Goal: Task Accomplishment & Management: Use online tool/utility

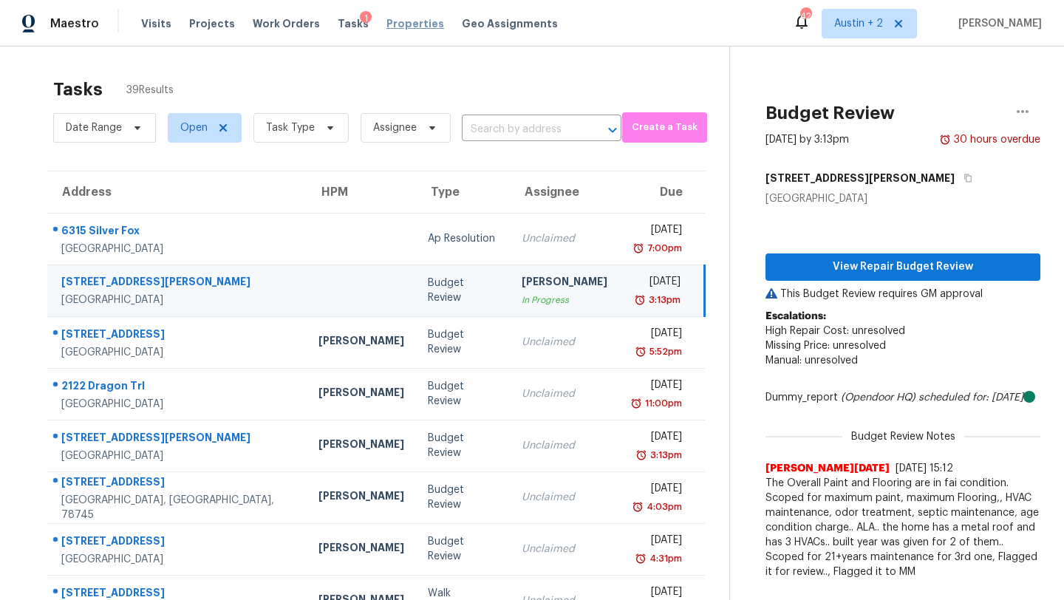
click at [387, 23] on span "Properties" at bounding box center [416, 23] width 58 height 15
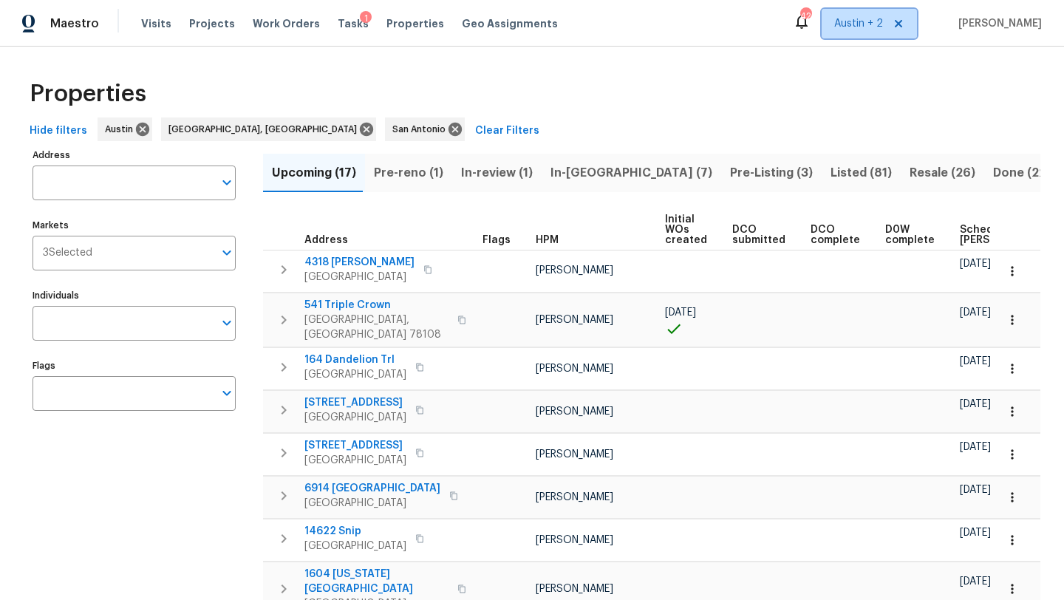
click at [860, 32] on span "Austin + 2" at bounding box center [869, 24] width 95 height 30
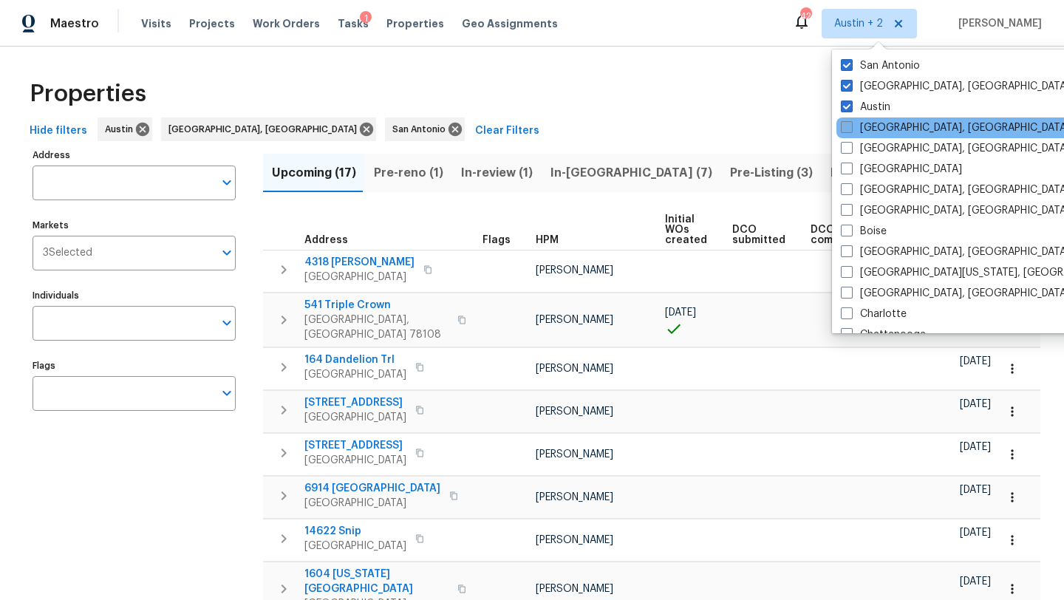
click at [889, 127] on label "[GEOGRAPHIC_DATA], [GEOGRAPHIC_DATA]" at bounding box center [955, 127] width 229 height 15
click at [851, 127] on input "[GEOGRAPHIC_DATA], [GEOGRAPHIC_DATA]" at bounding box center [846, 125] width 10 height 10
checkbox input "true"
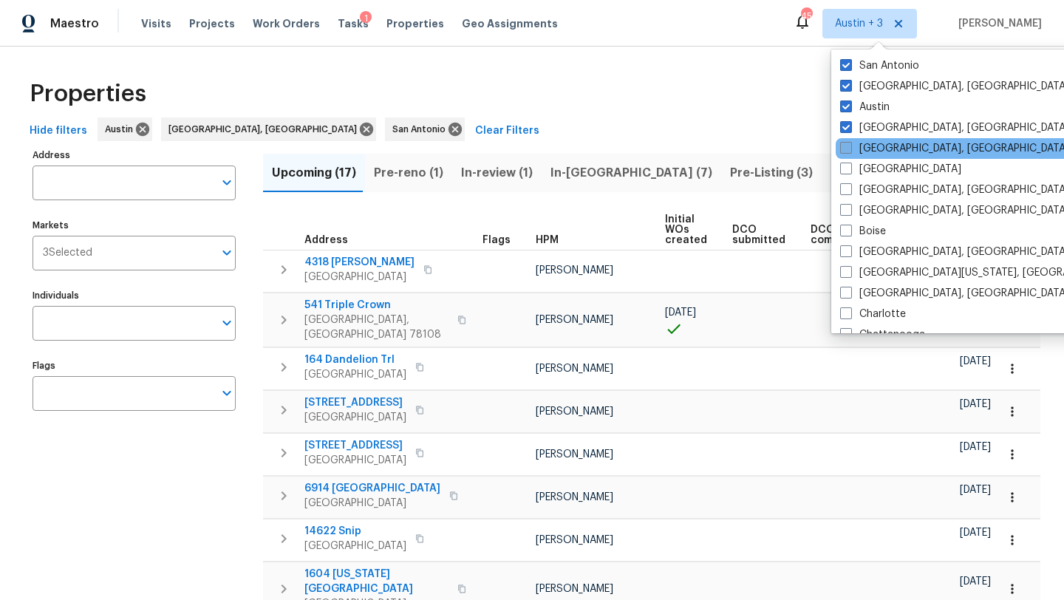
click at [888, 152] on label "[GEOGRAPHIC_DATA], [GEOGRAPHIC_DATA]" at bounding box center [954, 148] width 229 height 15
click at [850, 151] on input "[GEOGRAPHIC_DATA], [GEOGRAPHIC_DATA]" at bounding box center [845, 146] width 10 height 10
checkbox input "true"
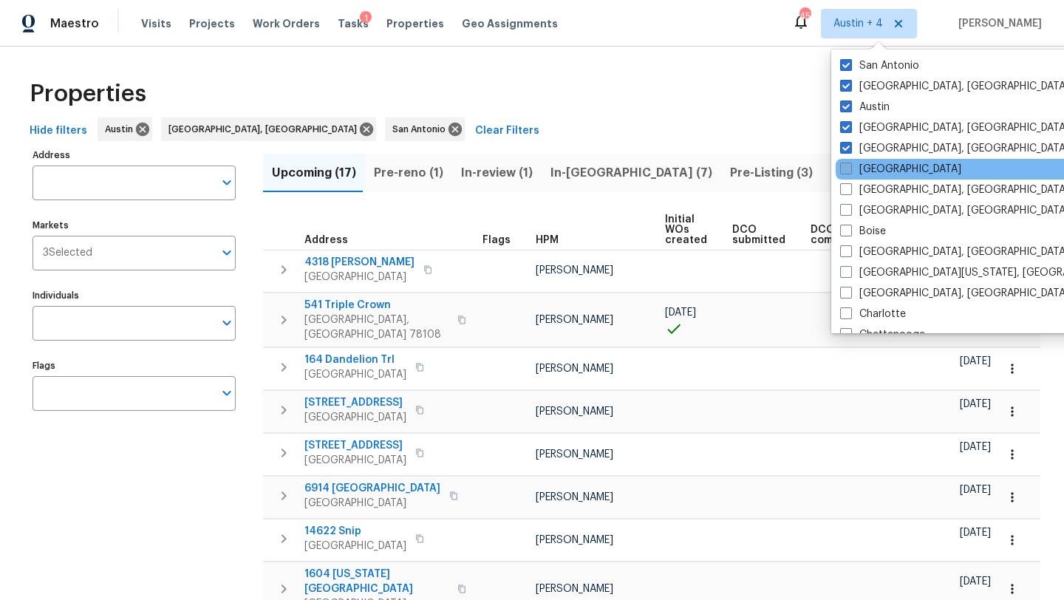
click at [888, 165] on label "Atlanta" at bounding box center [900, 169] width 121 height 15
click at [850, 165] on input "Atlanta" at bounding box center [845, 167] width 10 height 10
checkbox input "true"
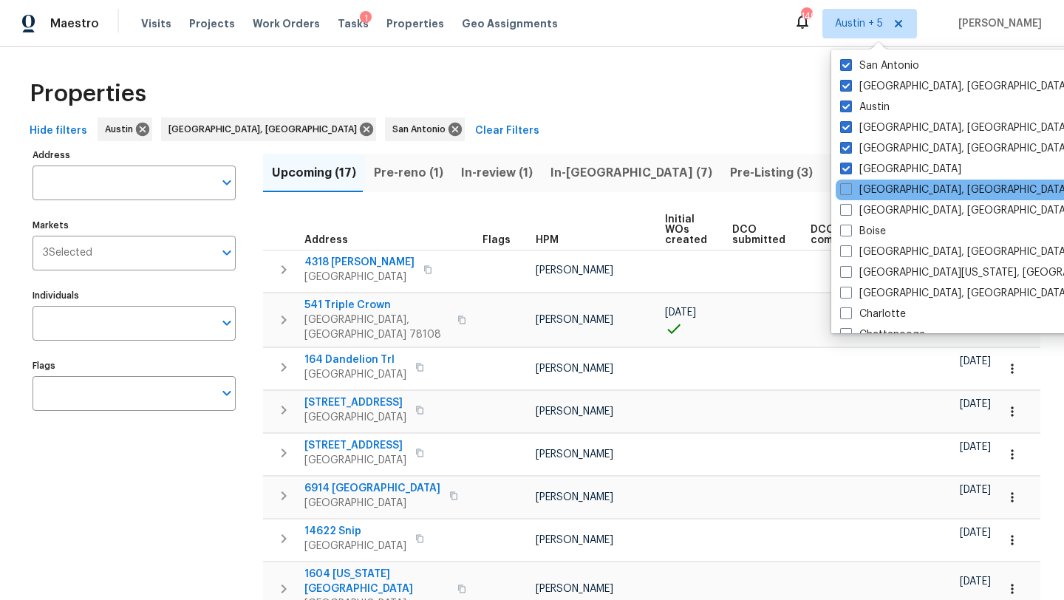
click at [892, 198] on div "Baltimore, MD" at bounding box center [985, 190] width 298 height 21
click at [891, 194] on label "Baltimore, MD" at bounding box center [954, 190] width 229 height 15
click at [850, 192] on input "Baltimore, MD" at bounding box center [845, 188] width 10 height 10
checkbox input "true"
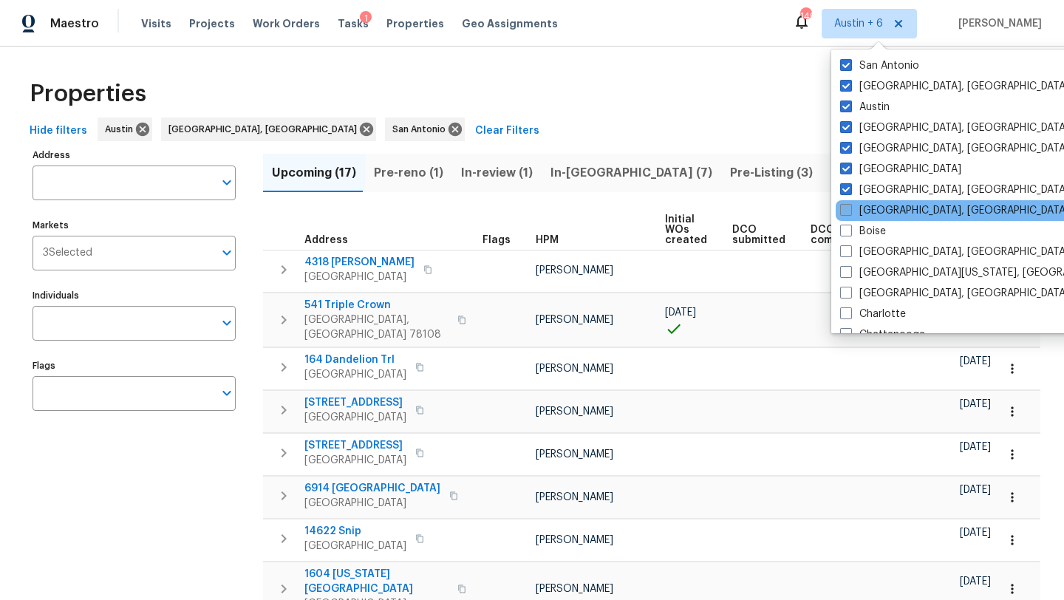
click at [890, 204] on label "Birmingham, AL" at bounding box center [954, 210] width 229 height 15
click at [850, 204] on input "Birmingham, AL" at bounding box center [845, 208] width 10 height 10
checkbox input "true"
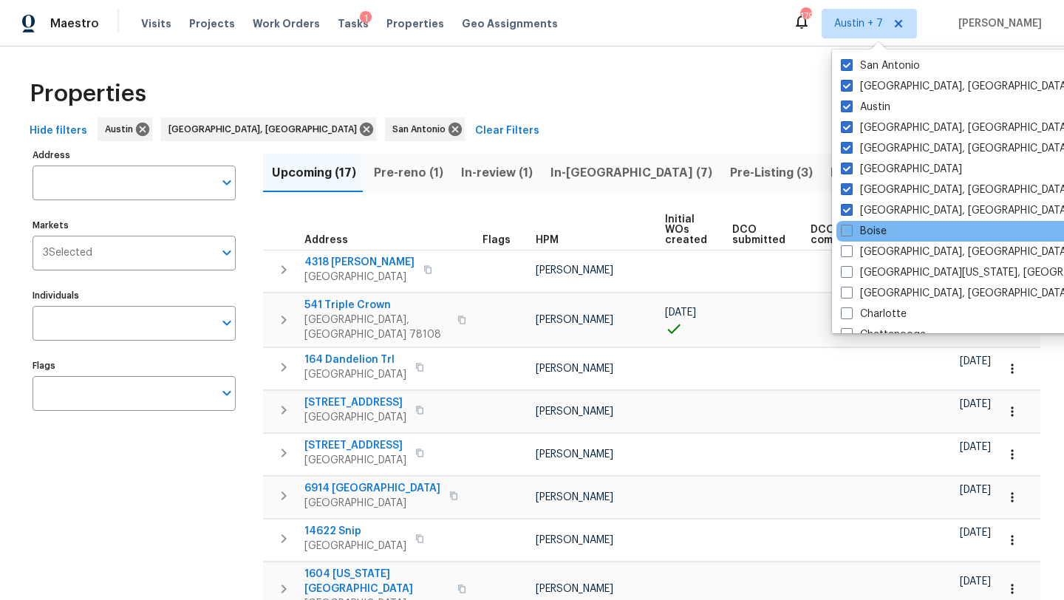
click at [887, 236] on div "Boise" at bounding box center [986, 231] width 298 height 21
click at [871, 232] on label "Boise" at bounding box center [864, 231] width 46 height 15
click at [851, 232] on input "Boise" at bounding box center [846, 229] width 10 height 10
checkbox input "true"
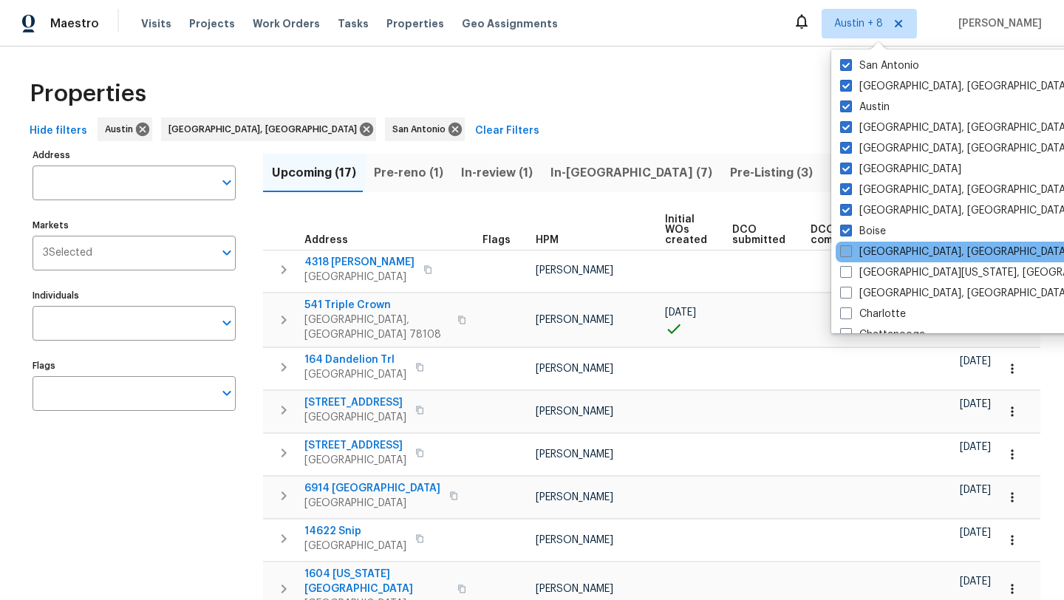
click at [871, 247] on label "Boston, MA" at bounding box center [954, 252] width 229 height 15
click at [850, 247] on input "Boston, MA" at bounding box center [845, 250] width 10 height 10
checkbox input "true"
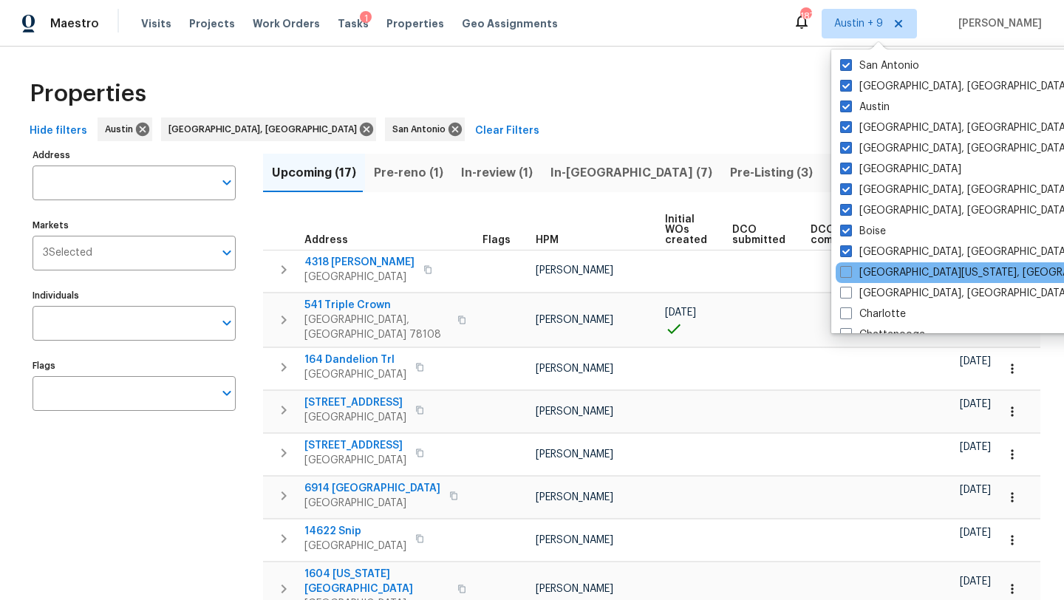
click at [877, 280] on div "Central California, CA" at bounding box center [985, 272] width 298 height 21
click at [877, 276] on label "Central California, CA" at bounding box center [982, 272] width 285 height 15
click at [850, 275] on input "Central California, CA" at bounding box center [845, 270] width 10 height 10
checkbox input "true"
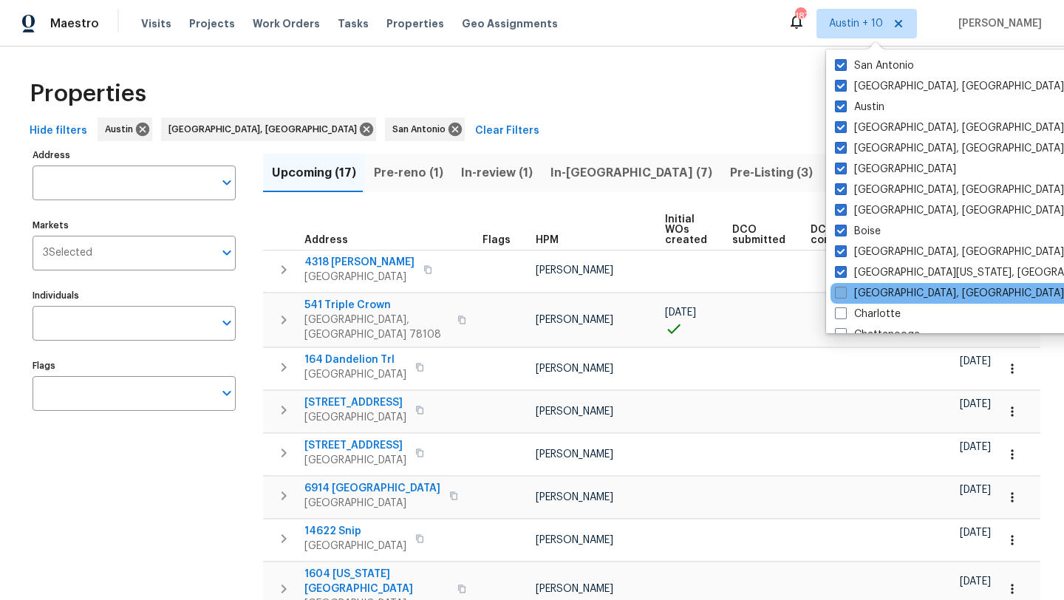
click at [877, 296] on label "Charleston, SC" at bounding box center [949, 293] width 229 height 15
click at [845, 296] on input "Charleston, SC" at bounding box center [840, 291] width 10 height 10
checkbox input "true"
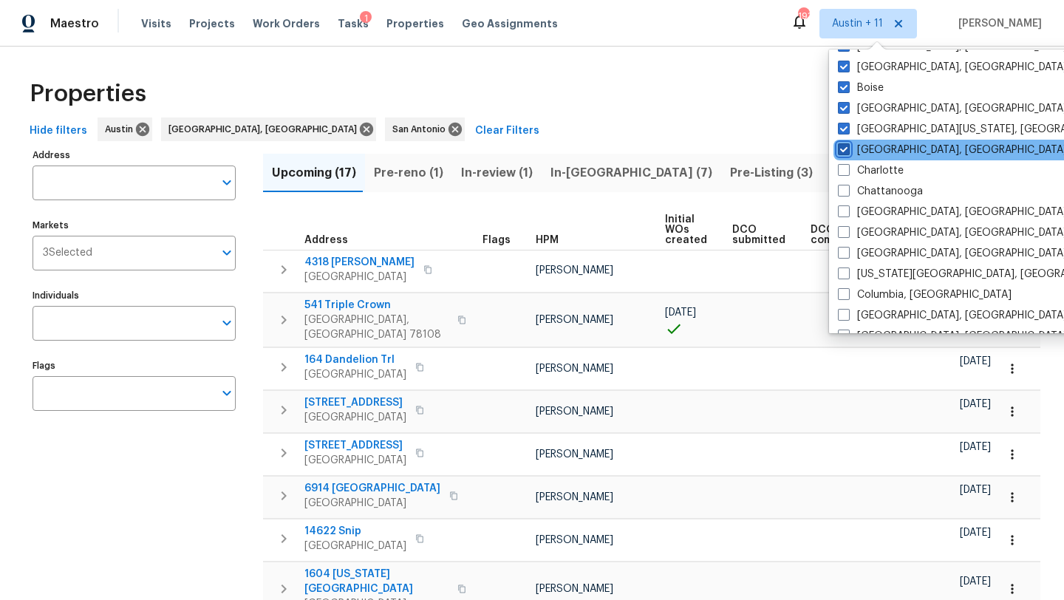
scroll to position [157, 0]
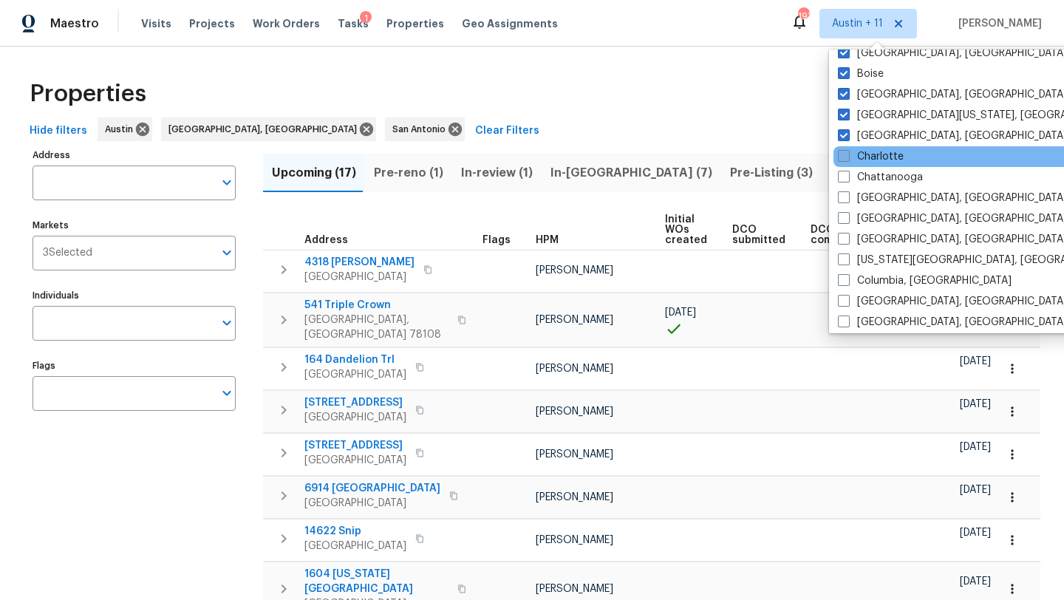
click at [878, 163] on label "Charlotte" at bounding box center [871, 156] width 66 height 15
click at [848, 159] on input "Charlotte" at bounding box center [843, 154] width 10 height 10
checkbox input "true"
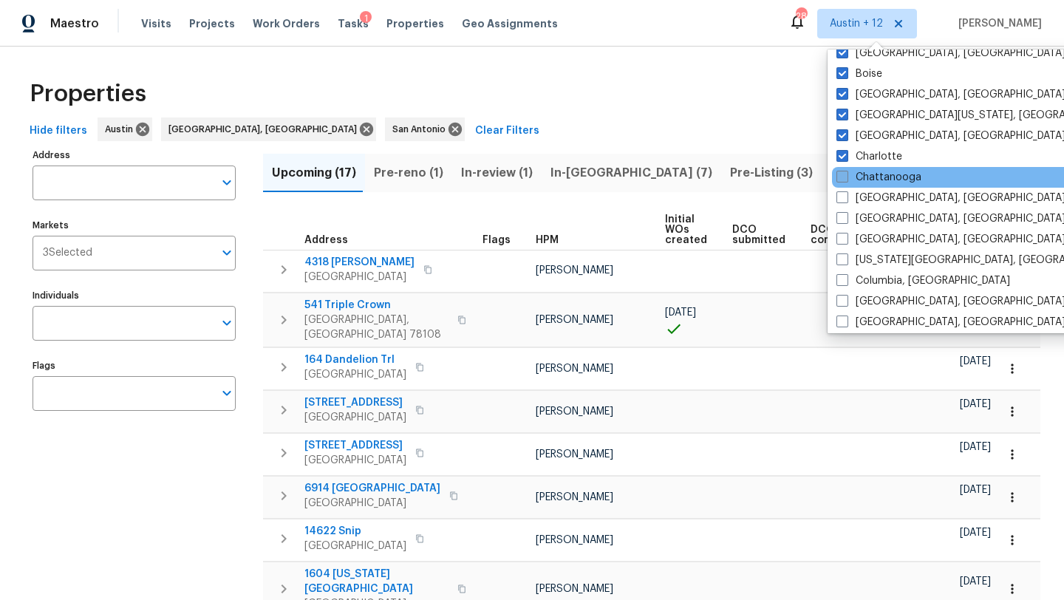
click at [877, 182] on label "Chattanooga" at bounding box center [879, 177] width 85 height 15
click at [846, 180] on input "Chattanooga" at bounding box center [842, 175] width 10 height 10
checkbox input "true"
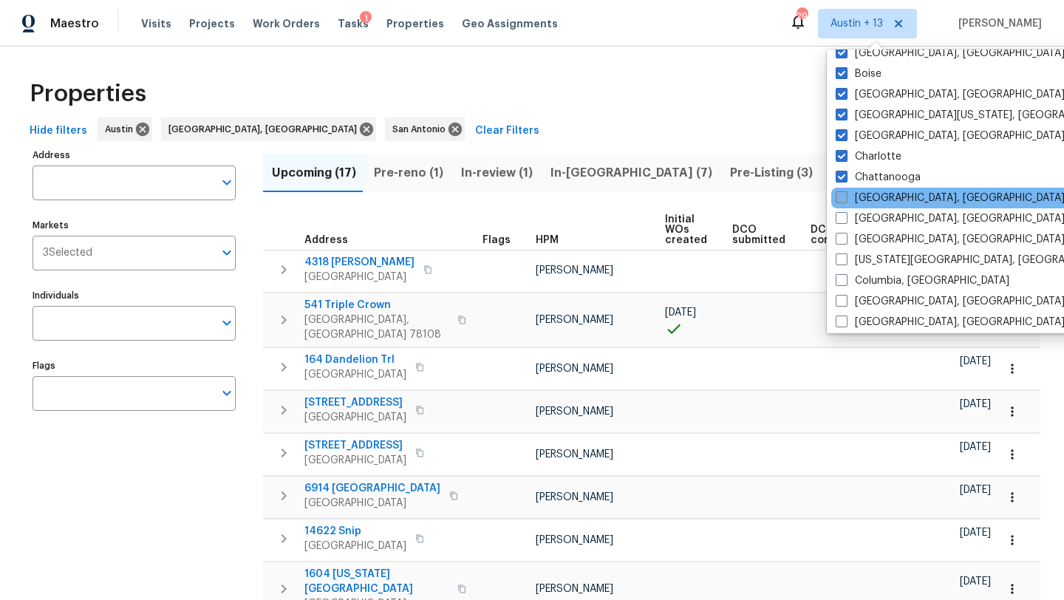
click at [877, 192] on label "Chicago, IL" at bounding box center [950, 198] width 229 height 15
click at [845, 192] on input "Chicago, IL" at bounding box center [841, 196] width 10 height 10
checkbox input "true"
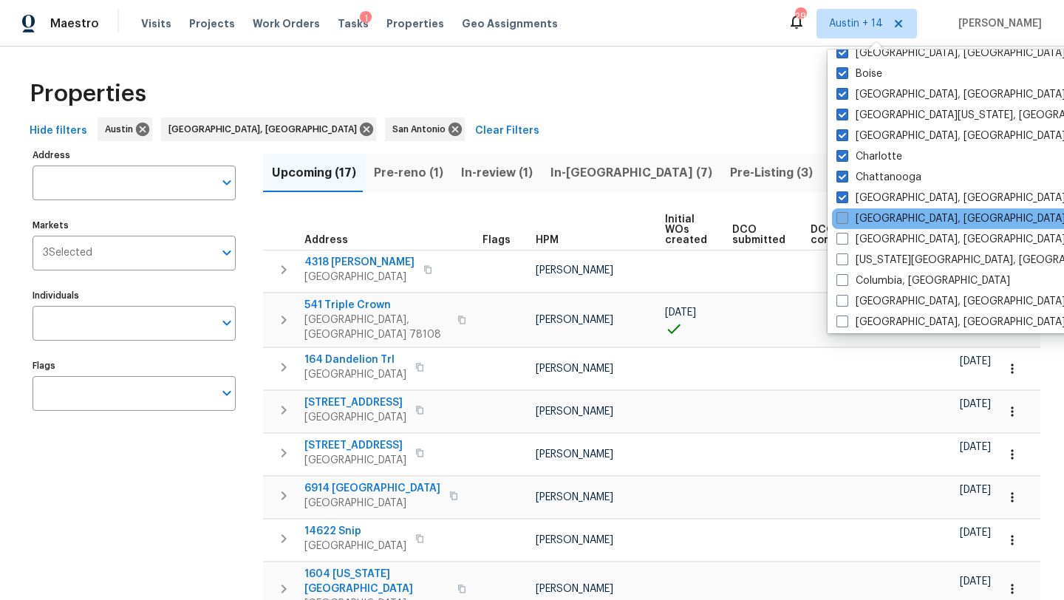
click at [879, 220] on label "Cincinnati, OH" at bounding box center [951, 218] width 229 height 15
click at [846, 220] on input "Cincinnati, OH" at bounding box center [842, 216] width 10 height 10
checkbox input "true"
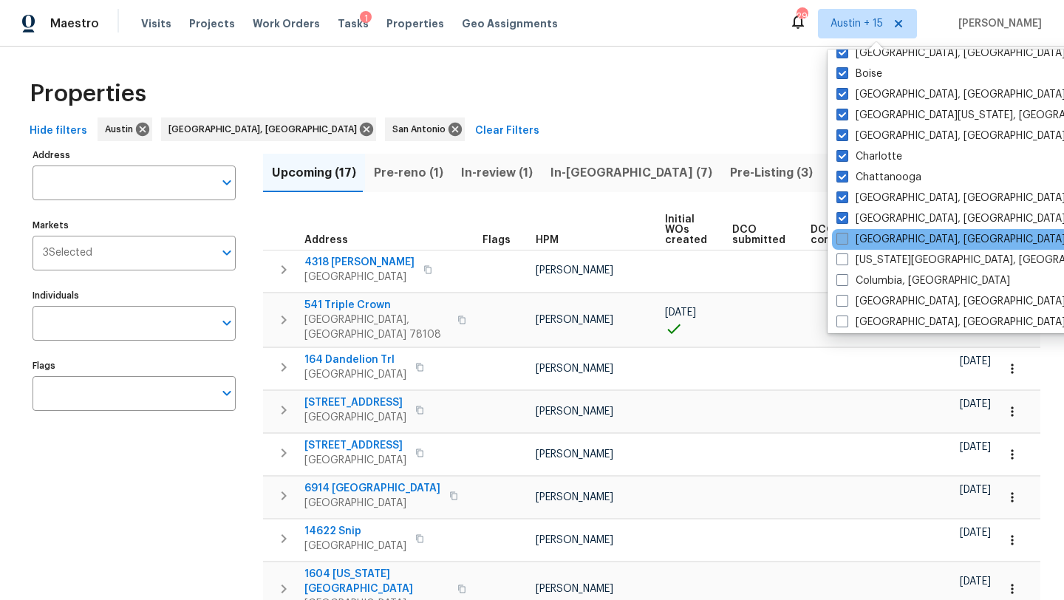
click at [879, 239] on label "Cleveland, OH" at bounding box center [951, 239] width 229 height 15
click at [846, 239] on input "Cleveland, OH" at bounding box center [842, 237] width 10 height 10
checkbox input "true"
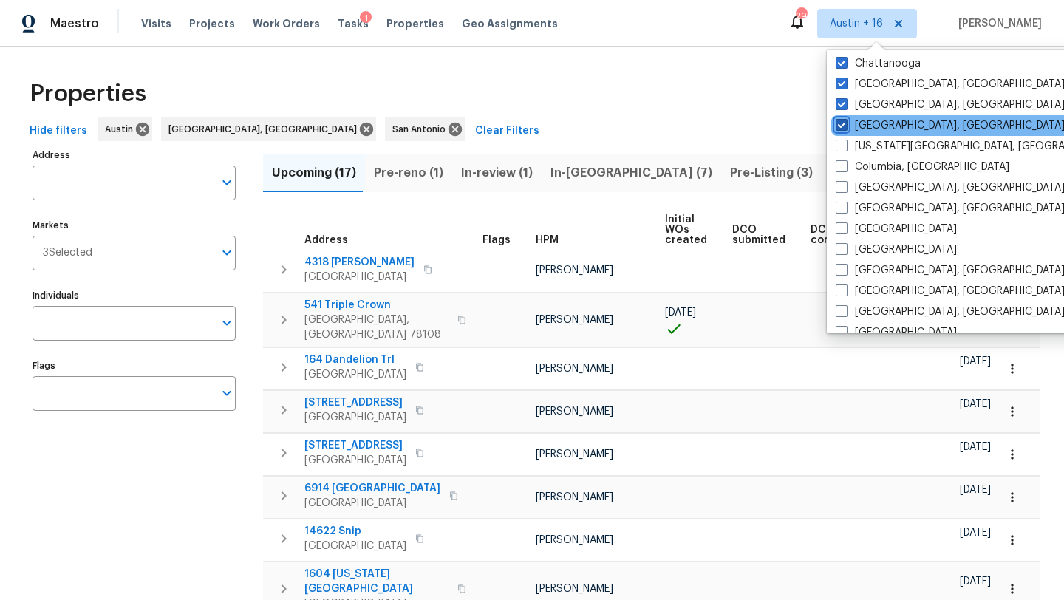
scroll to position [276, 0]
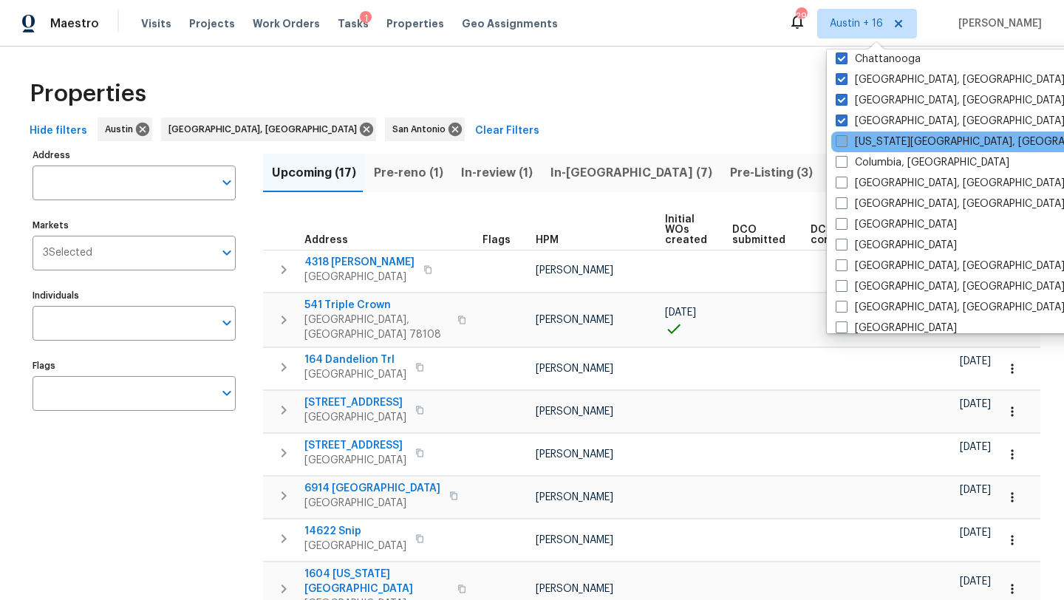
click at [879, 148] on label "Colorado Springs, CO" at bounding box center [978, 142] width 285 height 15
click at [845, 144] on input "Colorado Springs, CO" at bounding box center [841, 140] width 10 height 10
checkbox input "true"
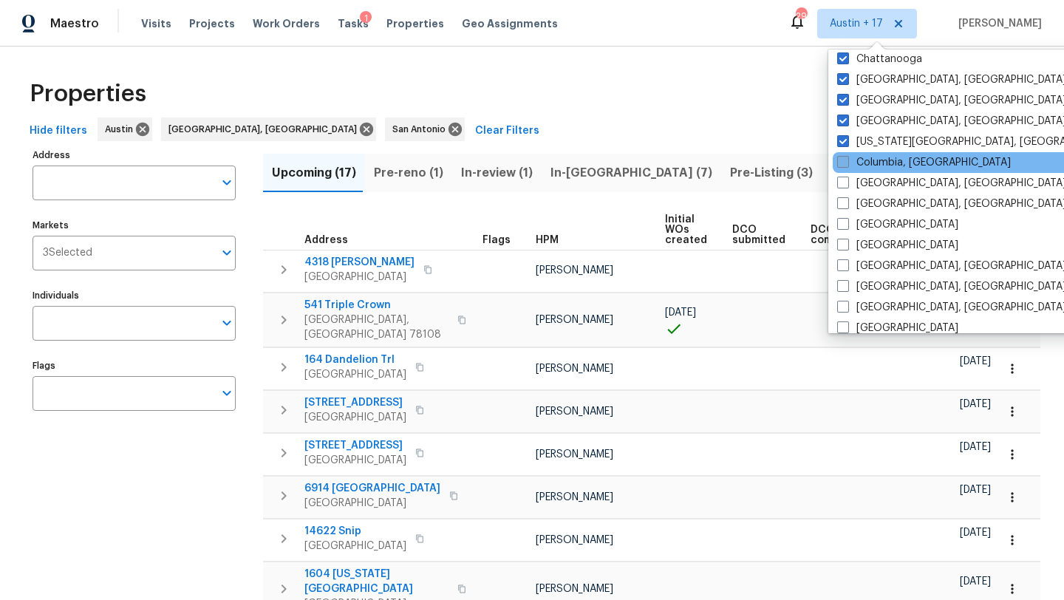
click at [878, 163] on label "Columbia, SC" at bounding box center [924, 162] width 174 height 15
click at [847, 163] on input "Columbia, SC" at bounding box center [842, 160] width 10 height 10
checkbox input "true"
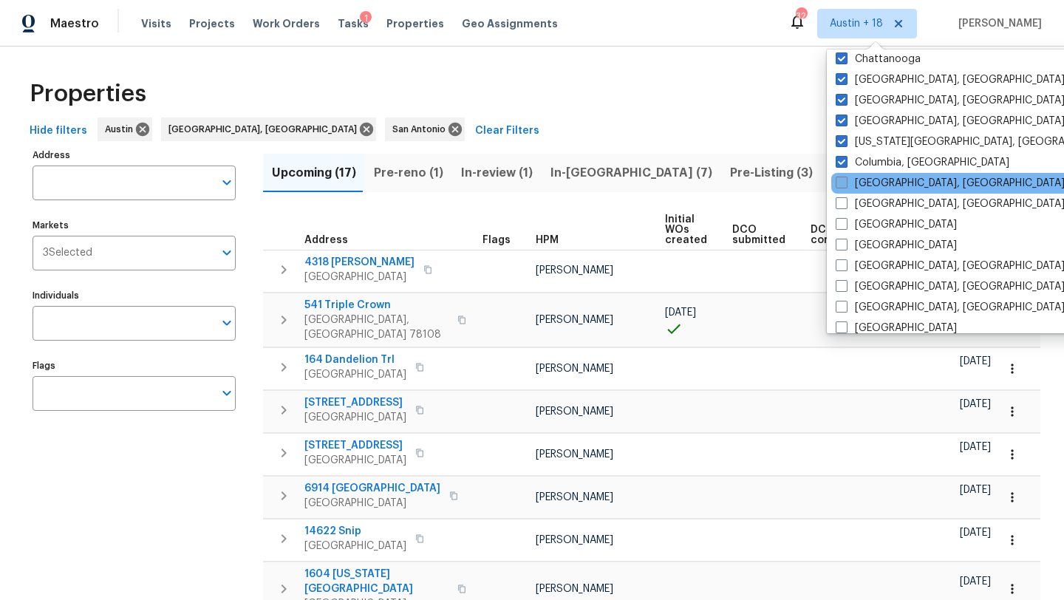
click at [878, 185] on label "Columbus, OH" at bounding box center [950, 183] width 229 height 15
click at [845, 185] on input "Columbus, OH" at bounding box center [841, 181] width 10 height 10
checkbox input "true"
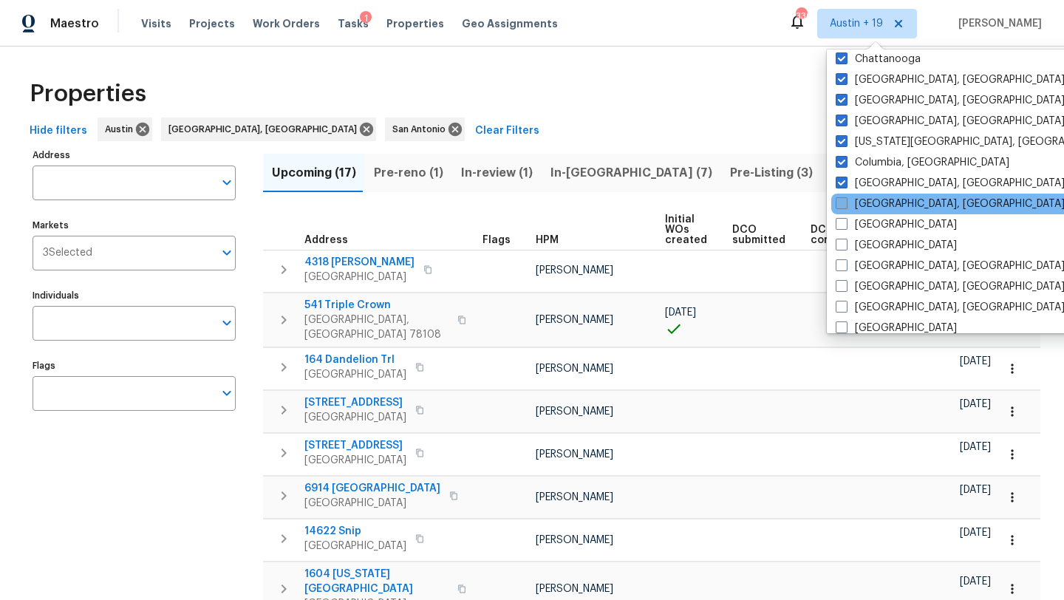
click at [881, 197] on label "Corpus Christi, TX" at bounding box center [950, 204] width 229 height 15
click at [845, 197] on input "Corpus Christi, TX" at bounding box center [841, 202] width 10 height 10
checkbox input "true"
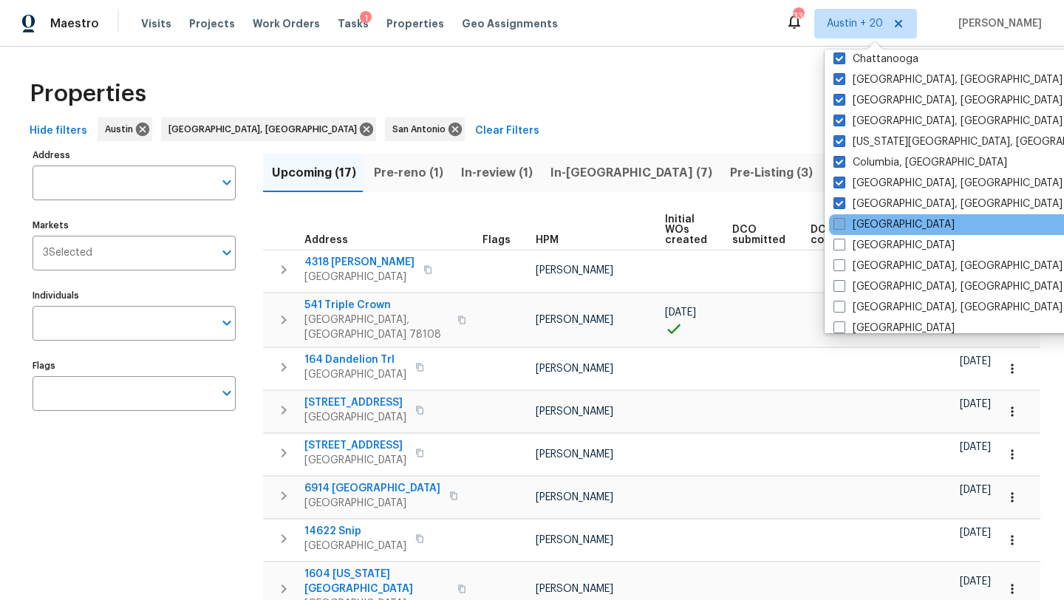
click at [877, 220] on label "Dallas" at bounding box center [894, 224] width 121 height 15
click at [843, 220] on input "Dallas" at bounding box center [839, 222] width 10 height 10
checkbox input "true"
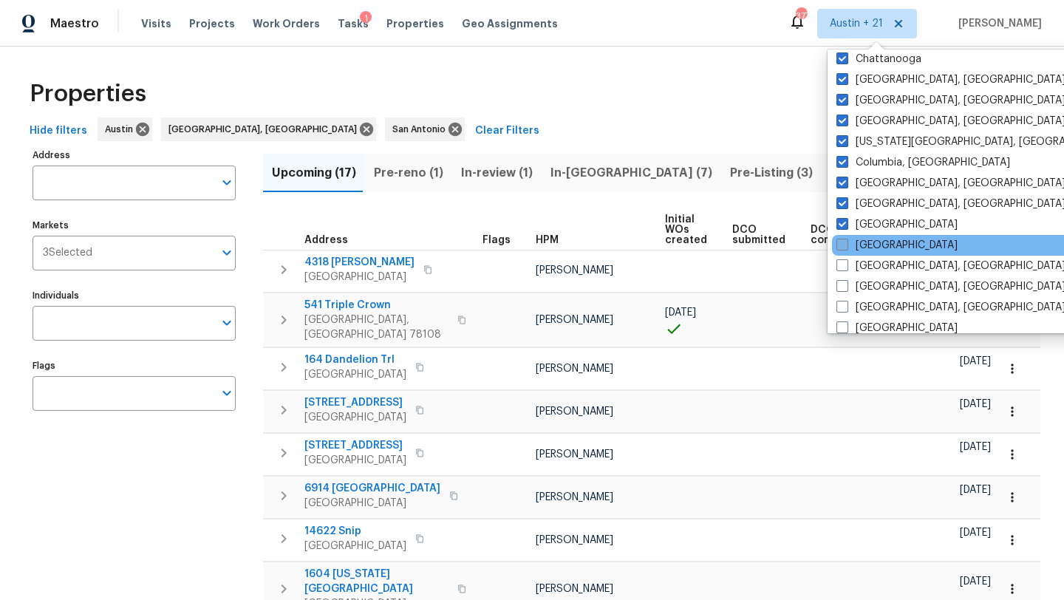
click at [877, 239] on label "Denver" at bounding box center [897, 245] width 121 height 15
click at [846, 239] on input "Denver" at bounding box center [842, 243] width 10 height 10
checkbox input "true"
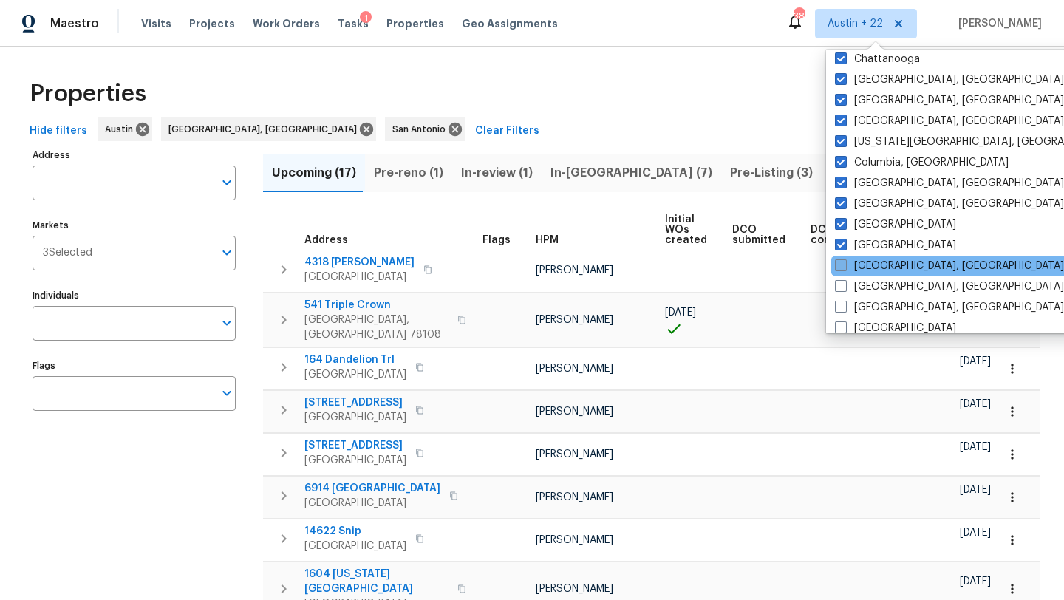
click at [877, 260] on label "Detroit, MI" at bounding box center [949, 266] width 229 height 15
click at [845, 260] on input "Detroit, MI" at bounding box center [840, 264] width 10 height 10
checkbox input "true"
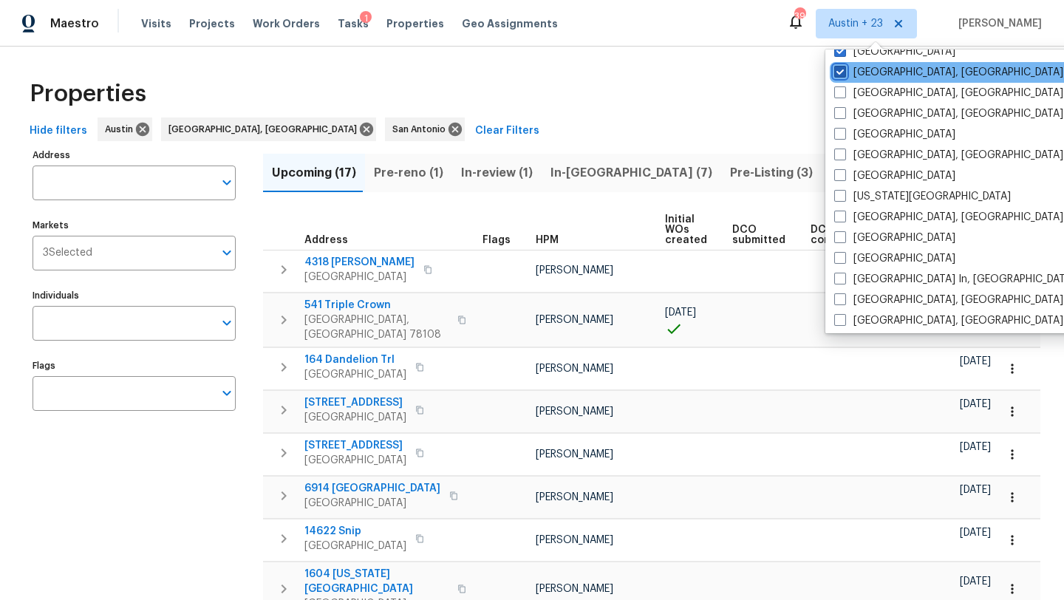
scroll to position [474, 0]
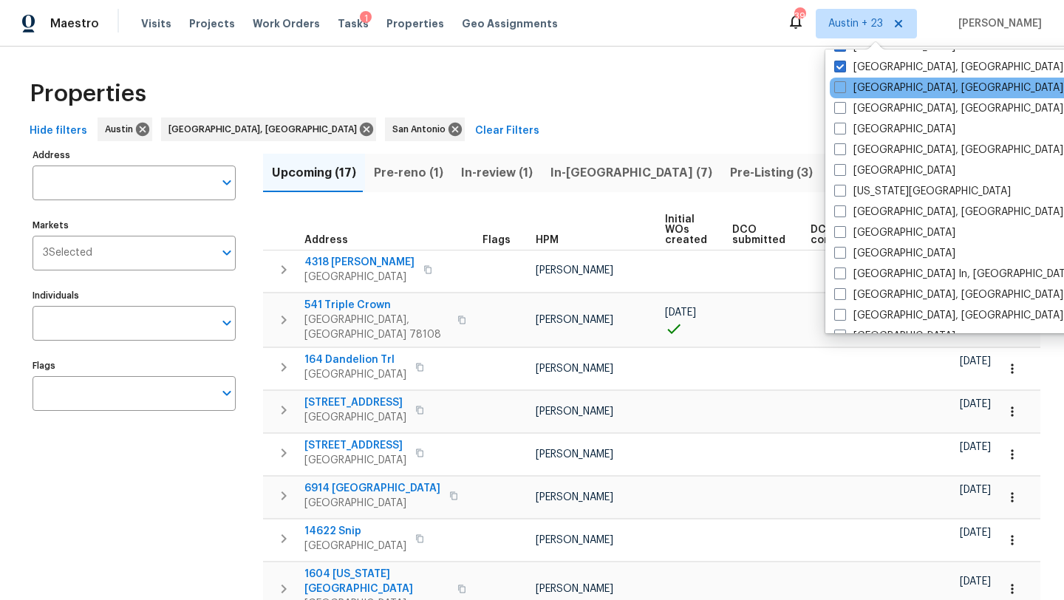
click at [871, 98] on div "Greensboro, NC" at bounding box center [979, 88] width 298 height 21
click at [871, 89] on label "Greensboro, NC" at bounding box center [948, 88] width 229 height 15
click at [844, 89] on input "Greensboro, NC" at bounding box center [839, 86] width 10 height 10
checkbox input "true"
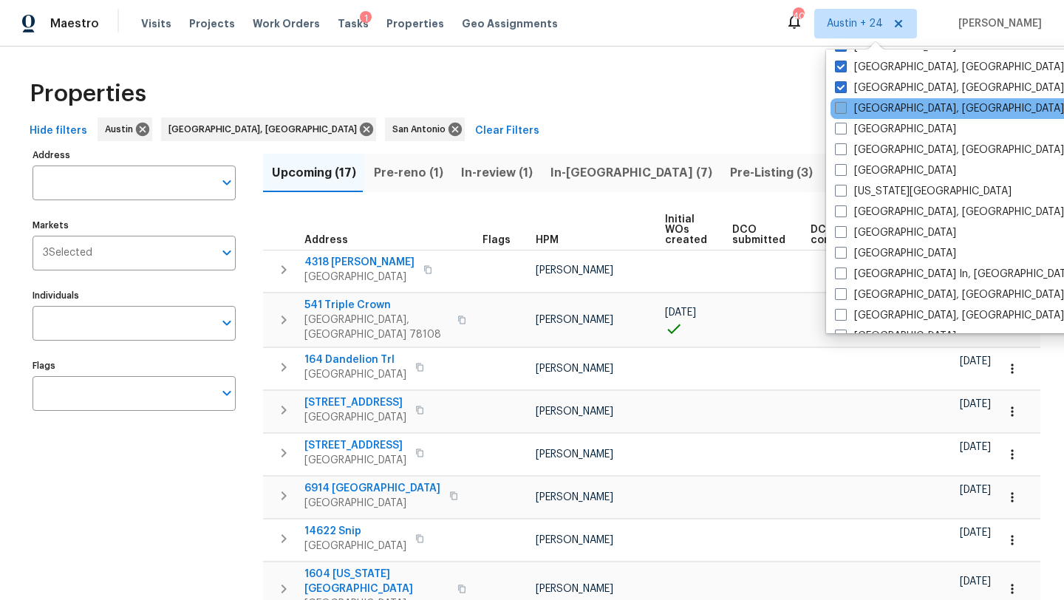
click at [871, 103] on label "Greenville, SC" at bounding box center [949, 108] width 229 height 15
click at [845, 103] on input "Greenville, SC" at bounding box center [840, 106] width 10 height 10
checkbox input "true"
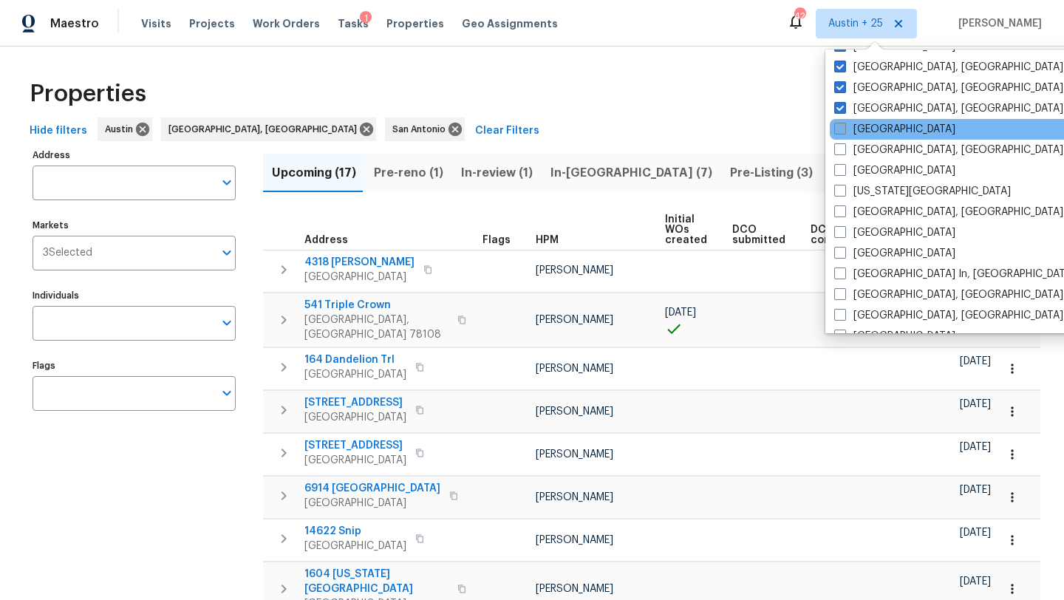
click at [871, 134] on label "Houston" at bounding box center [894, 129] width 121 height 15
click at [844, 132] on input "Houston" at bounding box center [839, 127] width 10 height 10
checkbox input "true"
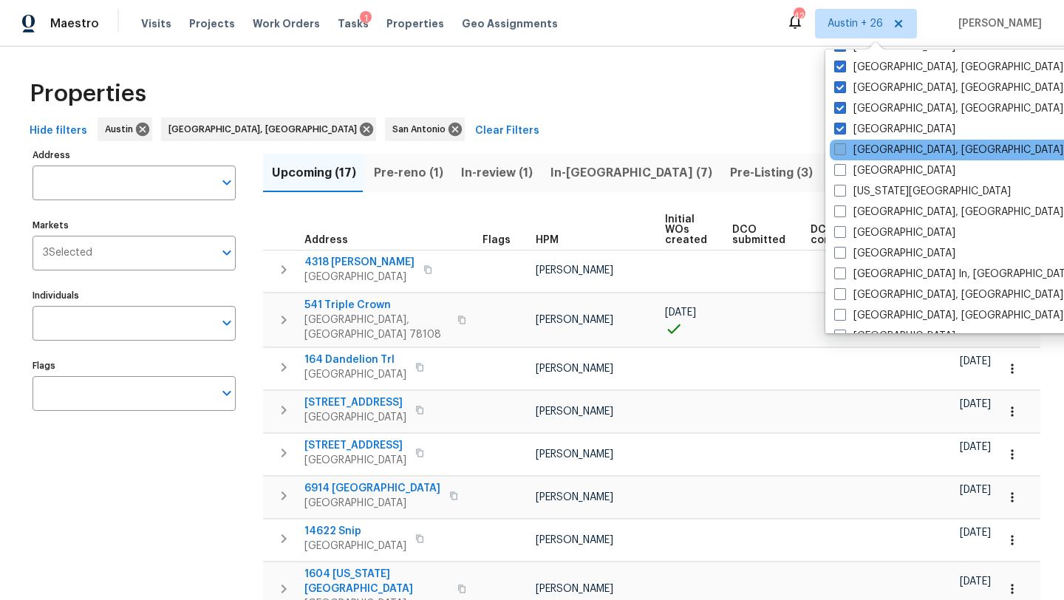
click at [871, 149] on label "Indianapolis, IN" at bounding box center [948, 150] width 229 height 15
click at [844, 149] on input "Indianapolis, IN" at bounding box center [839, 148] width 10 height 10
checkbox input "true"
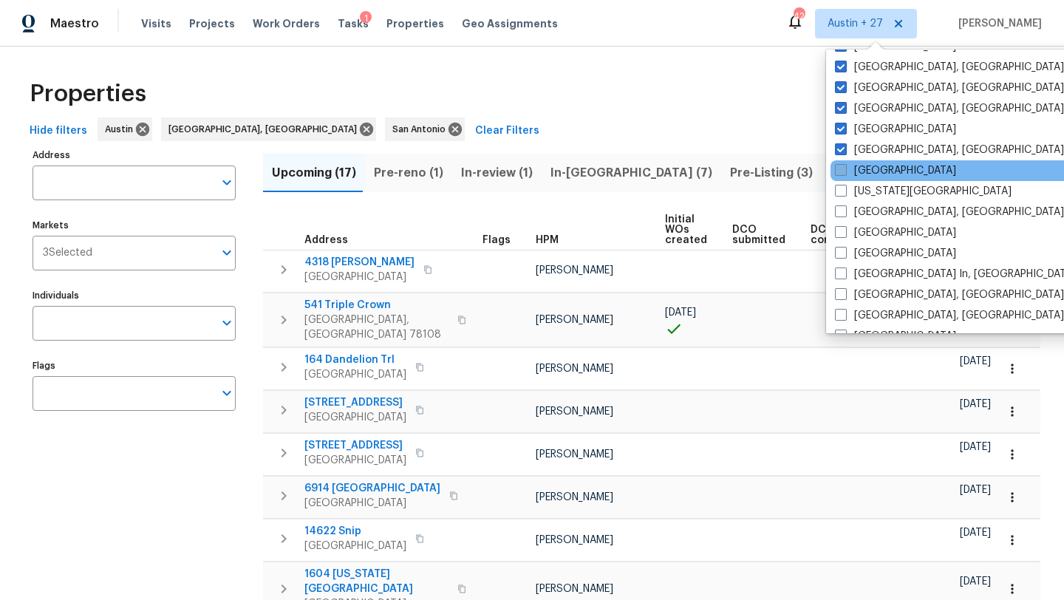
click at [871, 173] on label "Jacksonville" at bounding box center [895, 170] width 121 height 15
click at [845, 173] on input "Jacksonville" at bounding box center [840, 168] width 10 height 10
checkbox input "true"
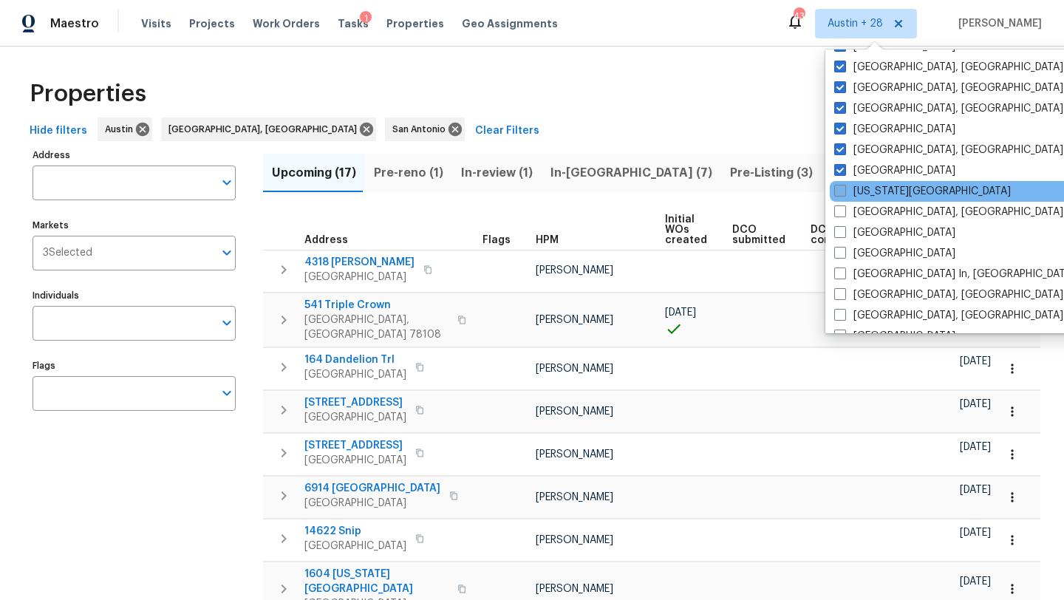
click at [871, 196] on label "Kansas City" at bounding box center [922, 191] width 177 height 15
click at [844, 194] on input "Kansas City" at bounding box center [839, 189] width 10 height 10
checkbox input "true"
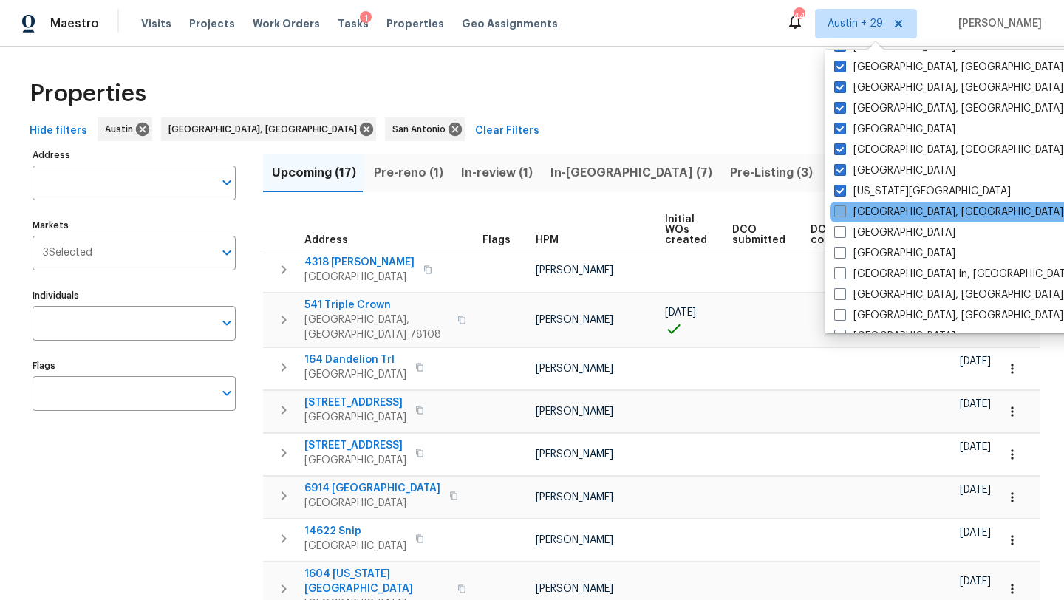
click at [872, 214] on label "Knoxville, TN" at bounding box center [948, 212] width 229 height 15
click at [844, 214] on input "Knoxville, TN" at bounding box center [839, 210] width 10 height 10
checkbox input "true"
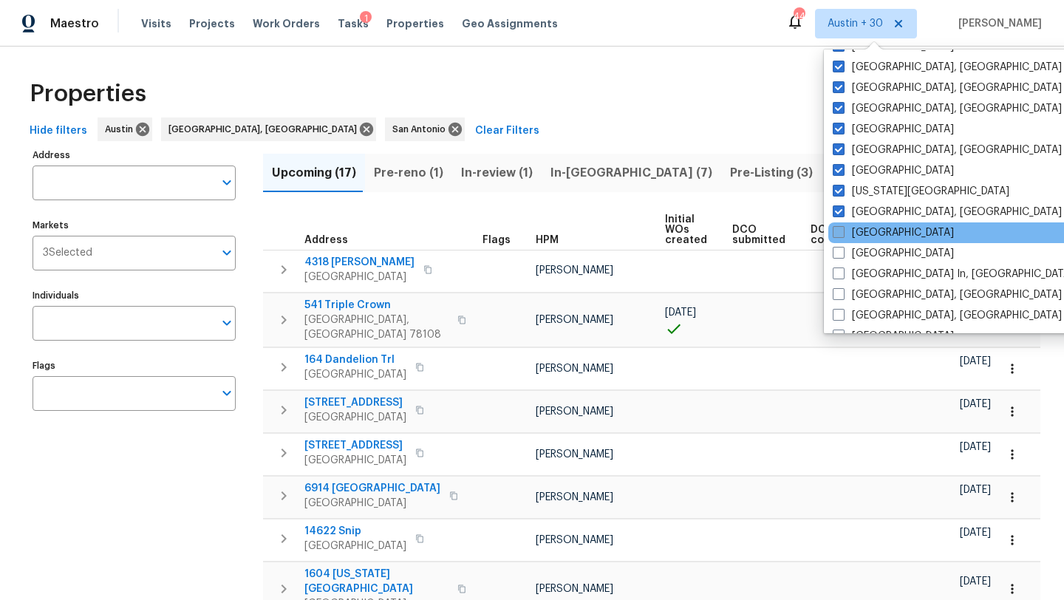
click at [873, 235] on label "Las Vegas" at bounding box center [893, 232] width 121 height 15
click at [843, 235] on input "Las Vegas" at bounding box center [838, 230] width 10 height 10
checkbox input "true"
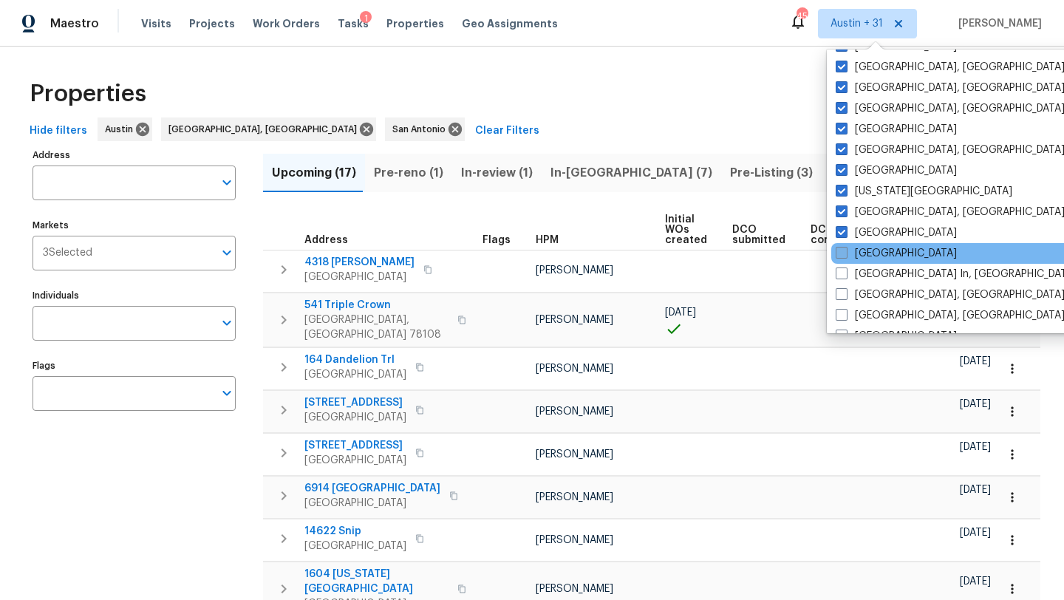
click at [874, 255] on label "Los Angeles" at bounding box center [896, 253] width 121 height 15
click at [845, 255] on input "Los Angeles" at bounding box center [841, 251] width 10 height 10
checkbox input "true"
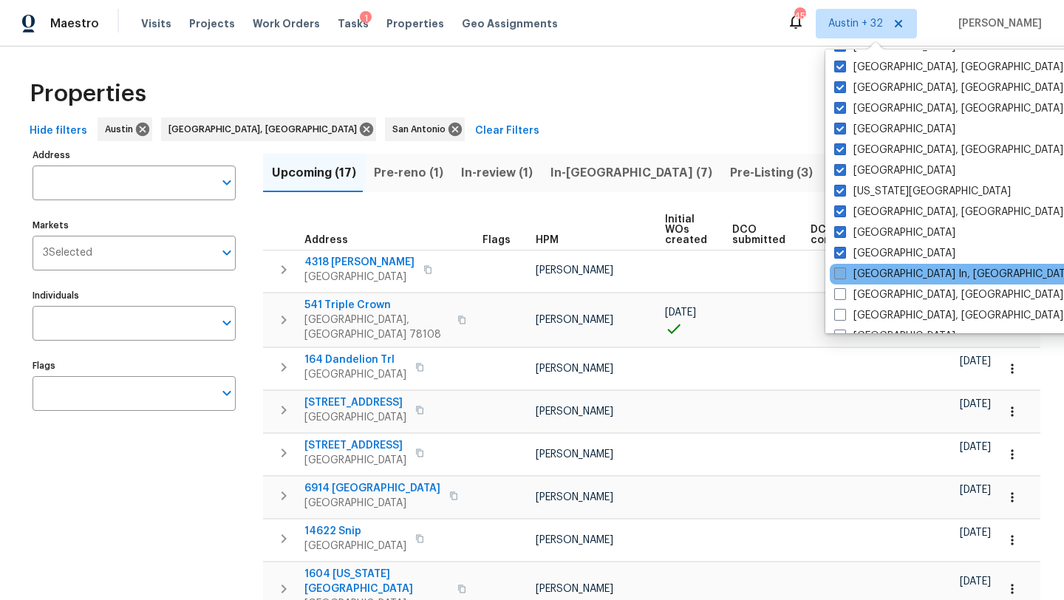
click at [874, 279] on label "Louisville In, KY" at bounding box center [954, 274] width 241 height 15
click at [844, 276] on input "Louisville In, KY" at bounding box center [839, 272] width 10 height 10
checkbox input "true"
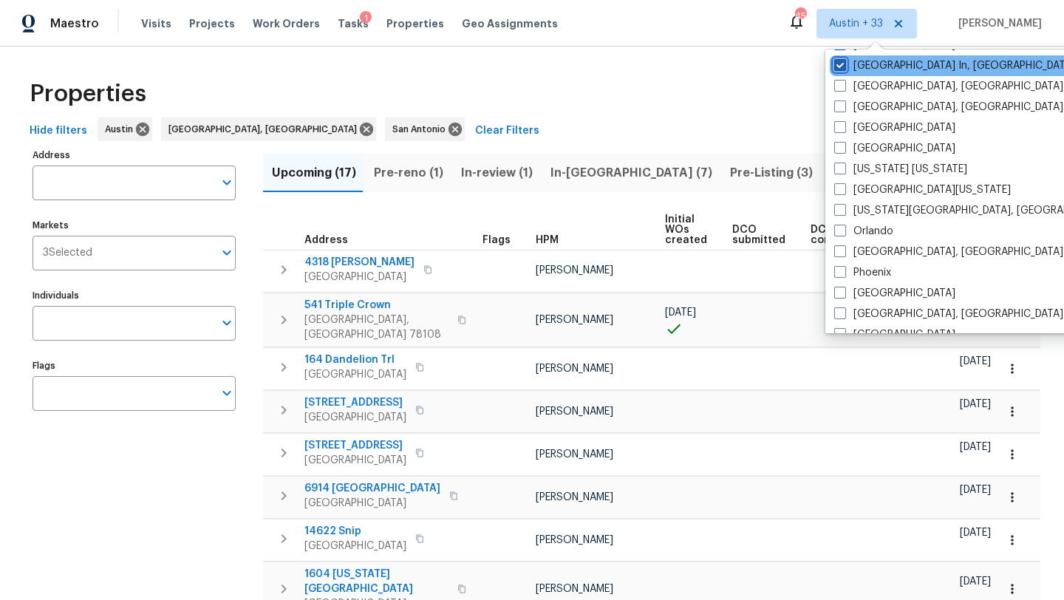
scroll to position [684, 0]
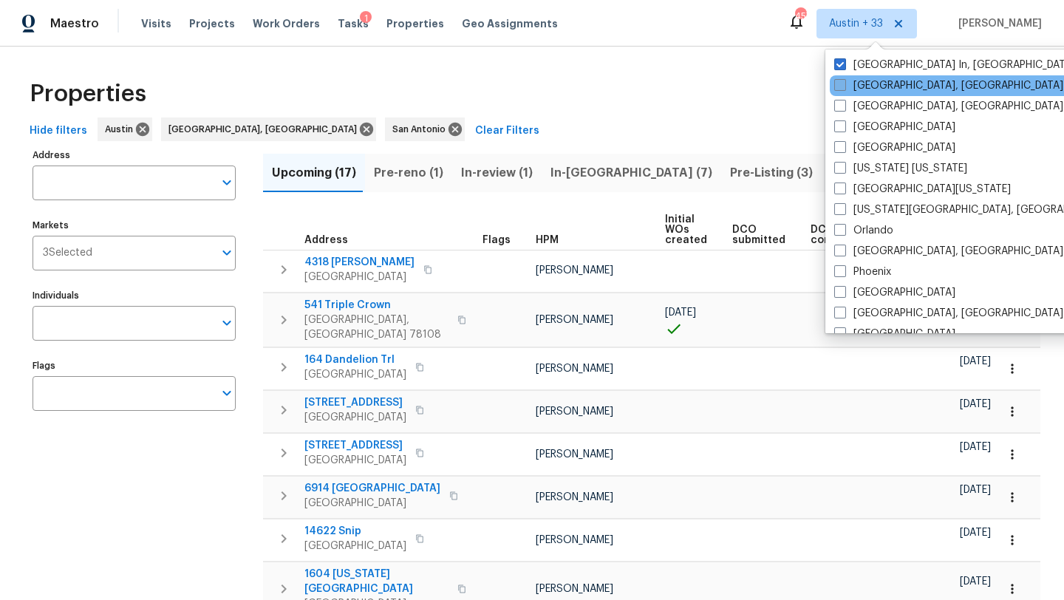
click at [886, 91] on label "Memphis, TN" at bounding box center [948, 85] width 229 height 15
click at [844, 88] on input "Memphis, TN" at bounding box center [839, 83] width 10 height 10
checkbox input "true"
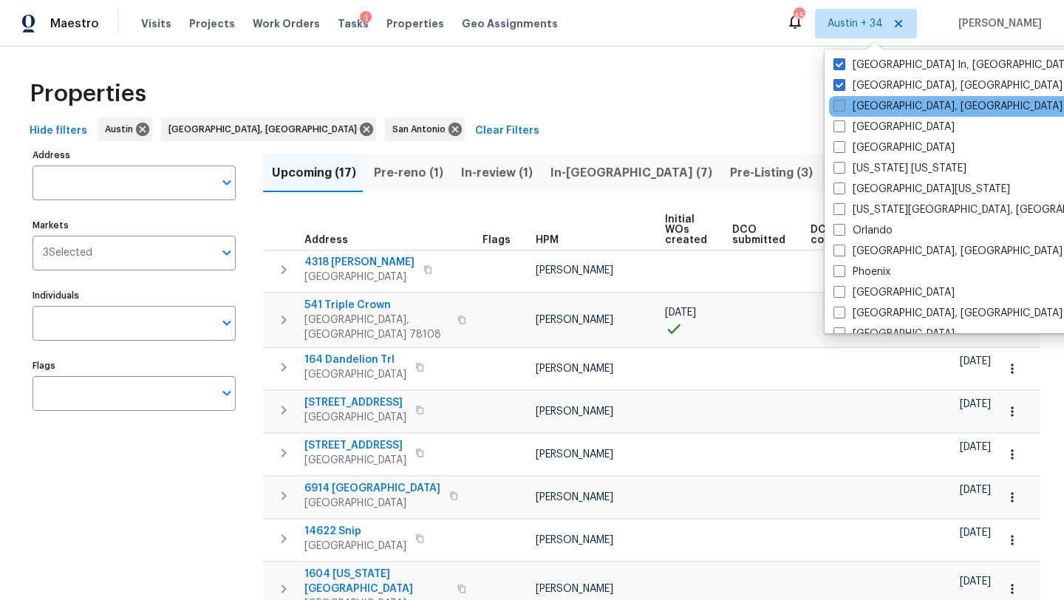
click at [884, 106] on label "Miami, FL" at bounding box center [948, 106] width 229 height 15
click at [843, 106] on input "Miami, FL" at bounding box center [839, 104] width 10 height 10
checkbox input "true"
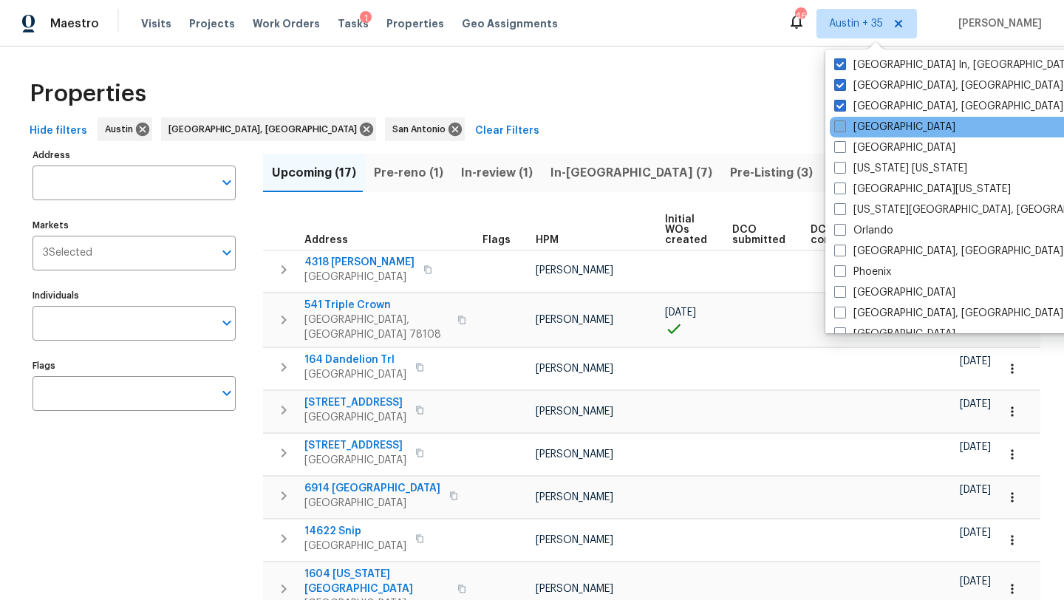
click at [883, 129] on label "Minneapolis" at bounding box center [894, 127] width 121 height 15
click at [844, 129] on input "Minneapolis" at bounding box center [839, 125] width 10 height 10
checkbox input "true"
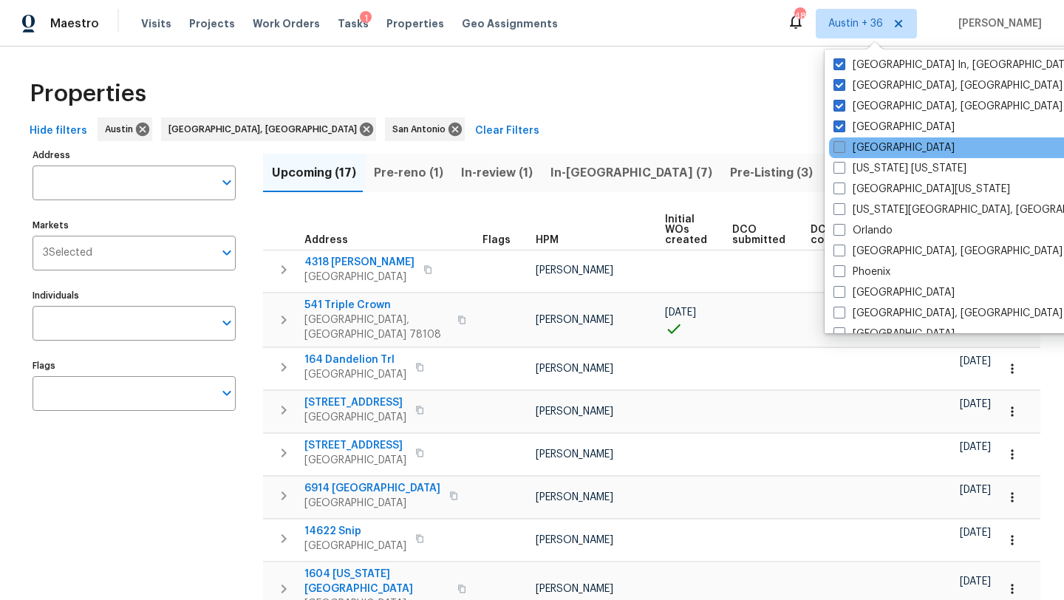
click at [881, 143] on label "Nashville" at bounding box center [894, 147] width 121 height 15
click at [843, 143] on input "Nashville" at bounding box center [839, 145] width 10 height 10
checkbox input "true"
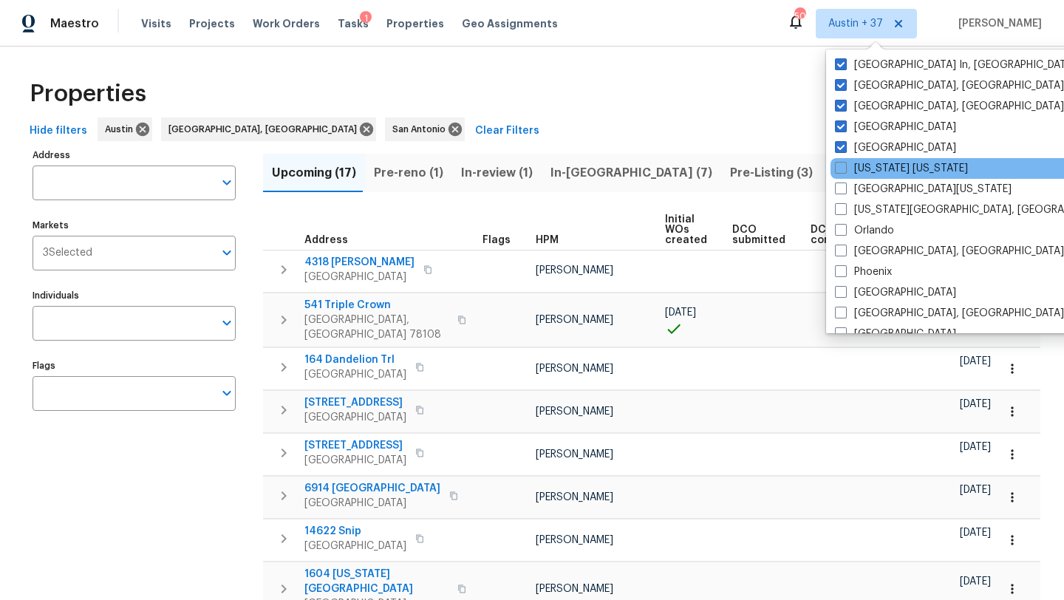
click at [880, 158] on div "New York New Jersey" at bounding box center [980, 168] width 298 height 21
click at [882, 161] on label "New York New Jersey" at bounding box center [901, 168] width 133 height 15
click at [845, 161] on input "New York New Jersey" at bounding box center [840, 166] width 10 height 10
checkbox input "true"
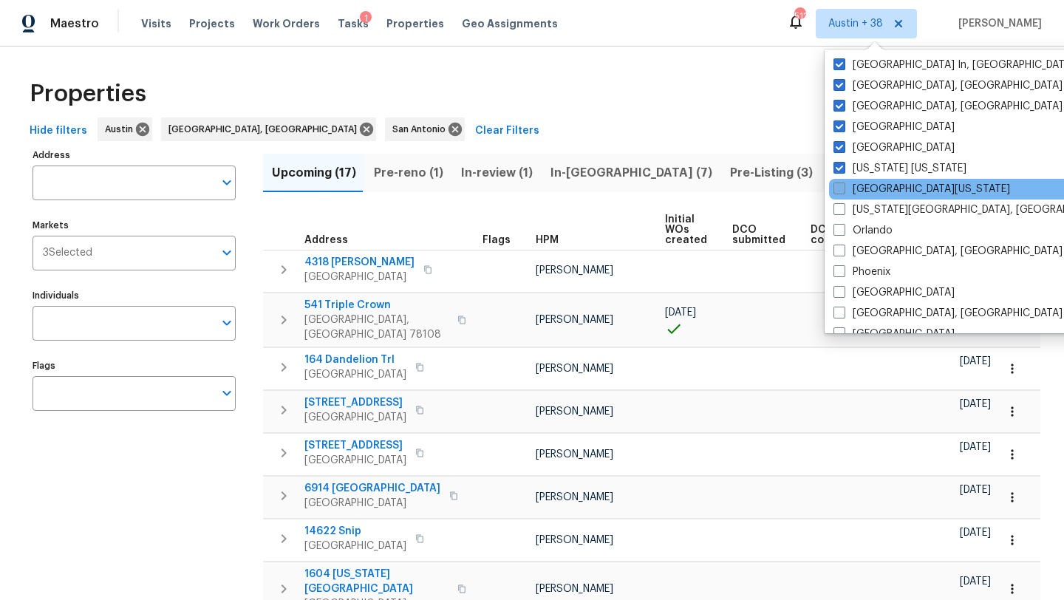
click at [880, 183] on label "Northern Colorado" at bounding box center [922, 189] width 177 height 15
click at [843, 183] on input "Northern Colorado" at bounding box center [839, 187] width 10 height 10
checkbox input "true"
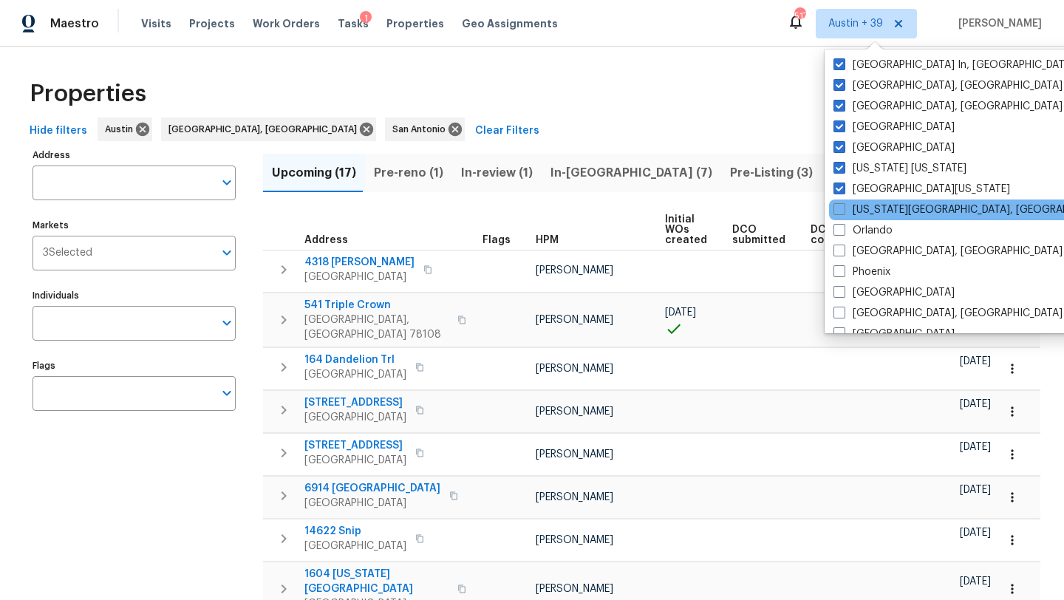
click at [880, 218] on div "Oklahoma City, OK" at bounding box center [978, 210] width 298 height 21
click at [883, 206] on label "Oklahoma City, OK" at bounding box center [976, 210] width 285 height 15
click at [843, 206] on input "Oklahoma City, OK" at bounding box center [839, 208] width 10 height 10
checkbox input "true"
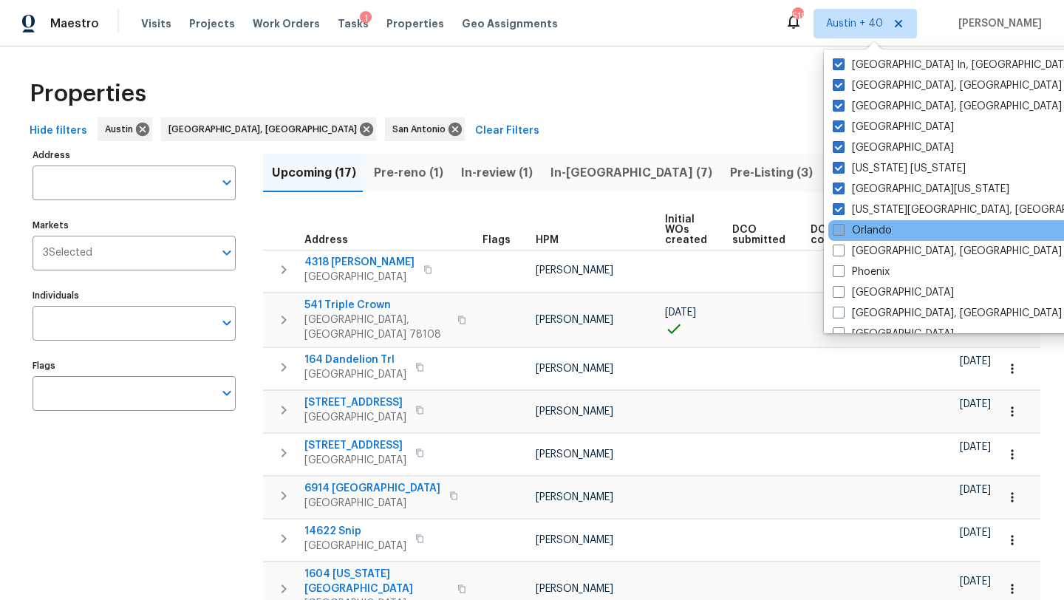
click at [882, 229] on label "Orlando" at bounding box center [862, 230] width 59 height 15
click at [843, 229] on input "Orlando" at bounding box center [838, 228] width 10 height 10
checkbox input "true"
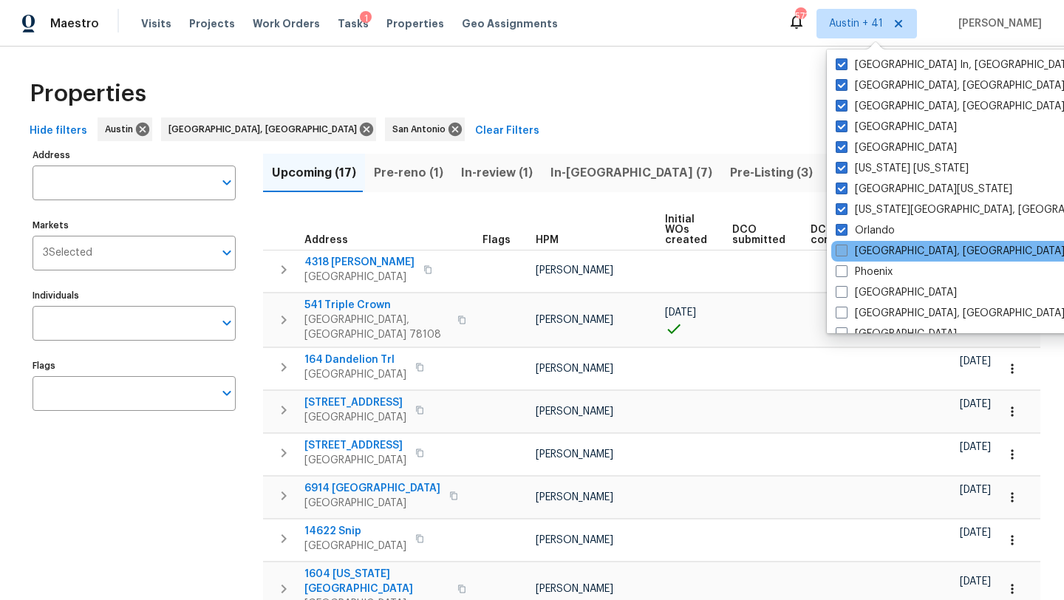
click at [882, 248] on label "Philadelphia, PA" at bounding box center [950, 251] width 229 height 15
click at [845, 248] on input "Philadelphia, PA" at bounding box center [841, 249] width 10 height 10
checkbox input "true"
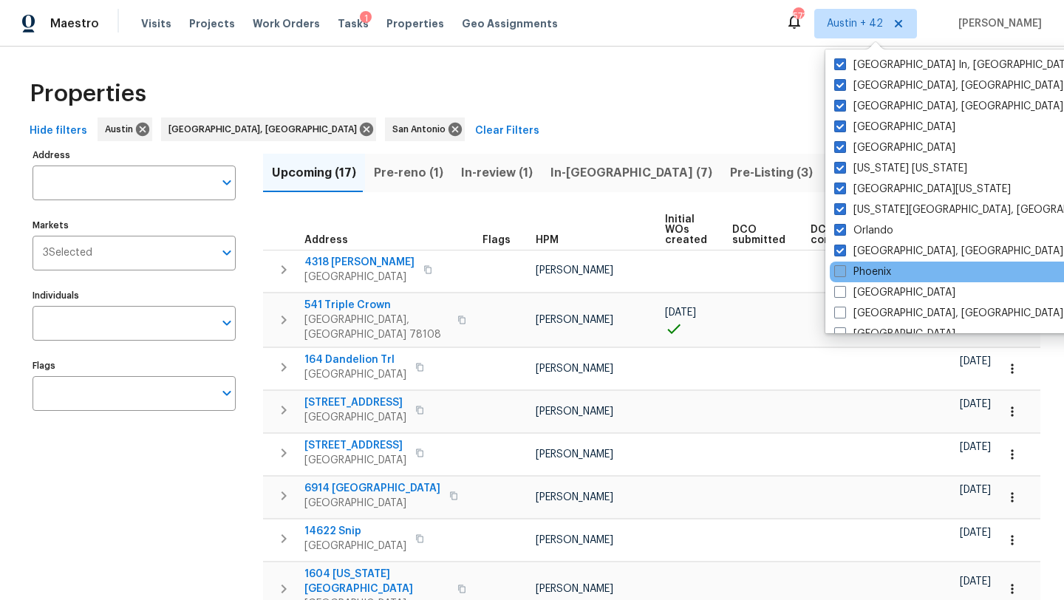
click at [883, 276] on label "Phoenix" at bounding box center [862, 272] width 57 height 15
click at [844, 274] on input "Phoenix" at bounding box center [839, 270] width 10 height 10
checkbox input "true"
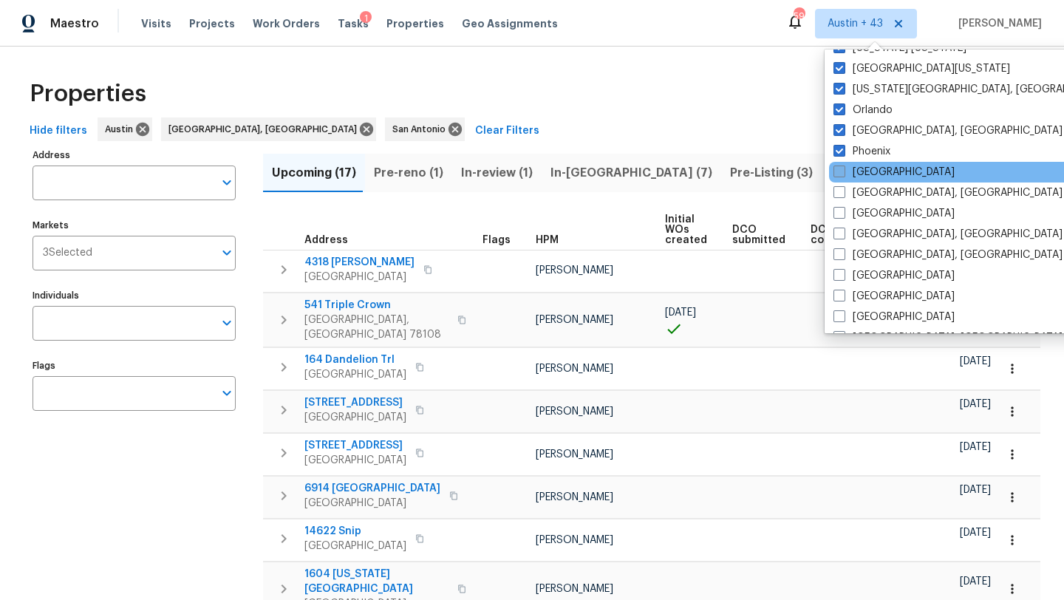
click at [881, 172] on label "Portland" at bounding box center [894, 172] width 121 height 15
click at [843, 172] on input "Portland" at bounding box center [839, 170] width 10 height 10
checkbox input "true"
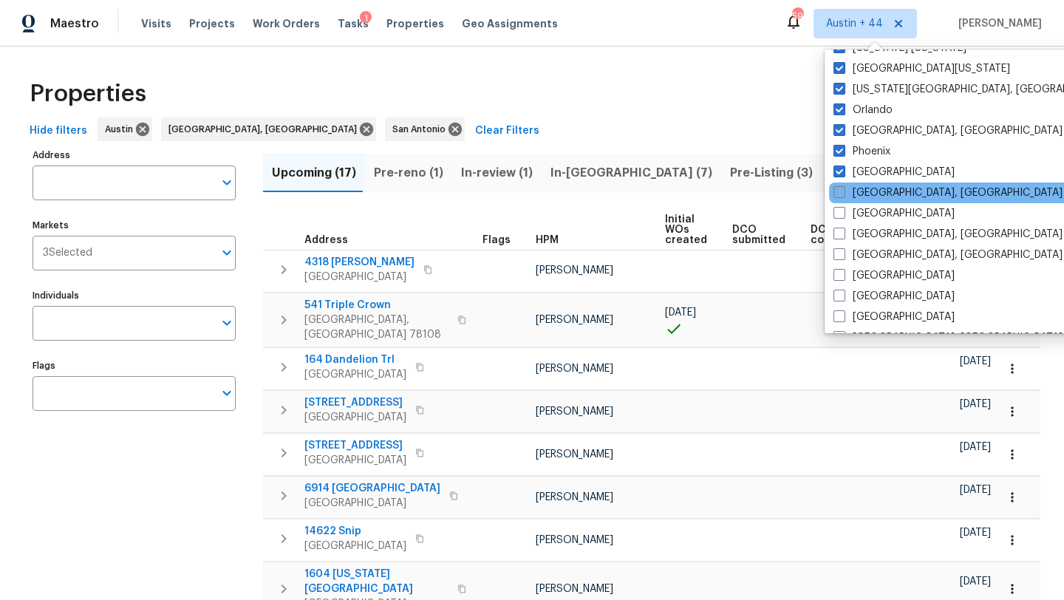
click at [881, 189] on label "Prescott, AZ" at bounding box center [948, 193] width 229 height 15
click at [843, 189] on input "Prescott, AZ" at bounding box center [839, 191] width 10 height 10
checkbox input "true"
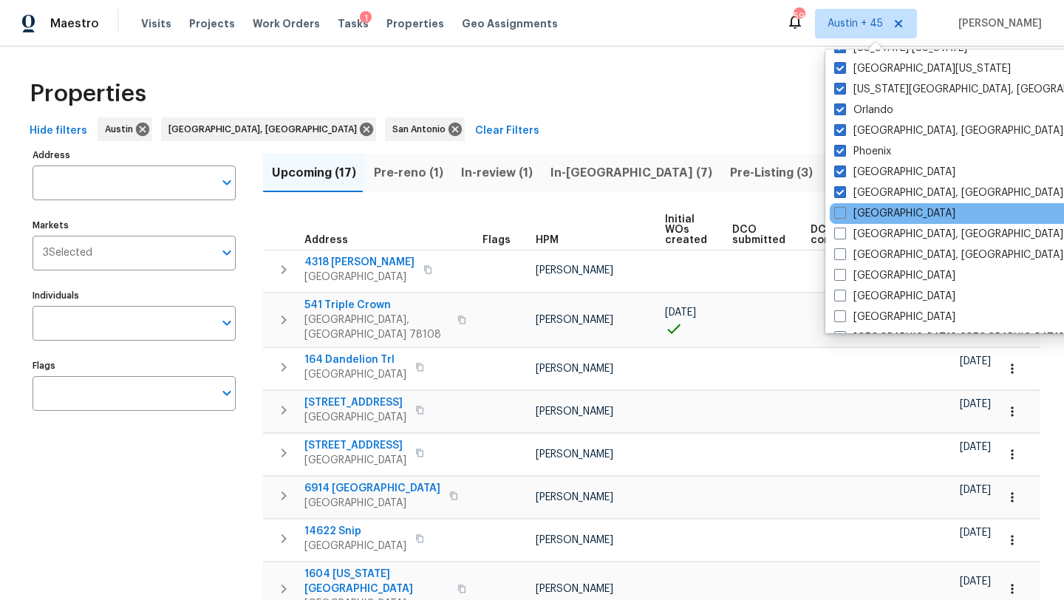
click at [881, 204] on div "Raleigh" at bounding box center [979, 213] width 298 height 21
click at [875, 210] on label "Raleigh" at bounding box center [894, 213] width 121 height 15
click at [844, 210] on input "Raleigh" at bounding box center [839, 211] width 10 height 10
checkbox input "true"
click at [875, 222] on div "Raleigh" at bounding box center [978, 213] width 298 height 21
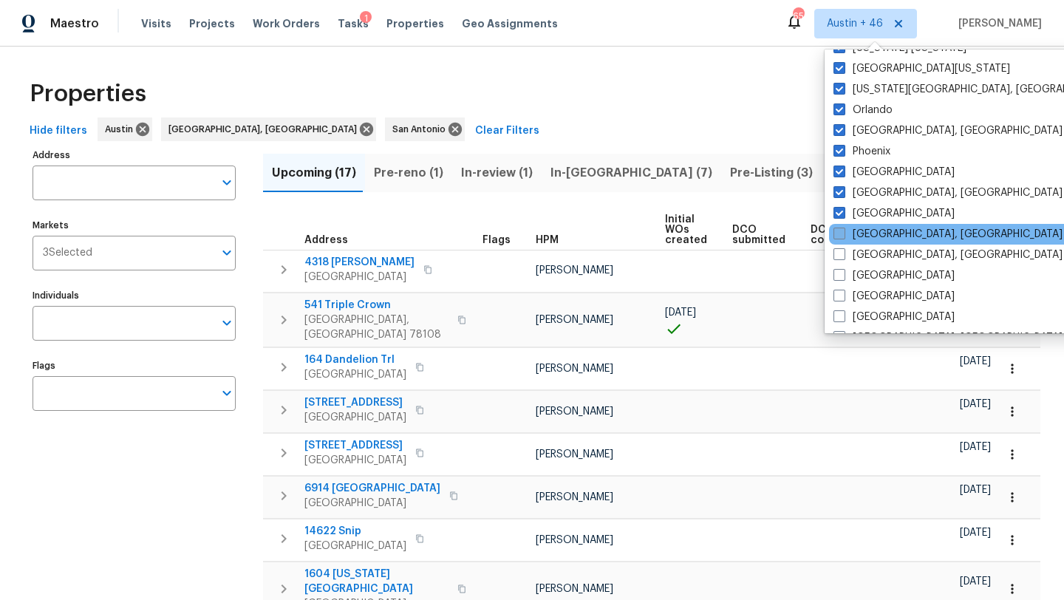
click at [874, 235] on label "Reno, NV" at bounding box center [948, 234] width 229 height 15
click at [843, 235] on input "Reno, NV" at bounding box center [839, 232] width 10 height 10
checkbox input "true"
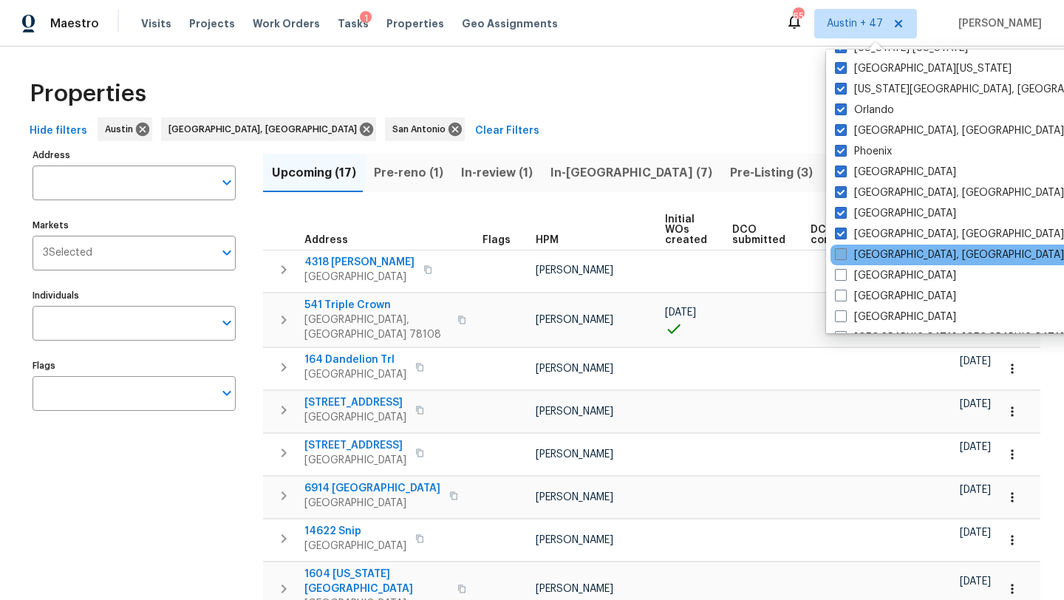
click at [876, 251] on label "Richmond, VA" at bounding box center [949, 255] width 229 height 15
click at [845, 251] on input "Richmond, VA" at bounding box center [840, 253] width 10 height 10
checkbox input "true"
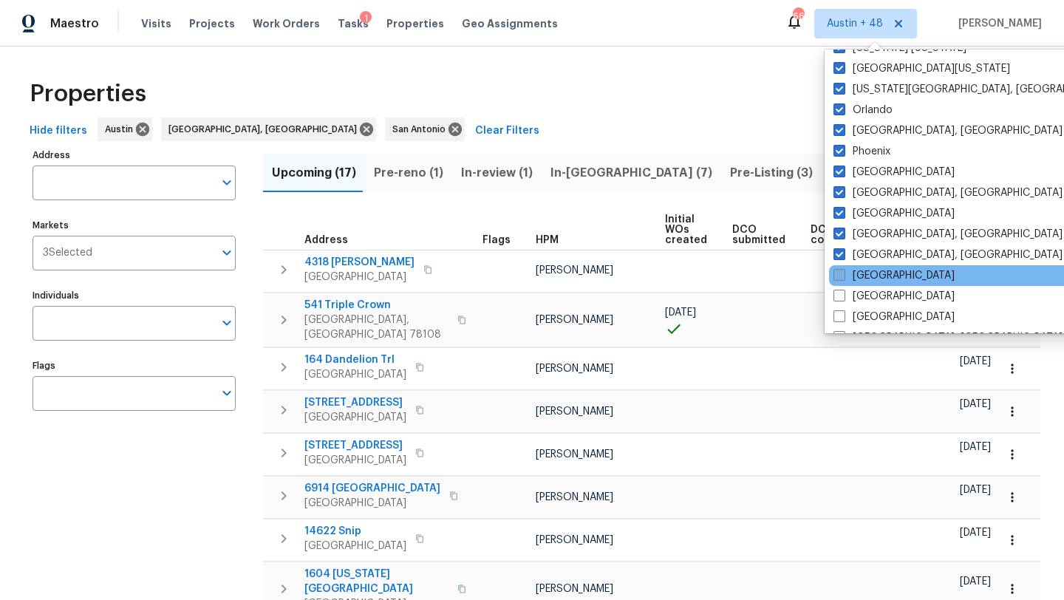
click at [874, 278] on label "Riverside" at bounding box center [894, 275] width 121 height 15
click at [843, 278] on input "Riverside" at bounding box center [839, 273] width 10 height 10
checkbox input "true"
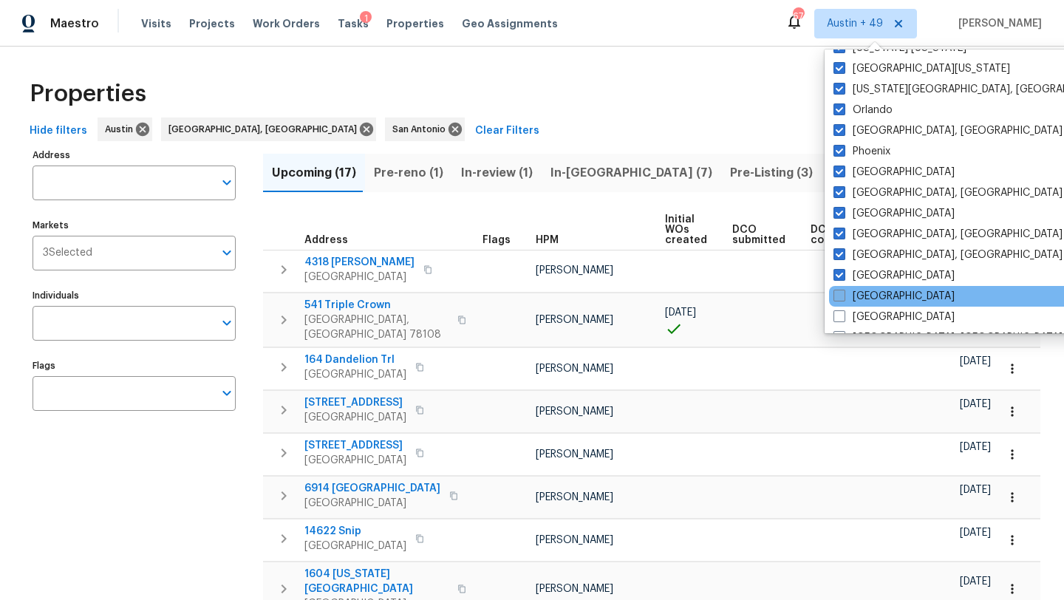
click at [874, 296] on label "Sacramento" at bounding box center [894, 296] width 121 height 15
click at [843, 296] on input "Sacramento" at bounding box center [839, 294] width 10 height 10
checkbox input "true"
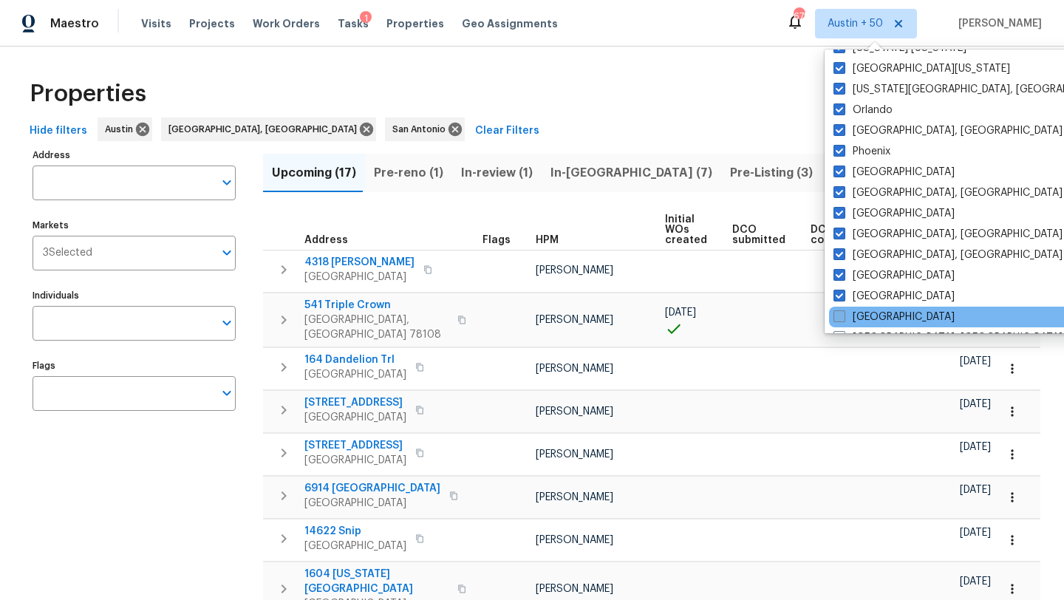
click at [874, 319] on label "Salt Lake City" at bounding box center [894, 317] width 121 height 15
click at [843, 319] on input "Salt Lake City" at bounding box center [839, 315] width 10 height 10
checkbox input "true"
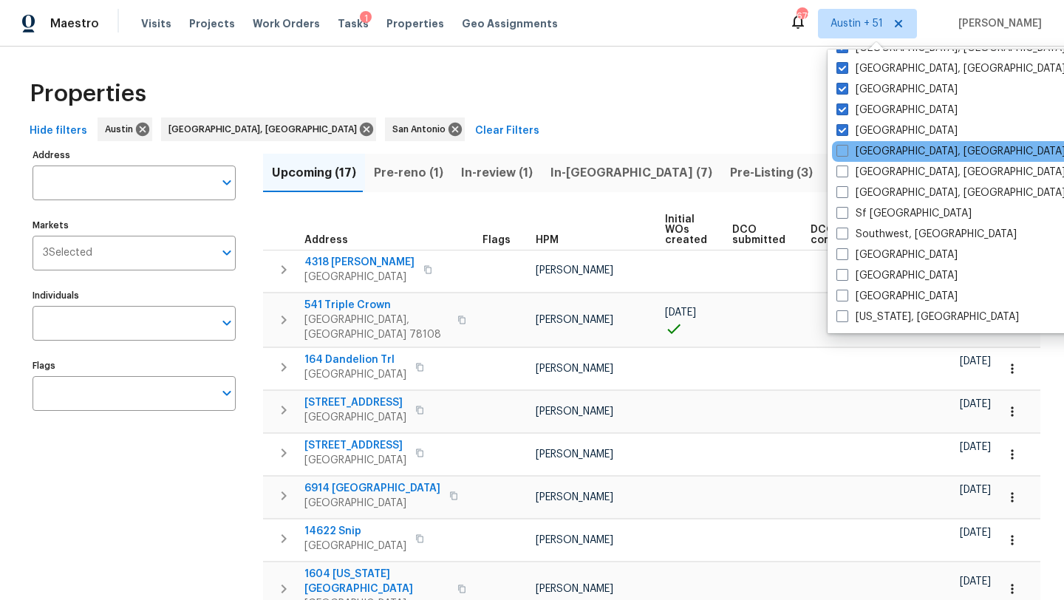
click at [873, 159] on div "San Diego, CA" at bounding box center [981, 151] width 298 height 21
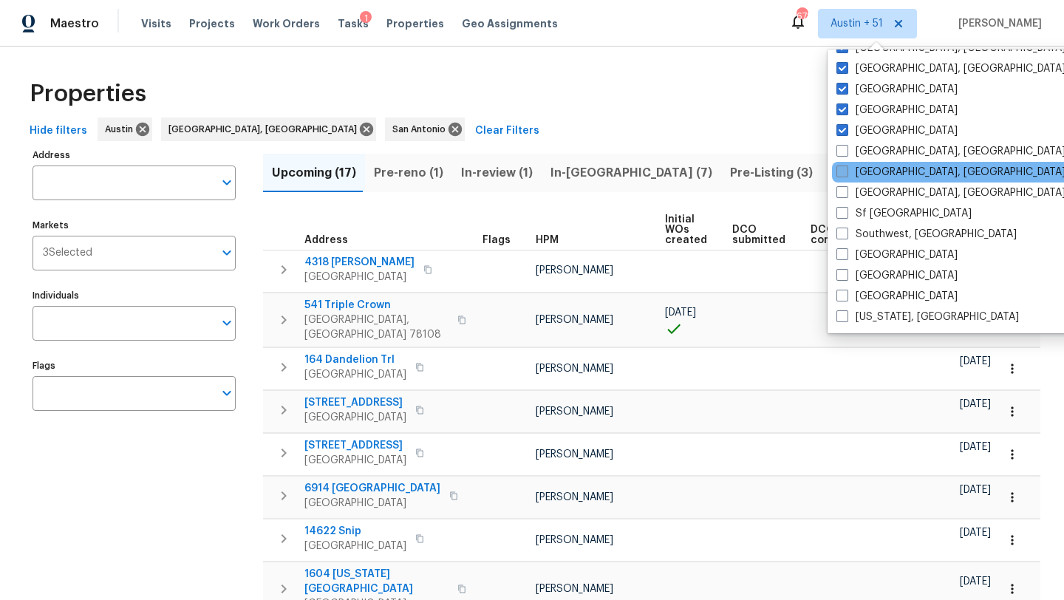
click at [872, 168] on label "Savannah, GA" at bounding box center [951, 172] width 229 height 15
click at [846, 168] on input "Savannah, GA" at bounding box center [842, 170] width 10 height 10
checkbox input "true"
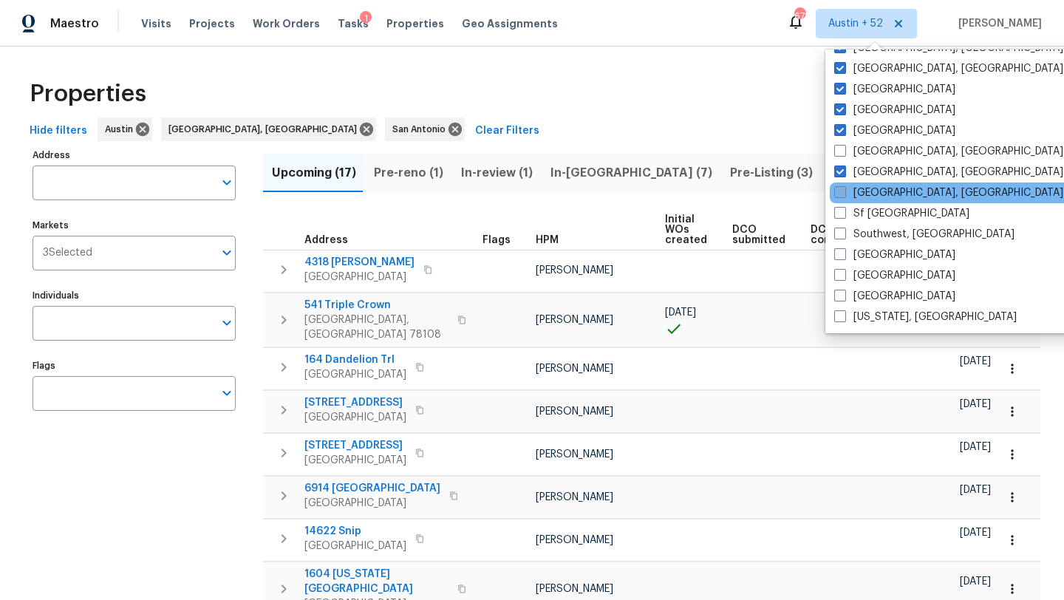
click at [869, 193] on label "Seattle, WA" at bounding box center [948, 193] width 229 height 15
click at [844, 193] on input "Seattle, WA" at bounding box center [839, 191] width 10 height 10
checkbox input "true"
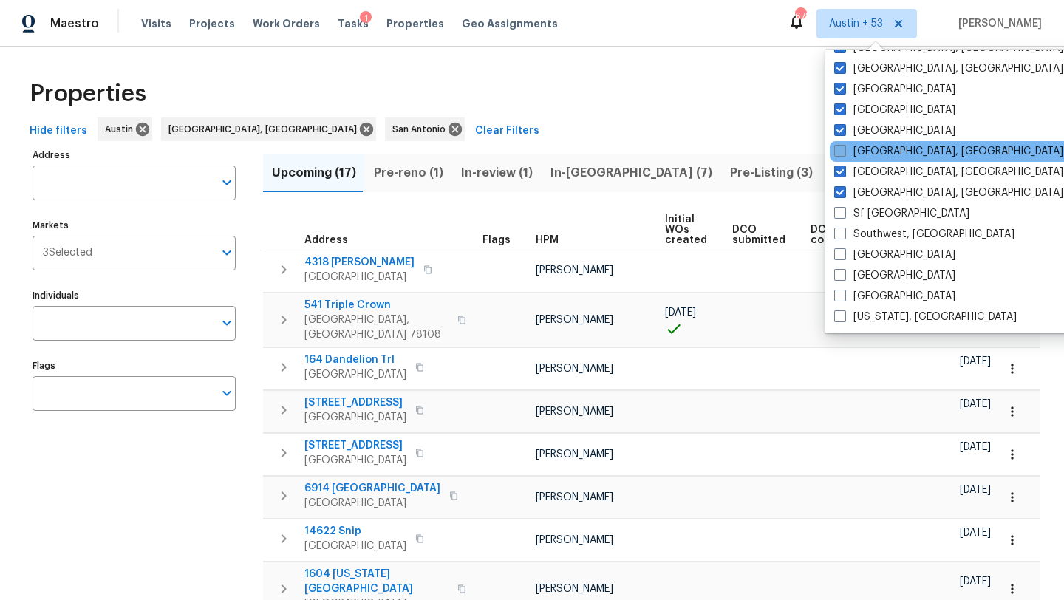
click at [868, 145] on label "San Diego, CA" at bounding box center [948, 151] width 229 height 15
click at [844, 145] on input "San Diego, CA" at bounding box center [839, 149] width 10 height 10
checkbox input "true"
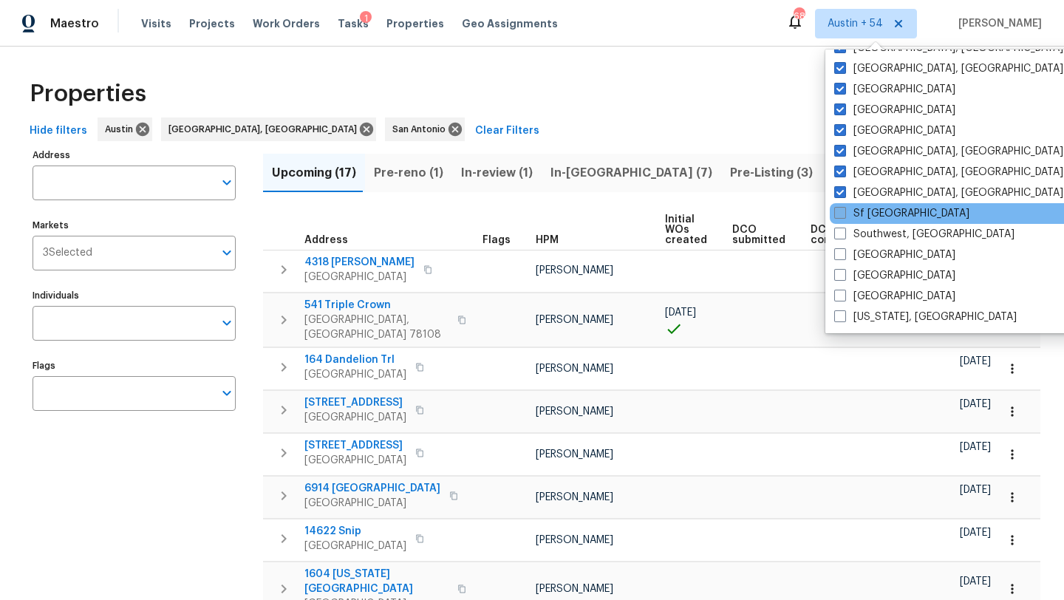
click at [873, 220] on label "Sf Bay Area" at bounding box center [901, 213] width 135 height 15
click at [844, 216] on input "Sf Bay Area" at bounding box center [839, 211] width 10 height 10
checkbox input "true"
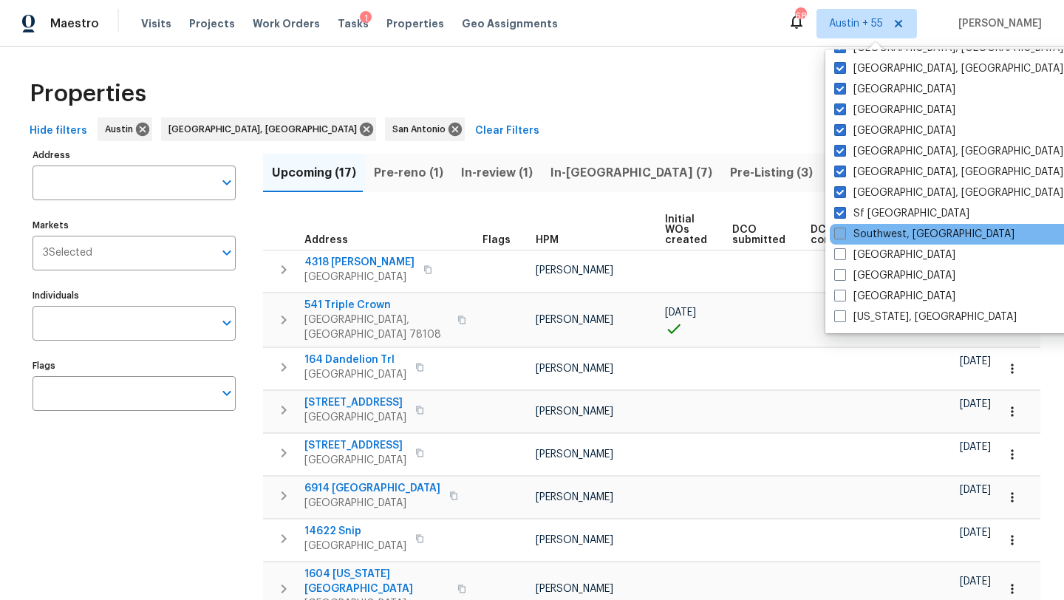
click at [875, 239] on label "Southwest, FL" at bounding box center [924, 234] width 180 height 15
click at [844, 236] on input "Southwest, FL" at bounding box center [839, 232] width 10 height 10
checkbox input "true"
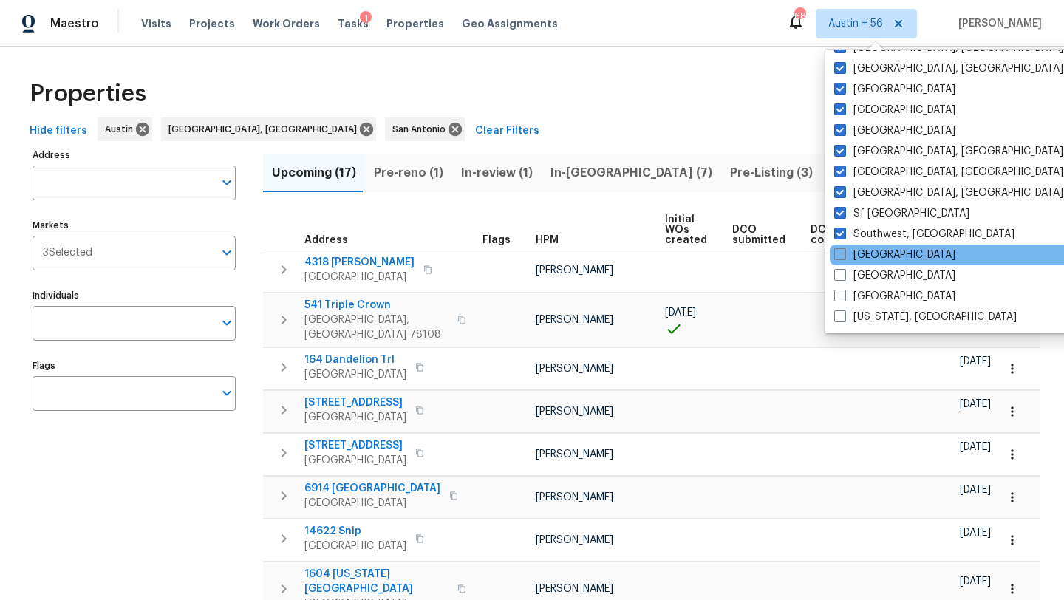
click at [875, 257] on label "St Louis" at bounding box center [894, 255] width 121 height 15
click at [844, 257] on input "St Louis" at bounding box center [839, 253] width 10 height 10
checkbox input "true"
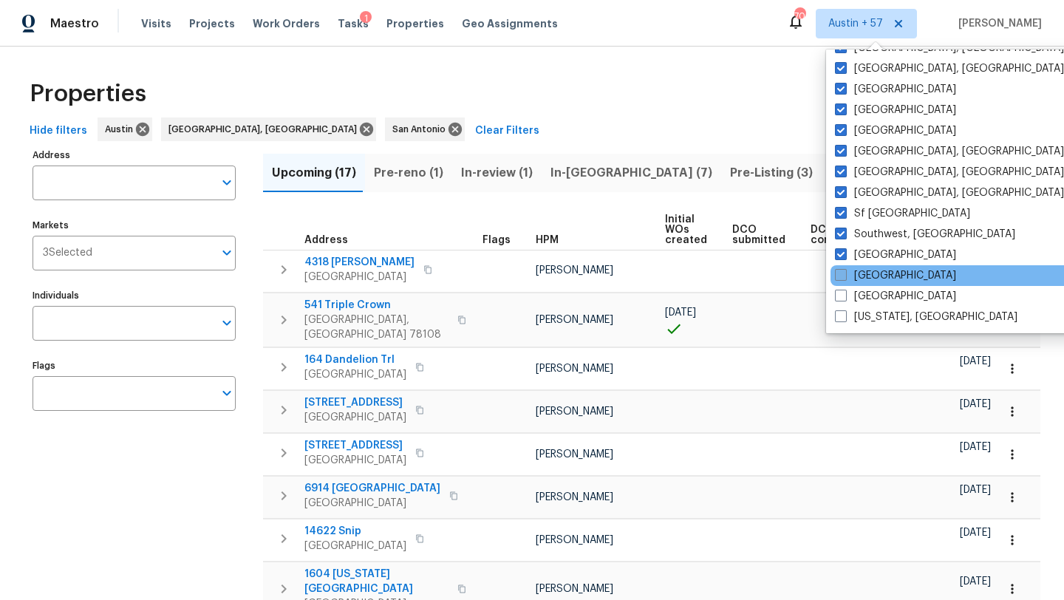
click at [875, 279] on label "Tampa" at bounding box center [895, 275] width 121 height 15
click at [845, 278] on input "Tampa" at bounding box center [840, 273] width 10 height 10
checkbox input "true"
click at [877, 285] on div "Tampa" at bounding box center [979, 275] width 298 height 21
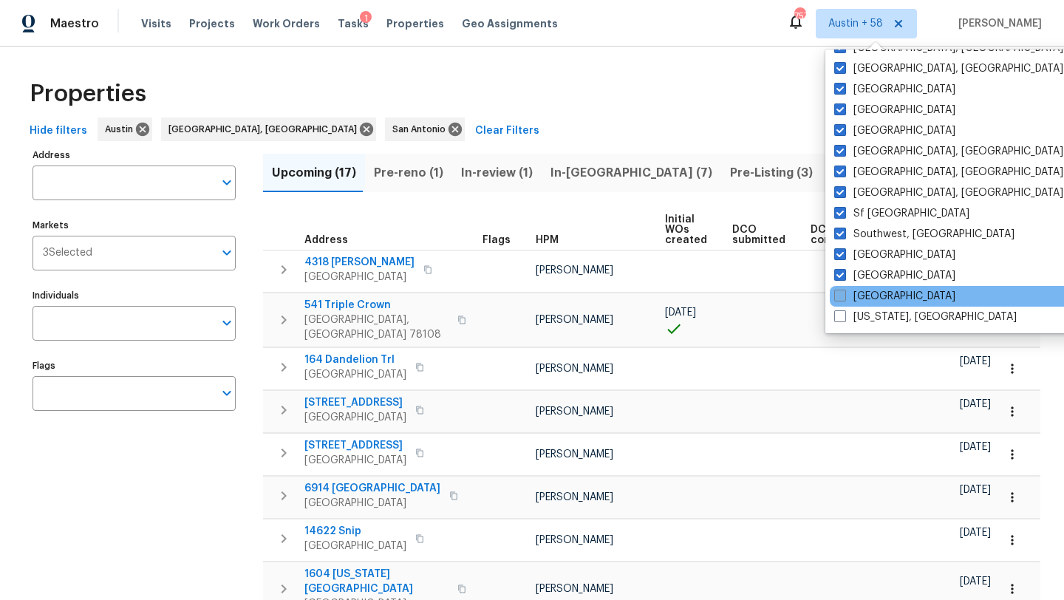
click at [877, 290] on label "Tucson" at bounding box center [894, 296] width 121 height 15
click at [844, 290] on input "Tucson" at bounding box center [839, 294] width 10 height 10
checkbox input "true"
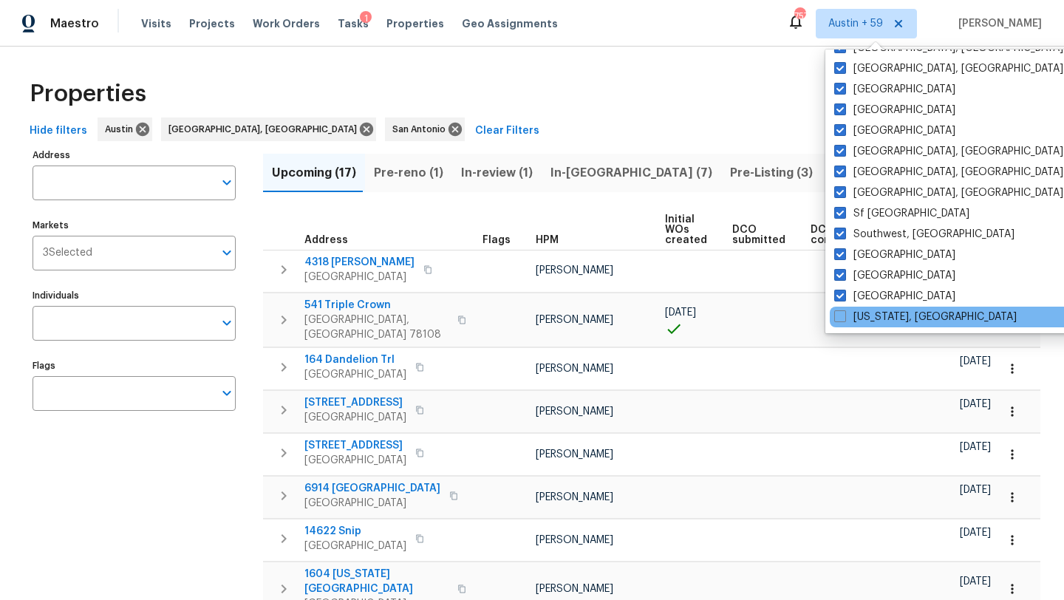
click at [874, 307] on div "Washington, DC" at bounding box center [979, 317] width 298 height 21
click at [874, 315] on label "Washington, DC" at bounding box center [925, 317] width 183 height 15
click at [844, 315] on input "Washington, DC" at bounding box center [839, 315] width 10 height 10
checkbox input "true"
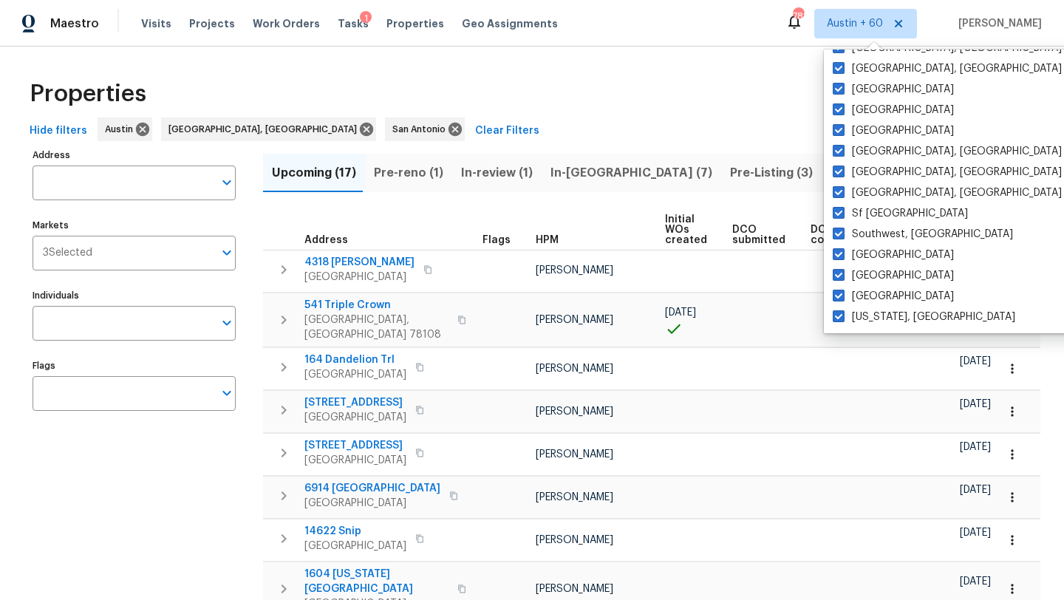
click at [690, 81] on div "Properties" at bounding box center [532, 93] width 1017 height 47
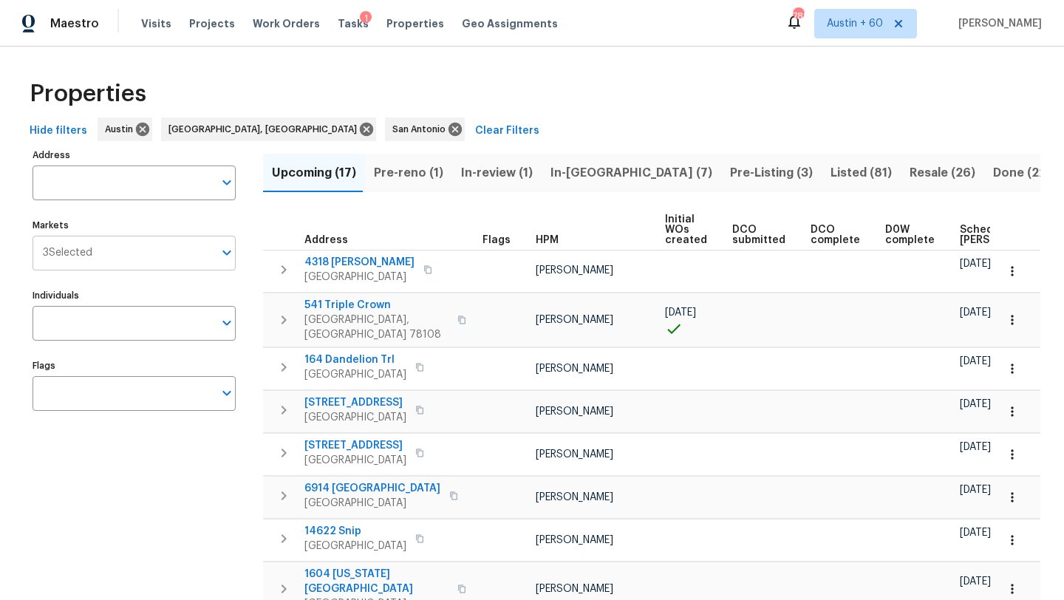
click at [216, 238] on div "3 Selected Markets" at bounding box center [134, 253] width 203 height 35
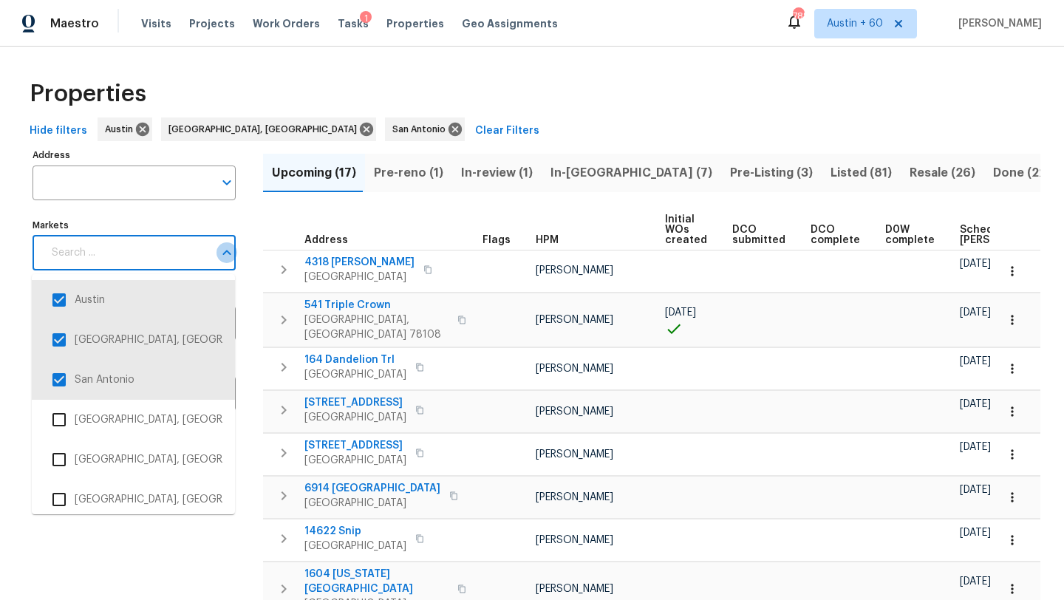
click at [220, 253] on icon "Close" at bounding box center [227, 253] width 18 height 18
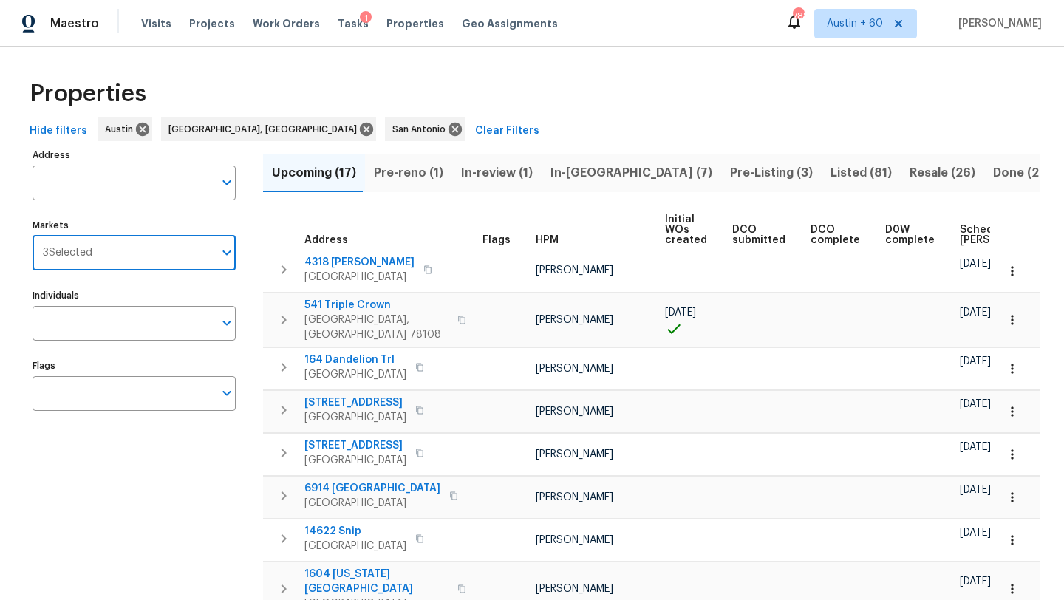
click at [220, 253] on icon "Open" at bounding box center [227, 253] width 18 height 18
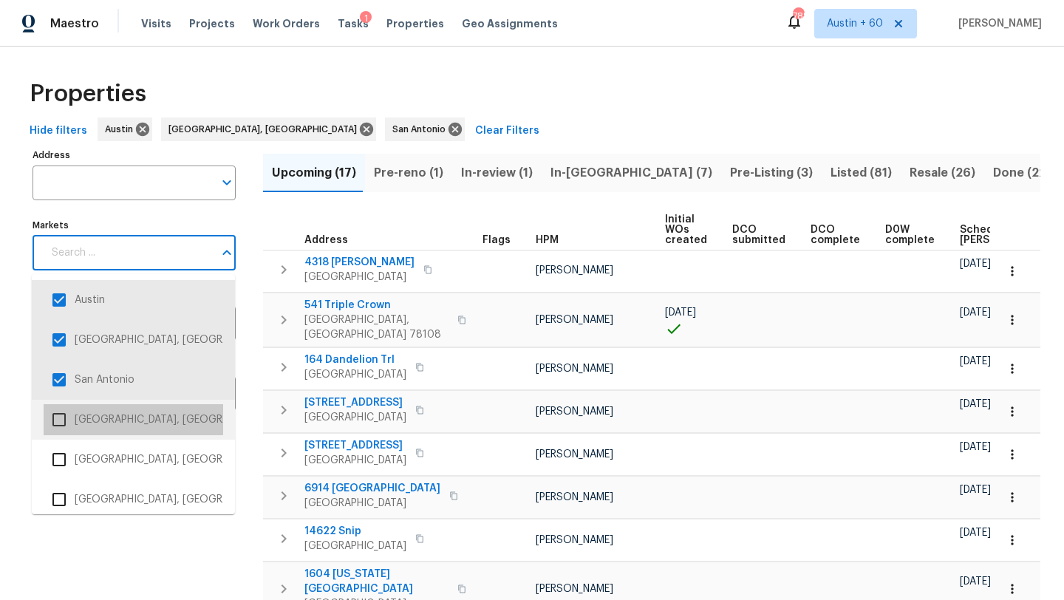
click at [151, 426] on li "Albuquerque, NM" at bounding box center [134, 419] width 180 height 31
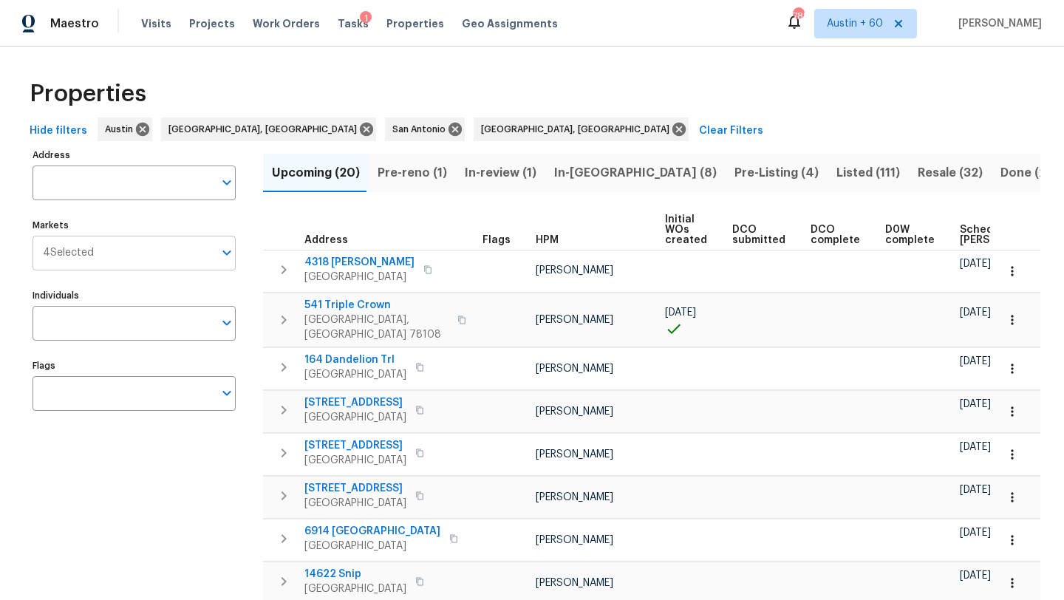
click at [149, 262] on input "Markets" at bounding box center [154, 253] width 120 height 35
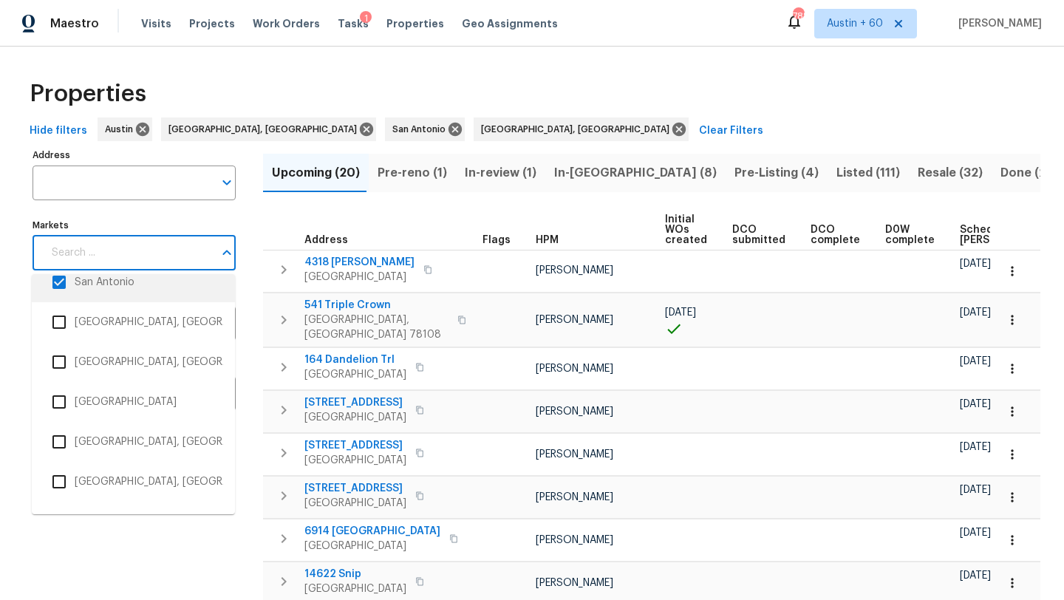
scroll to position [143, 0]
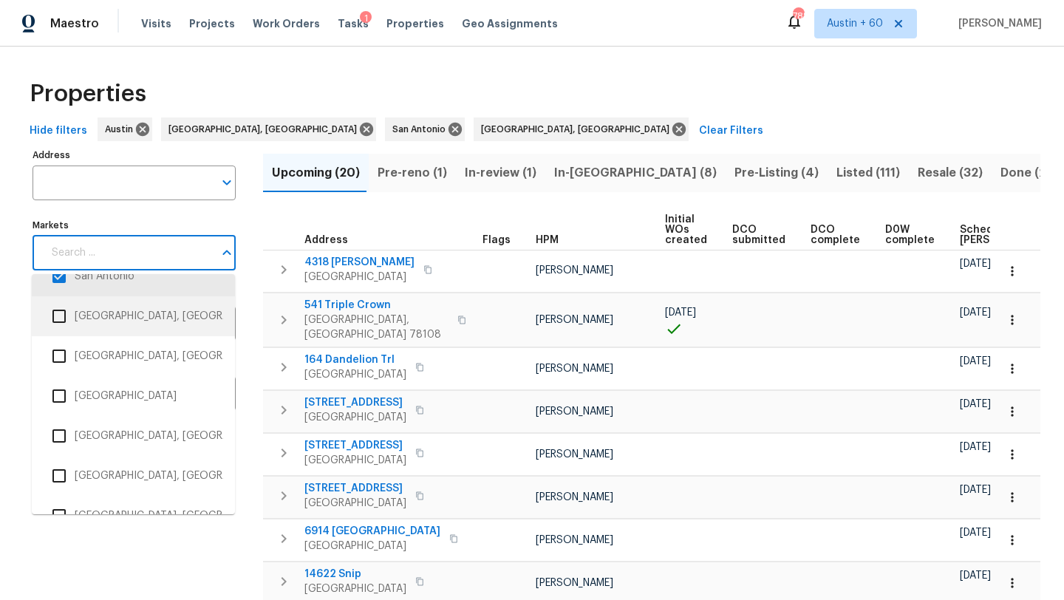
click at [163, 322] on li "Allentown, PA" at bounding box center [134, 316] width 180 height 31
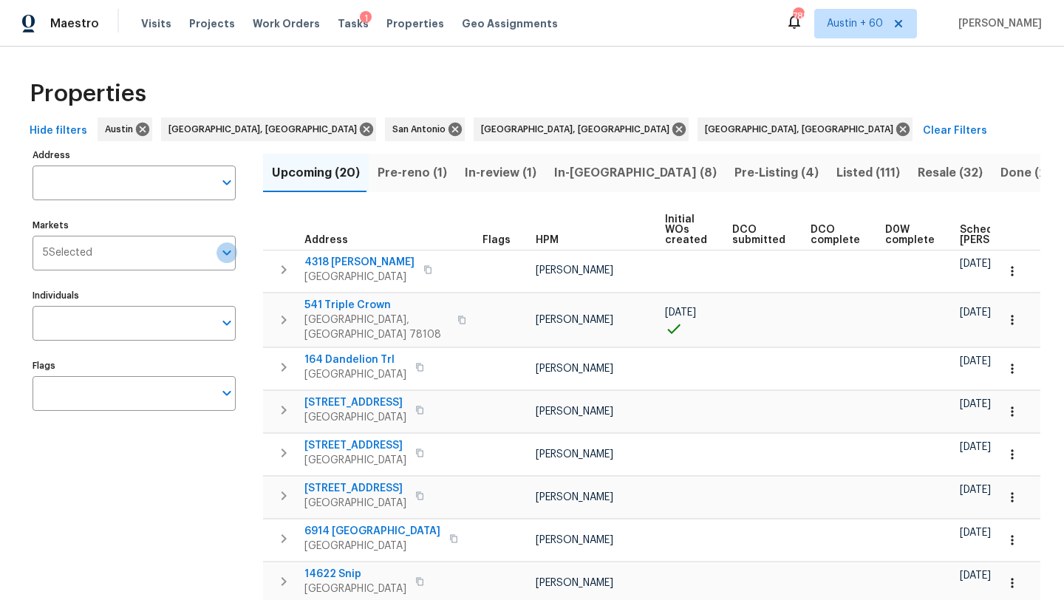
click at [223, 255] on icon "Open" at bounding box center [227, 253] width 18 height 18
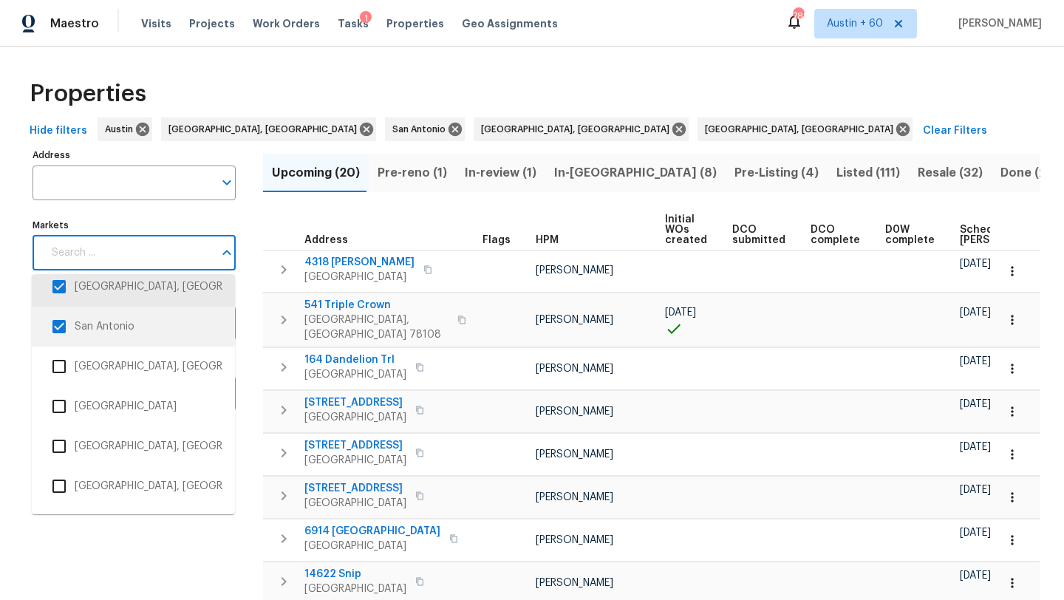
scroll to position [135, 0]
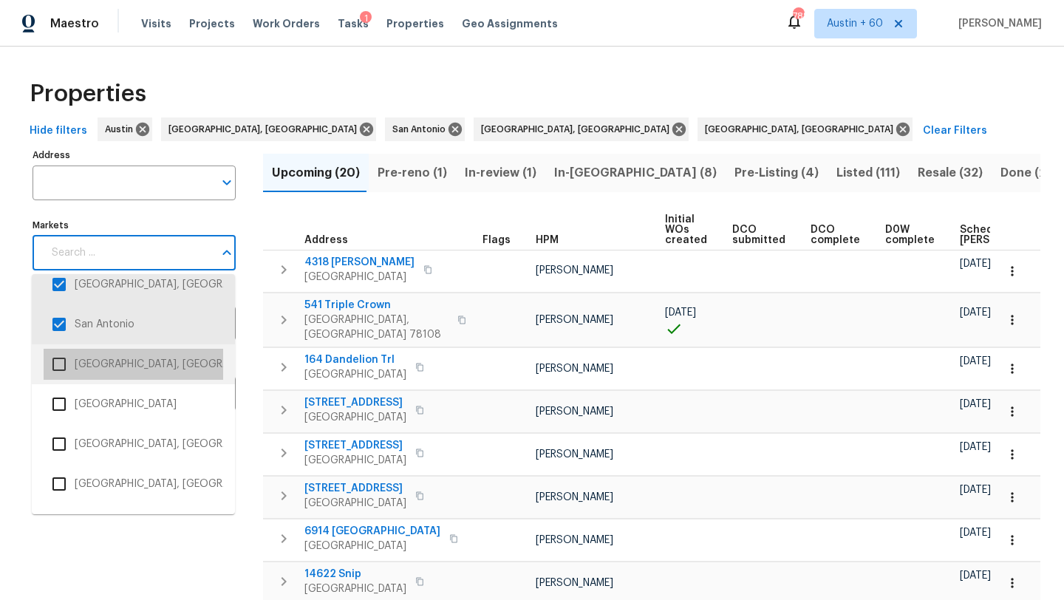
click at [174, 370] on li "Asheville, NC" at bounding box center [134, 364] width 180 height 31
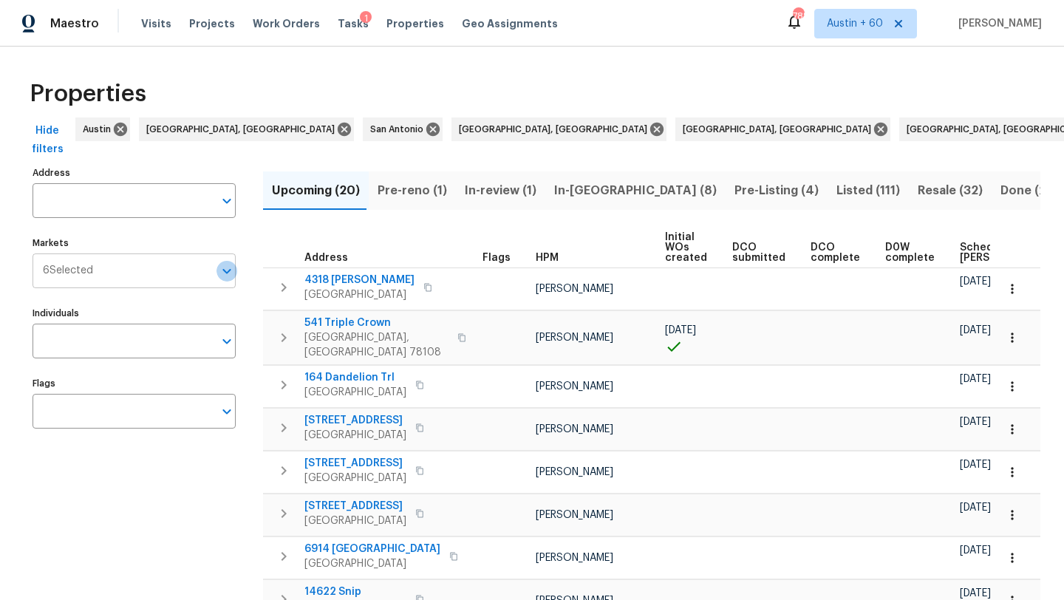
click at [218, 262] on icon "Open" at bounding box center [227, 271] width 18 height 18
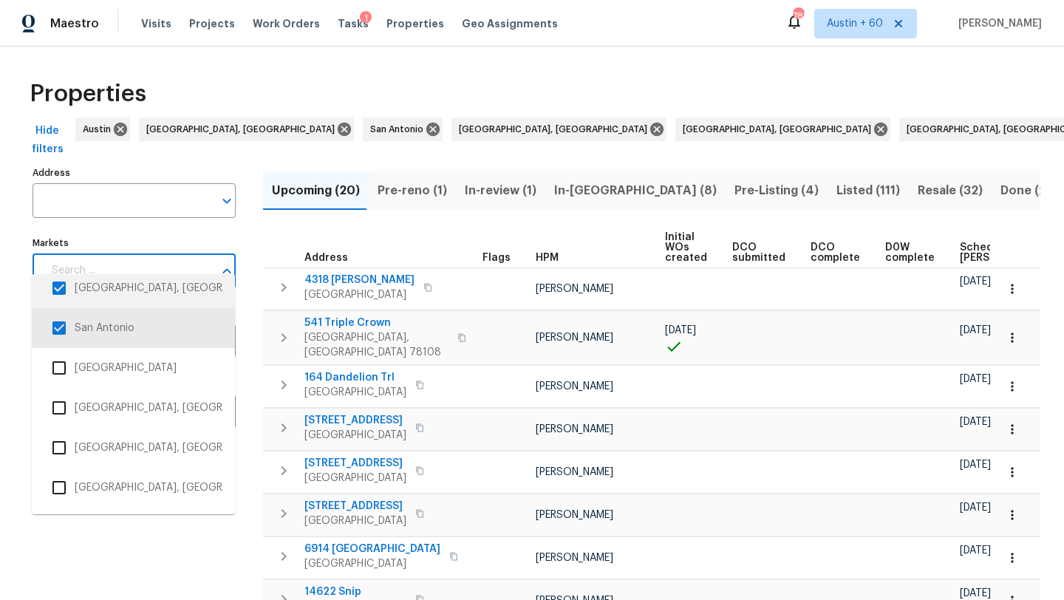
scroll to position [191, 0]
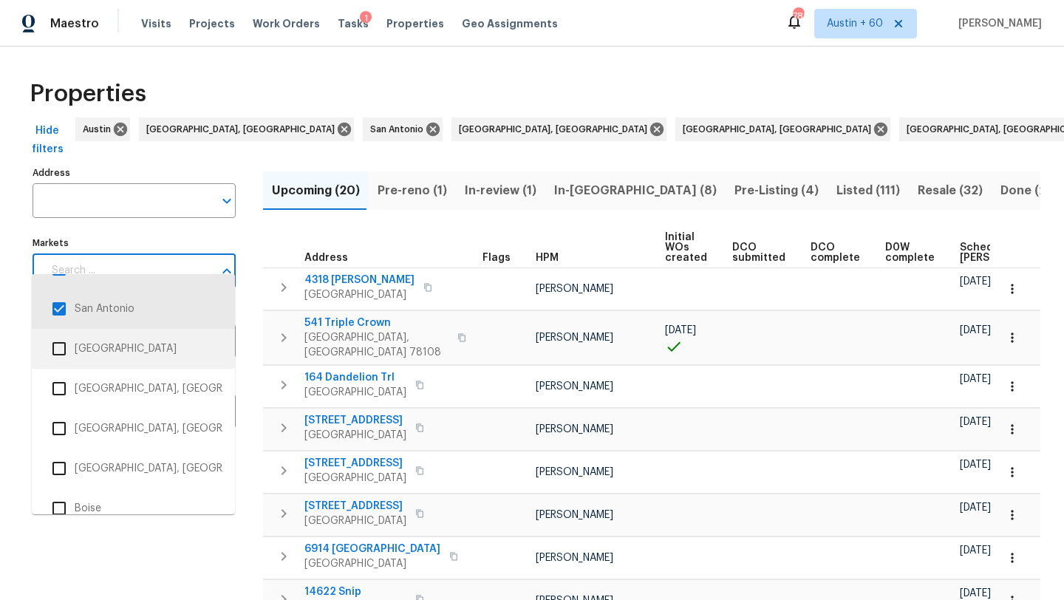
click at [127, 360] on li "Atlanta" at bounding box center [134, 348] width 180 height 31
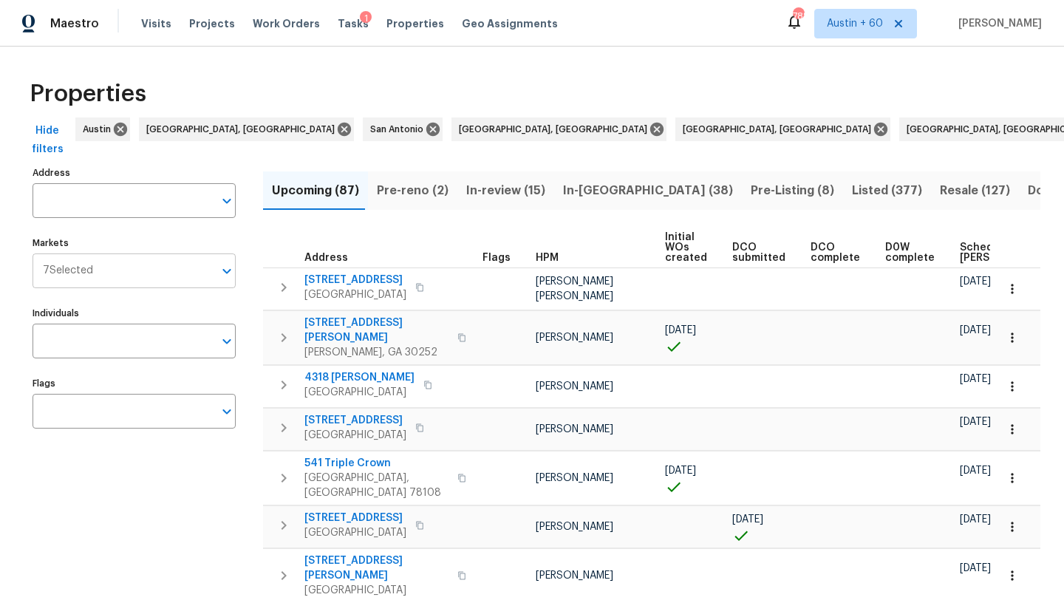
click at [220, 262] on div at bounding box center [226, 271] width 19 height 21
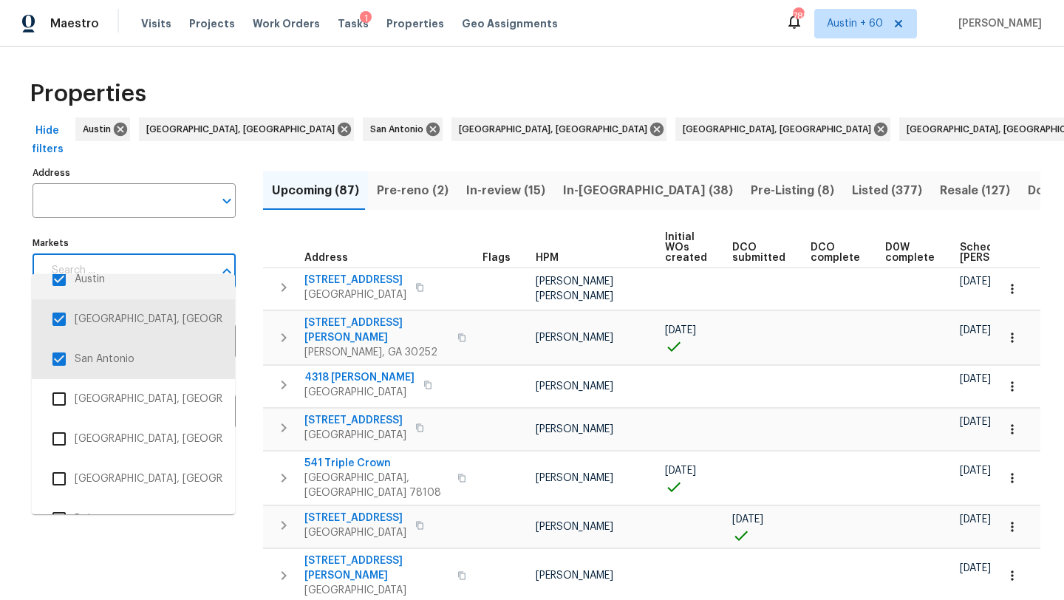
scroll to position [184, 0]
click at [181, 401] on li "Bakersfield, CA - Not Used - Dont Delete" at bounding box center [134, 395] width 180 height 31
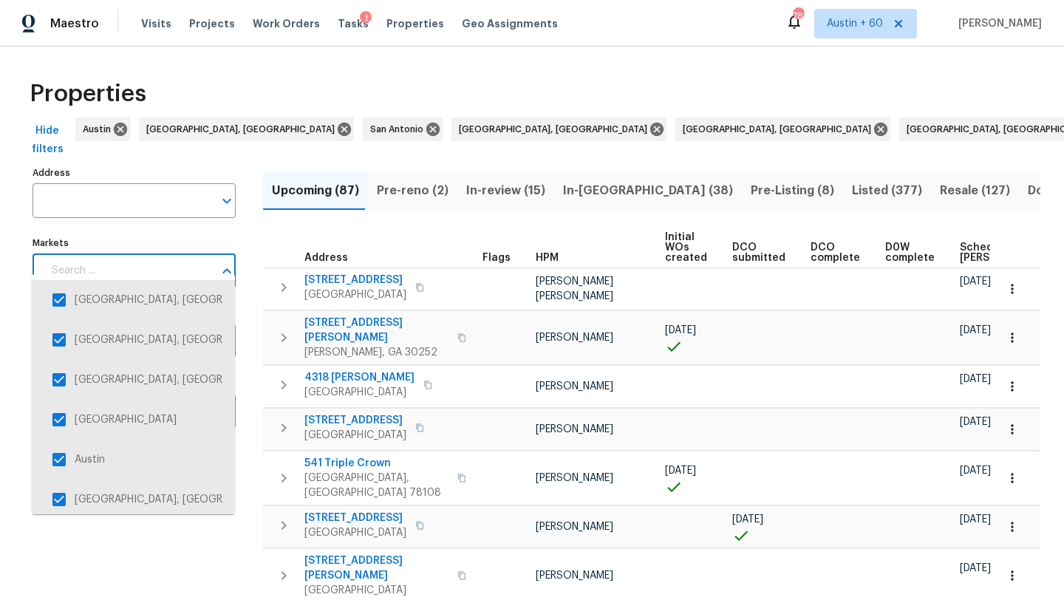
click at [181, 253] on input "Markets" at bounding box center [128, 270] width 171 height 35
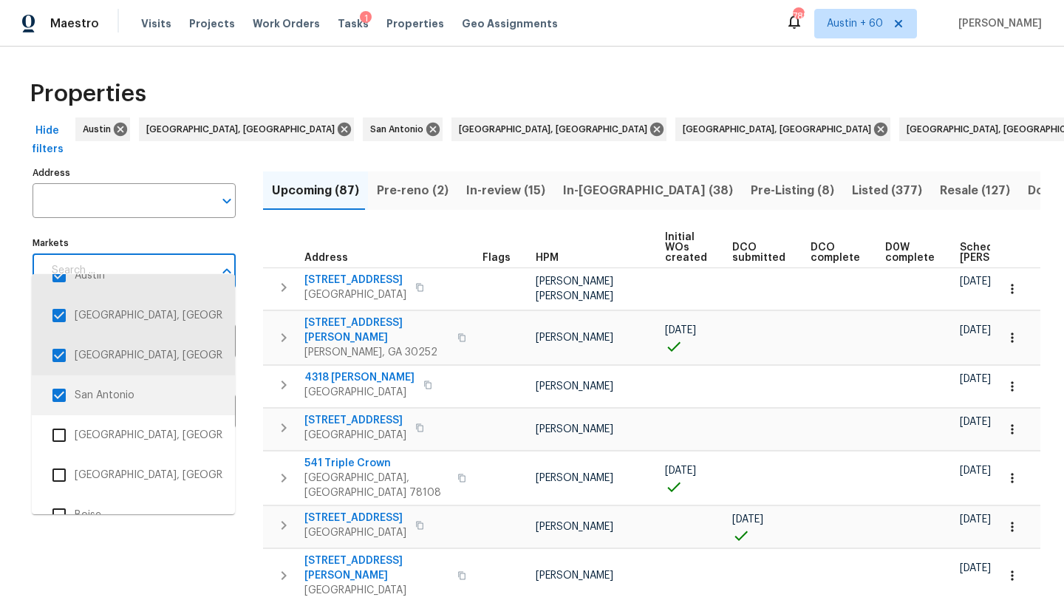
scroll to position [290, 0]
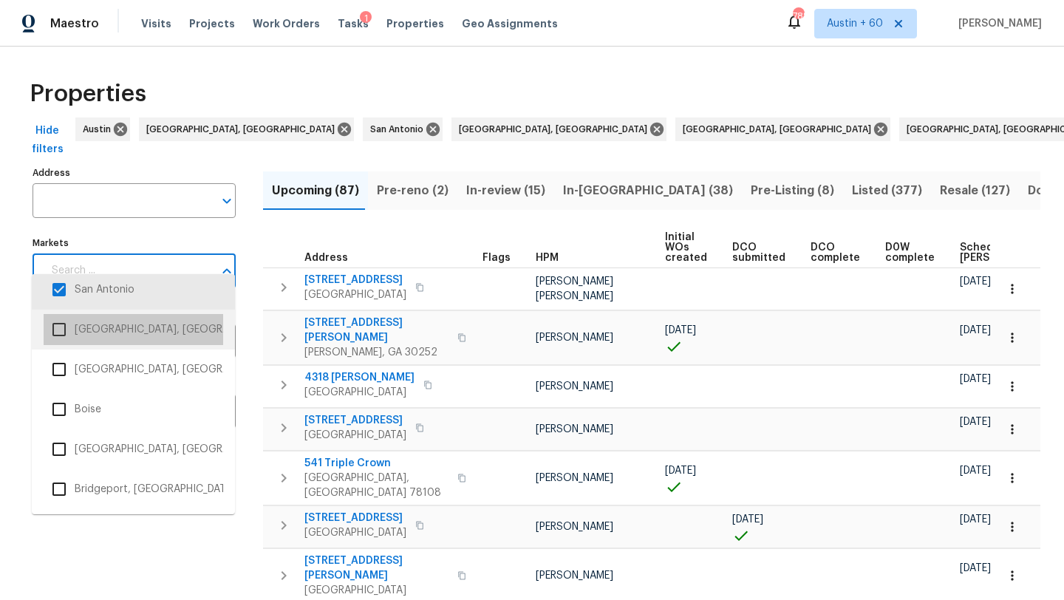
click at [140, 328] on li "Baltimore, MD" at bounding box center [134, 329] width 180 height 31
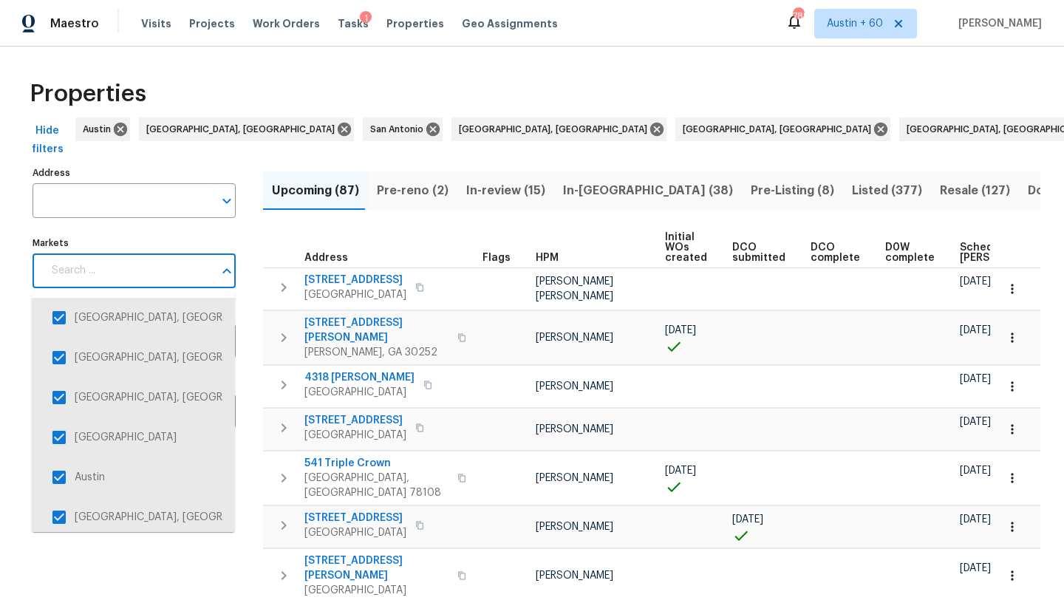
click at [200, 270] on input "Markets" at bounding box center [128, 270] width 171 height 35
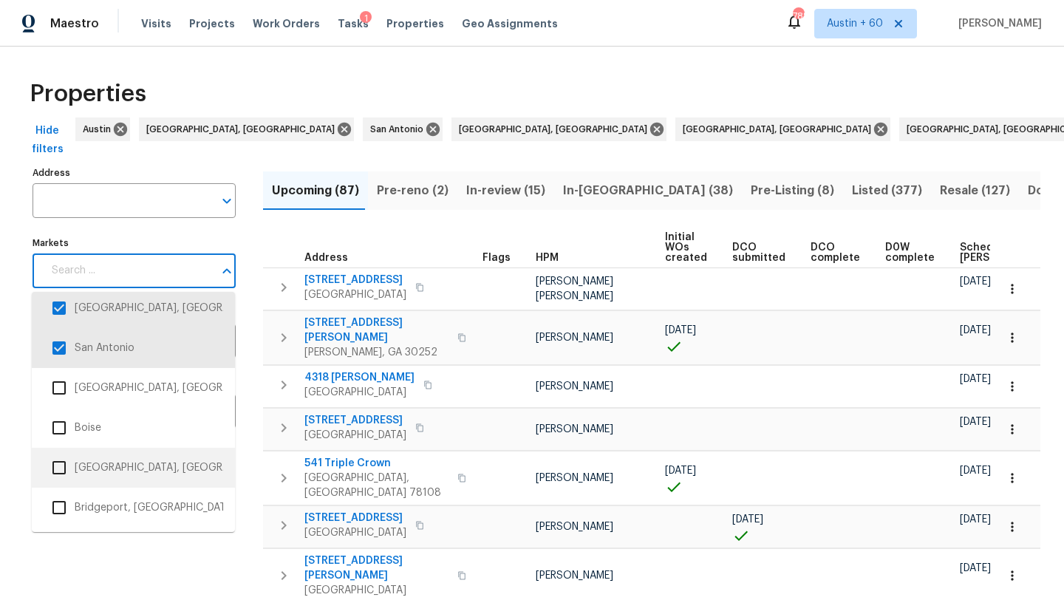
scroll to position [290, 0]
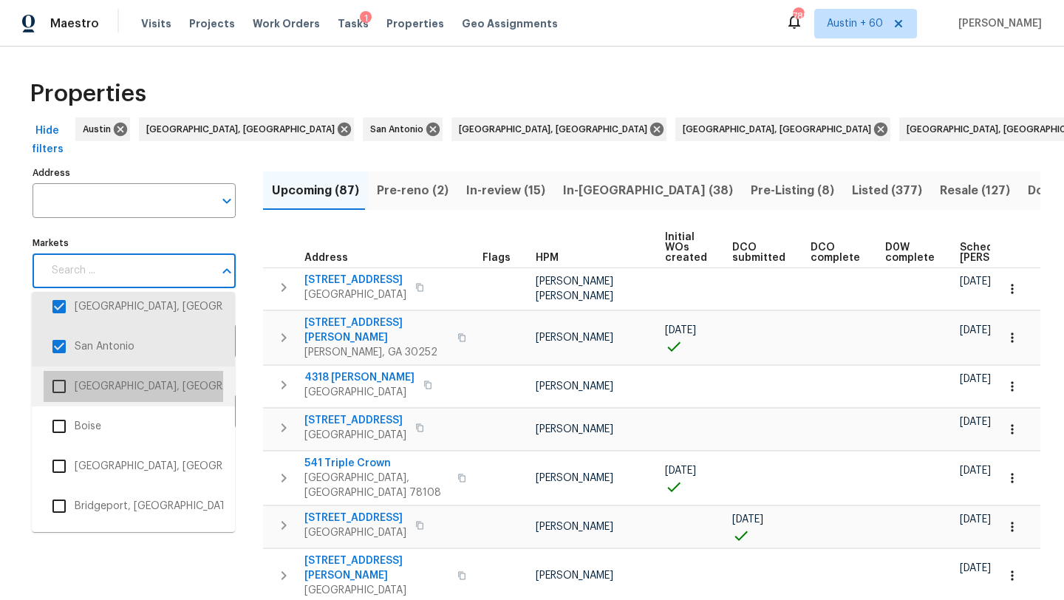
click at [171, 378] on li "Birmingham, AL" at bounding box center [134, 386] width 180 height 31
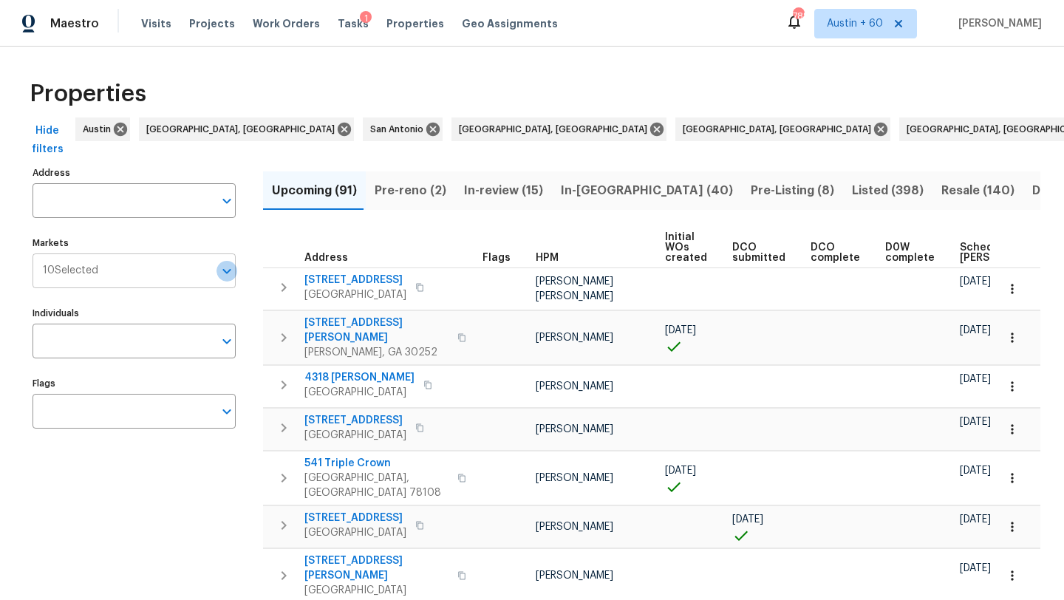
click at [225, 267] on icon "Open" at bounding box center [227, 271] width 18 height 18
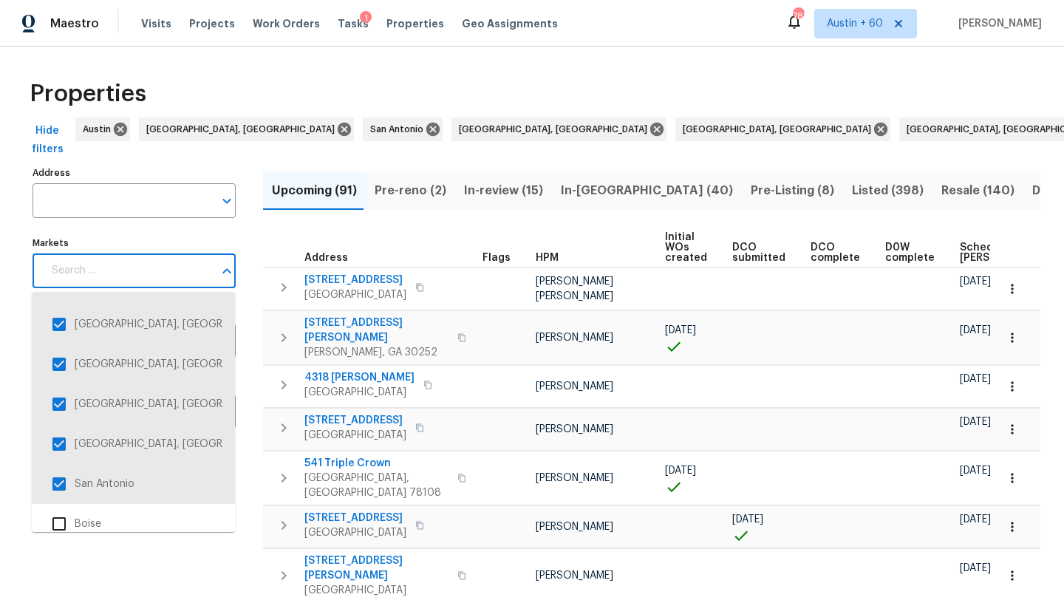
scroll to position [316, 0]
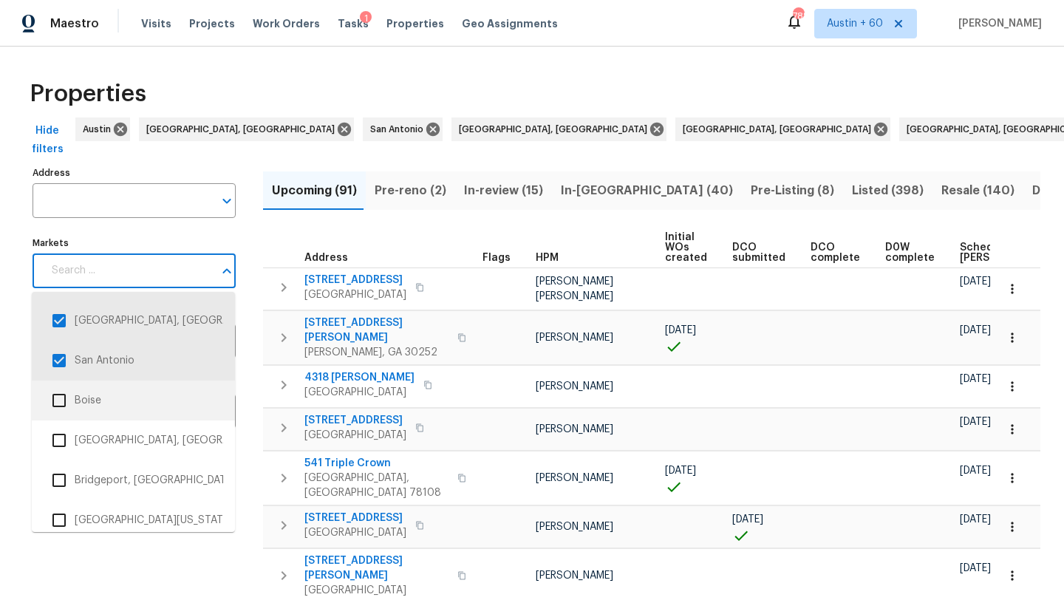
click at [143, 398] on li "Boise" at bounding box center [134, 400] width 180 height 31
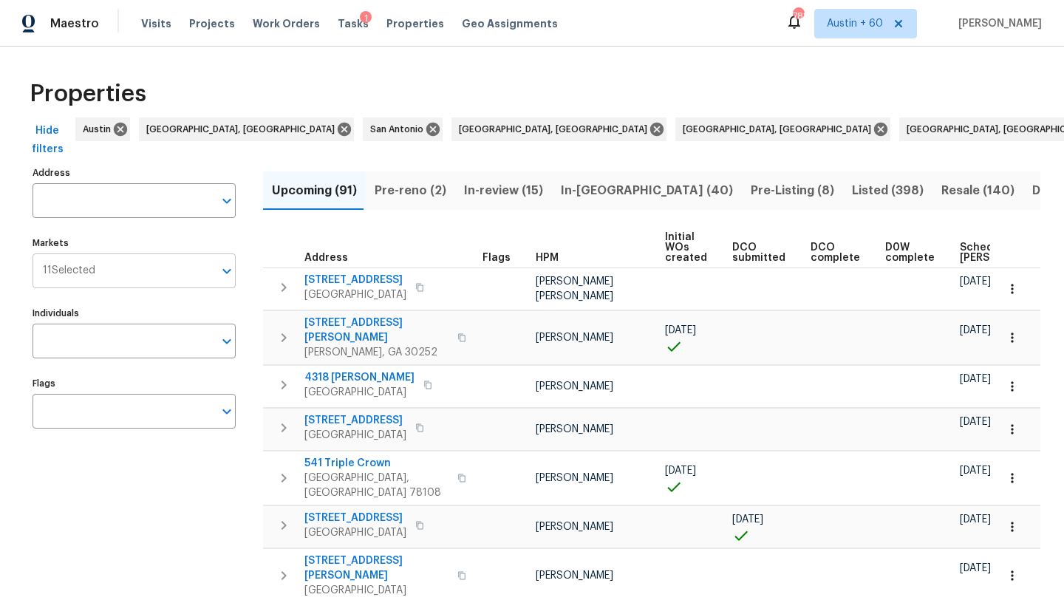
click at [232, 264] on icon "Open" at bounding box center [227, 271] width 18 height 18
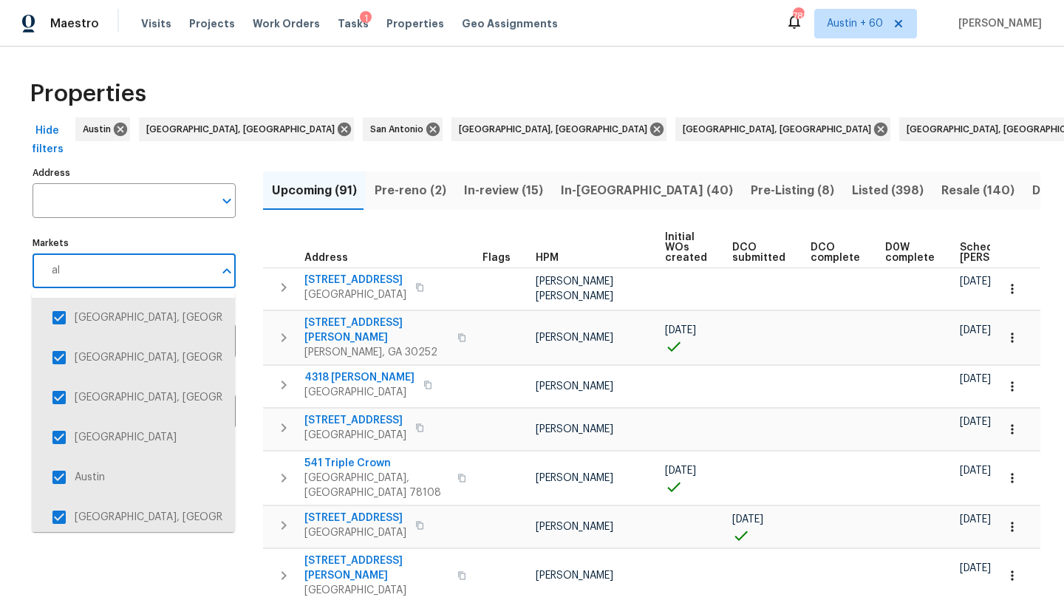
type input "all"
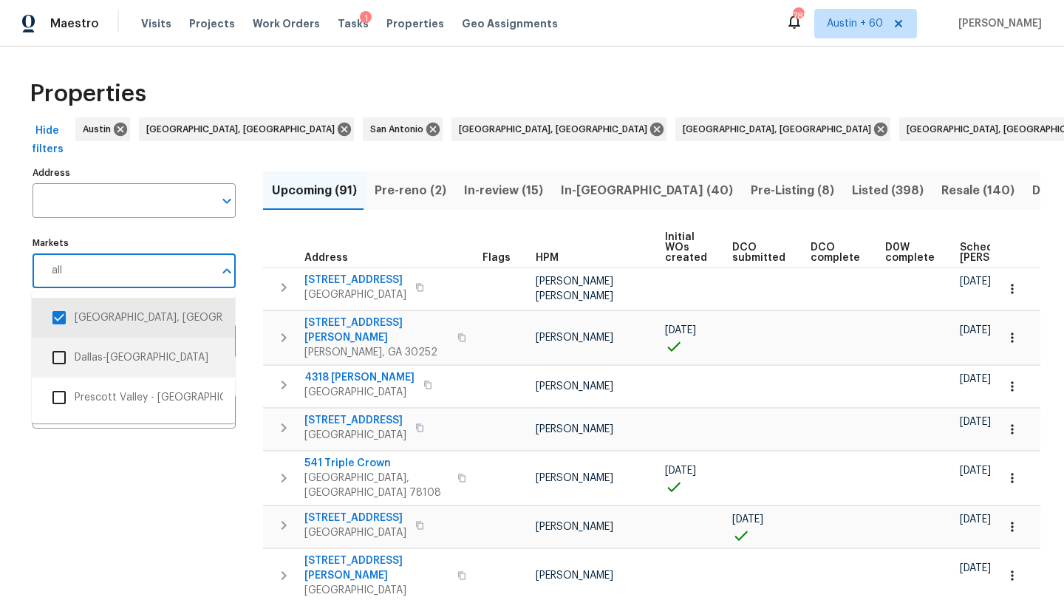
click at [137, 354] on li "Dallas-Fort Worth" at bounding box center [134, 357] width 180 height 31
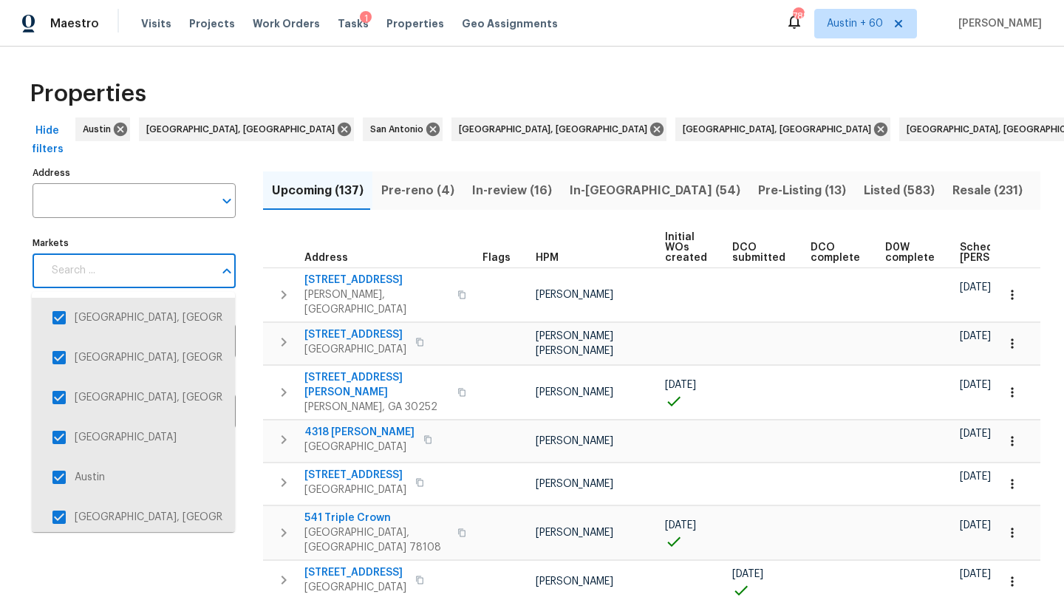
click at [196, 275] on input "Markets" at bounding box center [128, 270] width 171 height 35
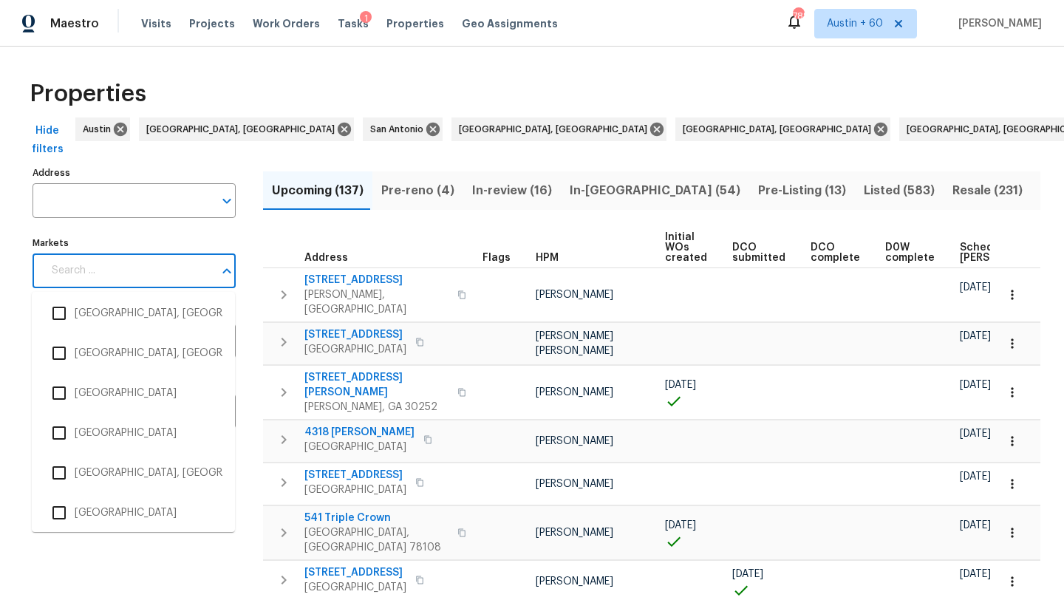
scroll to position [3004, 0]
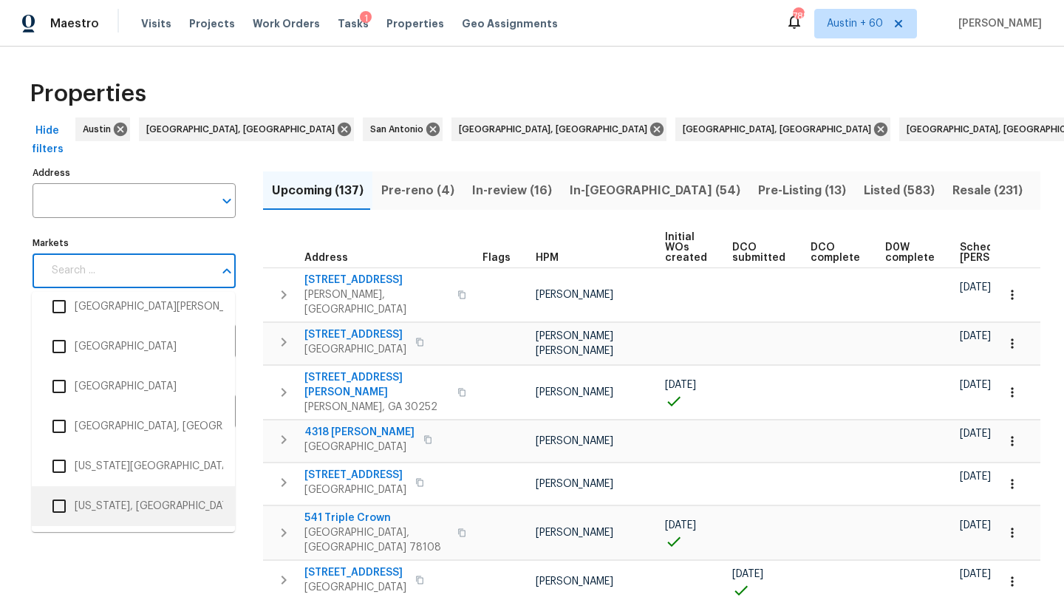
click at [58, 503] on input "checkbox" at bounding box center [59, 506] width 31 height 31
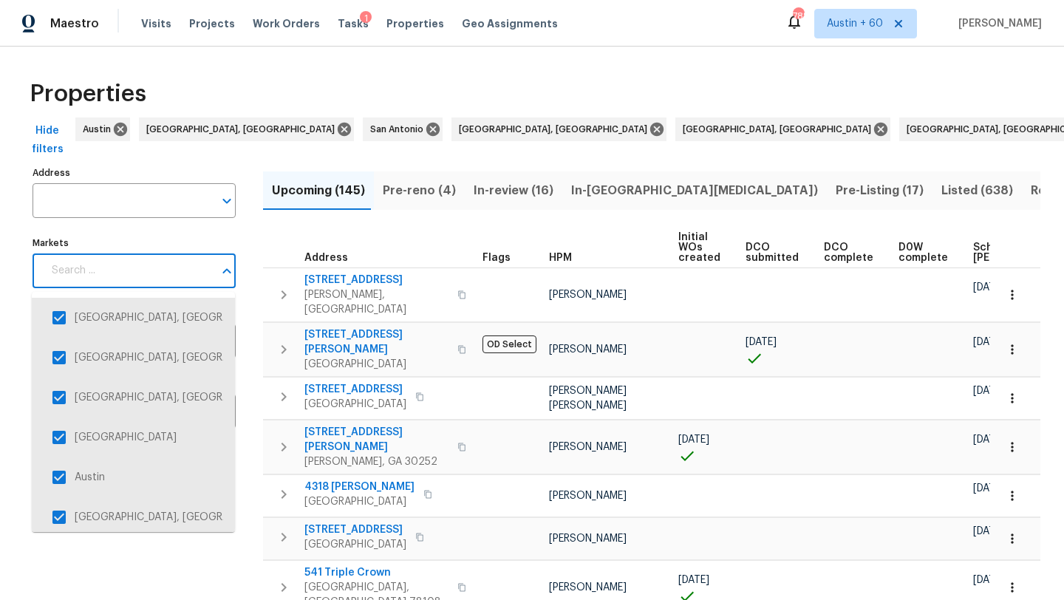
click at [110, 271] on input "Markets" at bounding box center [128, 270] width 171 height 35
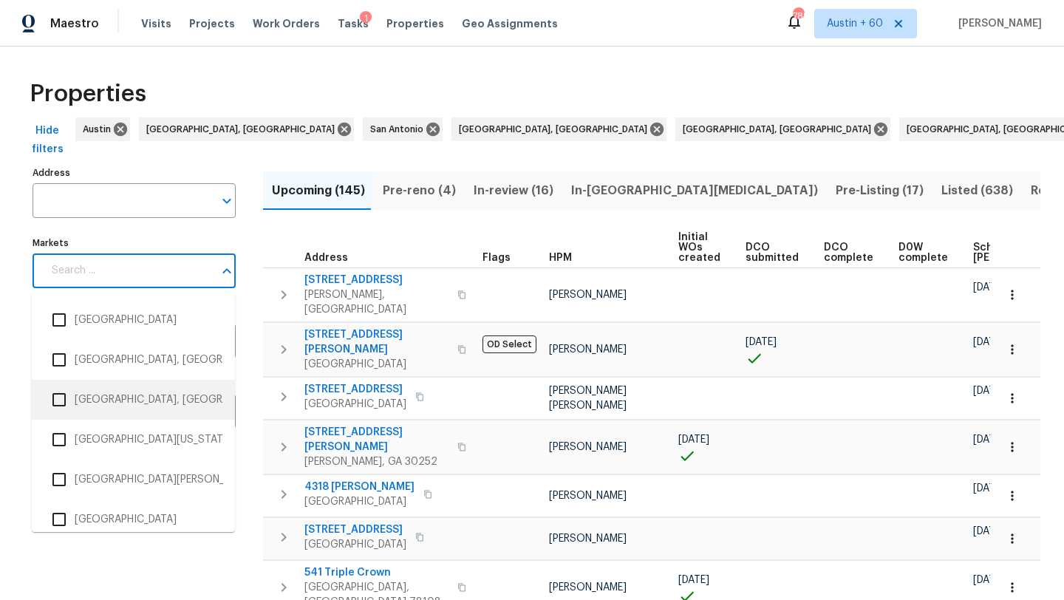
scroll to position [3004, 0]
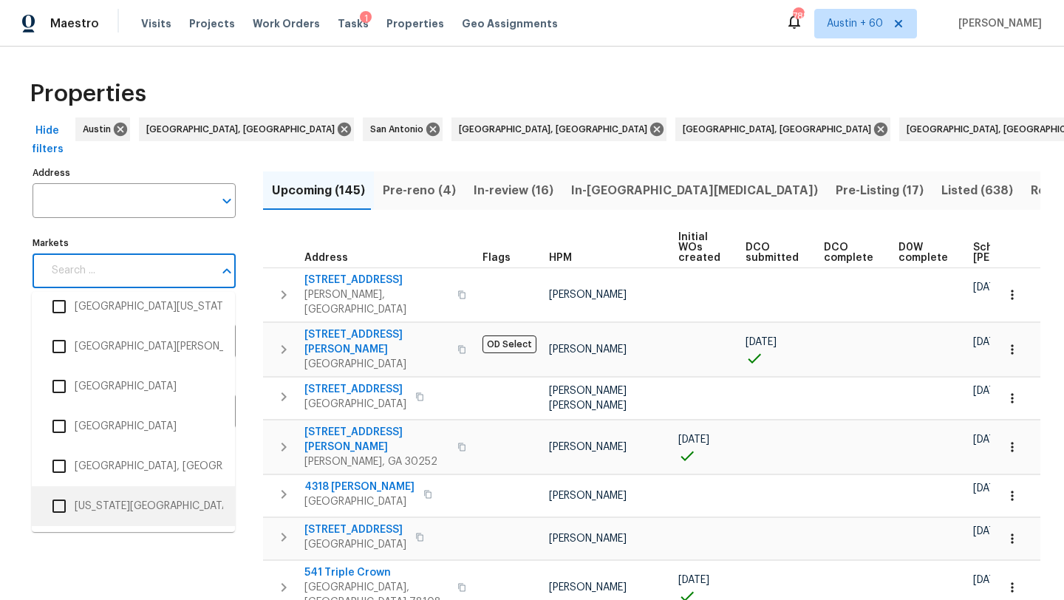
click at [64, 511] on input "checkbox" at bounding box center [59, 506] width 31 height 31
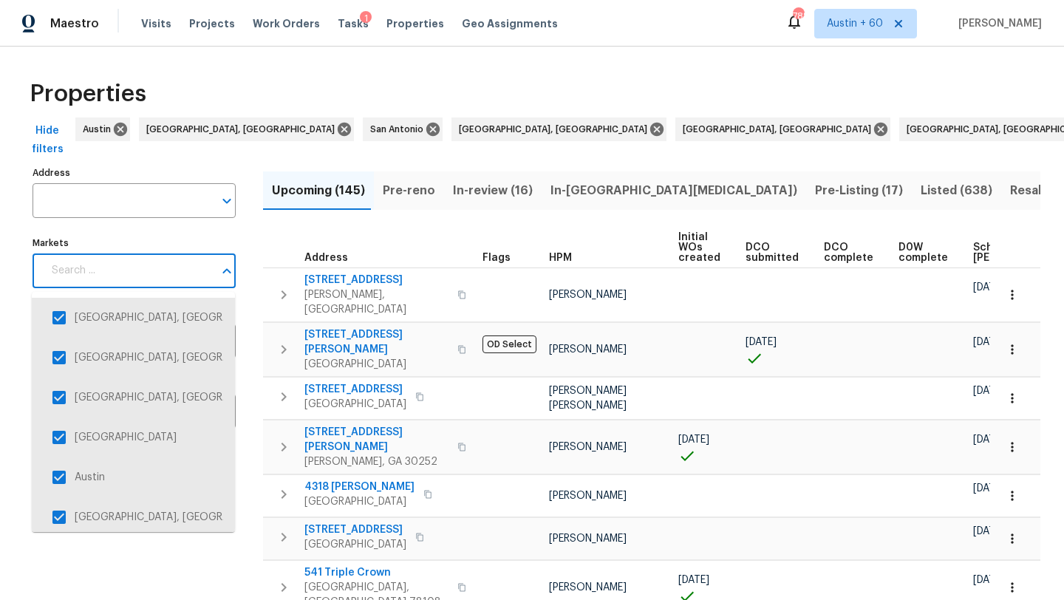
click at [162, 260] on input "Markets" at bounding box center [128, 270] width 171 height 35
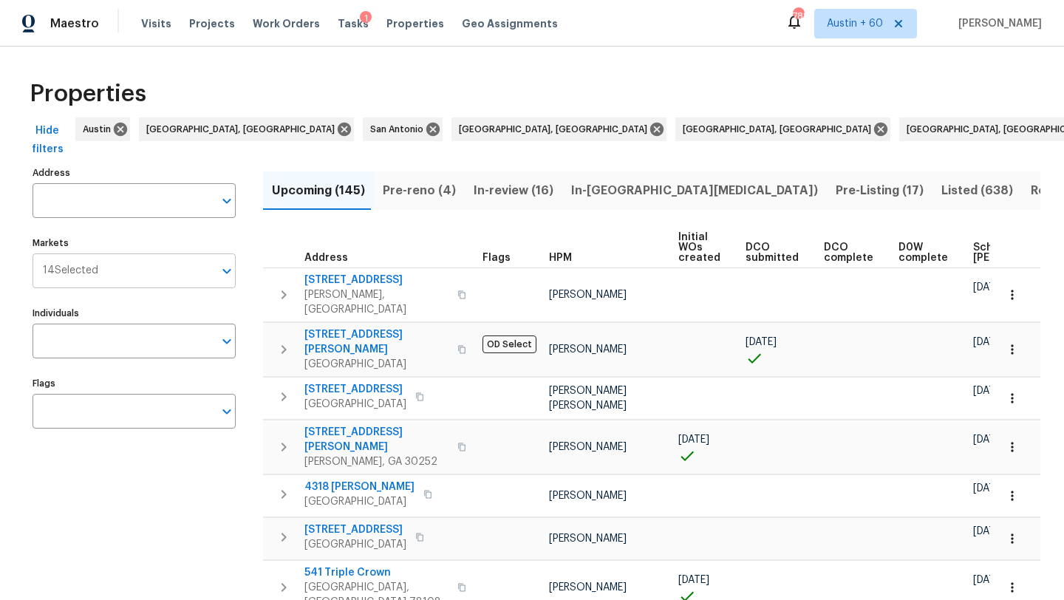
click at [211, 269] on input "Markets" at bounding box center [155, 270] width 115 height 35
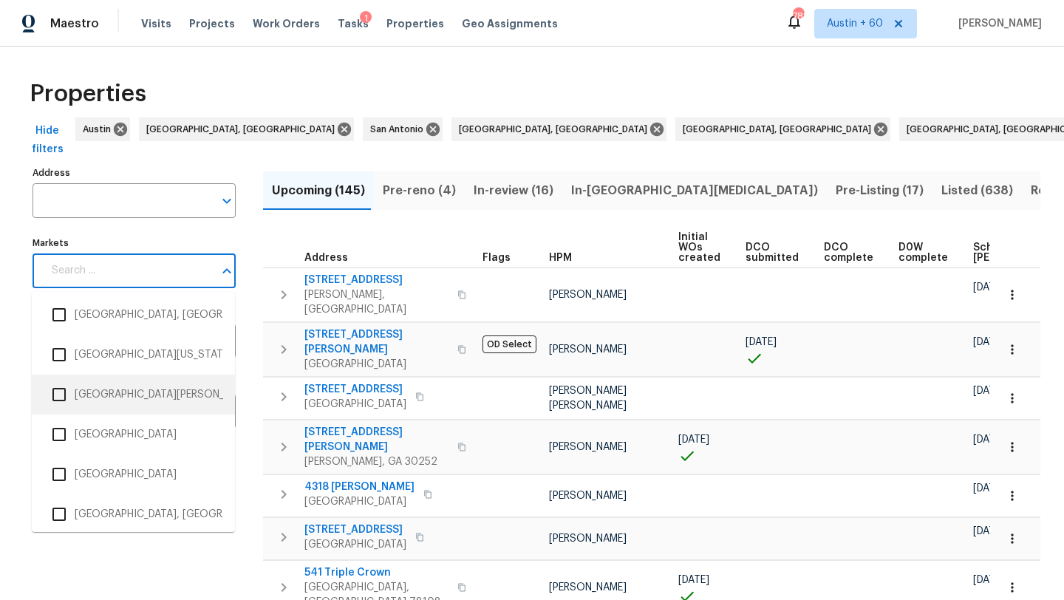
scroll to position [3004, 0]
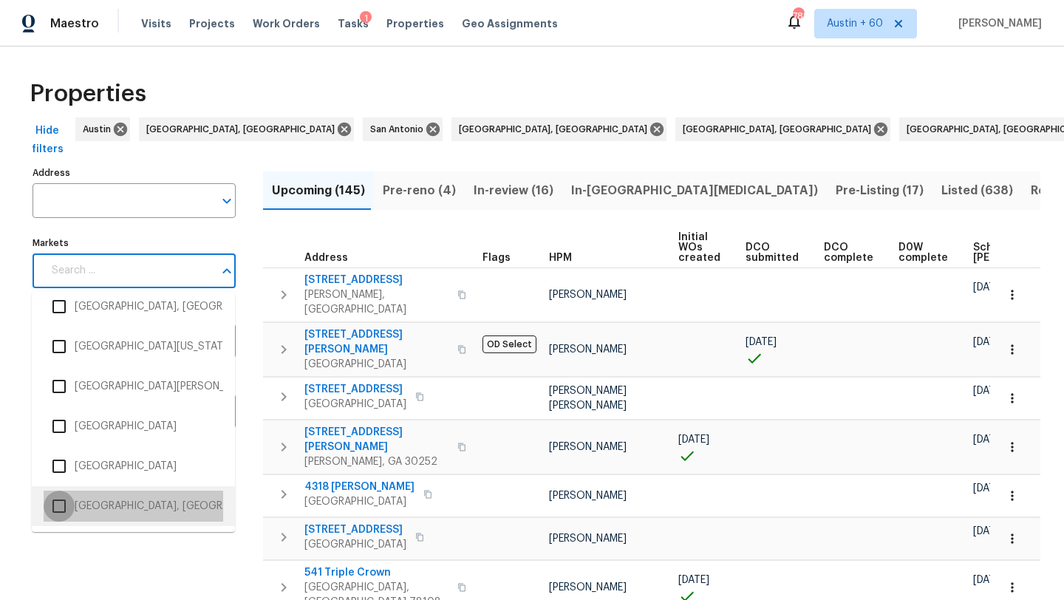
click at [58, 509] on input "checkbox" at bounding box center [59, 506] width 31 height 31
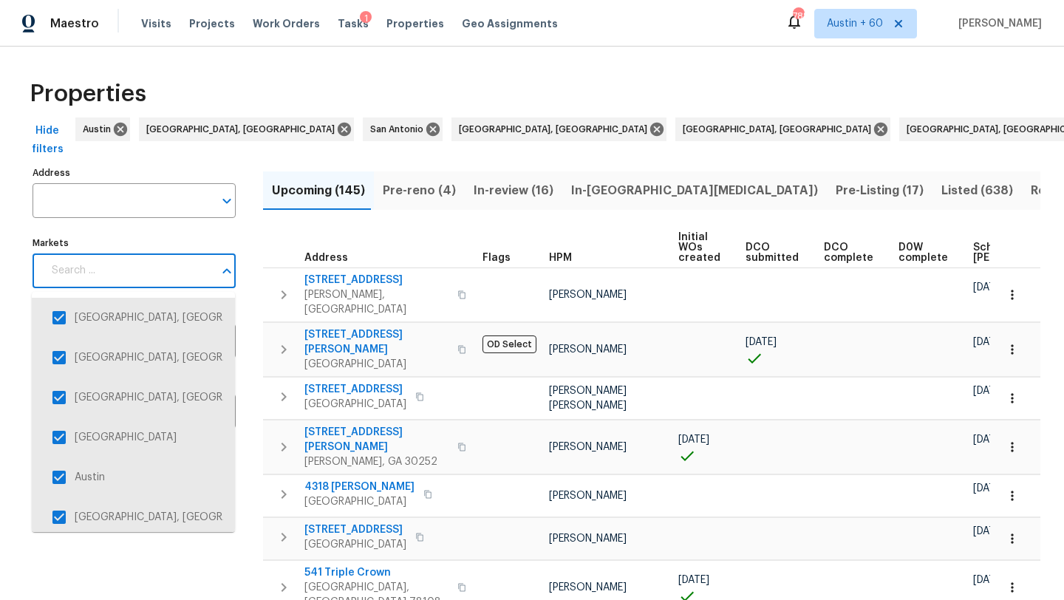
click at [132, 259] on input "Markets" at bounding box center [128, 270] width 171 height 35
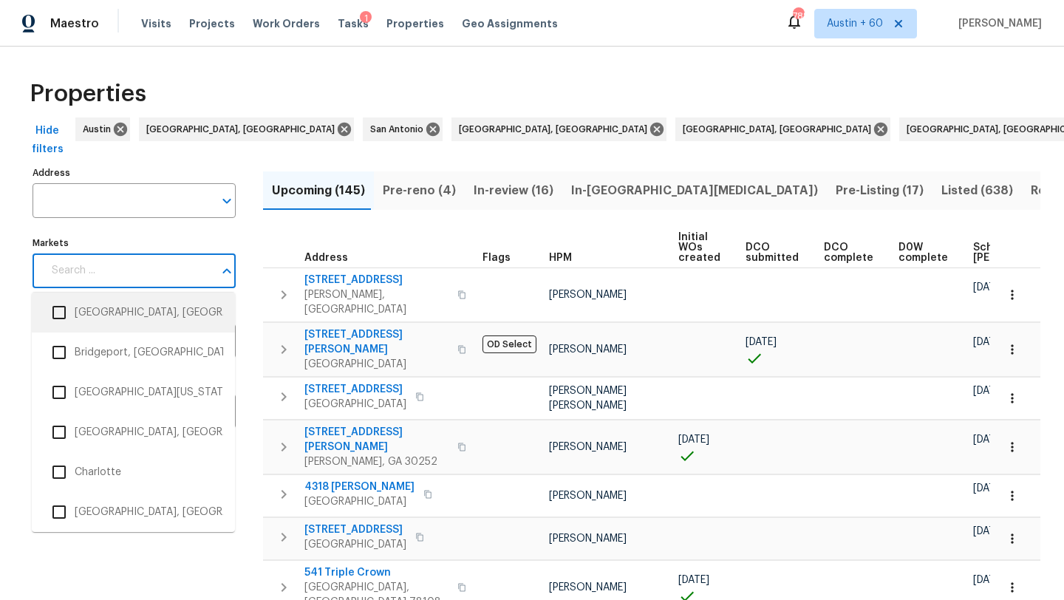
scroll to position [605, 0]
click at [118, 310] on li "Boston, MA" at bounding box center [134, 311] width 180 height 31
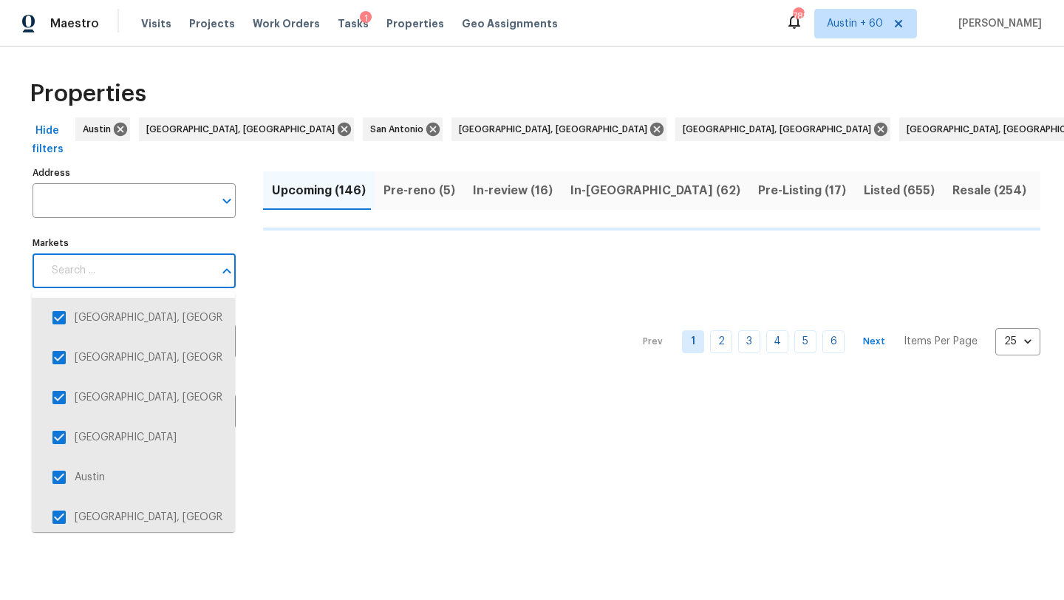
click at [169, 261] on input "Markets" at bounding box center [128, 270] width 171 height 35
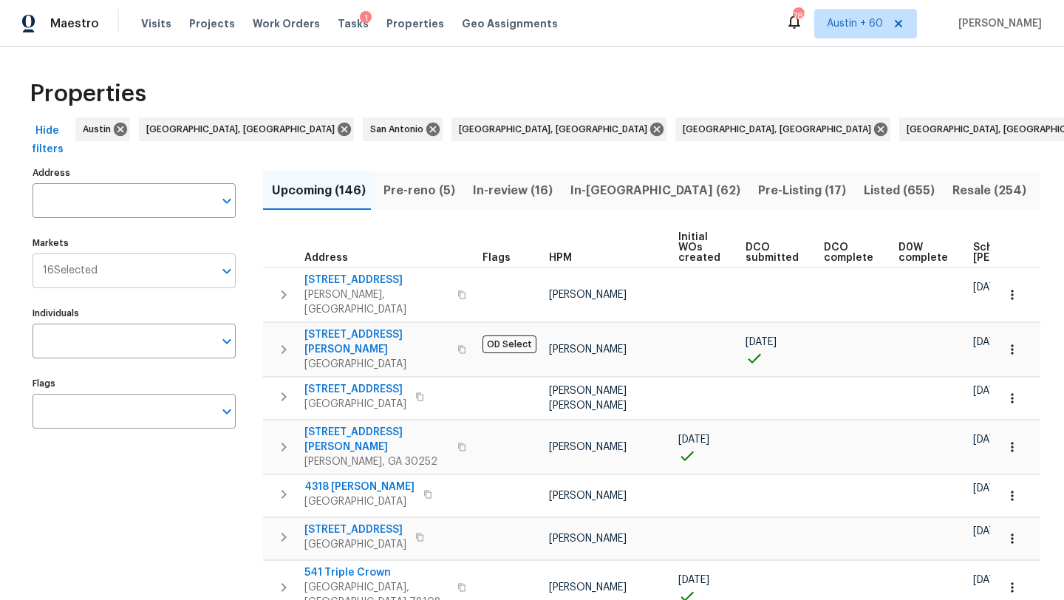
click at [167, 259] on input "Markets" at bounding box center [156, 270] width 116 height 35
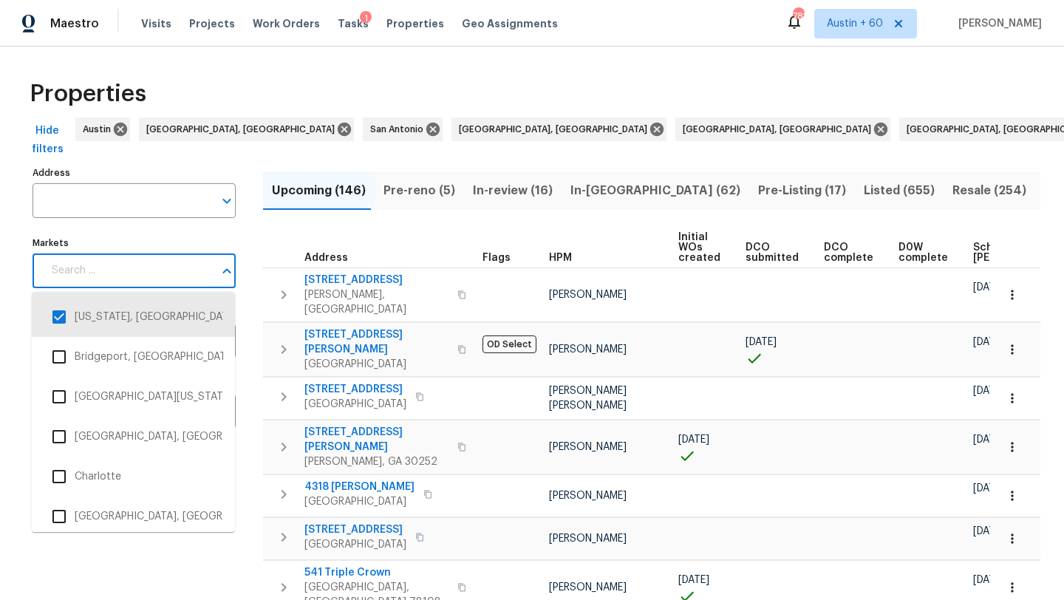
scroll to position [596, 0]
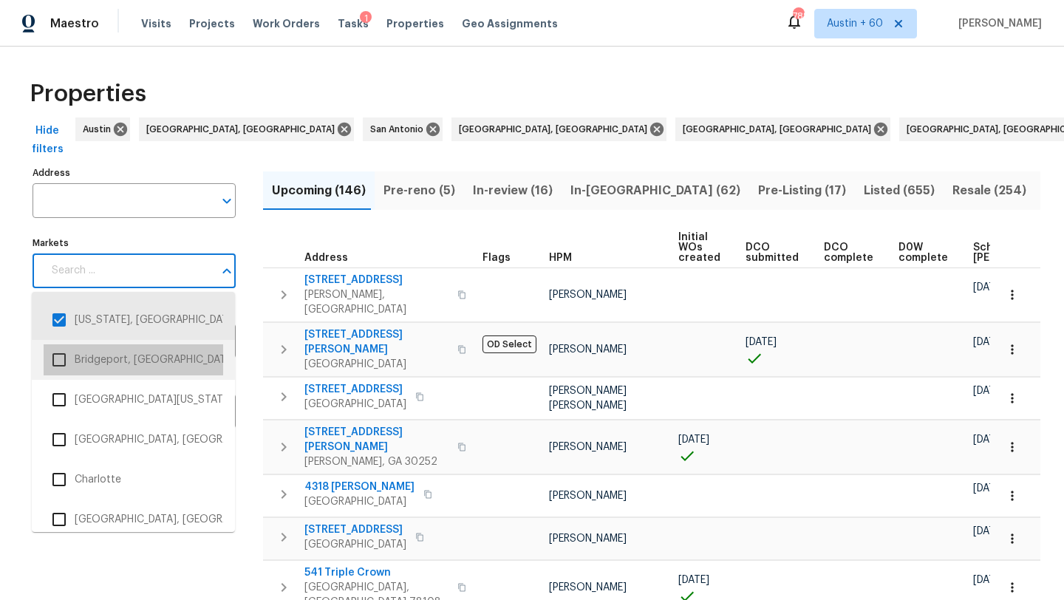
click at [132, 363] on li "Bridgeport, CT" at bounding box center [134, 359] width 180 height 31
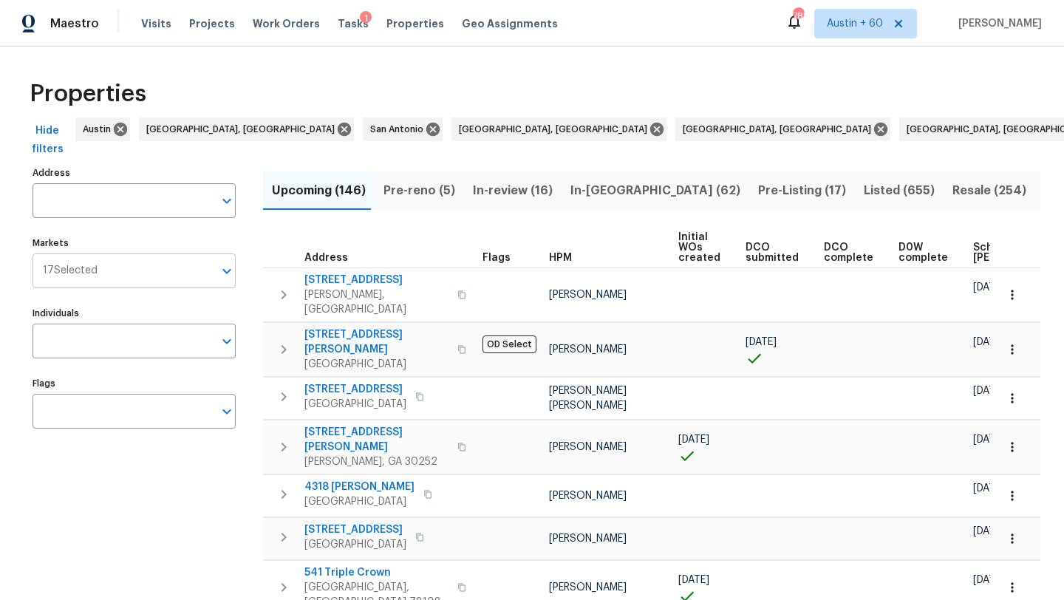
click at [179, 281] on input "Markets" at bounding box center [156, 270] width 116 height 35
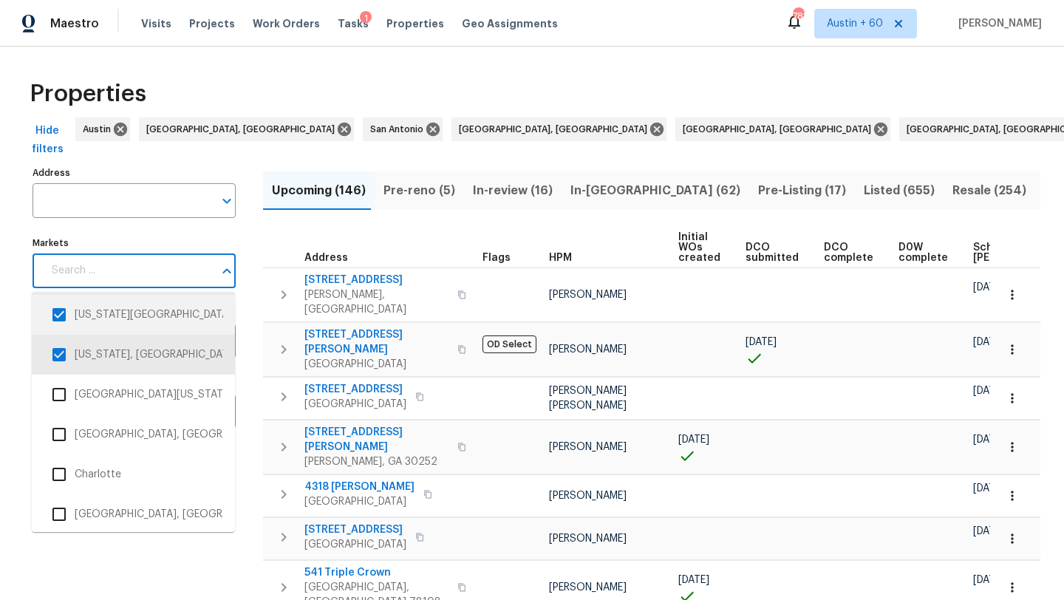
scroll to position [603, 0]
click at [154, 395] on li "Central California, CA" at bounding box center [134, 393] width 180 height 31
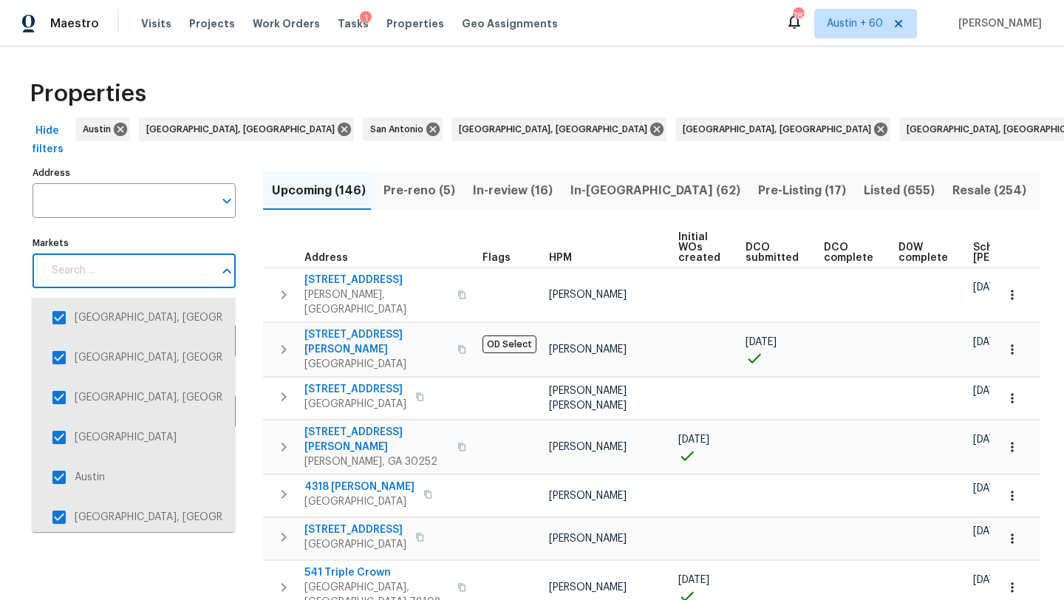
click at [191, 271] on input "Markets" at bounding box center [128, 270] width 171 height 35
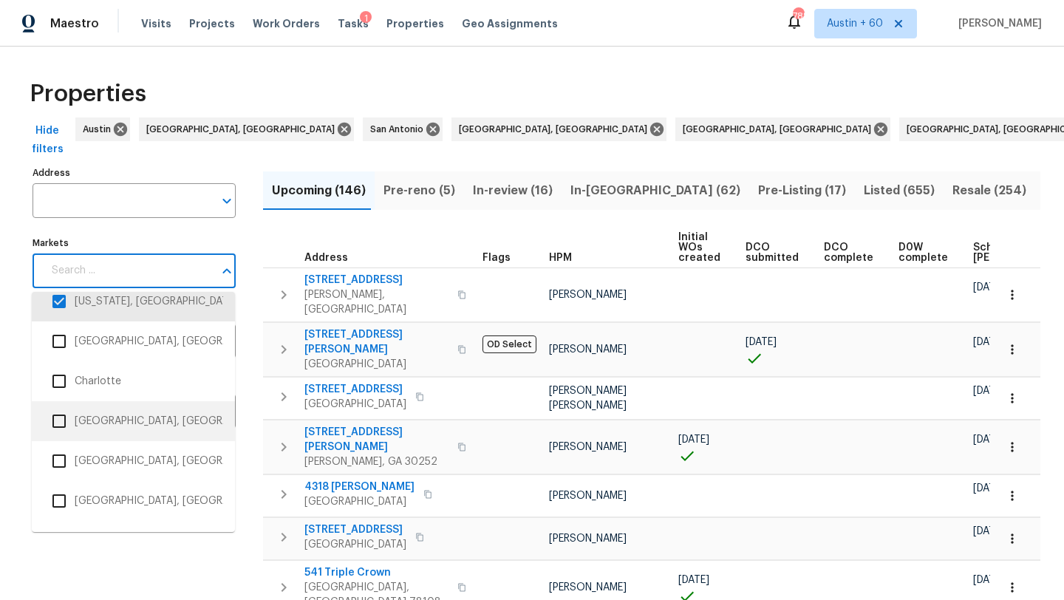
scroll to position [700, 0]
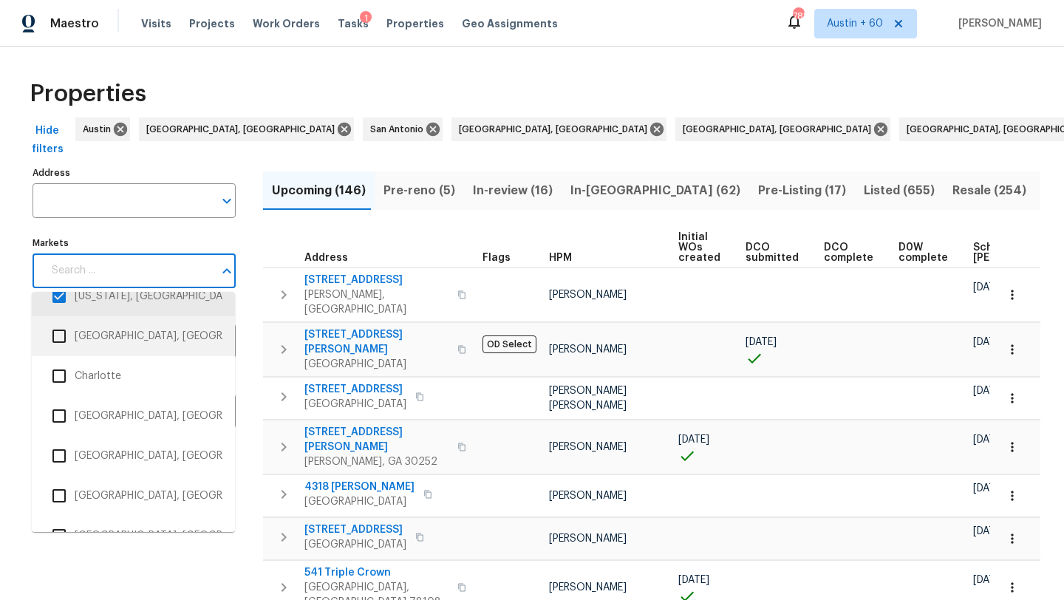
click at [144, 328] on li "Charleston, SC" at bounding box center [134, 336] width 180 height 31
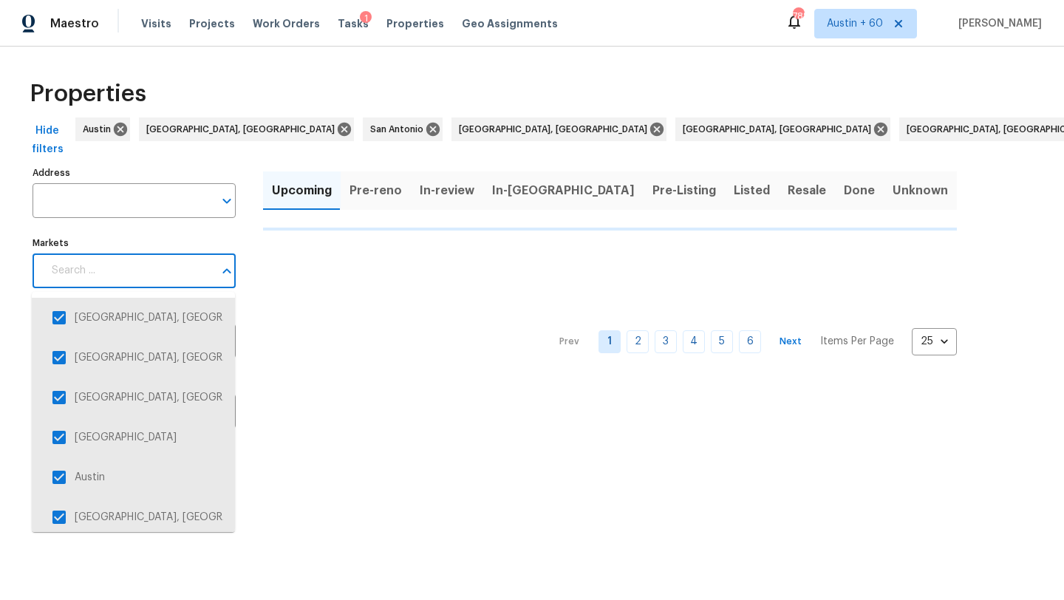
click at [163, 277] on input "Markets" at bounding box center [128, 270] width 171 height 35
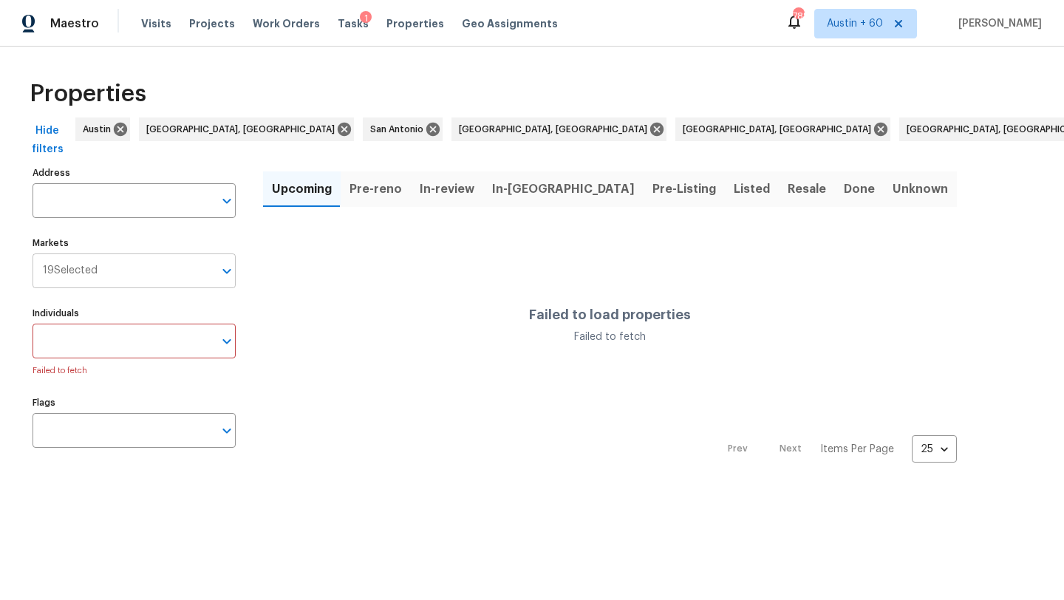
click at [177, 276] on input "Markets" at bounding box center [156, 270] width 116 height 35
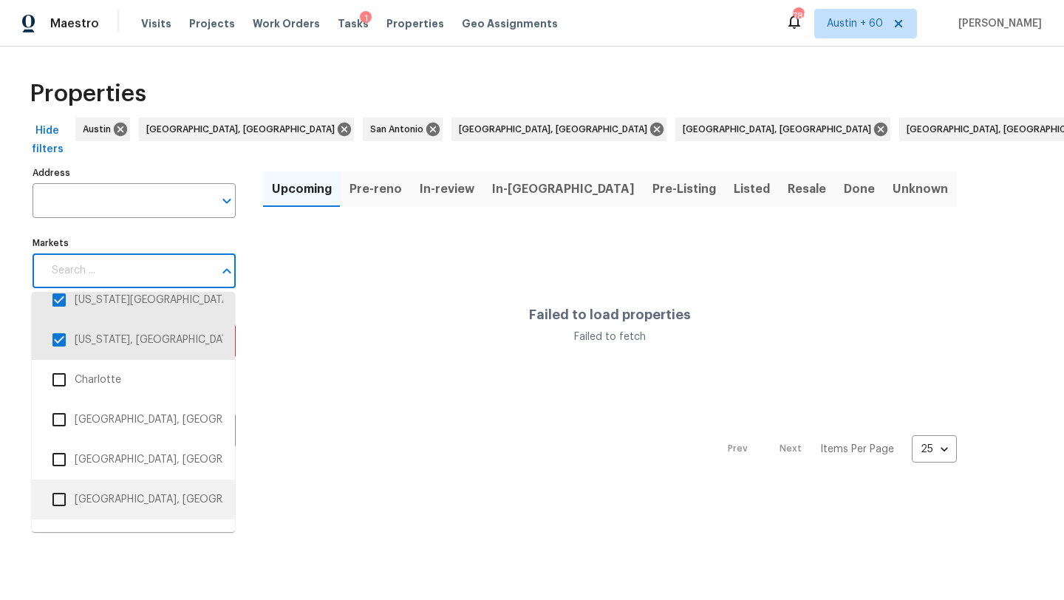
scroll to position [698, 0]
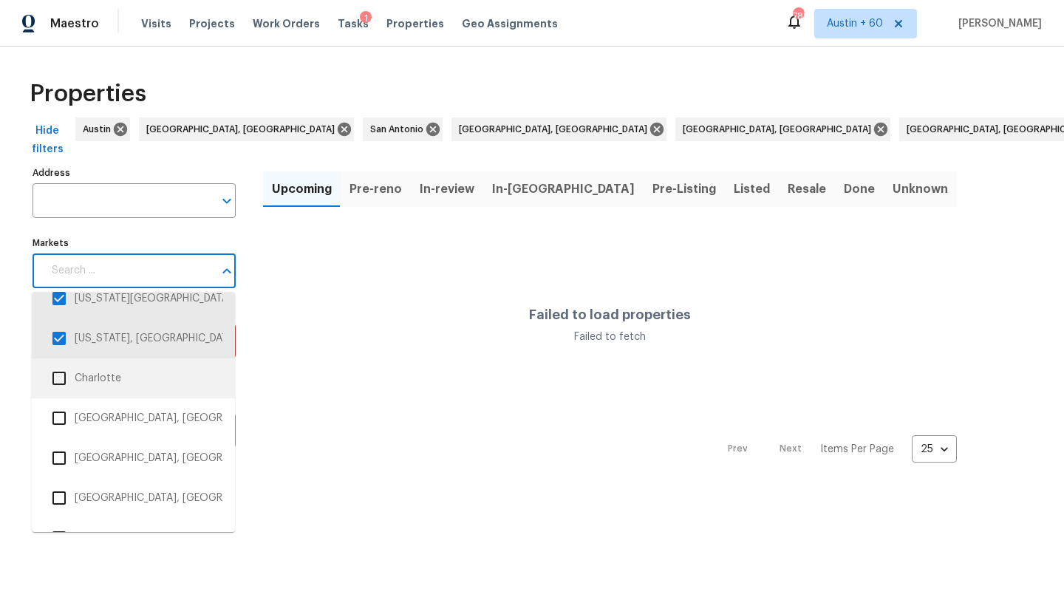
click at [120, 372] on li "Charlotte" at bounding box center [134, 378] width 180 height 31
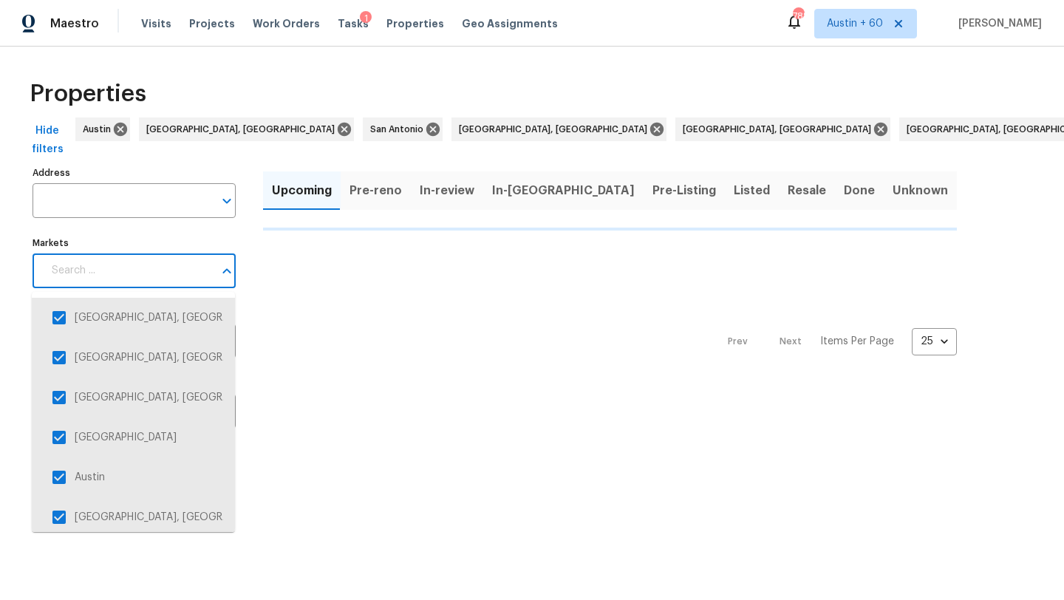
click at [151, 270] on input "Markets" at bounding box center [128, 270] width 171 height 35
click at [164, 276] on input "Markets" at bounding box center [128, 270] width 171 height 35
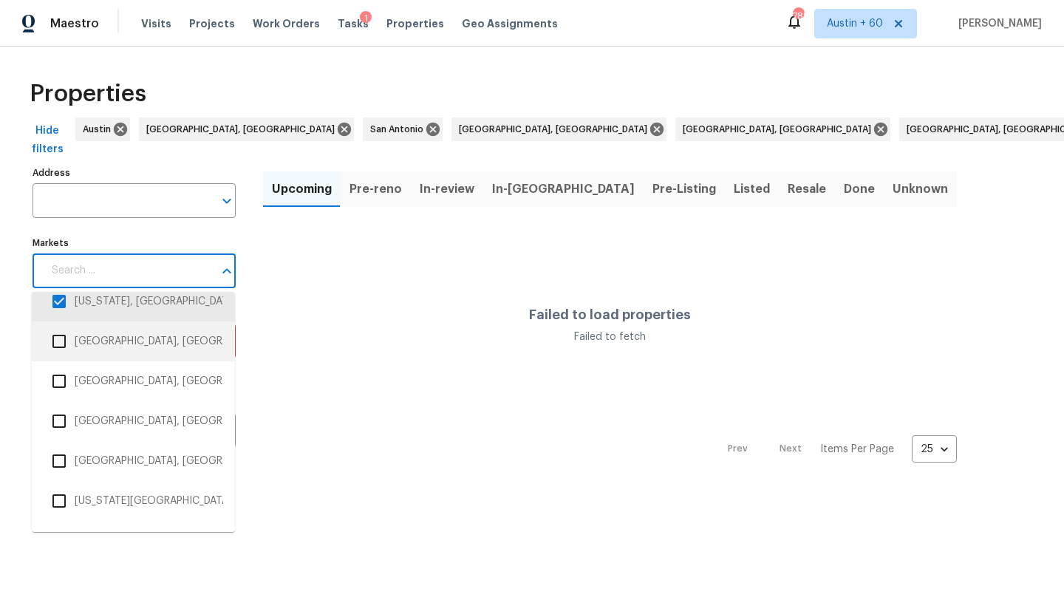
scroll to position [786, 0]
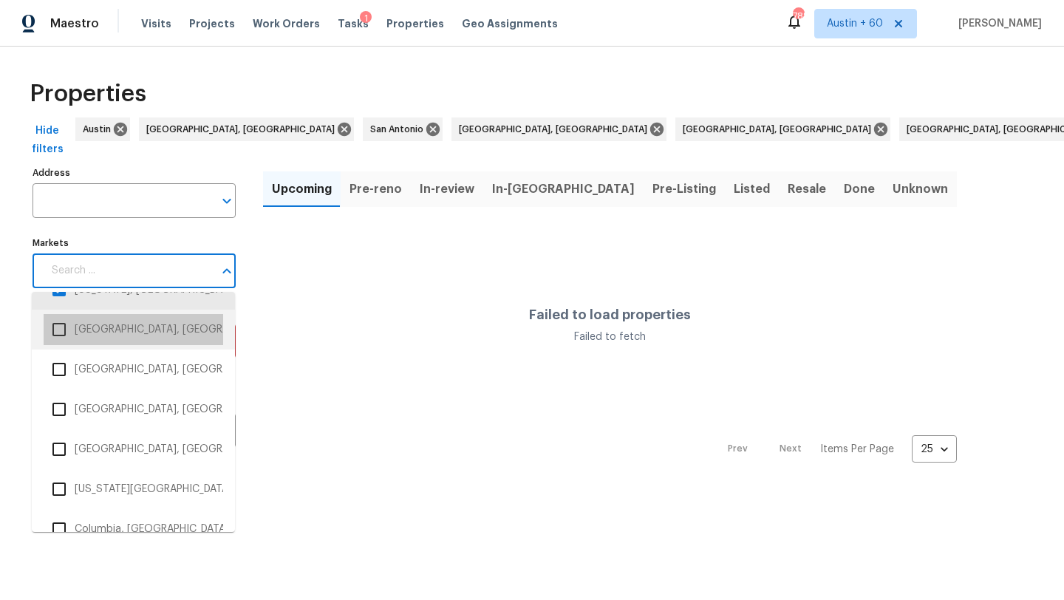
click at [169, 337] on li "Chattanooga, TN/GA" at bounding box center [134, 329] width 180 height 31
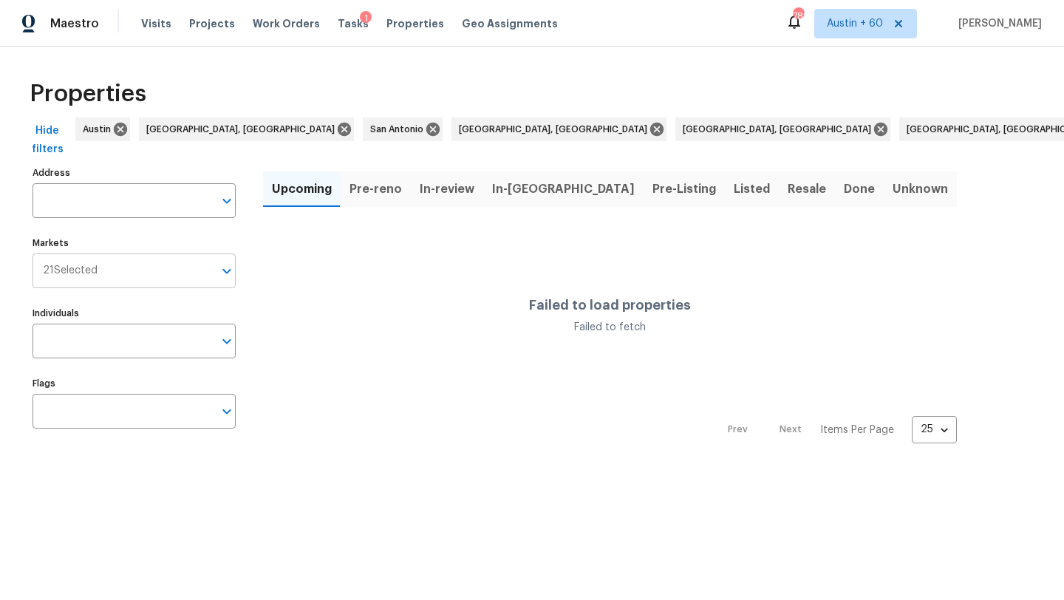
click at [177, 273] on input "Markets" at bounding box center [156, 270] width 116 height 35
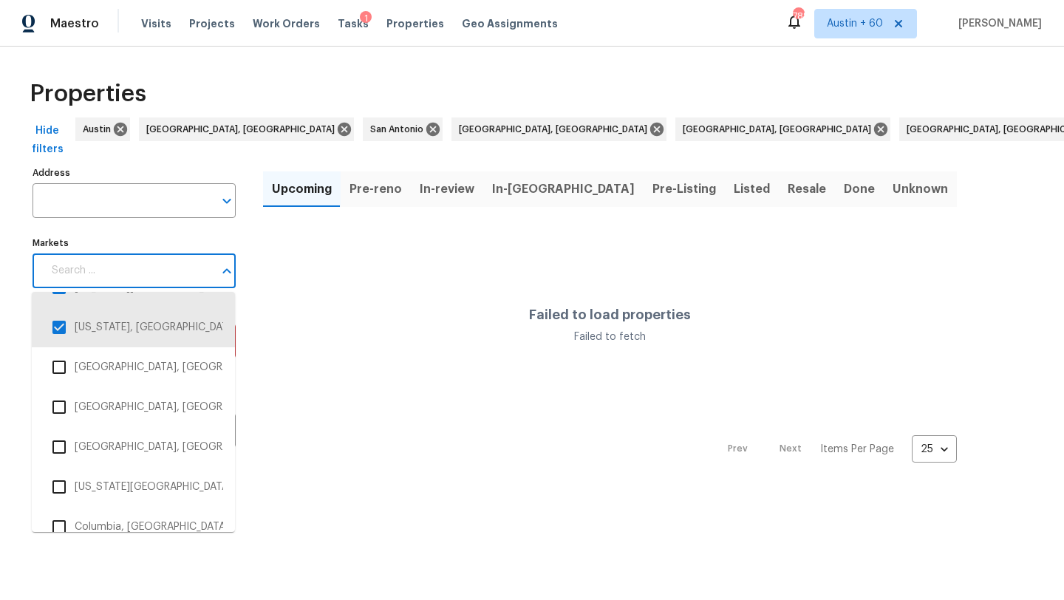
scroll to position [792, 0]
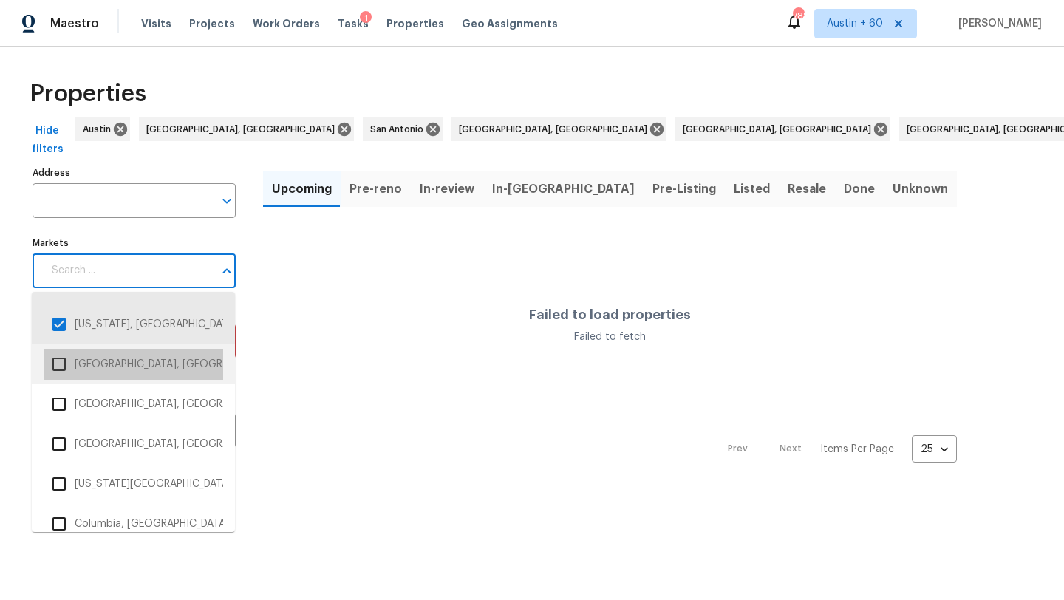
click at [148, 370] on li "Chicago, IL" at bounding box center [134, 364] width 180 height 31
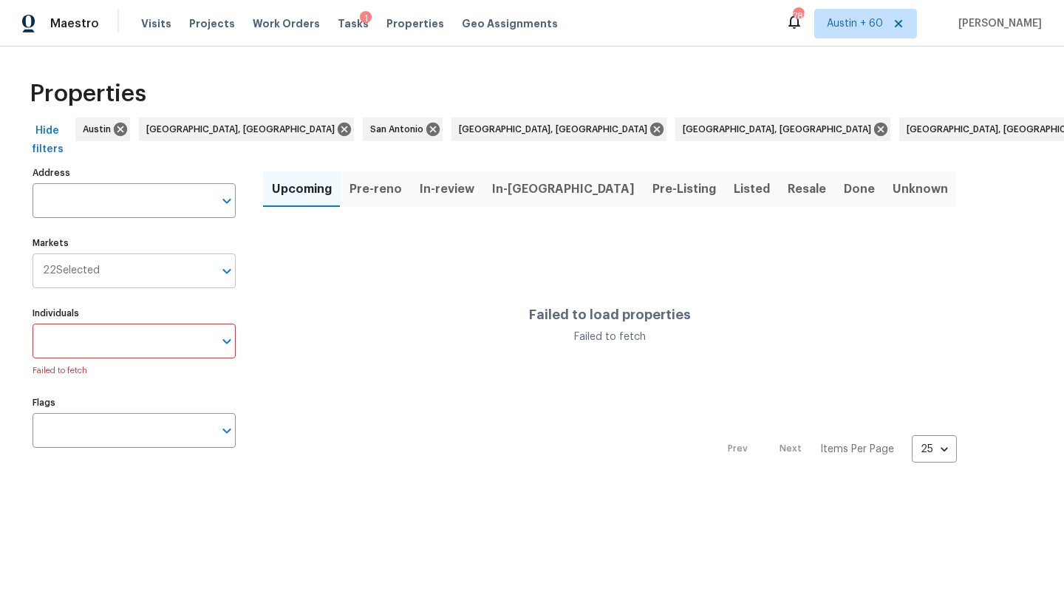
click at [184, 284] on input "Markets" at bounding box center [157, 270] width 114 height 35
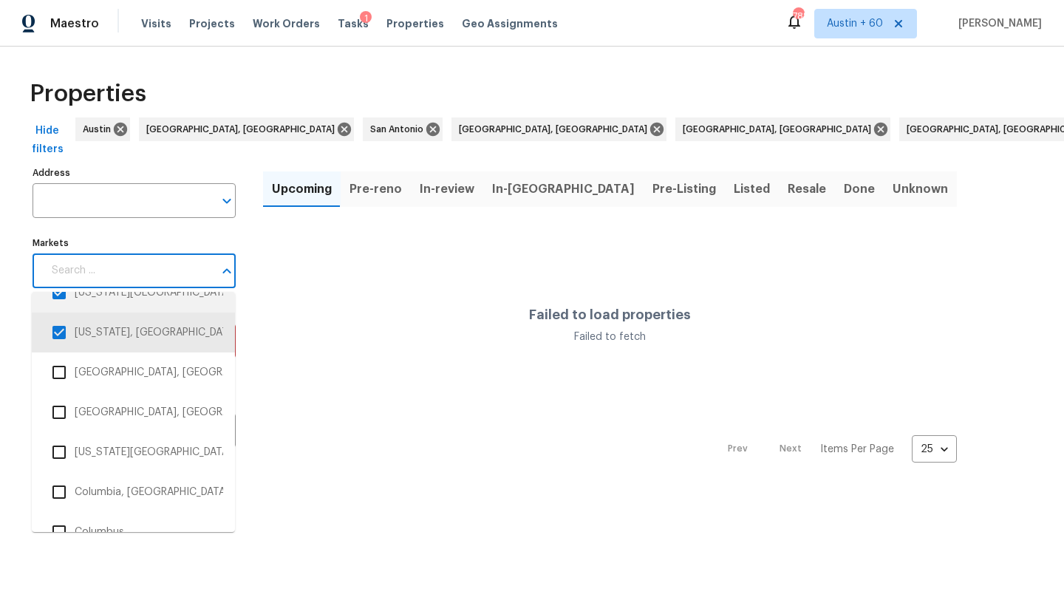
scroll to position [824, 0]
click at [157, 378] on li "Cincinnati, OH" at bounding box center [134, 371] width 180 height 31
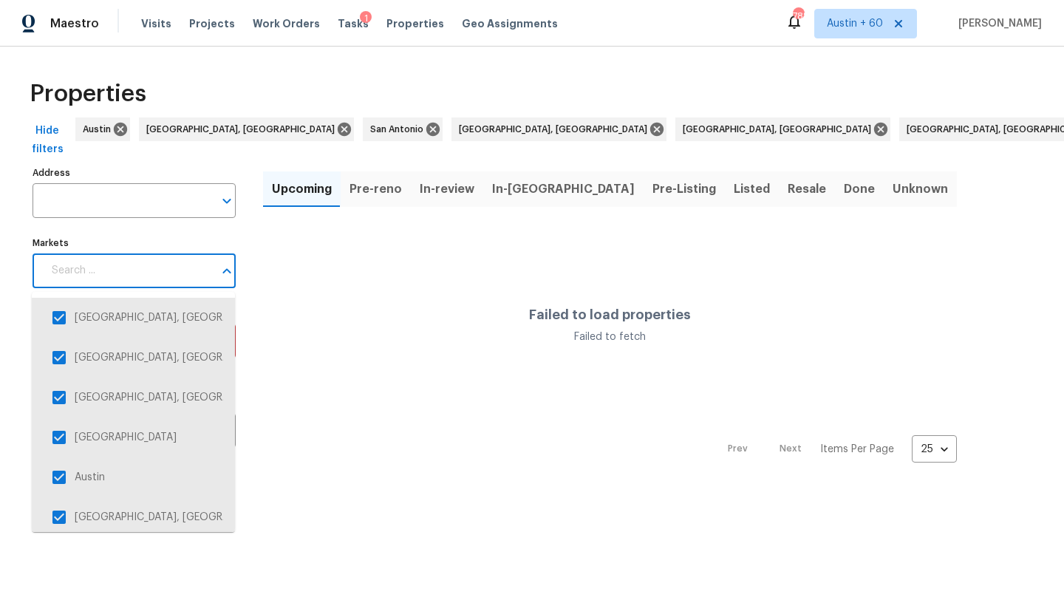
click at [188, 270] on input "Markets" at bounding box center [128, 270] width 171 height 35
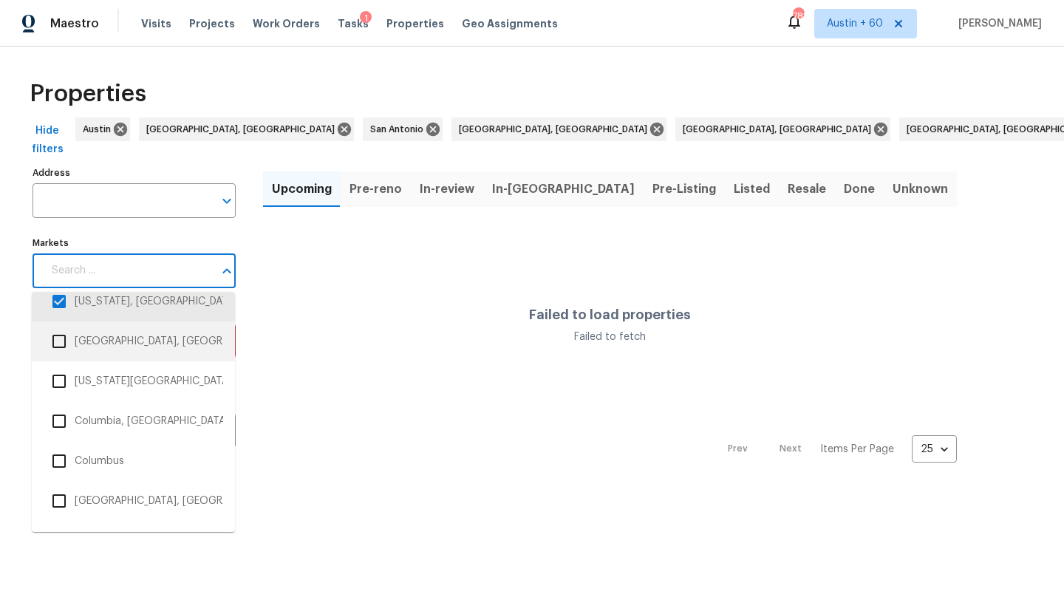
scroll to position [897, 0]
click at [167, 331] on li "Cleveland, OH" at bounding box center [134, 338] width 180 height 31
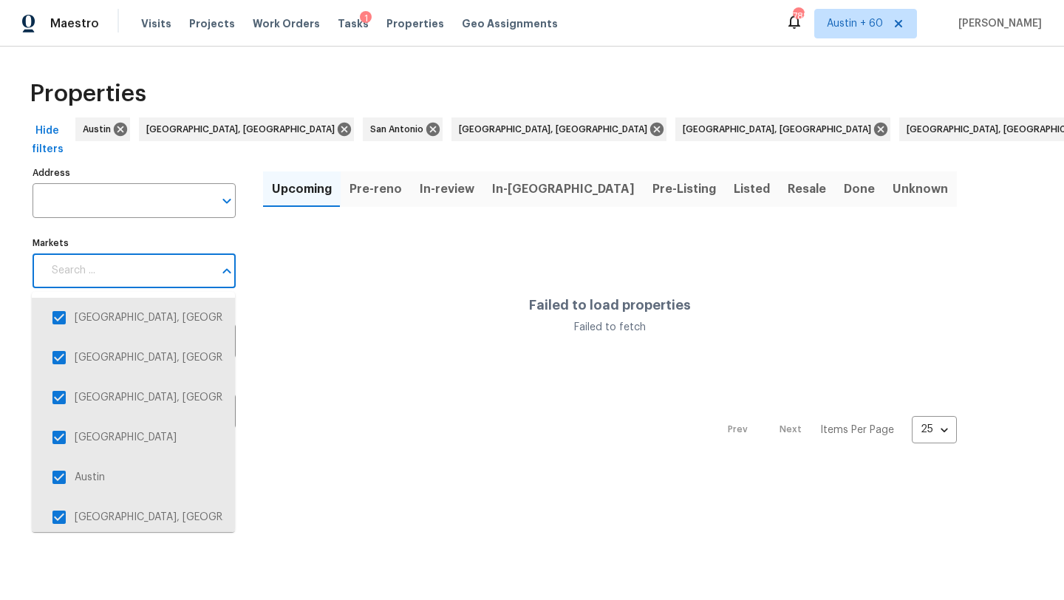
click at [173, 273] on input "Markets" at bounding box center [128, 270] width 171 height 35
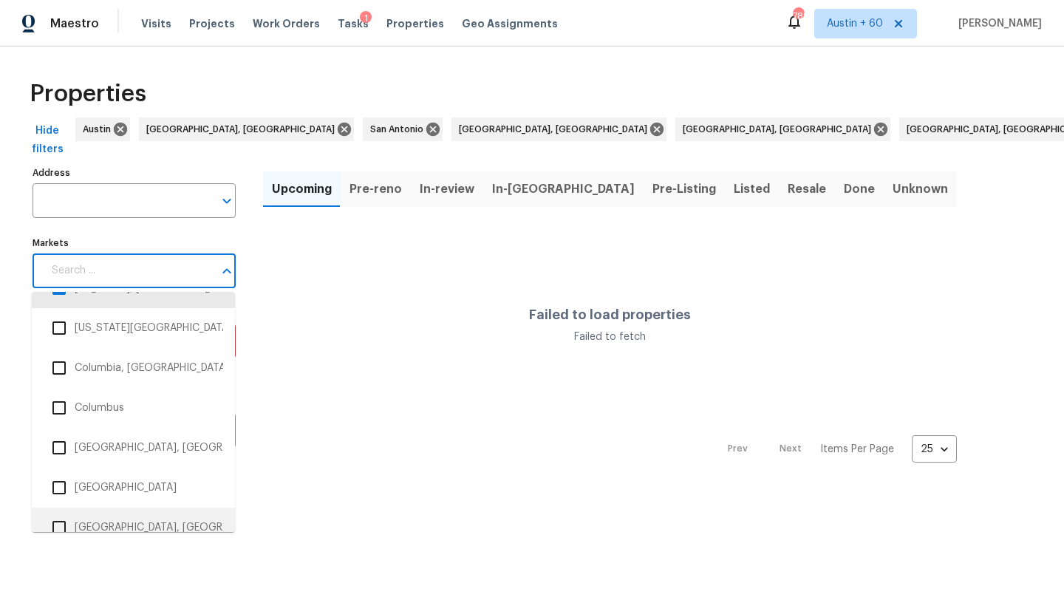
scroll to position [947, 0]
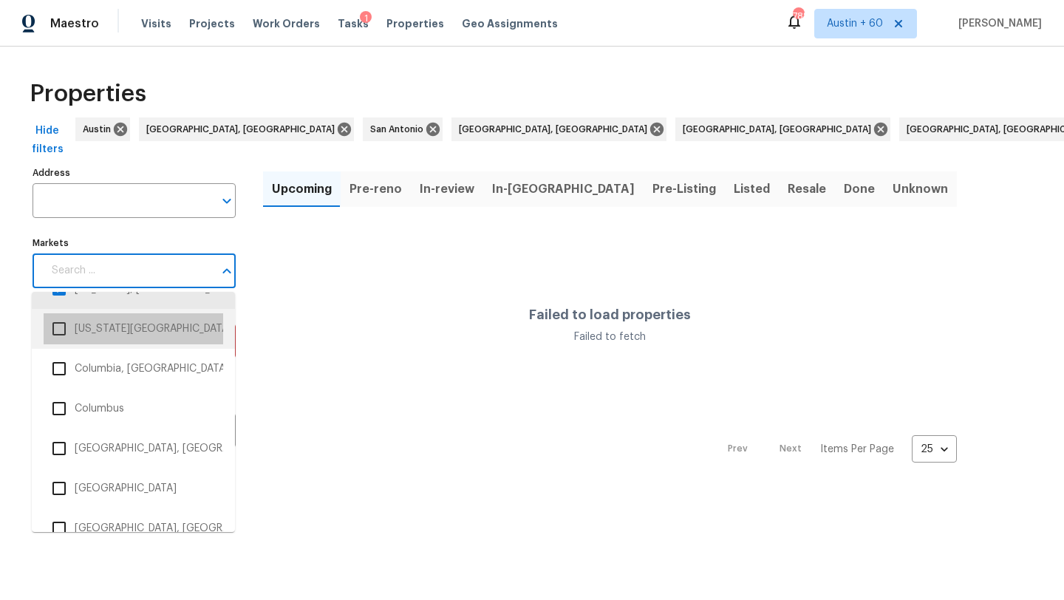
click at [146, 329] on li "Colorado Springs, CO" at bounding box center [134, 328] width 180 height 31
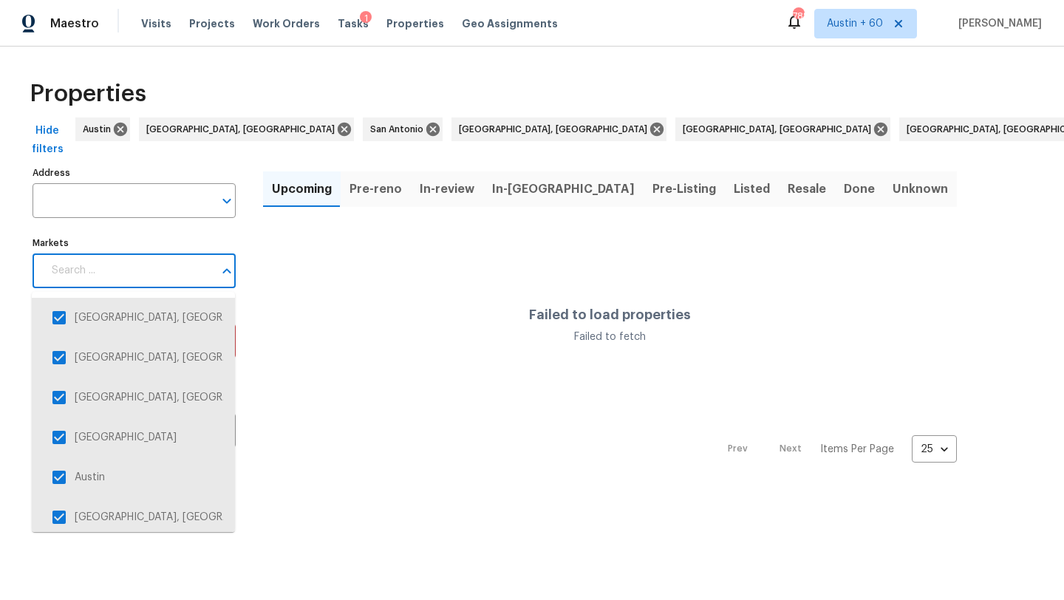
click at [180, 265] on input "Markets" at bounding box center [128, 270] width 171 height 35
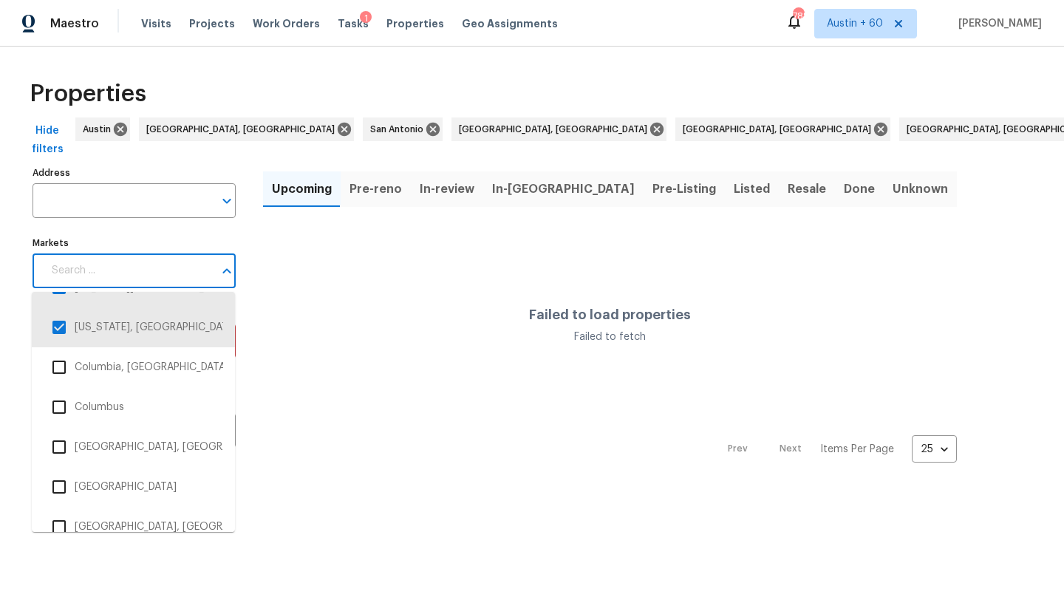
scroll to position [950, 0]
click at [159, 361] on li "Columbia, SC" at bounding box center [134, 365] width 180 height 31
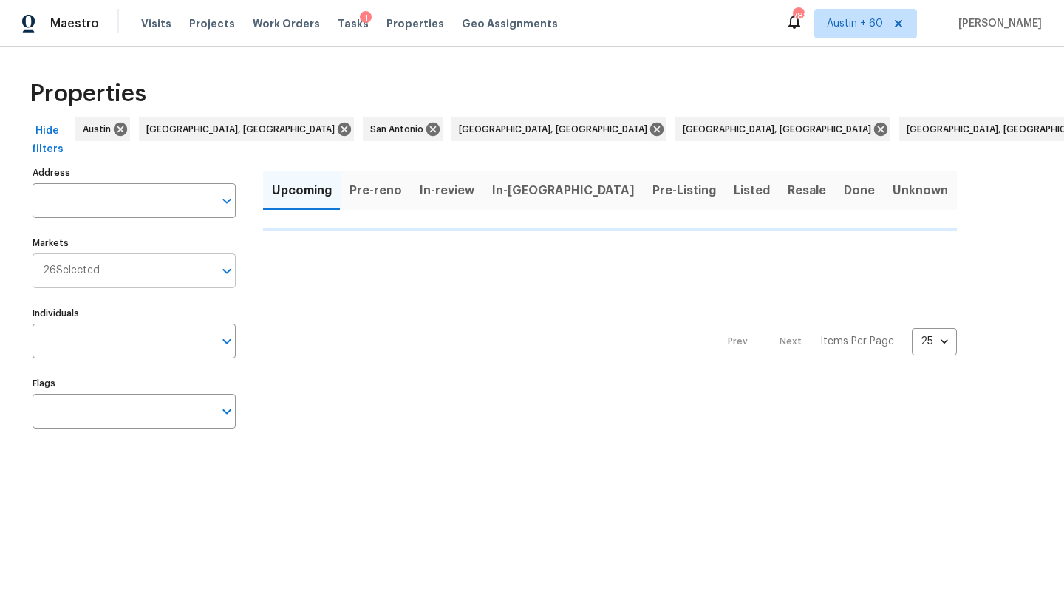
click at [177, 273] on input "Markets" at bounding box center [157, 270] width 114 height 35
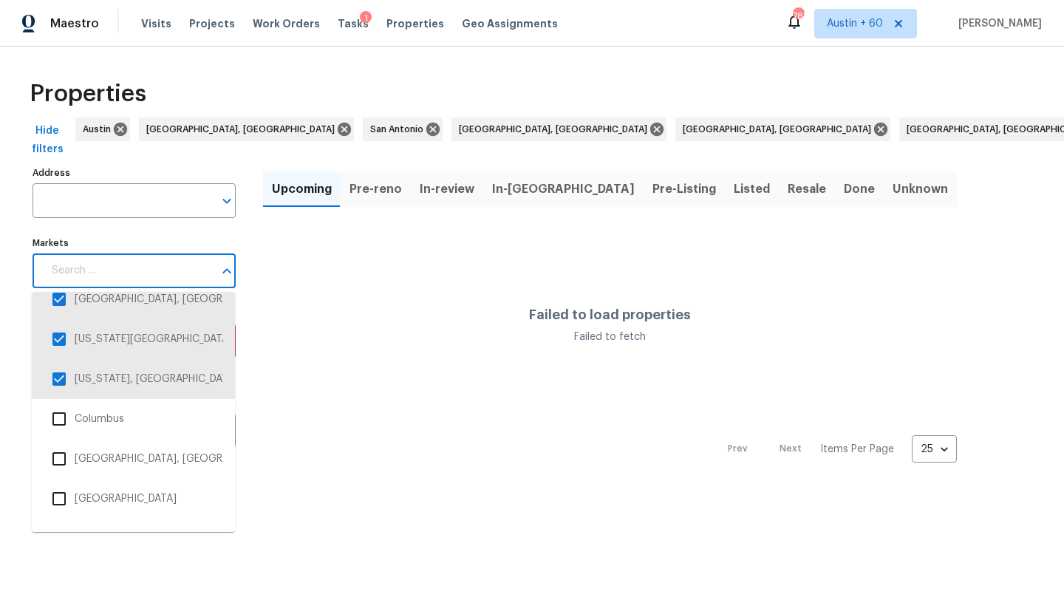
scroll to position [939, 0]
click at [143, 412] on li "Columbus" at bounding box center [134, 416] width 180 height 31
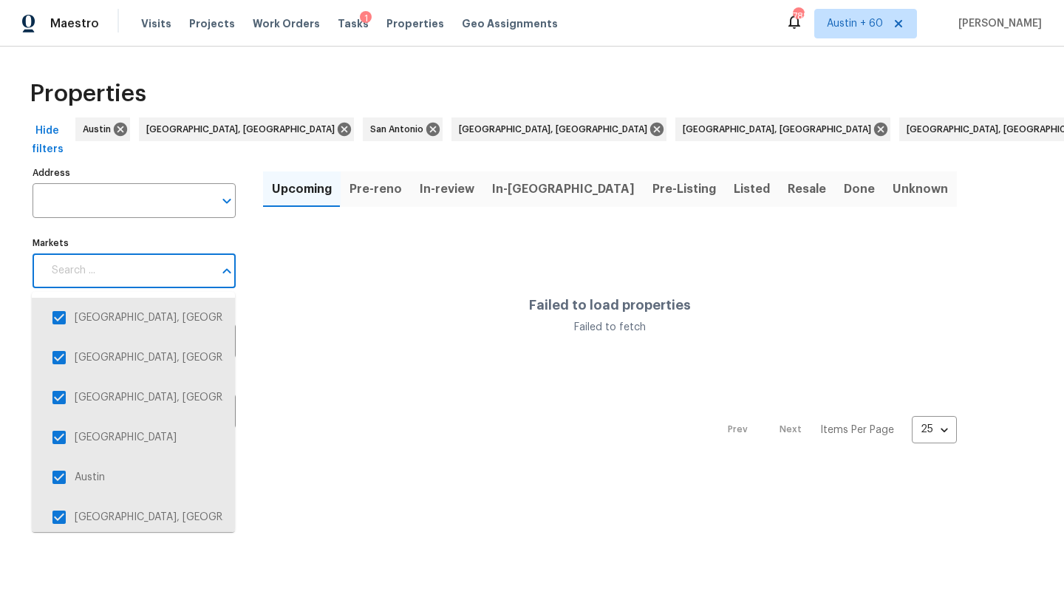
click at [155, 275] on input "Markets" at bounding box center [128, 270] width 171 height 35
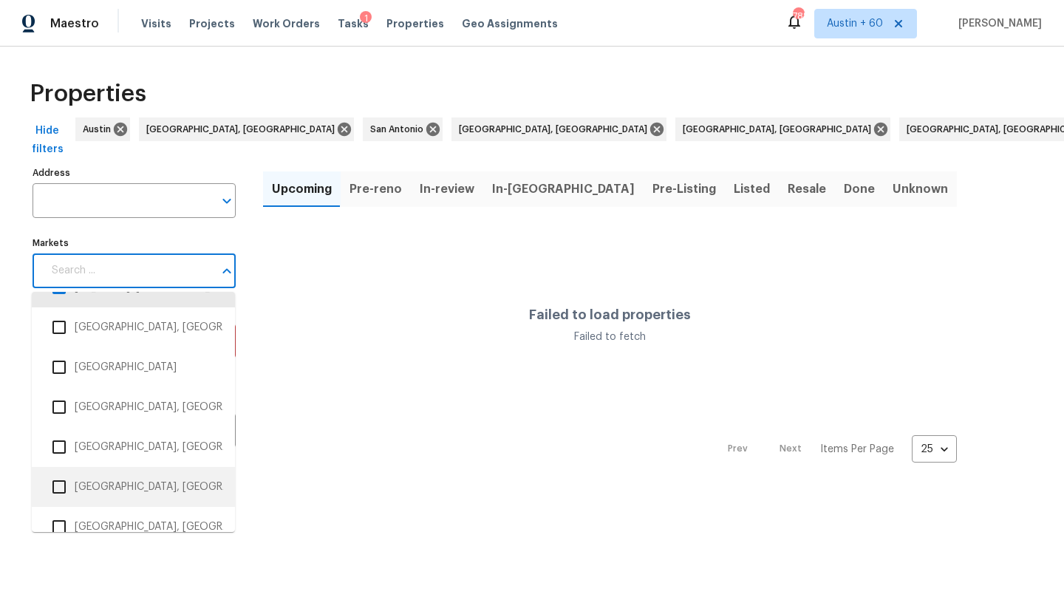
scroll to position [1067, 0]
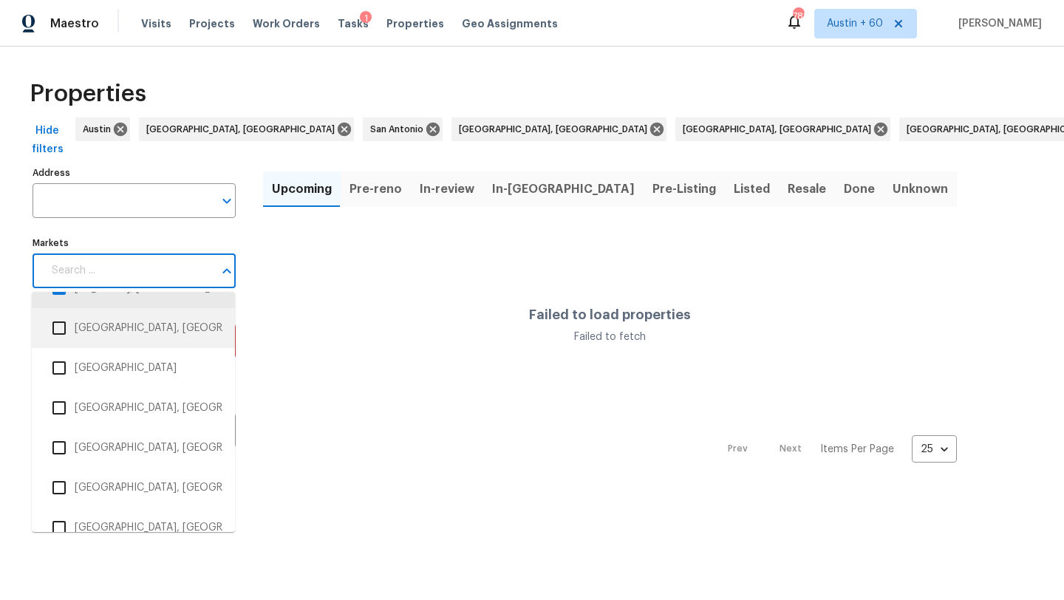
click at [101, 322] on li "Corpus Christi, TX" at bounding box center [134, 328] width 180 height 31
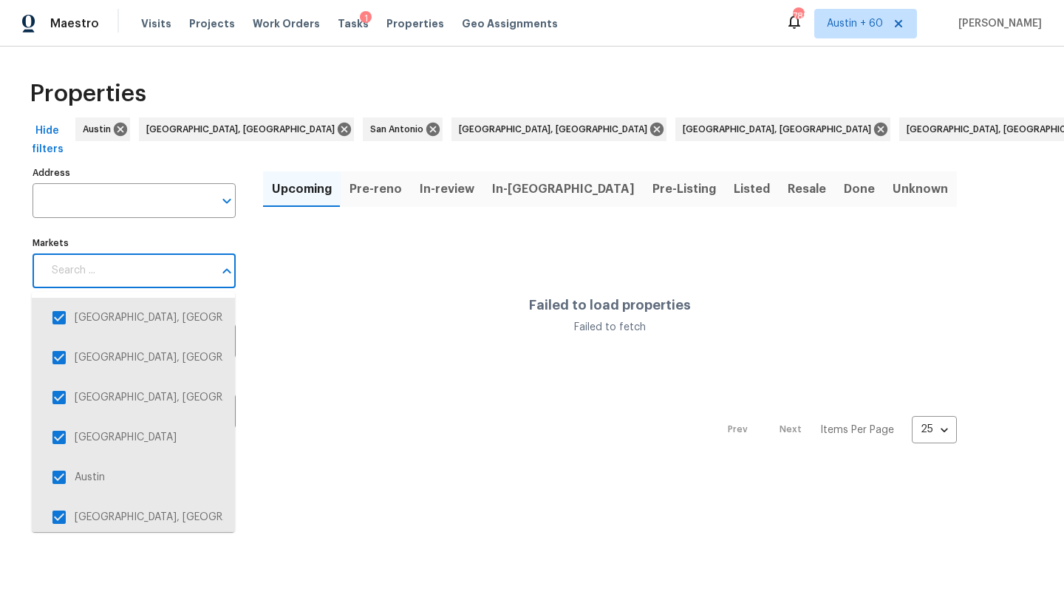
click at [126, 279] on input "Markets" at bounding box center [128, 270] width 171 height 35
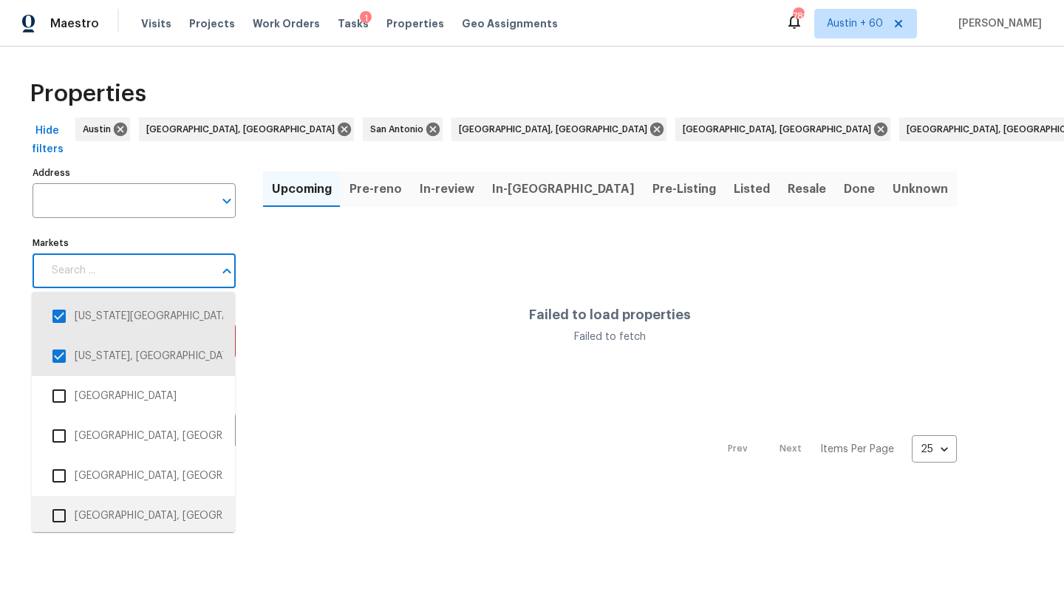
scroll to position [1038, 0]
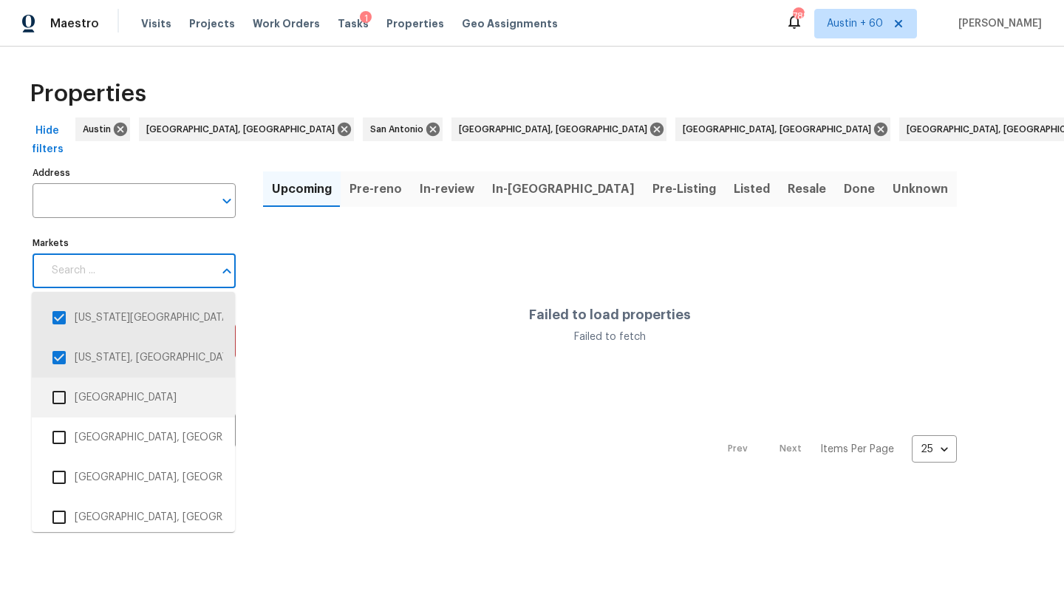
click at [112, 402] on li "Denver" at bounding box center [134, 397] width 180 height 31
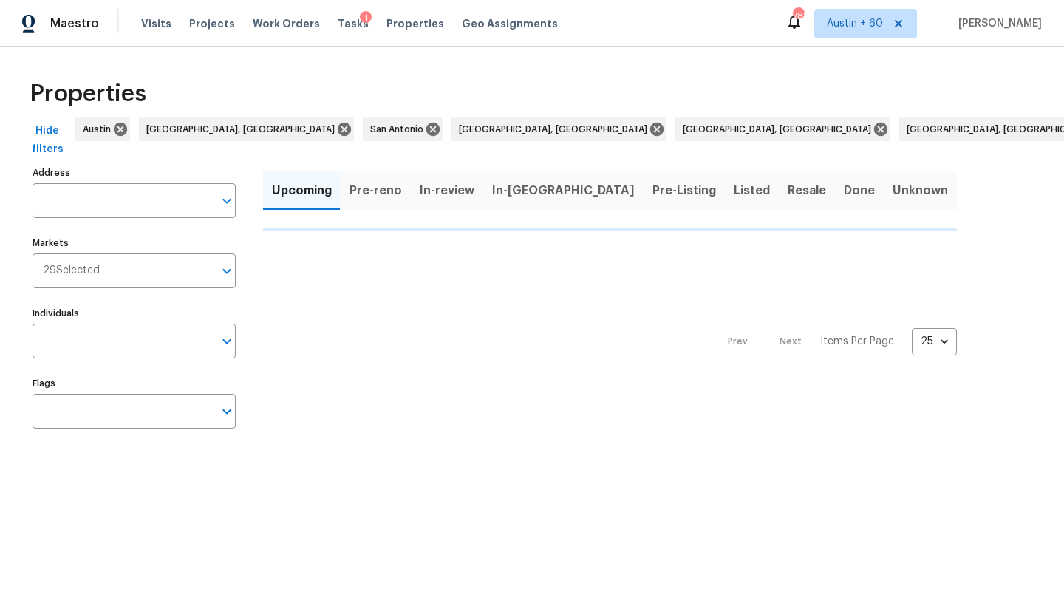
click at [143, 279] on input "Markets" at bounding box center [157, 270] width 114 height 35
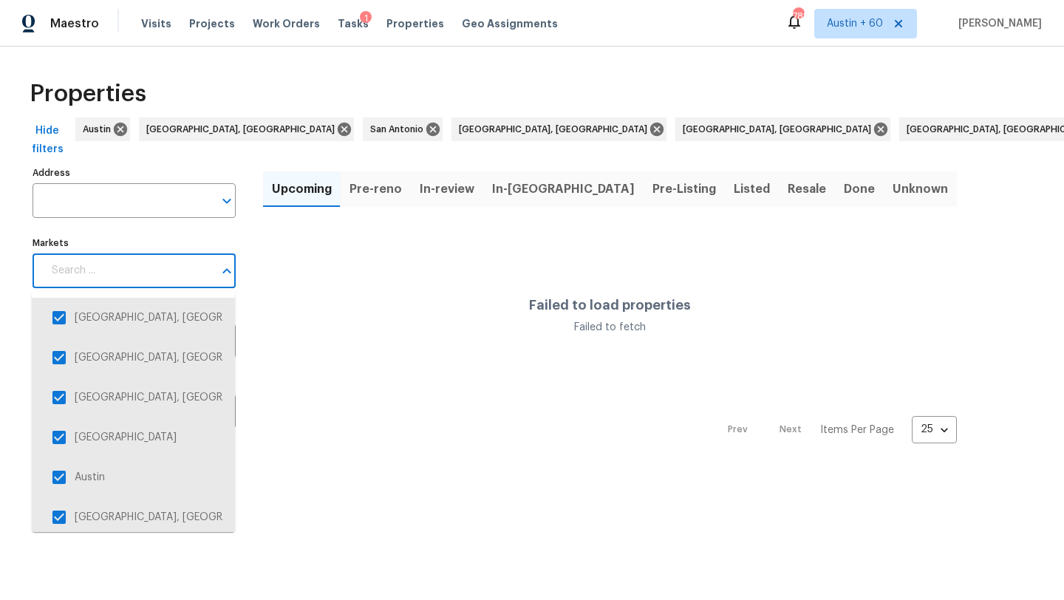
click at [164, 268] on input "Markets" at bounding box center [128, 270] width 171 height 35
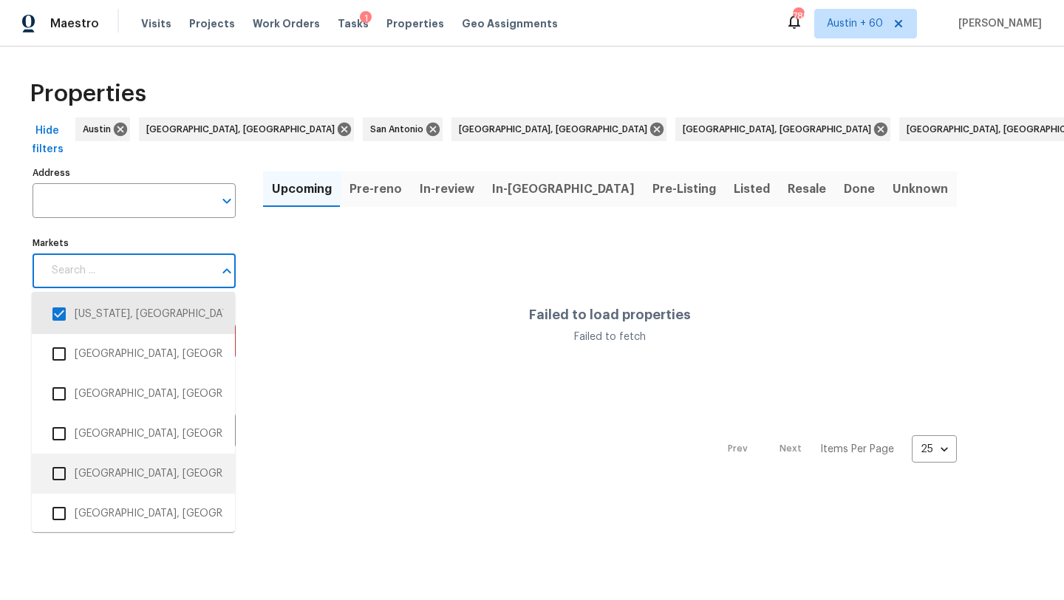
scroll to position [1119, 0]
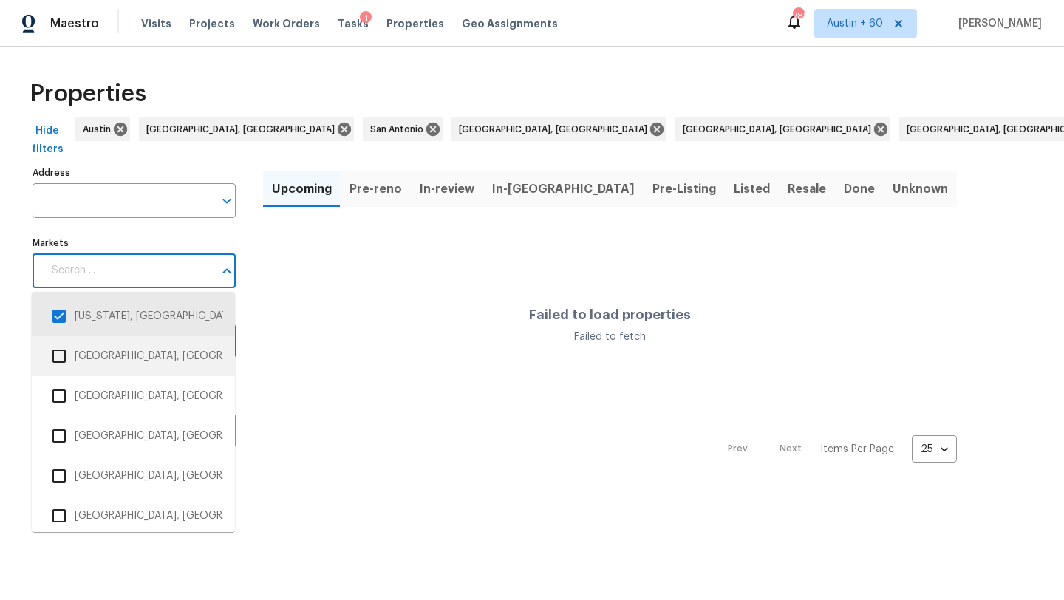
click at [148, 359] on li "Des Moines, IA" at bounding box center [134, 356] width 180 height 31
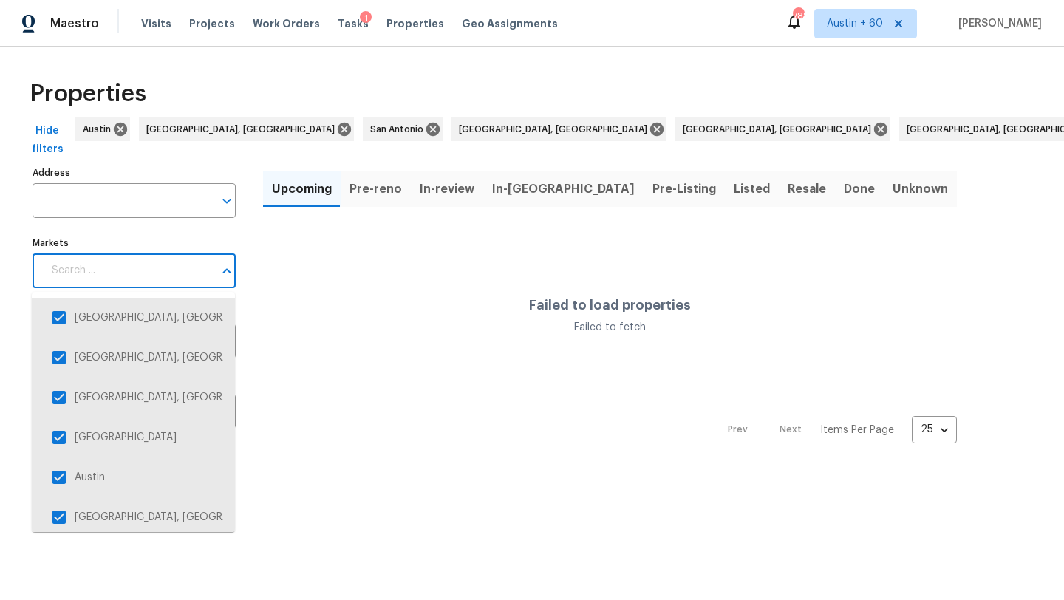
click at [152, 270] on input "Markets" at bounding box center [128, 270] width 171 height 35
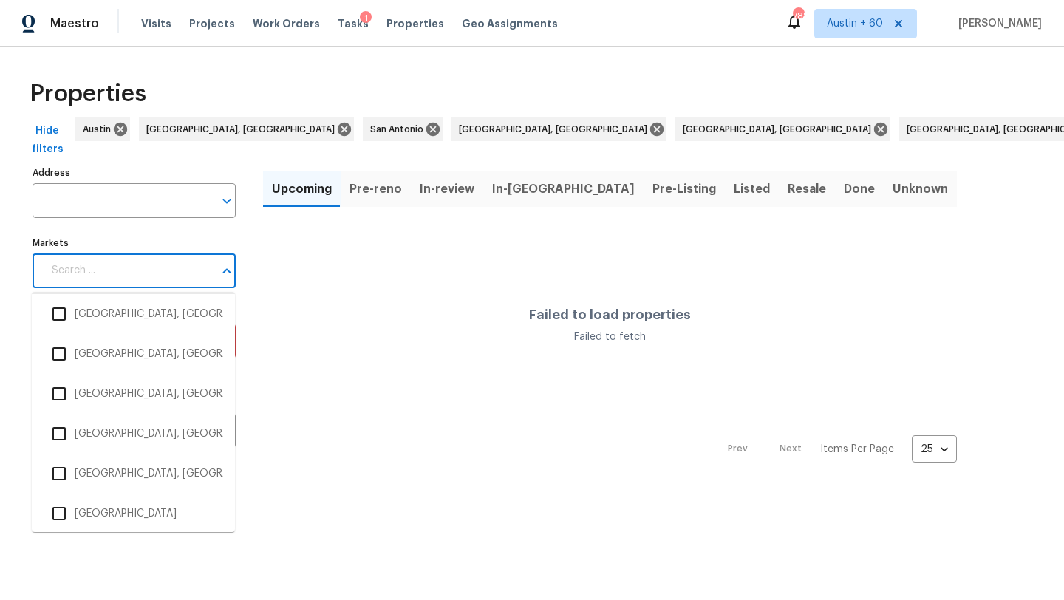
scroll to position [1203, 0]
click at [160, 319] on li "Detroit, MI" at bounding box center [134, 311] width 180 height 31
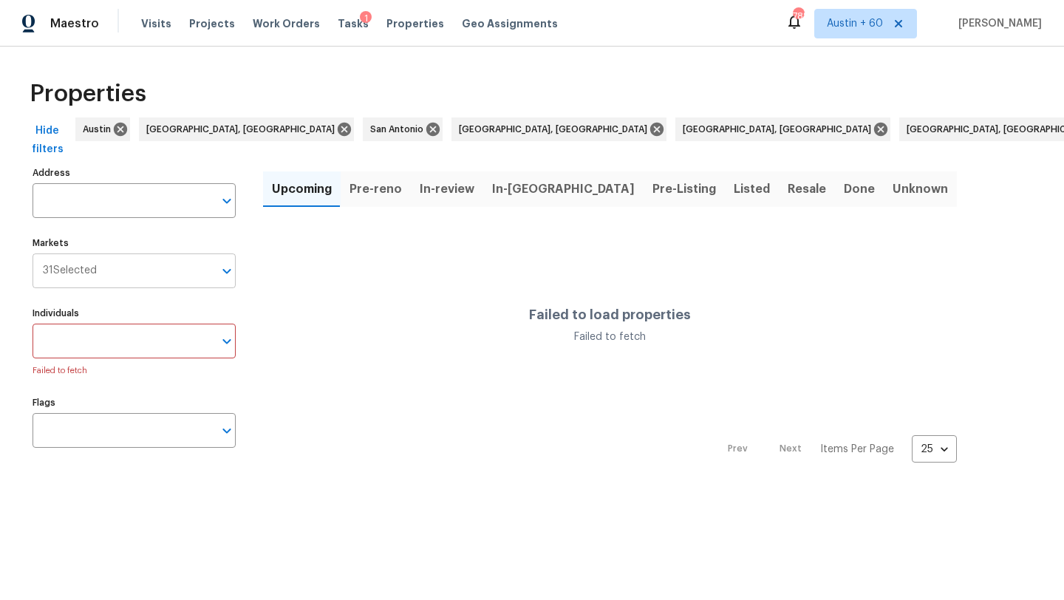
click at [170, 266] on input "Markets" at bounding box center [155, 270] width 117 height 35
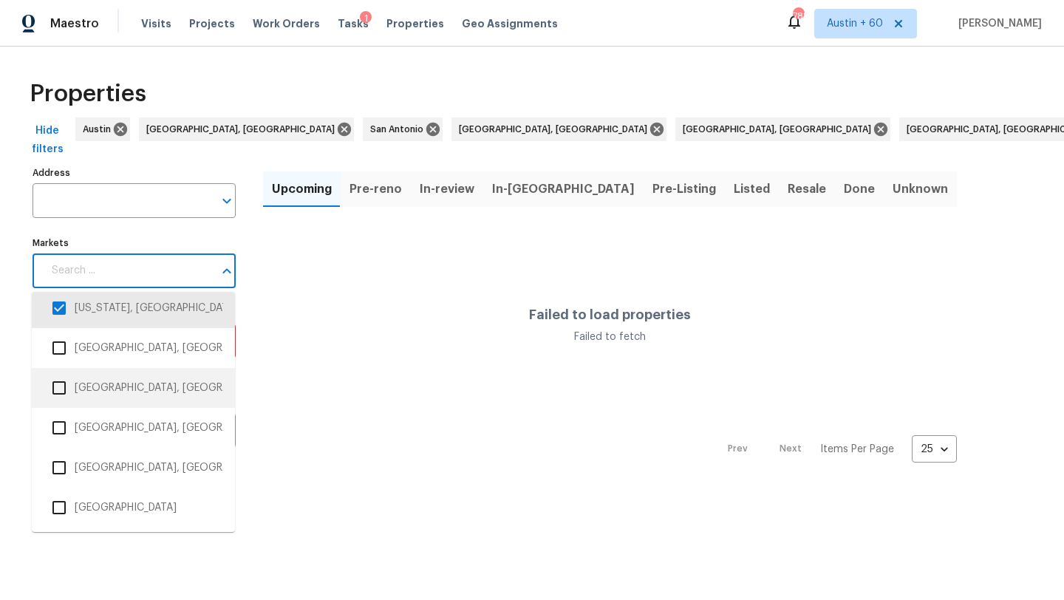
scroll to position [1198, 0]
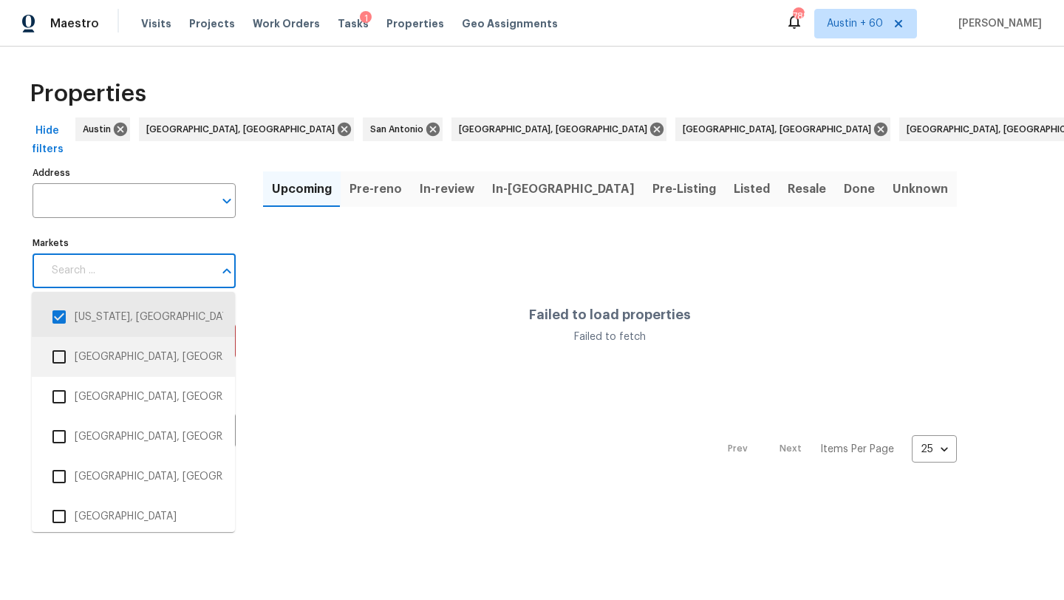
click at [150, 356] on li "Fayetteville, AR" at bounding box center [134, 356] width 180 height 31
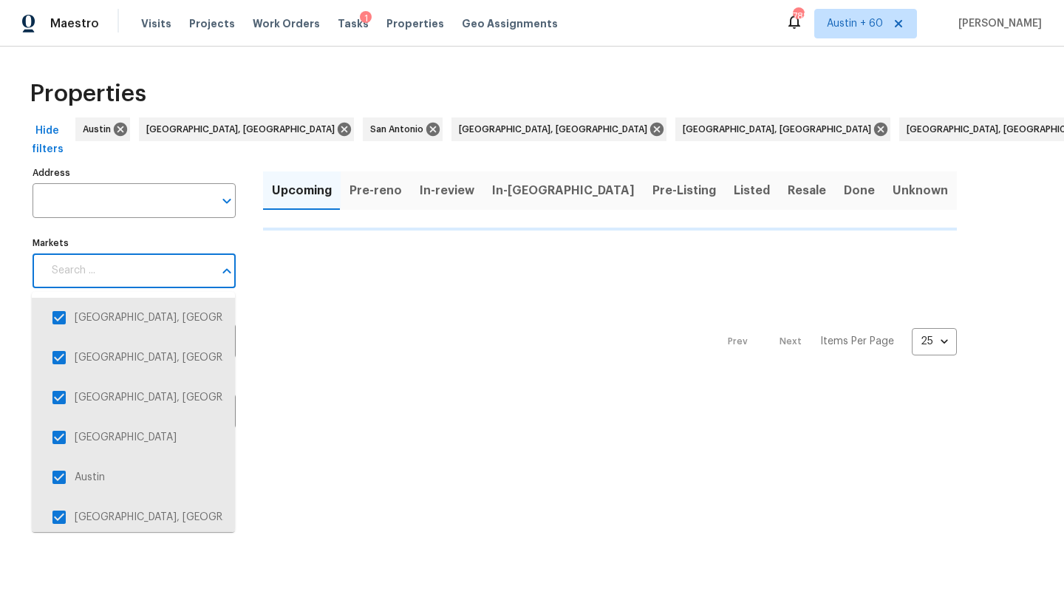
click at [169, 280] on input "Markets" at bounding box center [128, 270] width 171 height 35
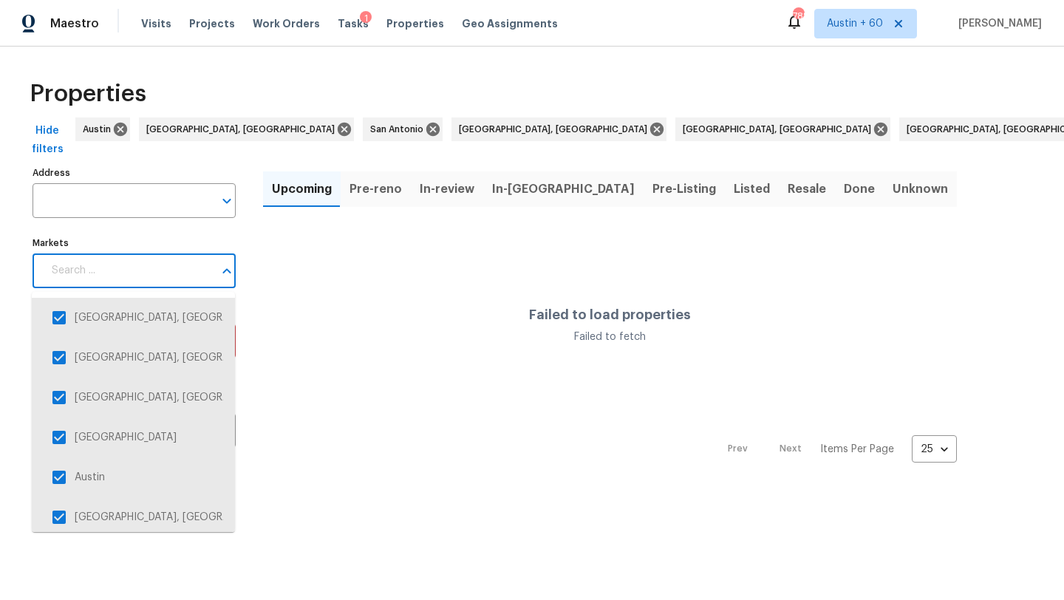
click at [167, 275] on input "Markets" at bounding box center [128, 270] width 171 height 35
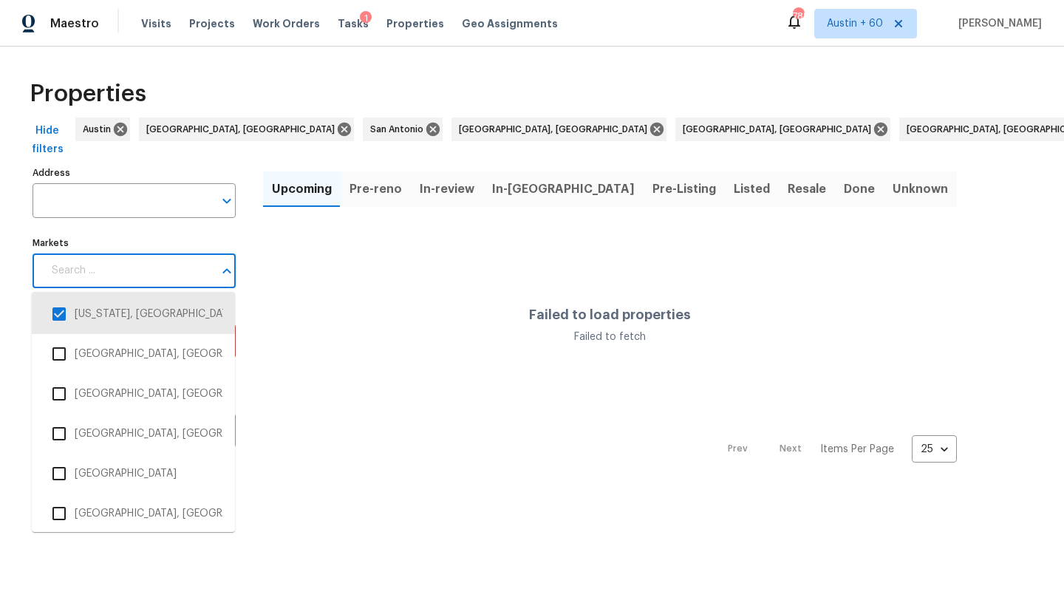
scroll to position [1245, 0]
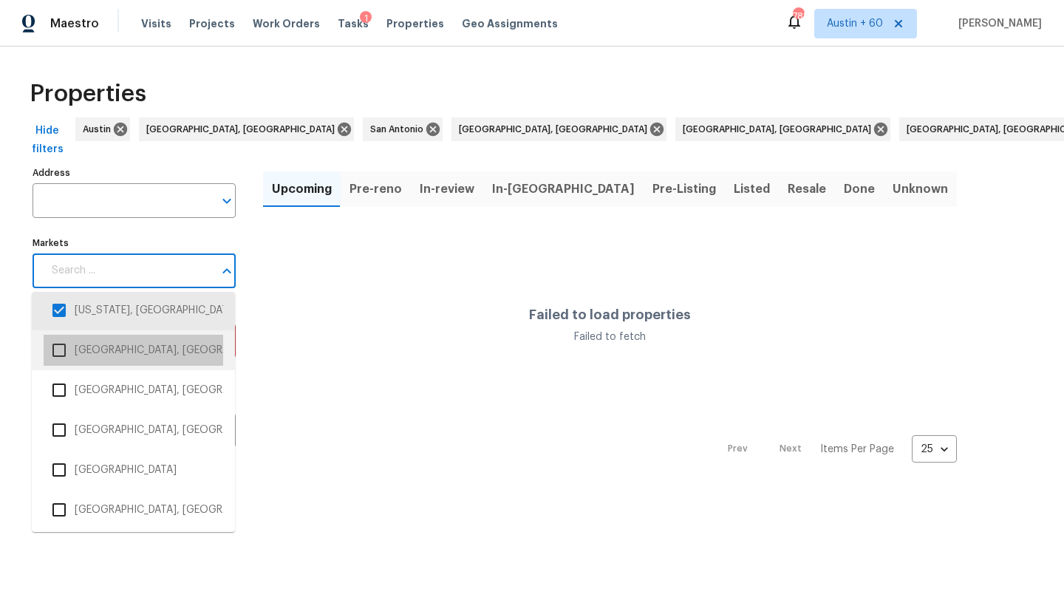
click at [160, 355] on li "Greensboro, NC" at bounding box center [134, 350] width 180 height 31
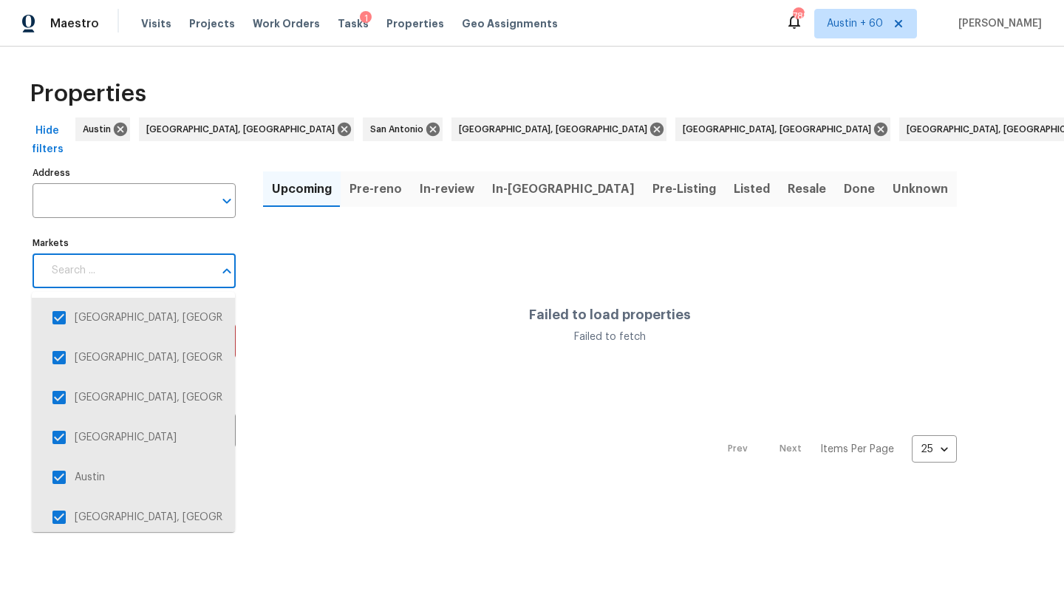
click at [160, 270] on input "Markets" at bounding box center [128, 270] width 171 height 35
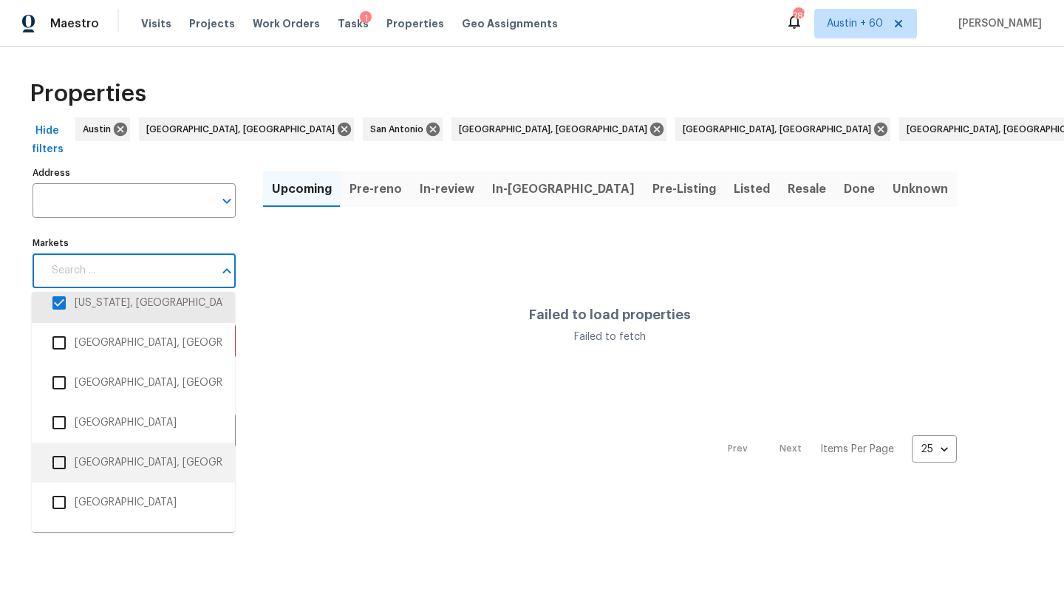
scroll to position [1291, 0]
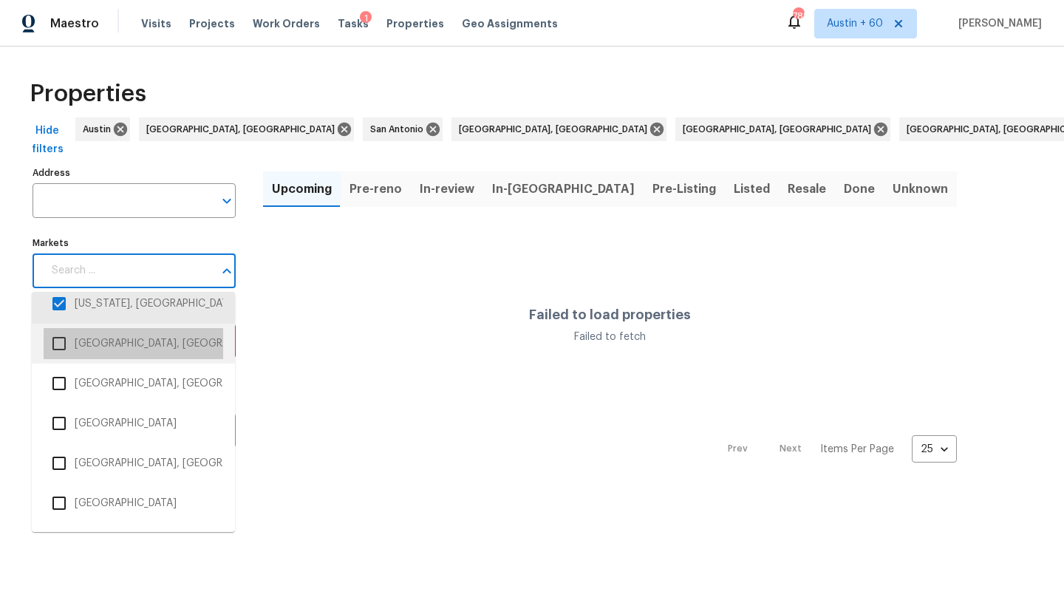
click at [132, 339] on li "Greenville, SC" at bounding box center [134, 343] width 180 height 31
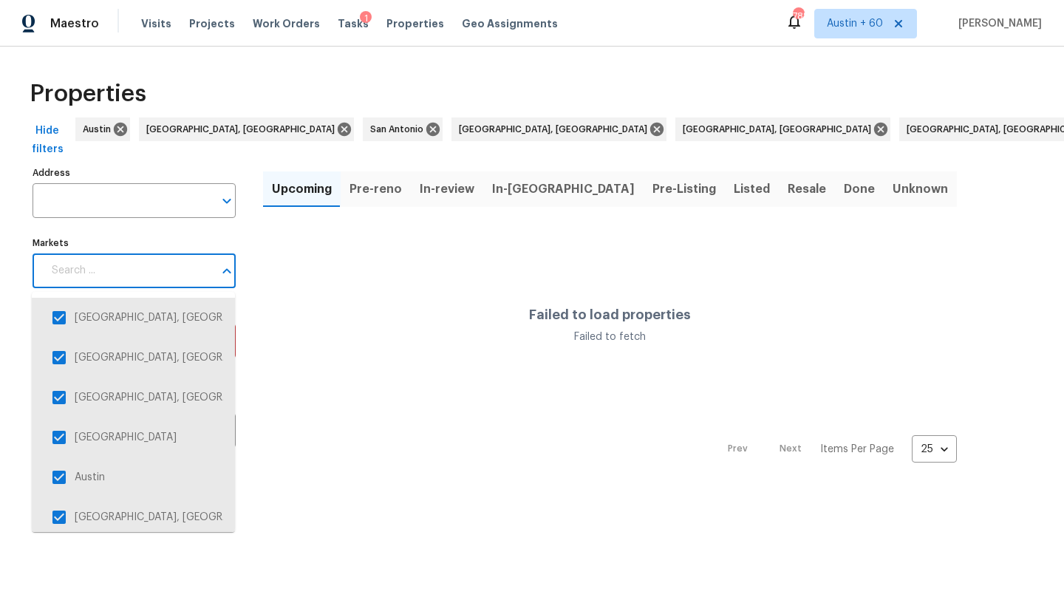
click at [143, 276] on input "Markets" at bounding box center [128, 270] width 171 height 35
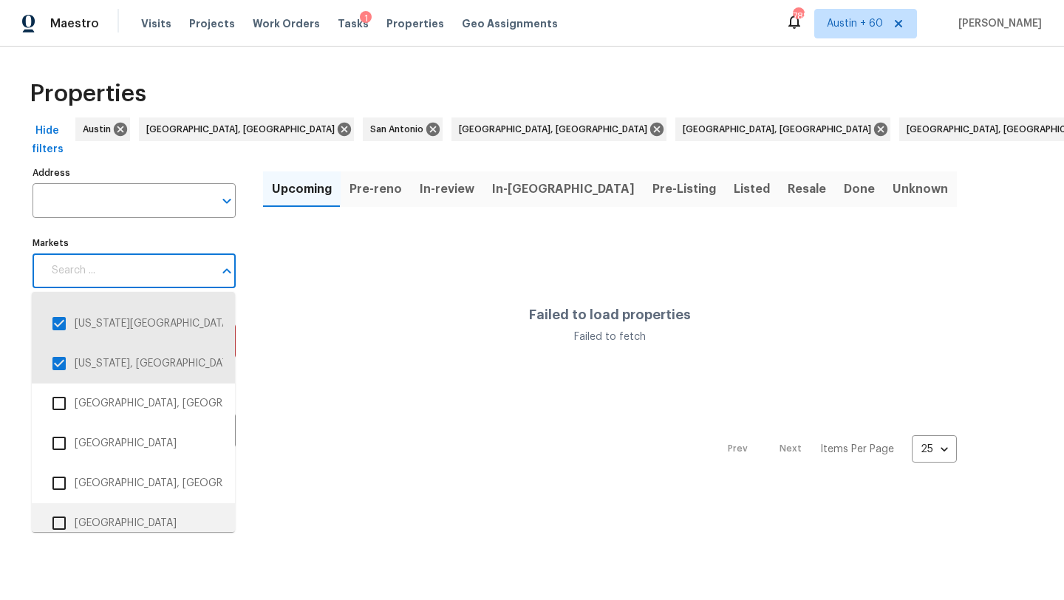
scroll to position [1270, 0]
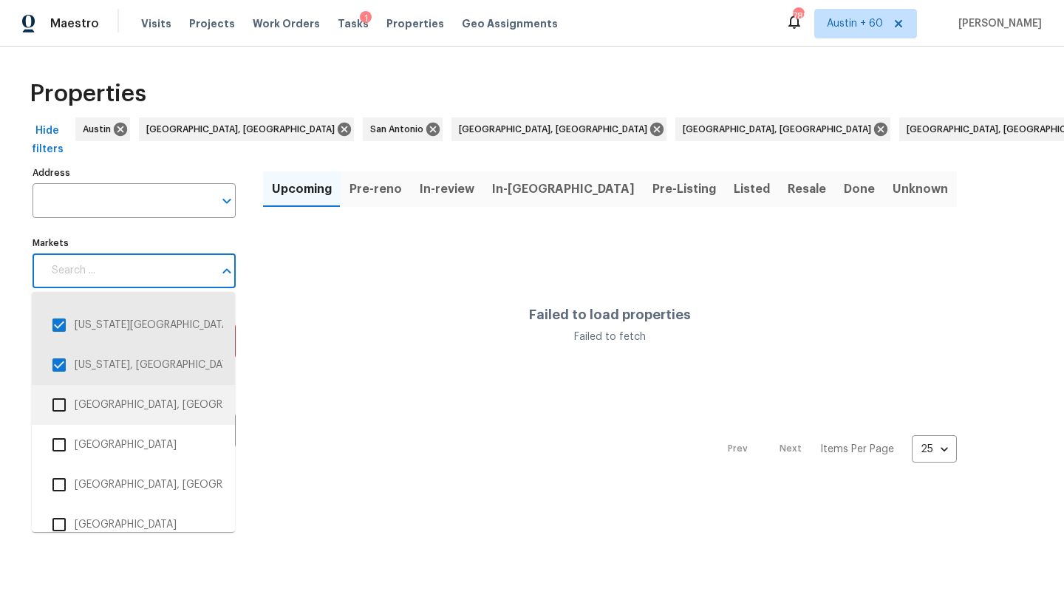
click at [144, 387] on li "Hartford, CT" at bounding box center [133, 405] width 203 height 40
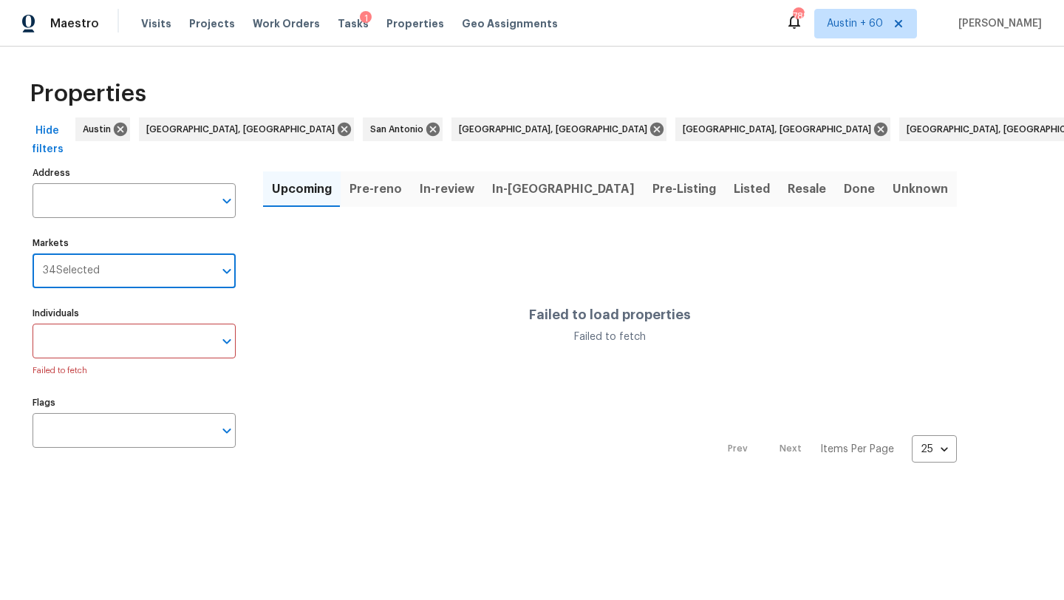
click at [164, 276] on input "Markets" at bounding box center [157, 270] width 114 height 35
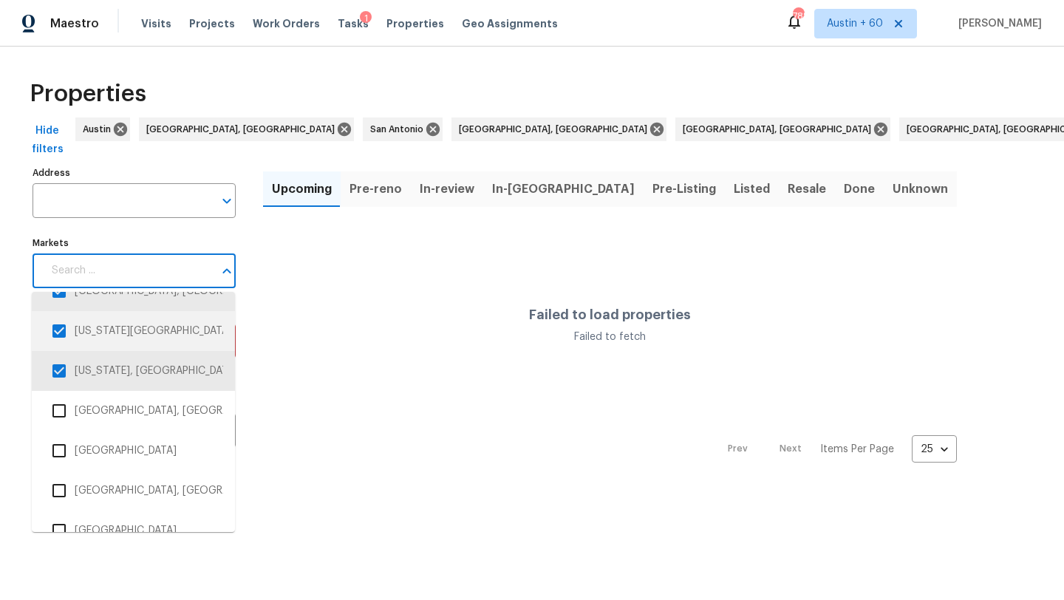
scroll to position [1276, 0]
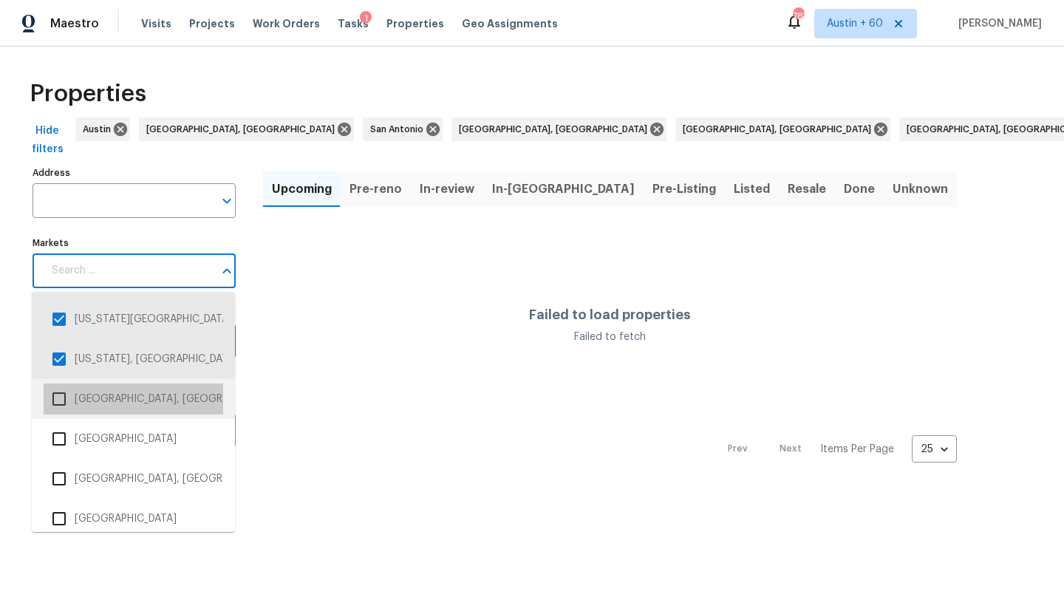
click at [169, 404] on li "Hartford, CT" at bounding box center [134, 399] width 180 height 31
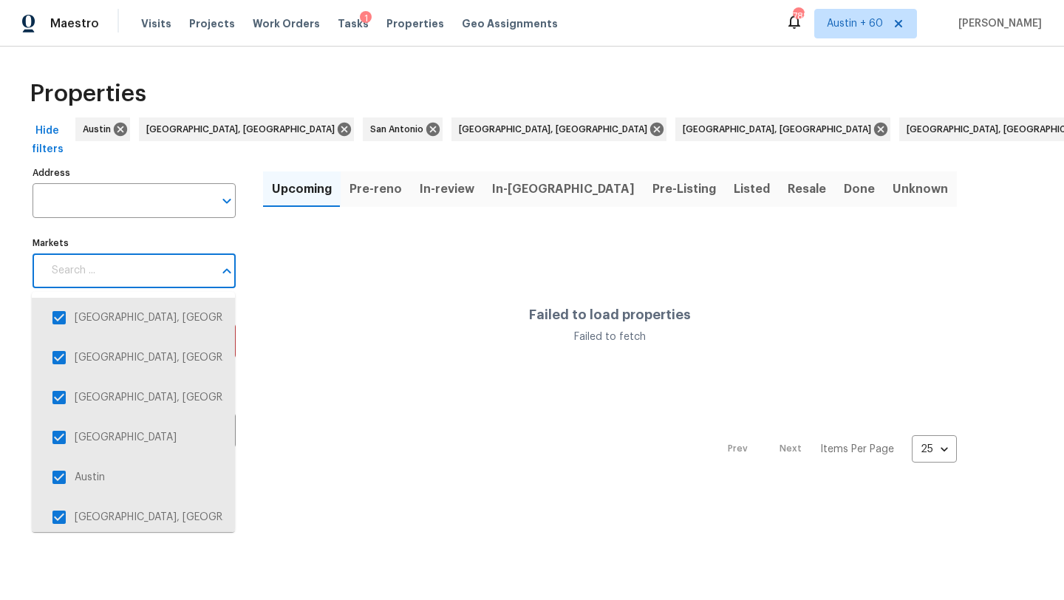
click at [169, 268] on input "Markets" at bounding box center [128, 270] width 171 height 35
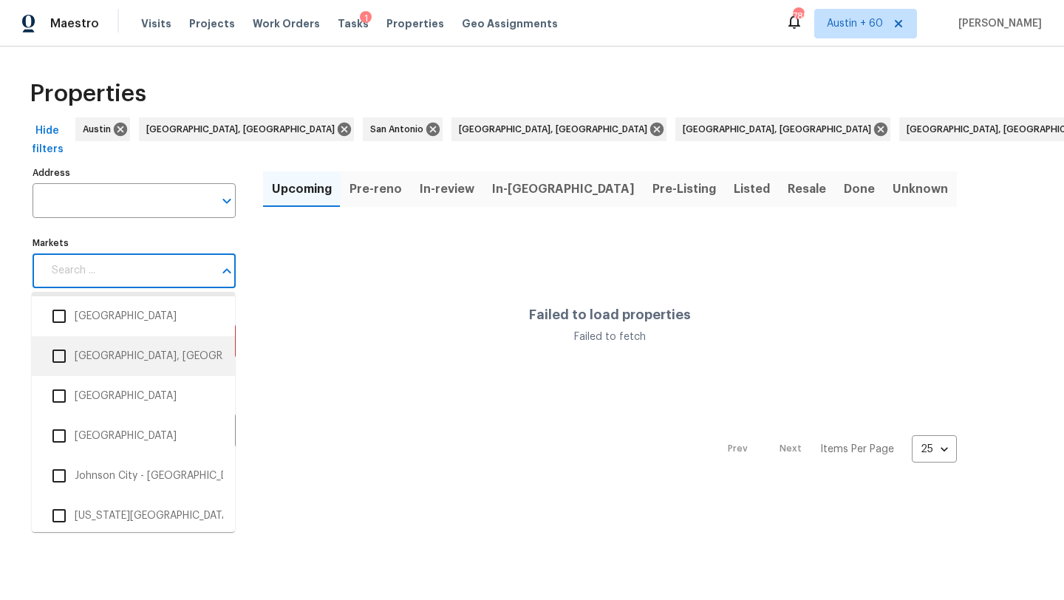
scroll to position [1326, 0]
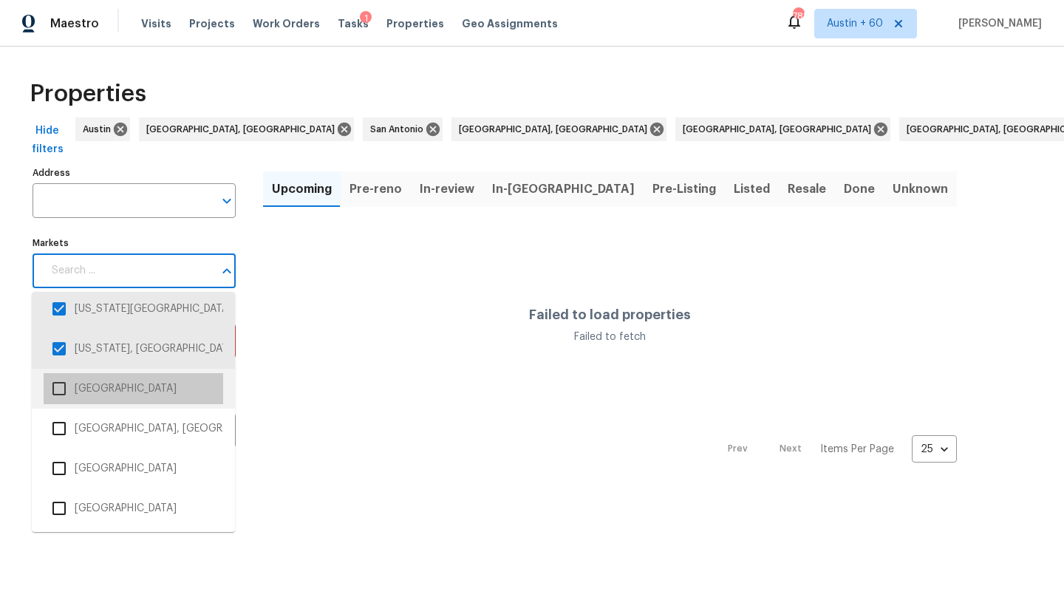
click at [132, 377] on li "Houston" at bounding box center [134, 388] width 180 height 31
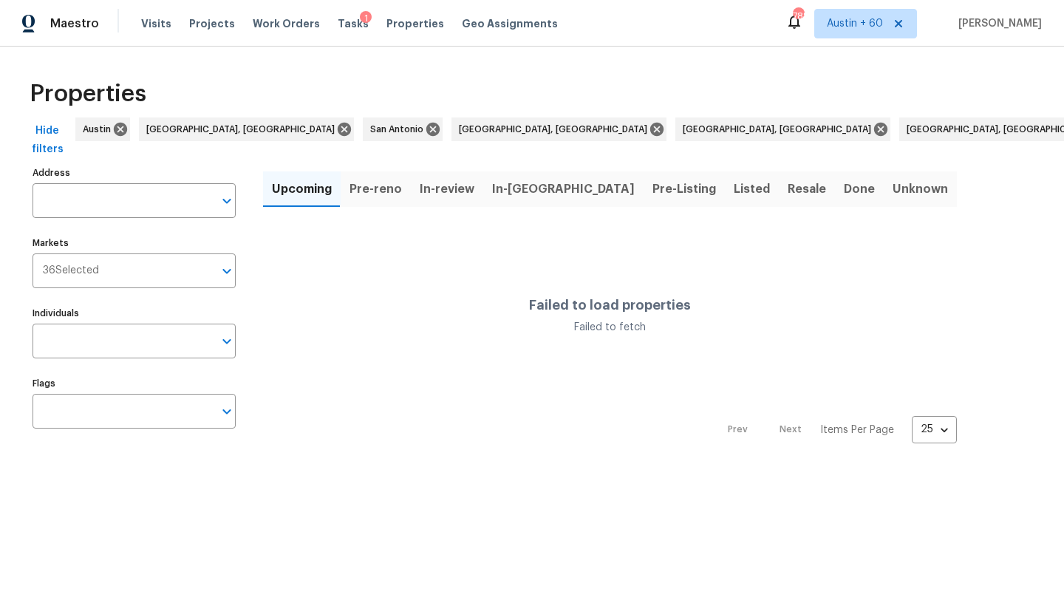
click at [153, 272] on input "Markets" at bounding box center [156, 270] width 115 height 35
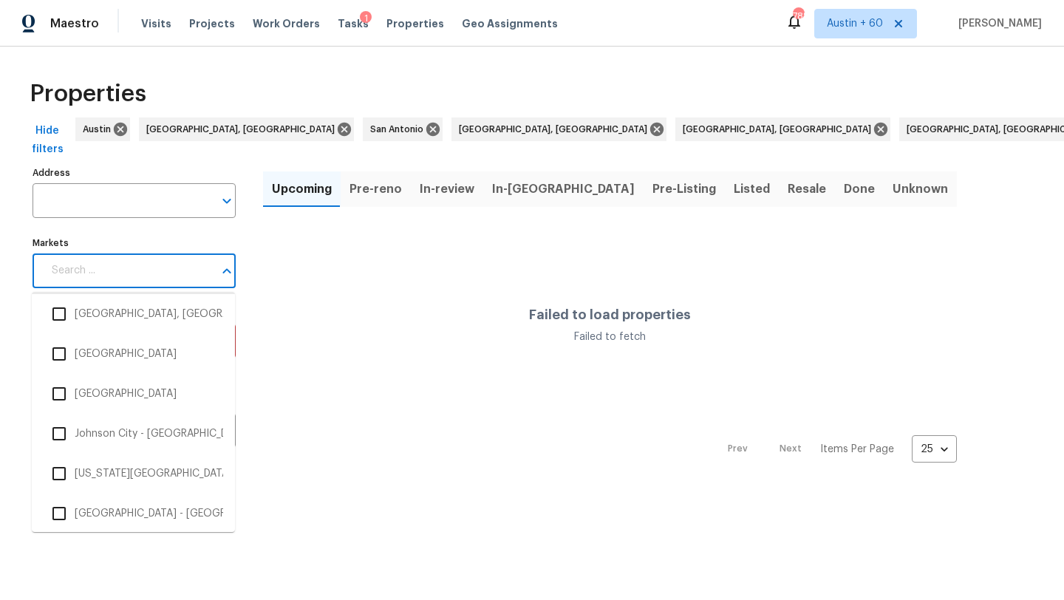
scroll to position [1380, 0]
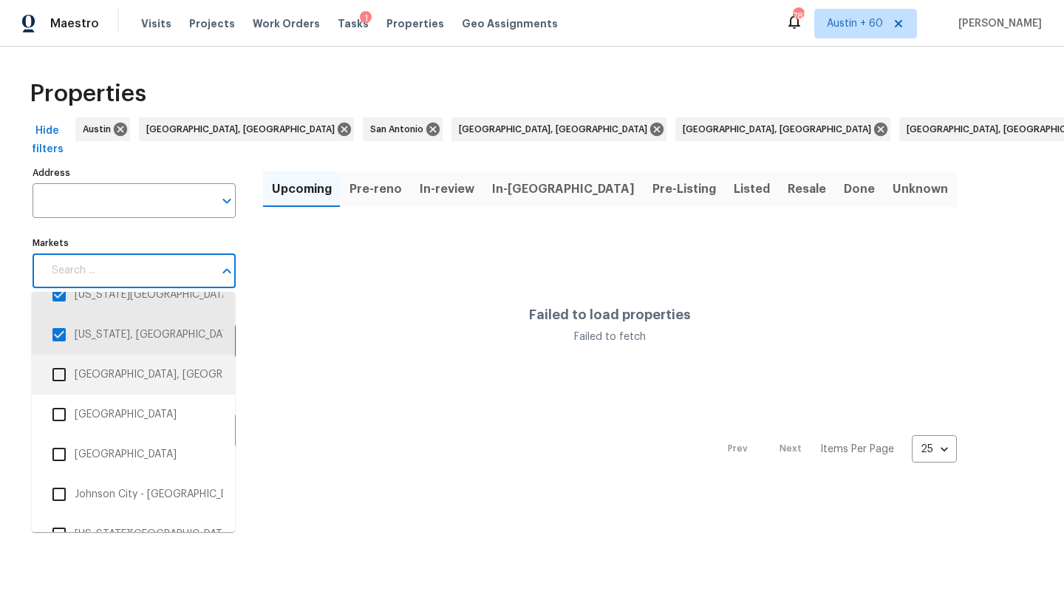
click at [152, 375] on li "Huntsville, AL" at bounding box center [134, 374] width 180 height 31
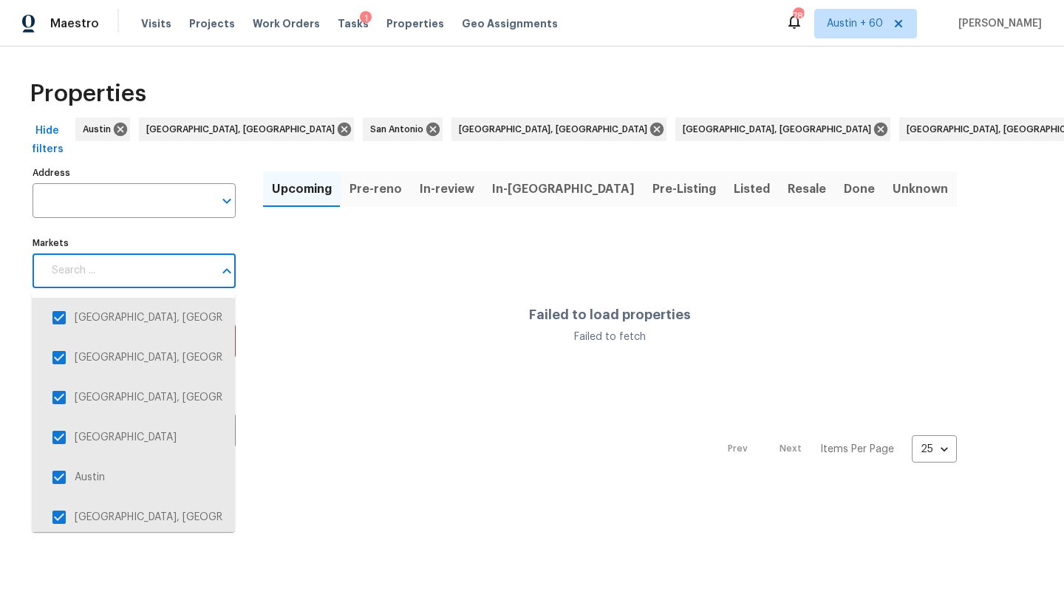
click at [171, 267] on input "Markets" at bounding box center [128, 270] width 171 height 35
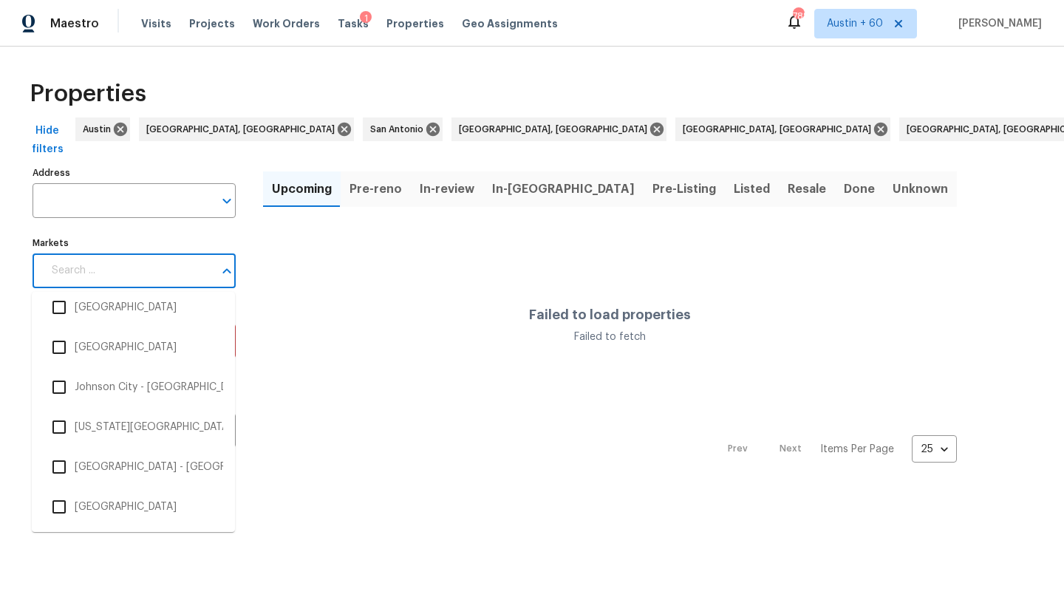
scroll to position [1372, 0]
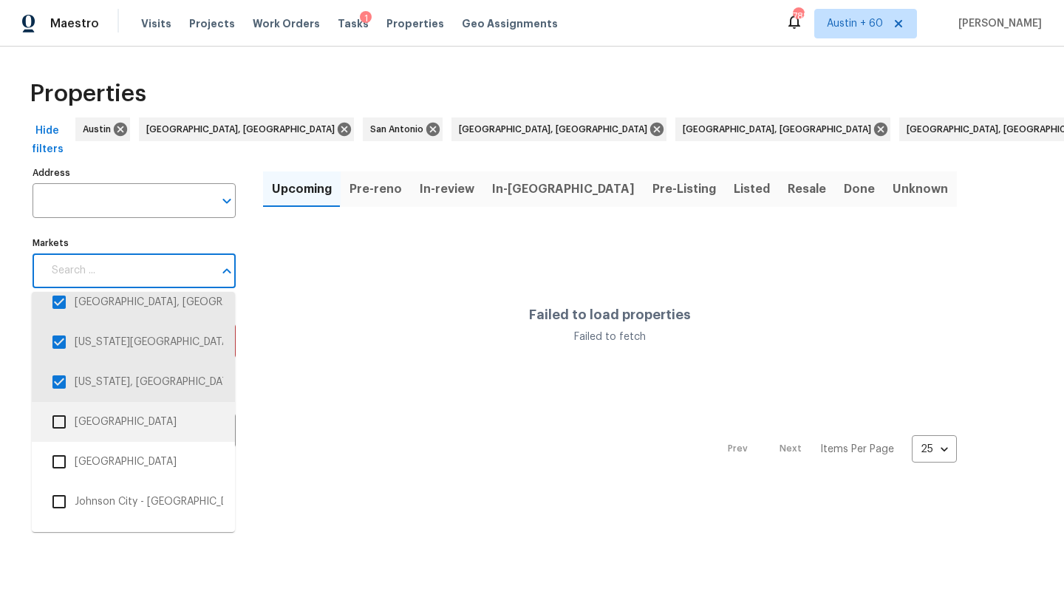
click at [146, 423] on li "Indianapolis" at bounding box center [134, 421] width 180 height 31
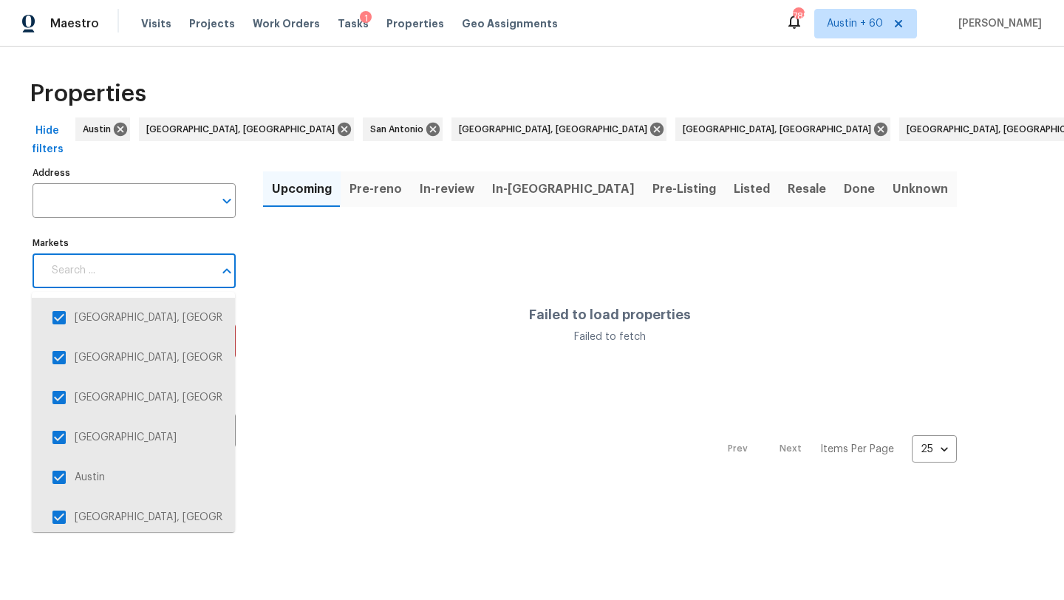
click at [163, 270] on input "Markets" at bounding box center [128, 270] width 171 height 35
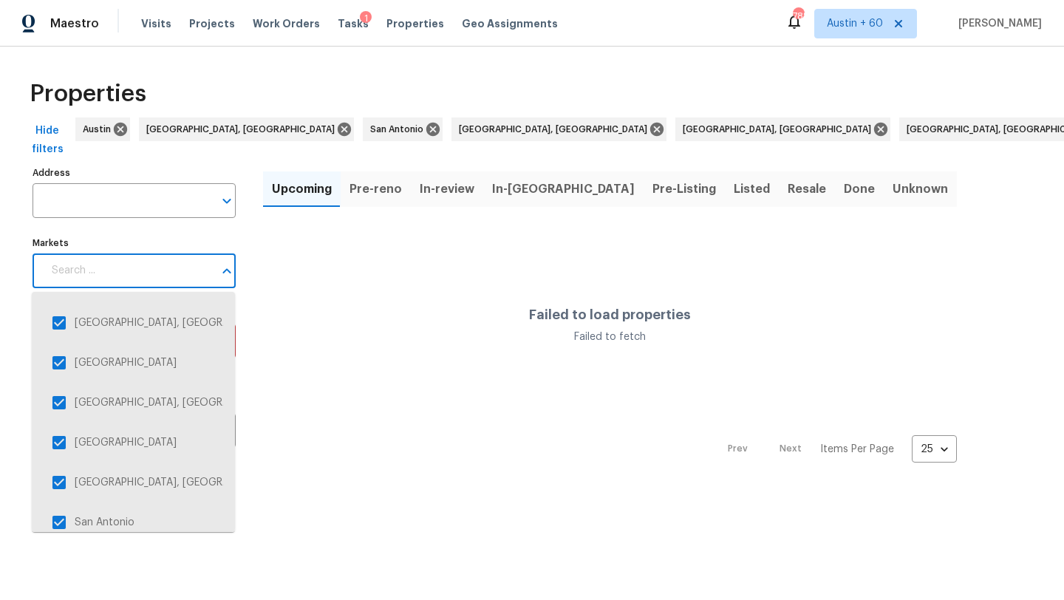
scroll to position [1364, 0]
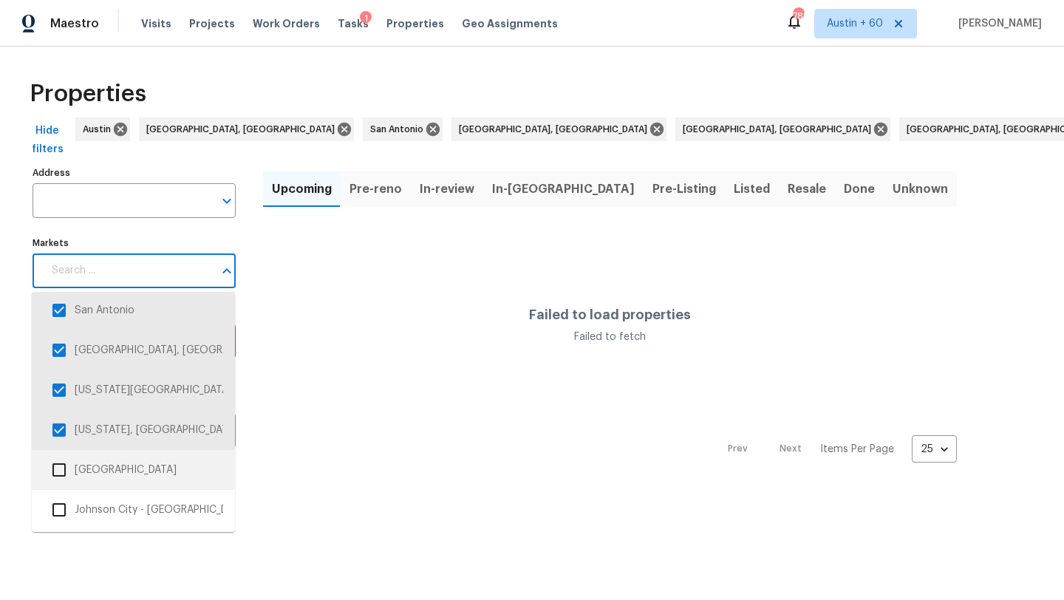
click at [157, 452] on li "Jacksonville" at bounding box center [133, 470] width 203 height 40
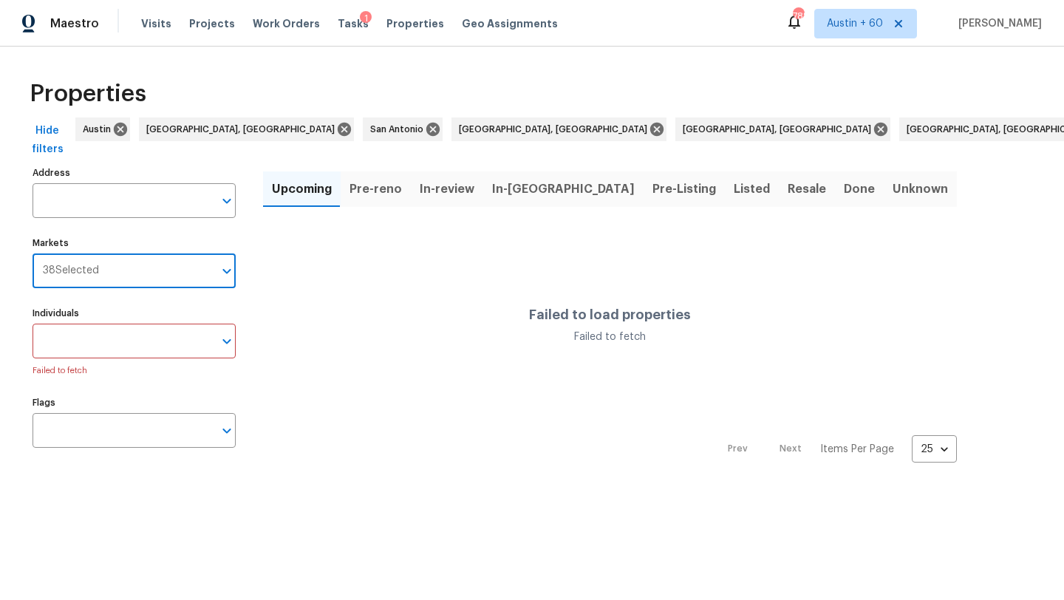
click at [173, 274] on input "Markets" at bounding box center [156, 270] width 115 height 35
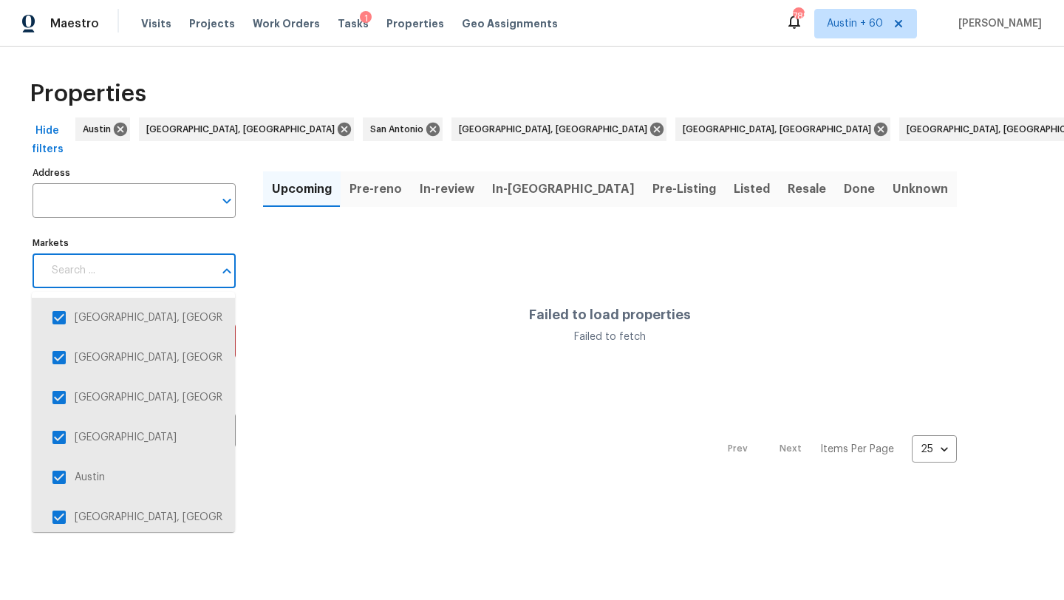
scroll to position [1322, 0]
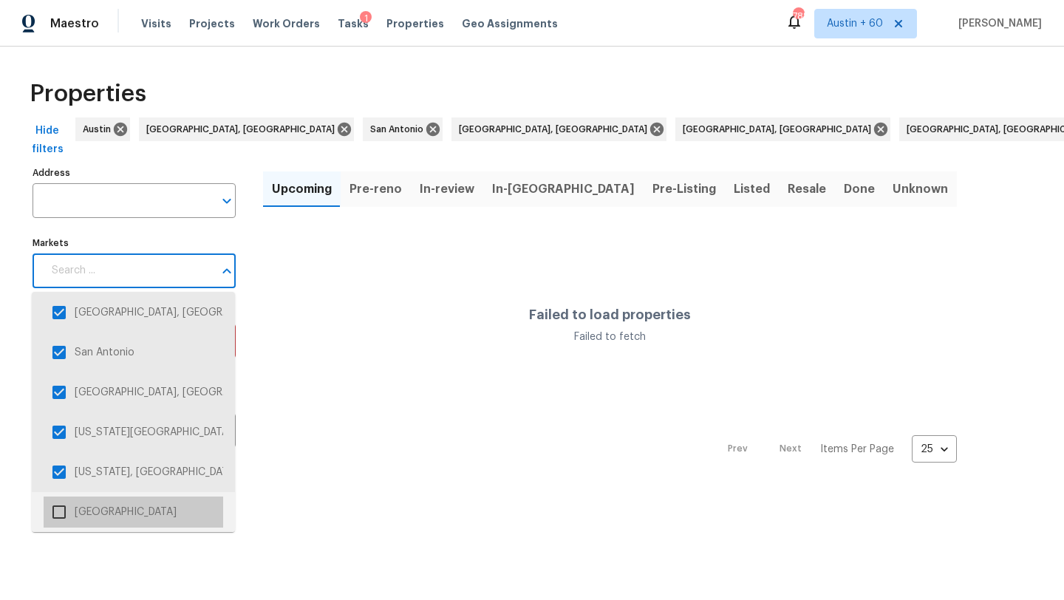
click at [128, 506] on li "Jacksonville" at bounding box center [134, 512] width 180 height 31
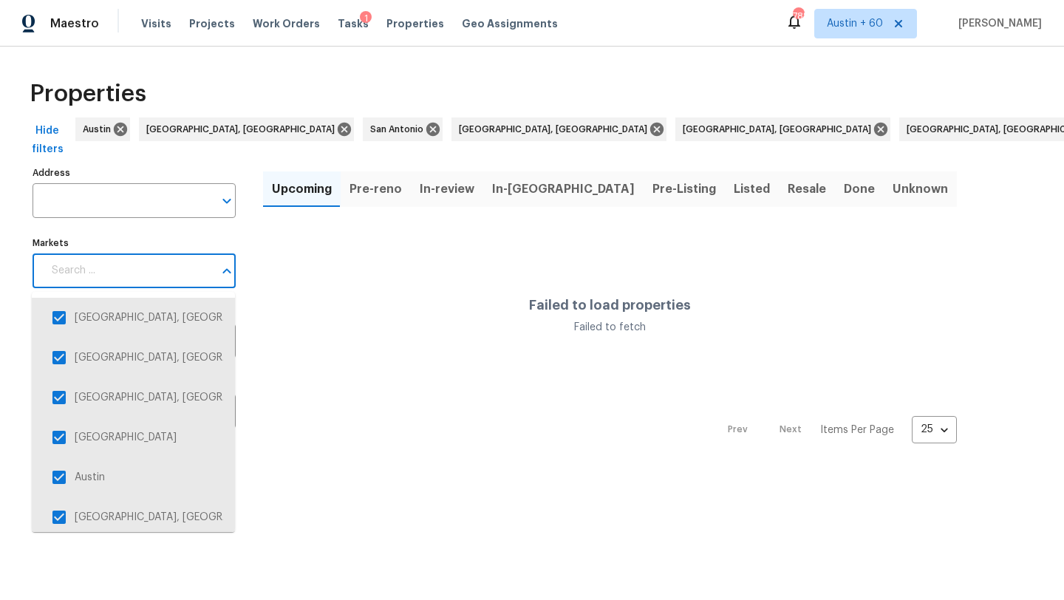
click at [162, 273] on input "Markets" at bounding box center [128, 270] width 171 height 35
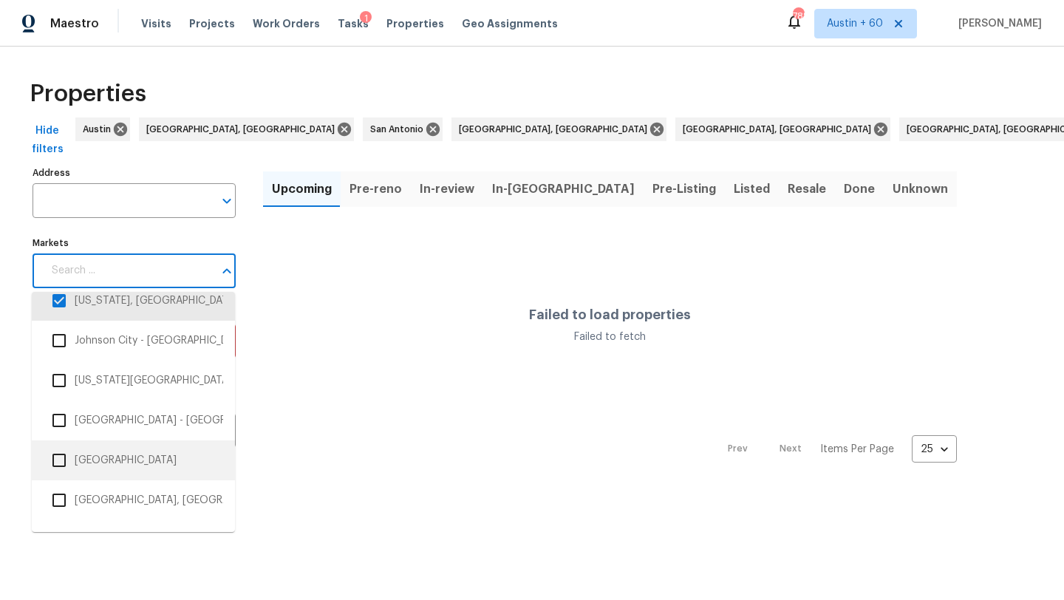
scroll to position [1535, 0]
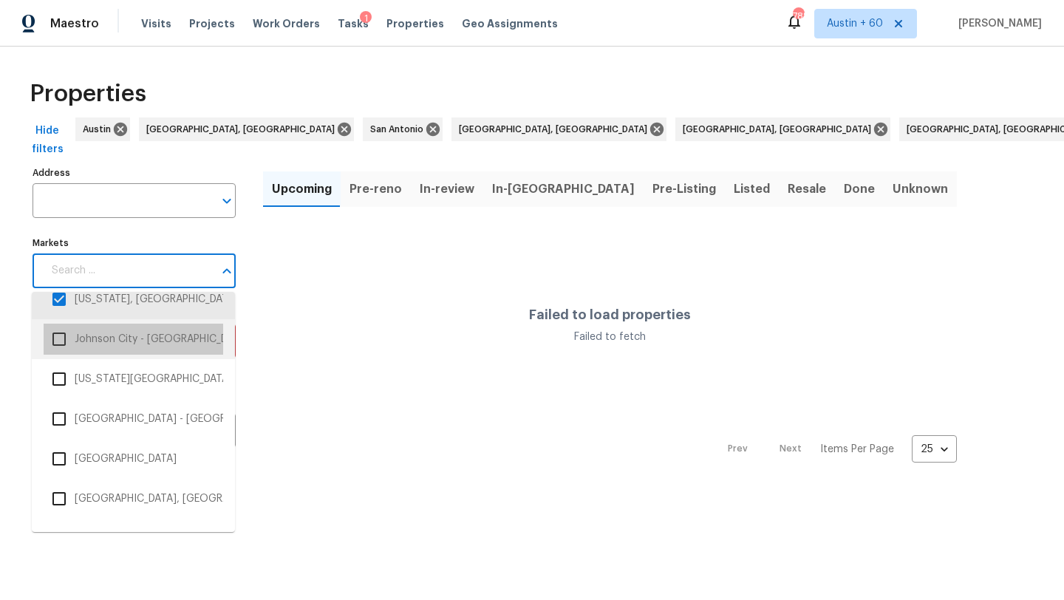
click at [170, 346] on li "Johnson City - Kinsport, TN" at bounding box center [134, 339] width 180 height 31
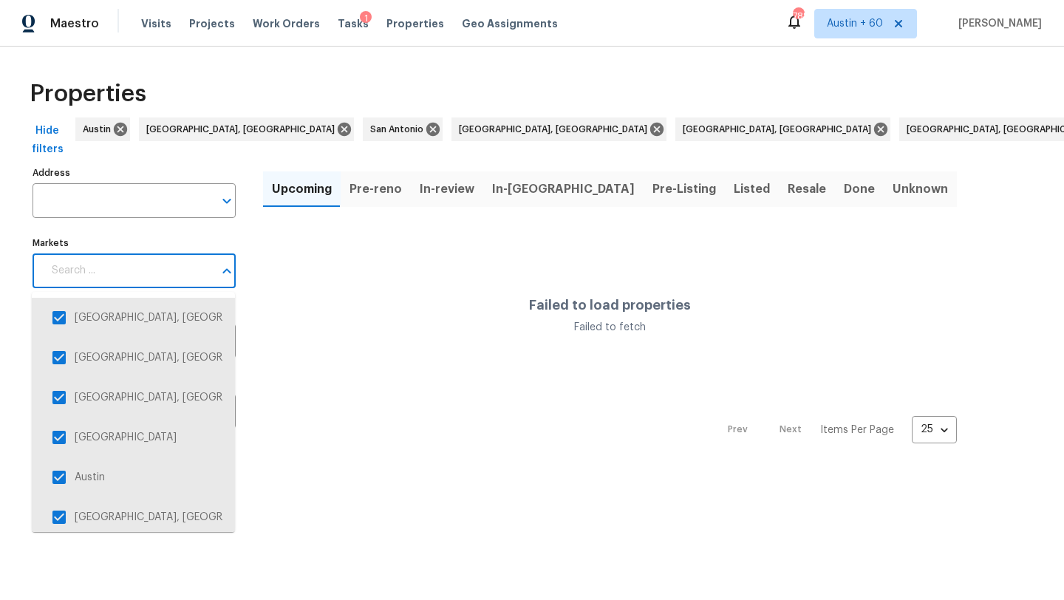
click at [160, 274] on input "Markets" at bounding box center [128, 270] width 171 height 35
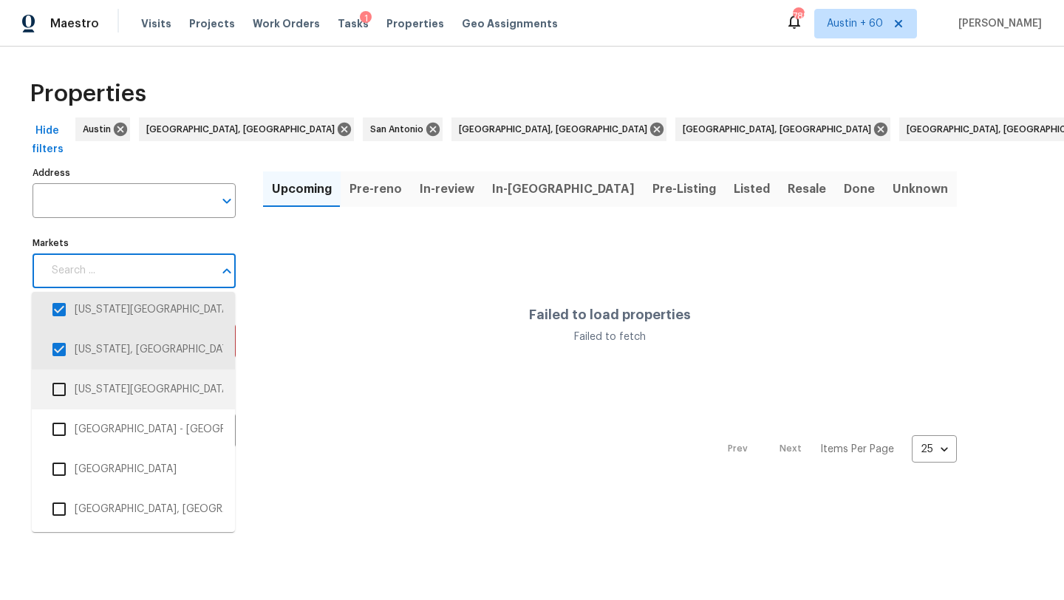
scroll to position [1526, 0]
click at [146, 385] on li "Kansas City" at bounding box center [134, 387] width 180 height 31
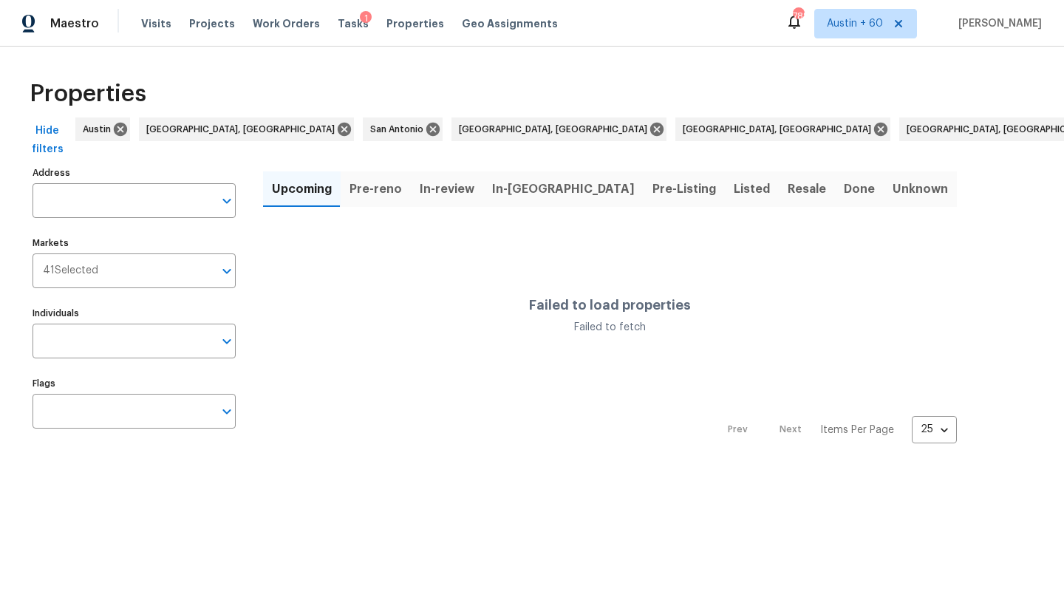
click at [156, 279] on input "Markets" at bounding box center [155, 270] width 115 height 35
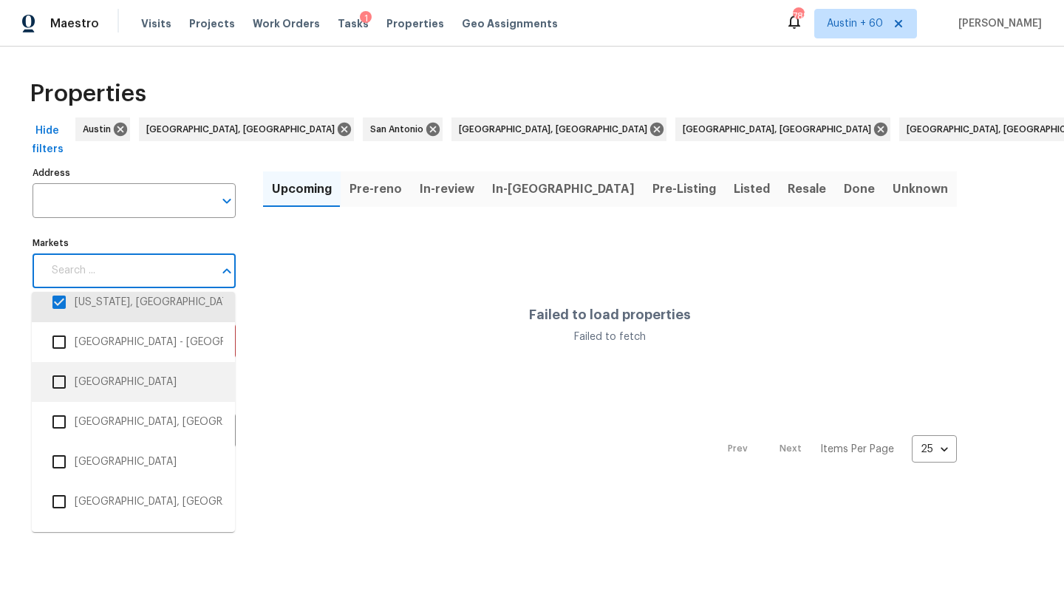
scroll to position [1553, 0]
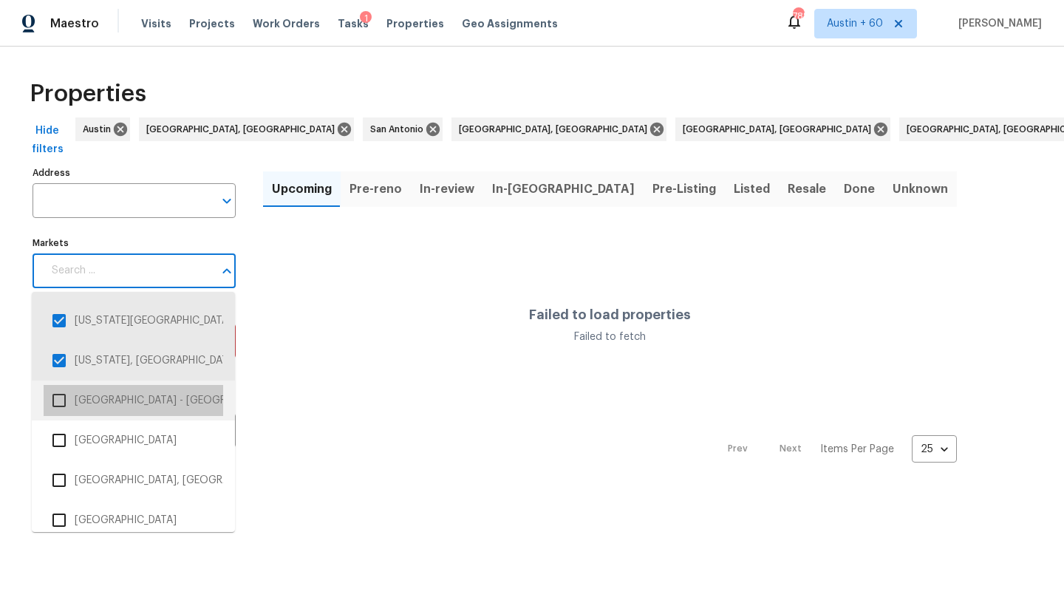
click at [162, 402] on li "Knoxville - Morristown, TN" at bounding box center [134, 400] width 180 height 31
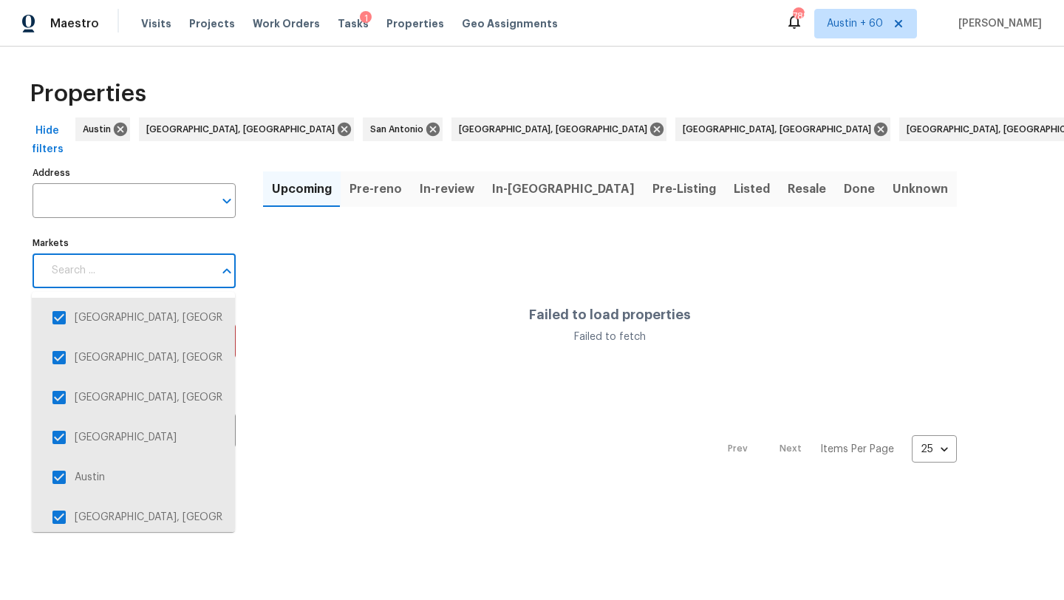
click at [150, 276] on input "Markets" at bounding box center [128, 270] width 171 height 35
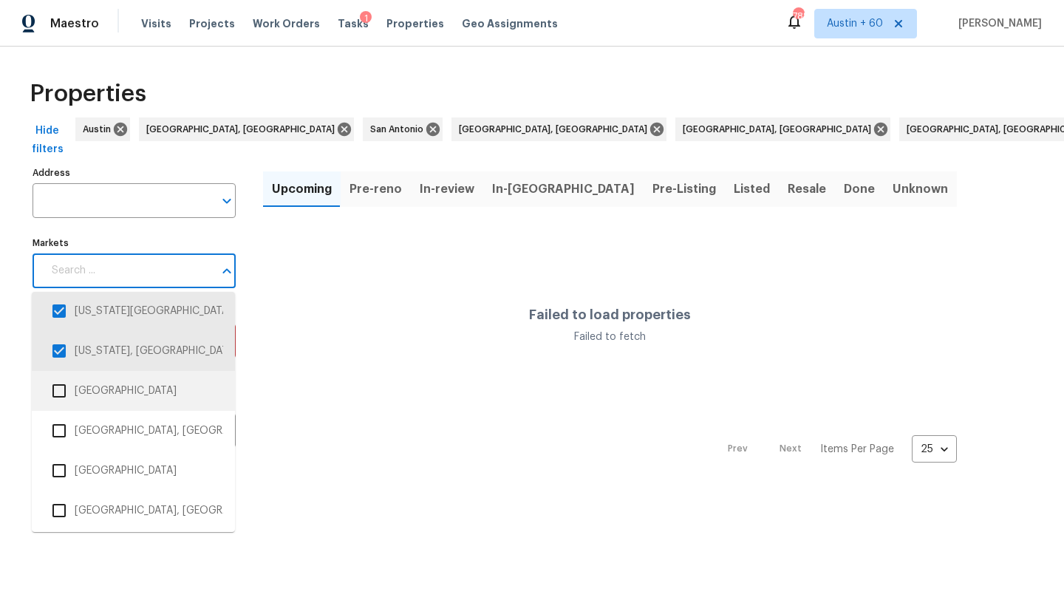
scroll to position [1613, 0]
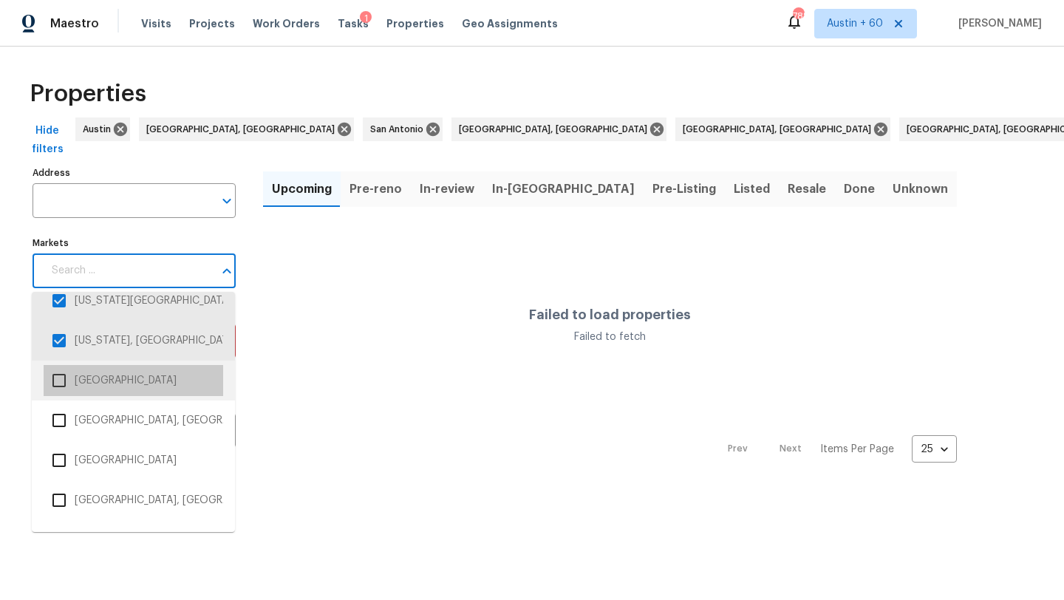
click at [160, 376] on li "Las Vegas" at bounding box center [134, 380] width 180 height 31
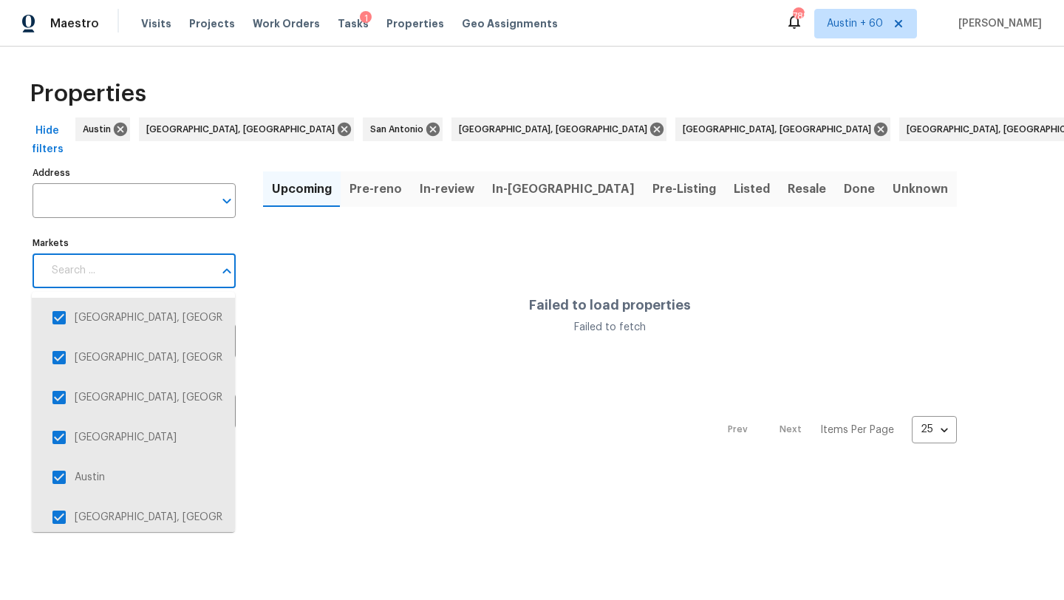
click at [153, 275] on input "Markets" at bounding box center [128, 270] width 171 height 35
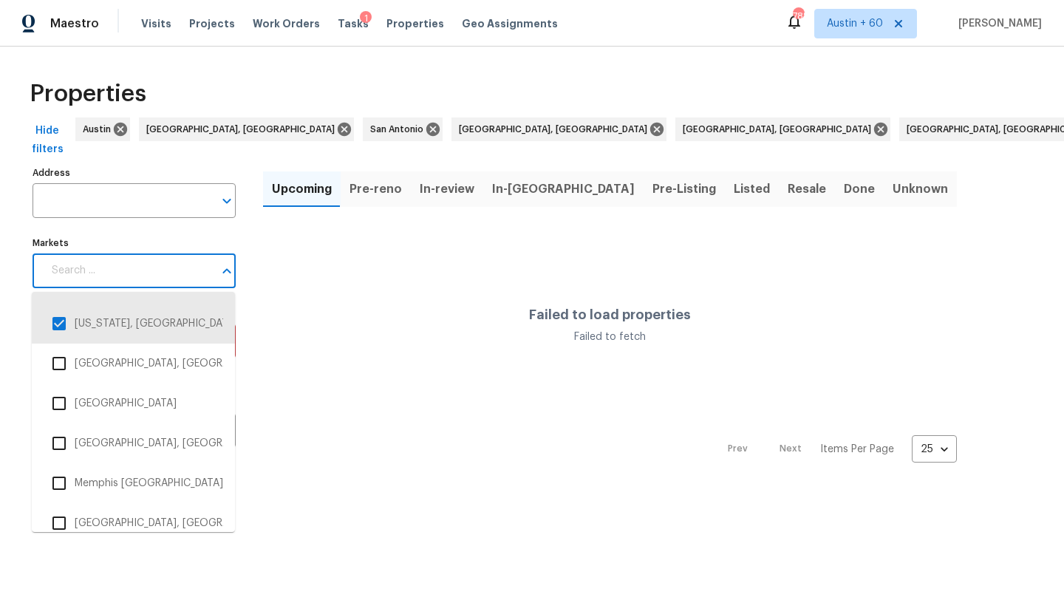
scroll to position [1665, 0]
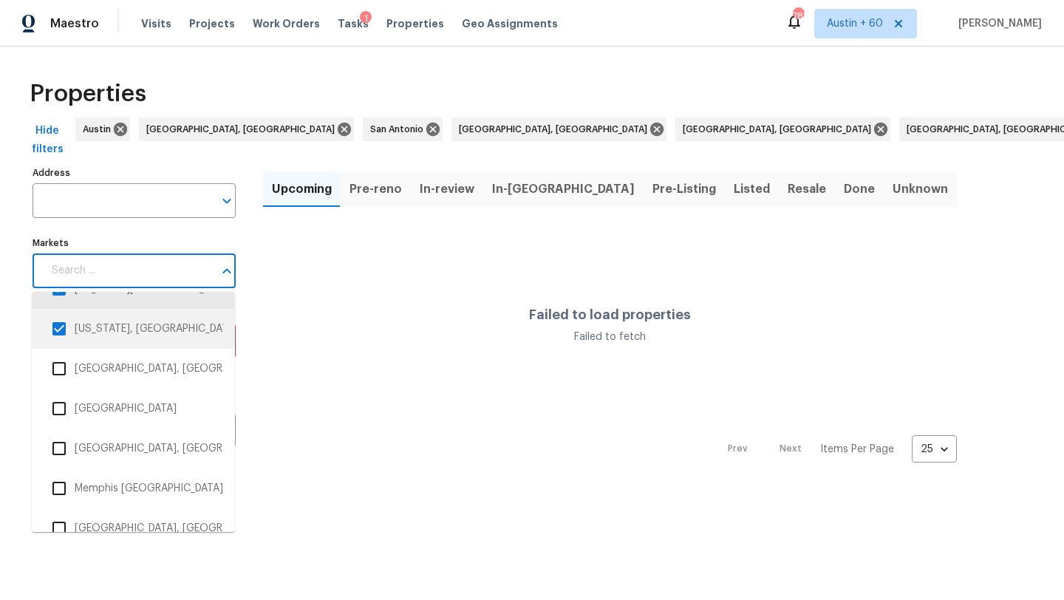
click at [136, 348] on li "Washington, DC" at bounding box center [133, 329] width 203 height 40
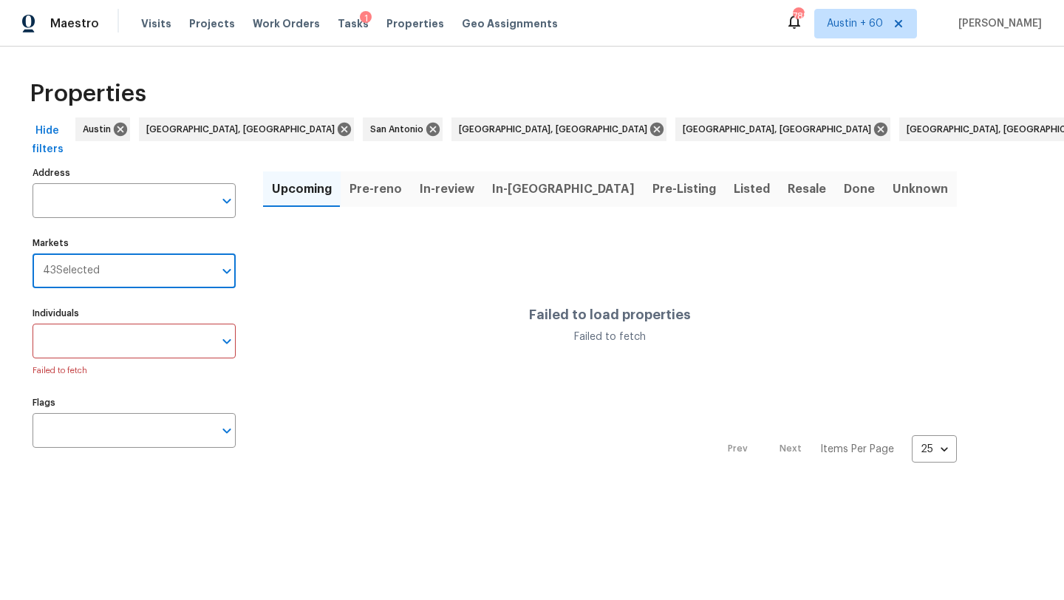
click at [150, 288] on input "Markets" at bounding box center [157, 270] width 114 height 35
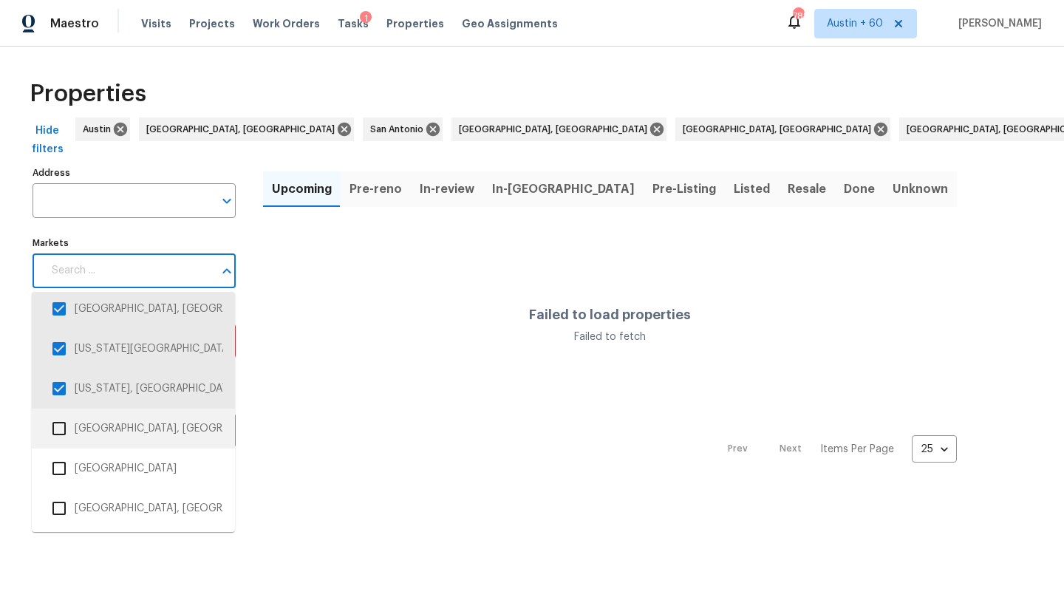
scroll to position [1602, 0]
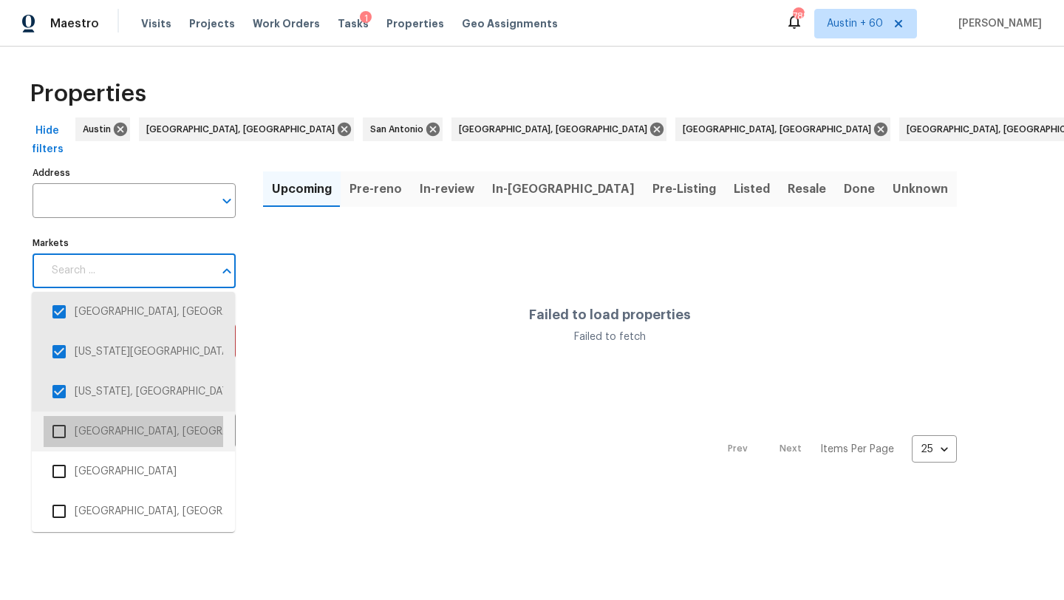
click at [139, 425] on li "Little Rock, AR" at bounding box center [134, 431] width 180 height 31
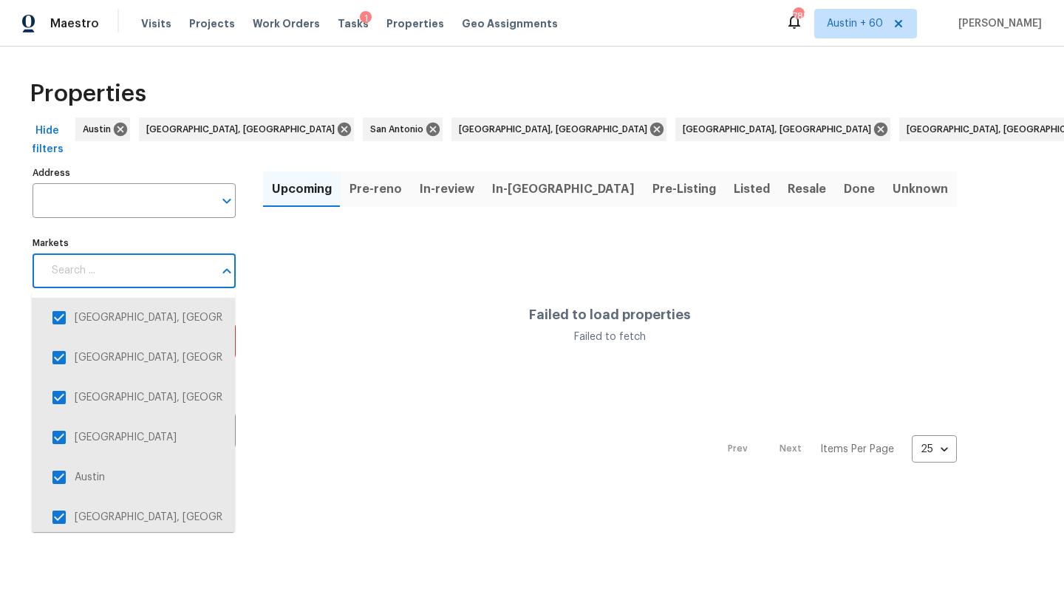
click at [161, 274] on input "Markets" at bounding box center [128, 270] width 171 height 35
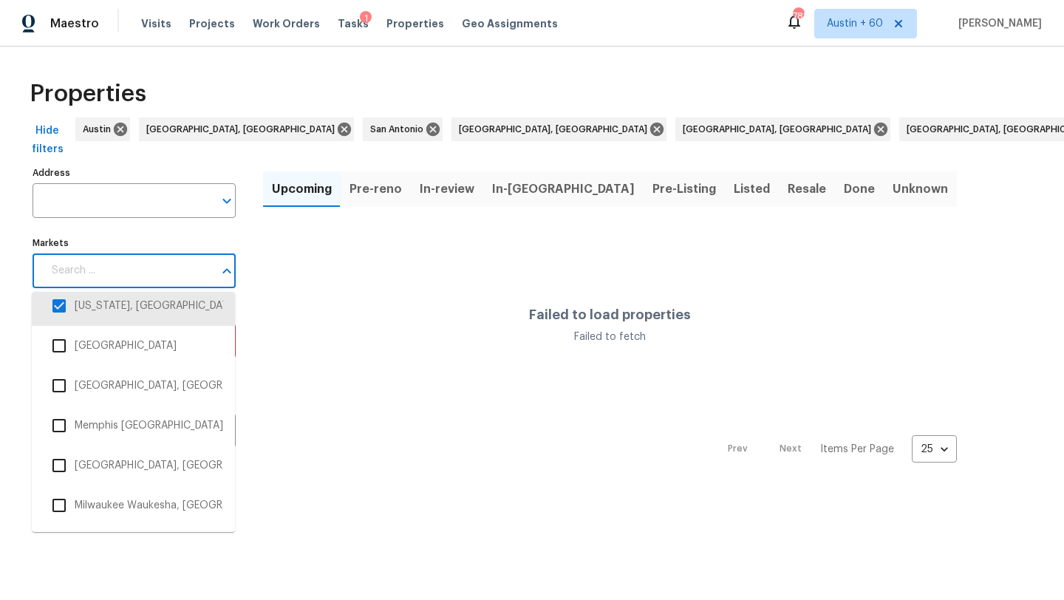
scroll to position [1743, 0]
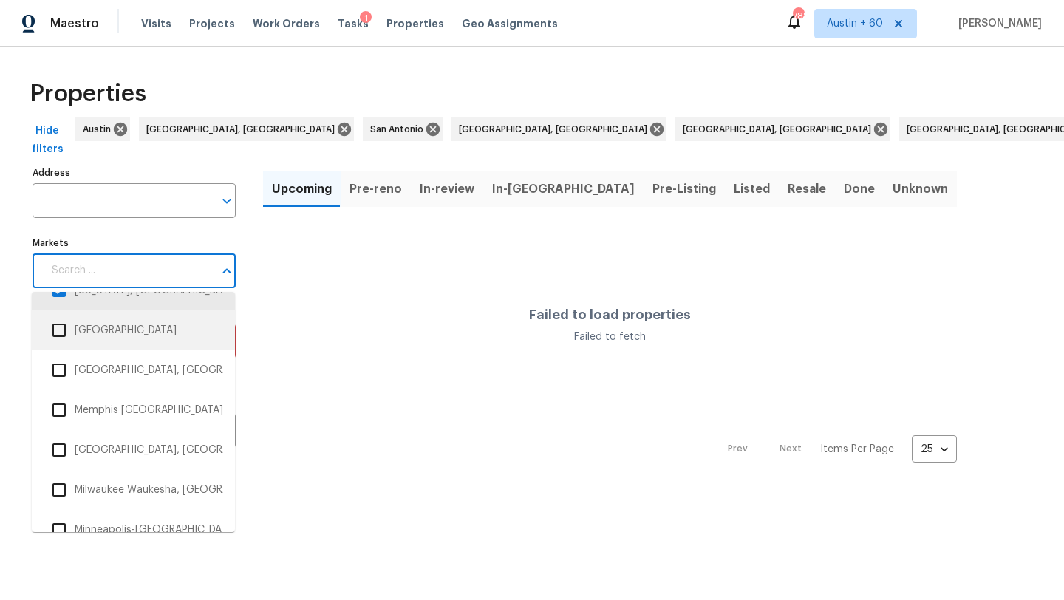
click at [153, 330] on li "Los Angeles" at bounding box center [134, 330] width 180 height 31
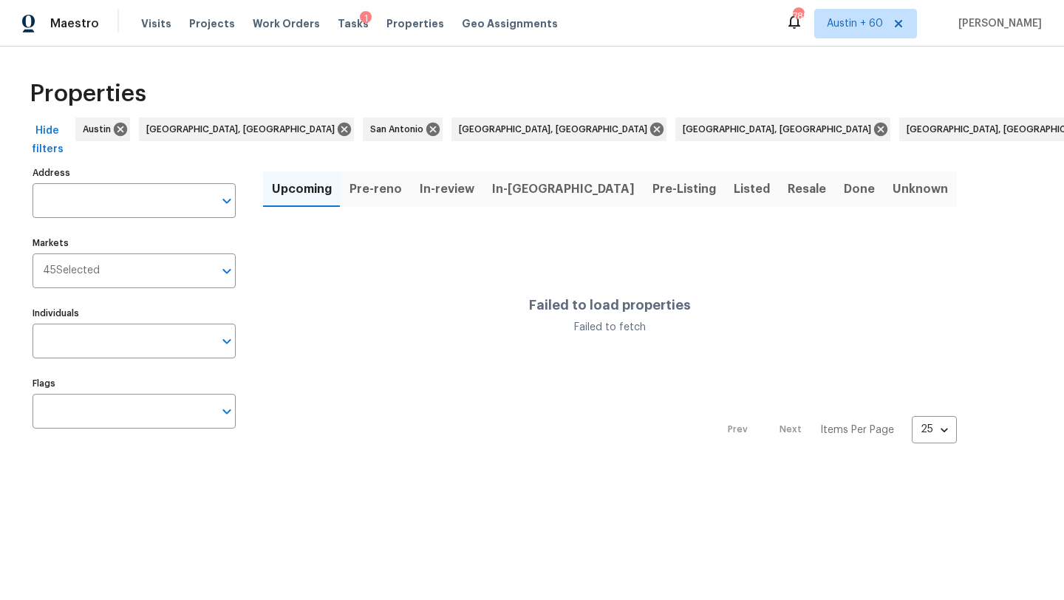
click at [152, 259] on input "Markets" at bounding box center [157, 270] width 114 height 35
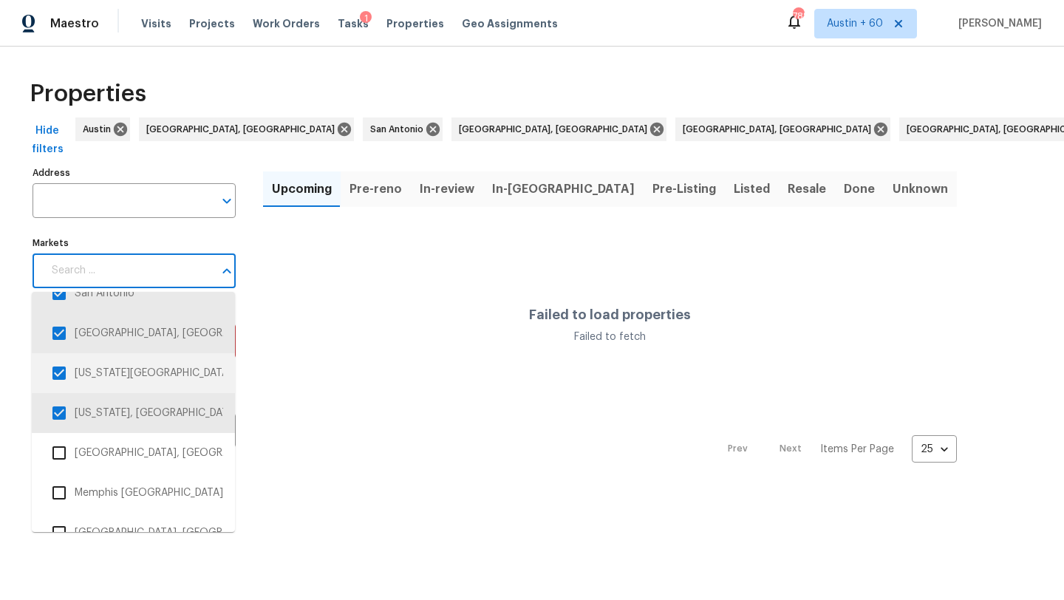
scroll to position [1659, 0]
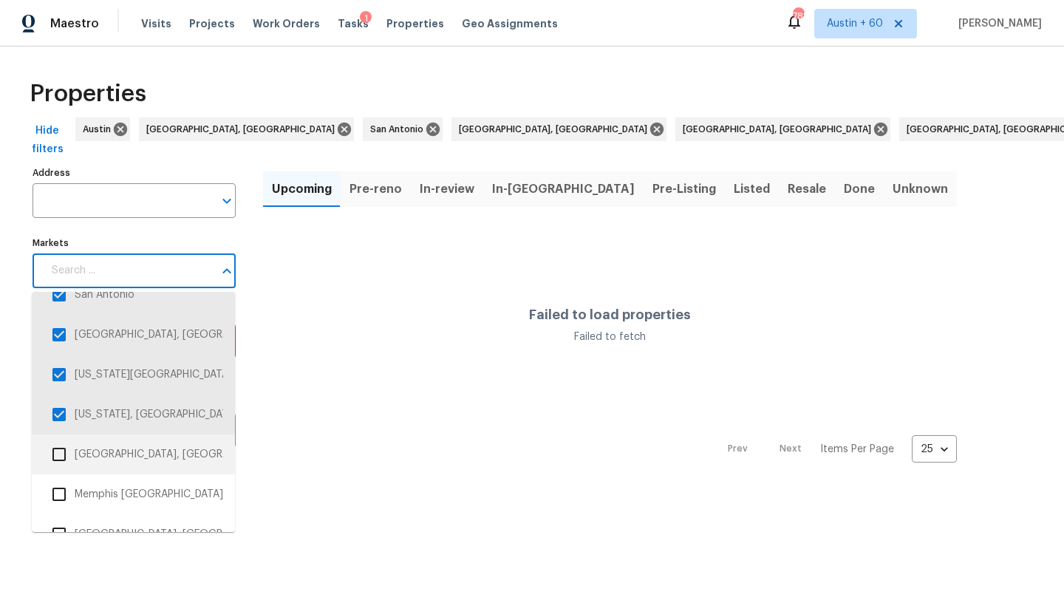
click at [149, 463] on li "Louisville, IN/KY" at bounding box center [134, 454] width 180 height 31
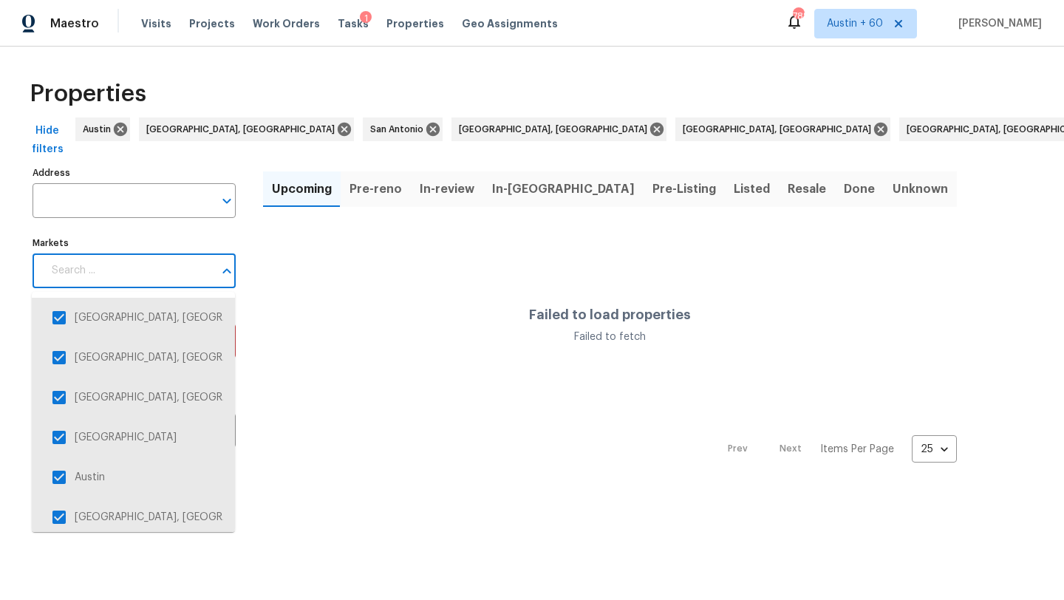
click at [135, 274] on input "Markets" at bounding box center [128, 270] width 171 height 35
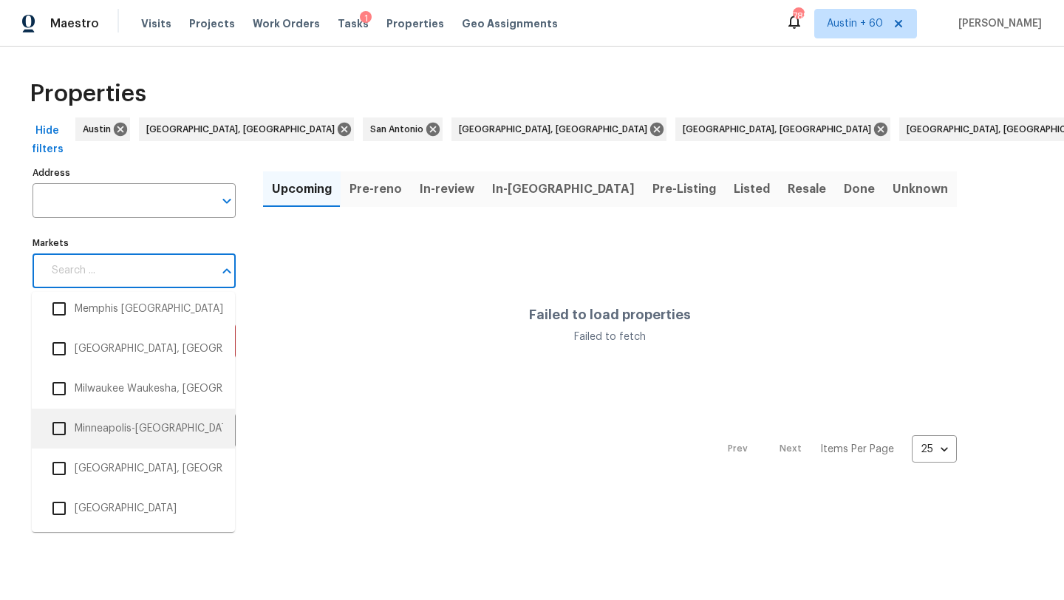
scroll to position [1807, 0]
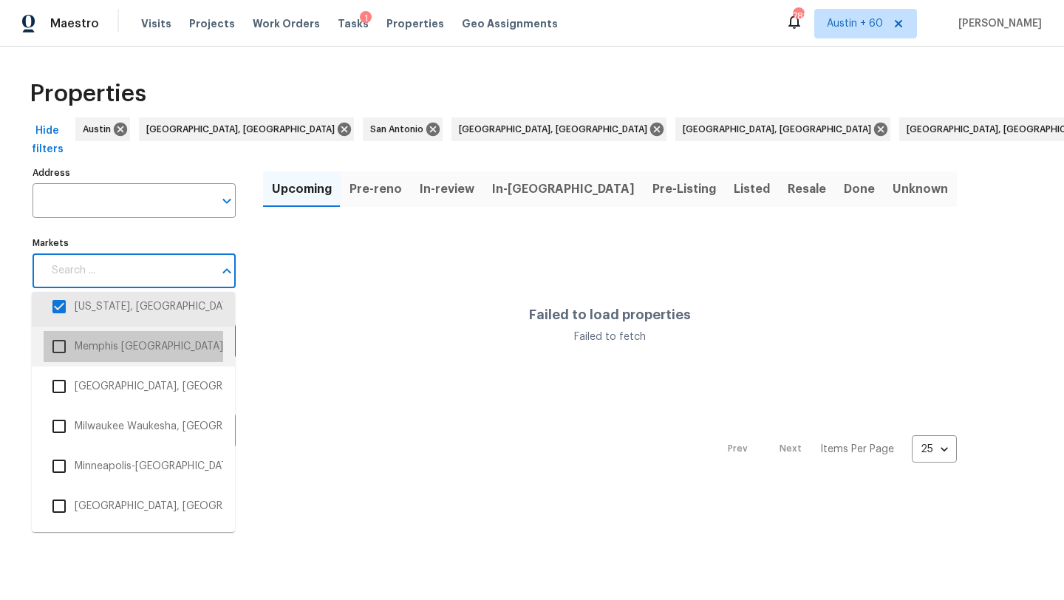
click at [137, 346] on li "Memphis TN" at bounding box center [134, 346] width 180 height 31
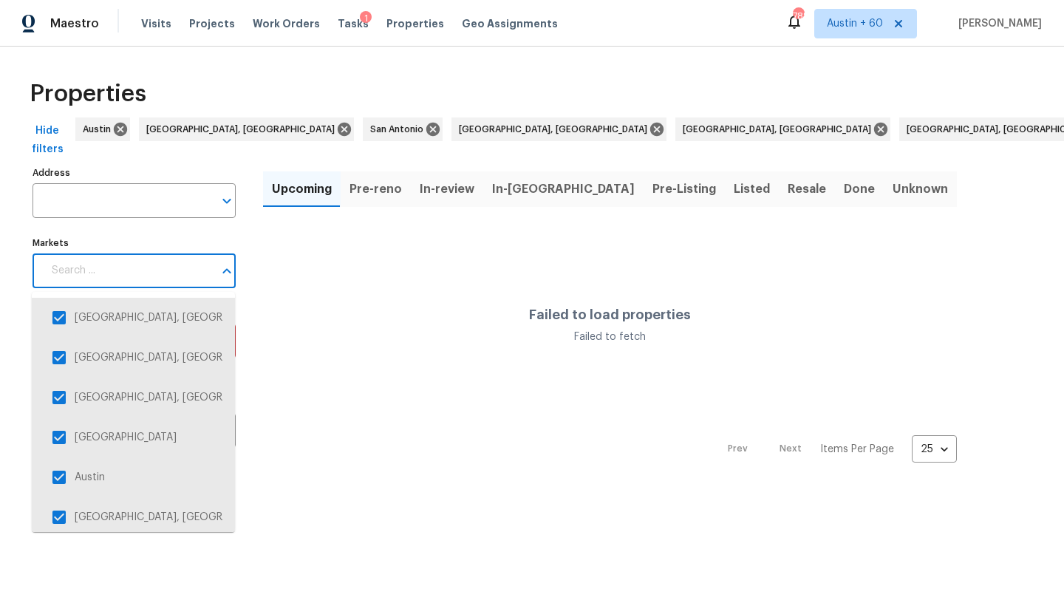
click at [151, 276] on input "Markets" at bounding box center [128, 270] width 171 height 35
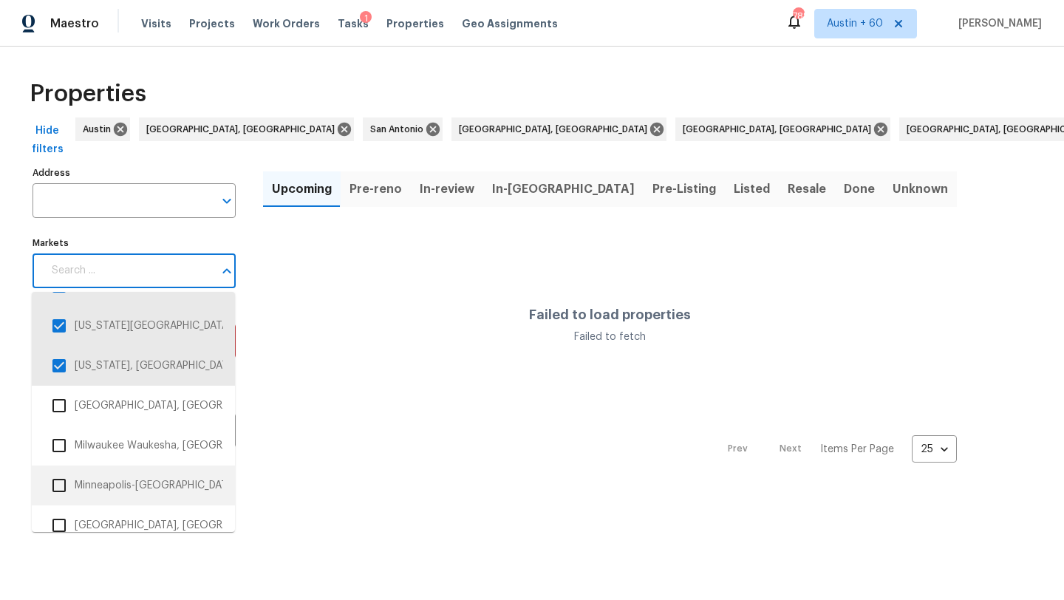
scroll to position [1771, 0]
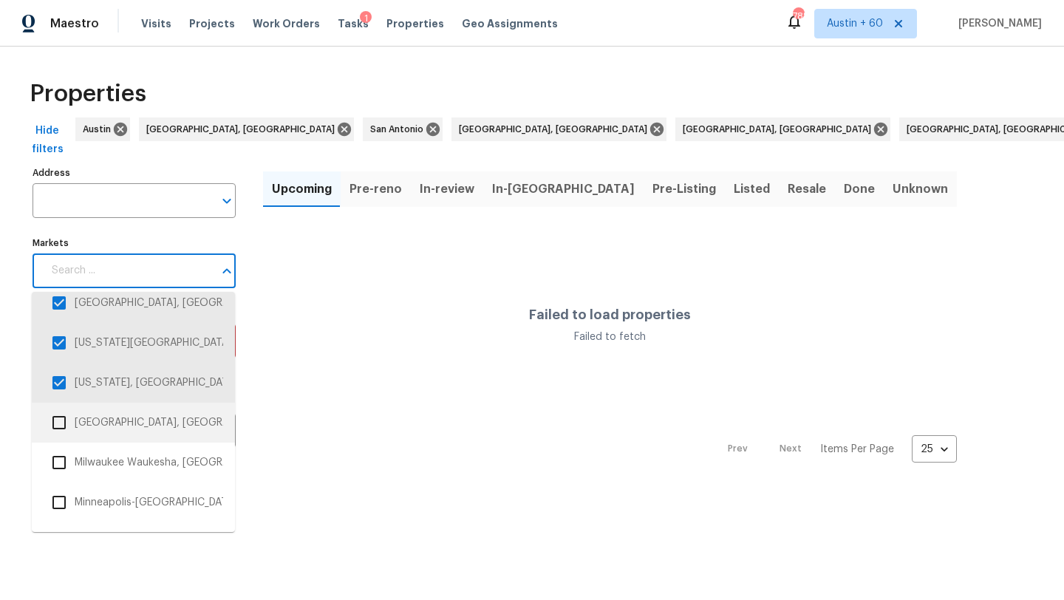
click at [138, 418] on li "Miami, FL" at bounding box center [134, 422] width 180 height 31
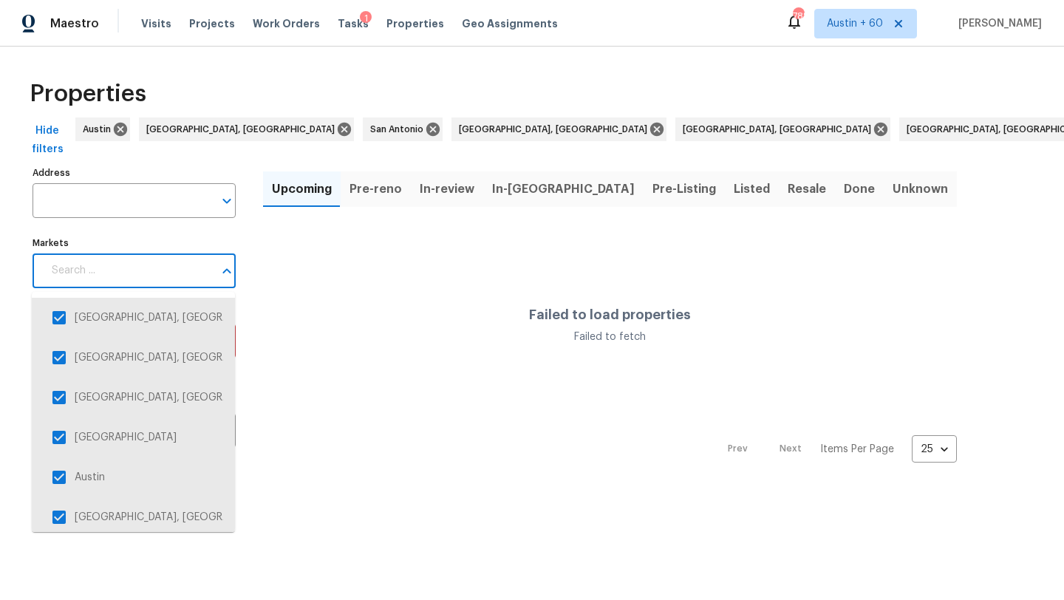
click at [156, 275] on input "Markets" at bounding box center [128, 270] width 171 height 35
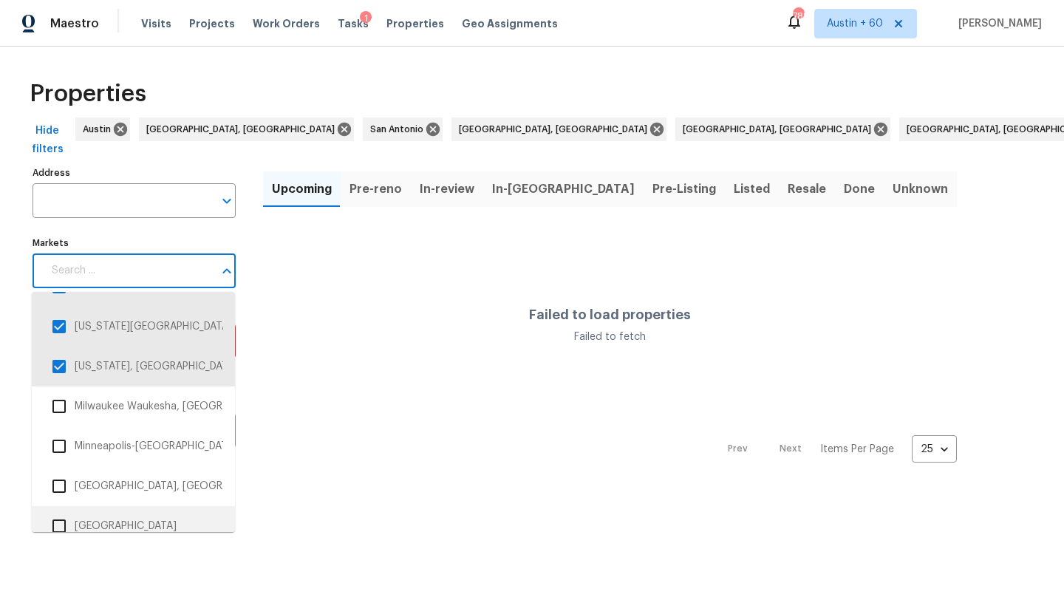
scroll to position [1826, 0]
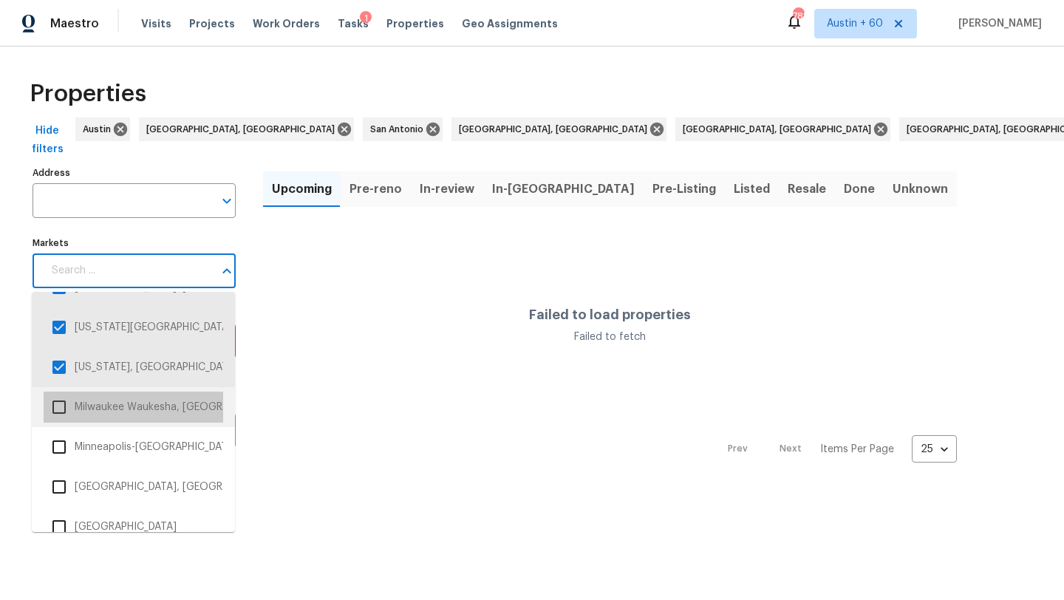
click at [141, 401] on li "Milwaukee Waukesha, WI" at bounding box center [134, 407] width 180 height 31
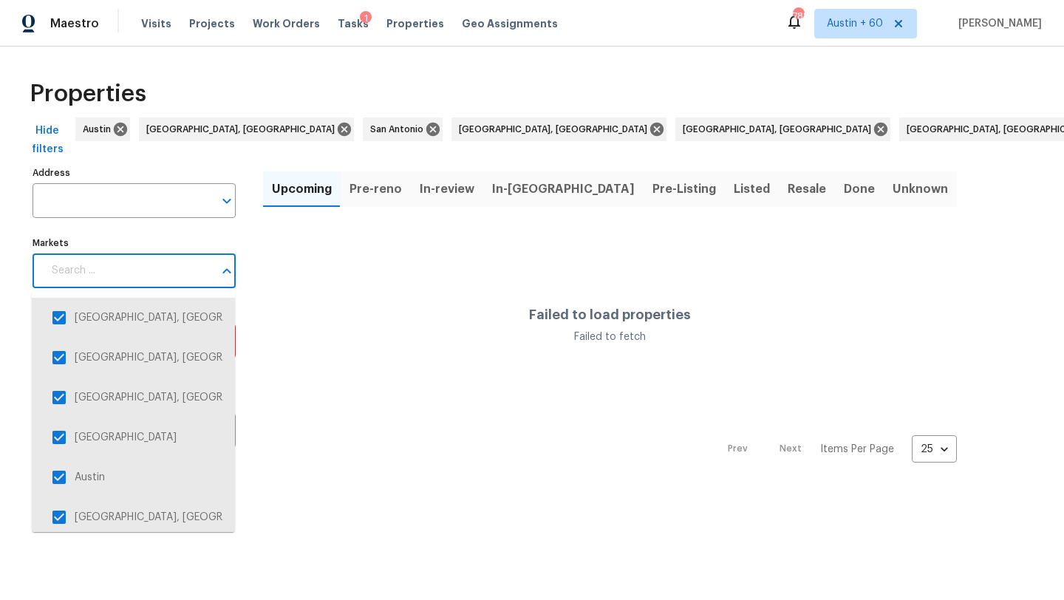
click at [137, 268] on input "Markets" at bounding box center [128, 270] width 171 height 35
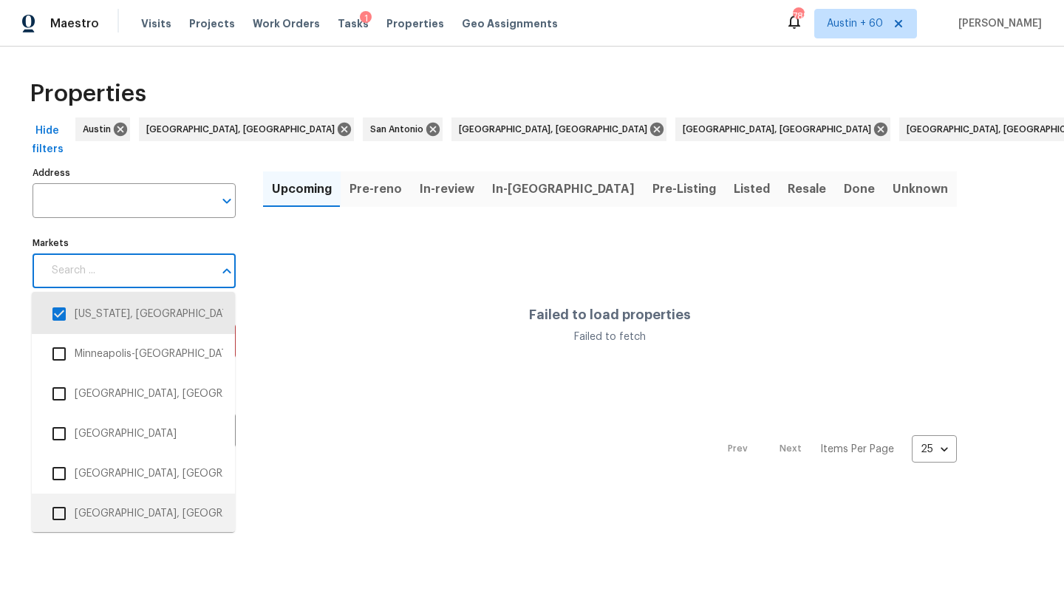
scroll to position [1911, 0]
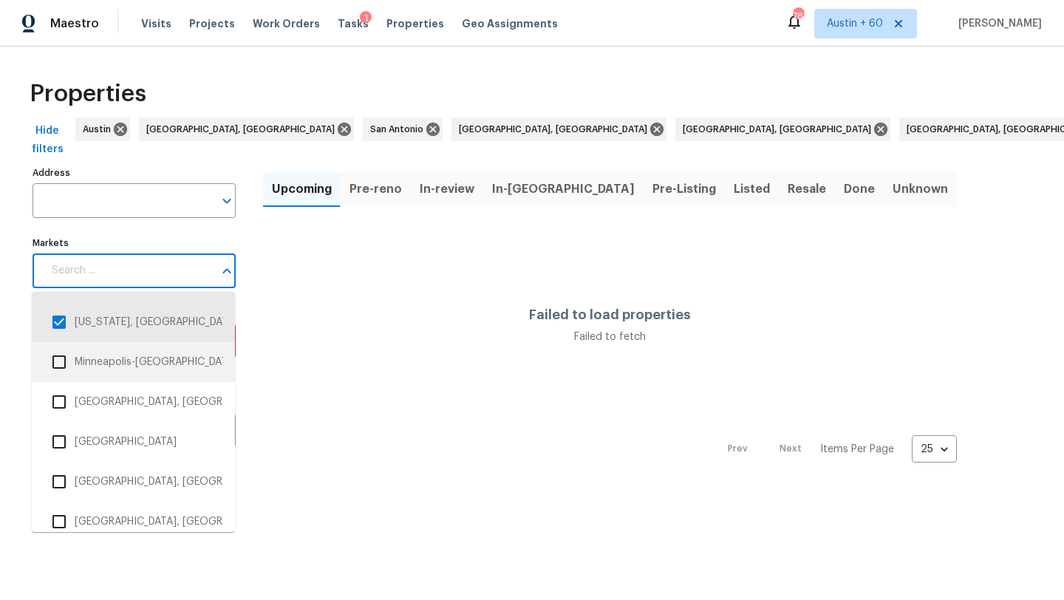
click at [140, 361] on li "Minneapolis-St. Paul" at bounding box center [134, 362] width 180 height 31
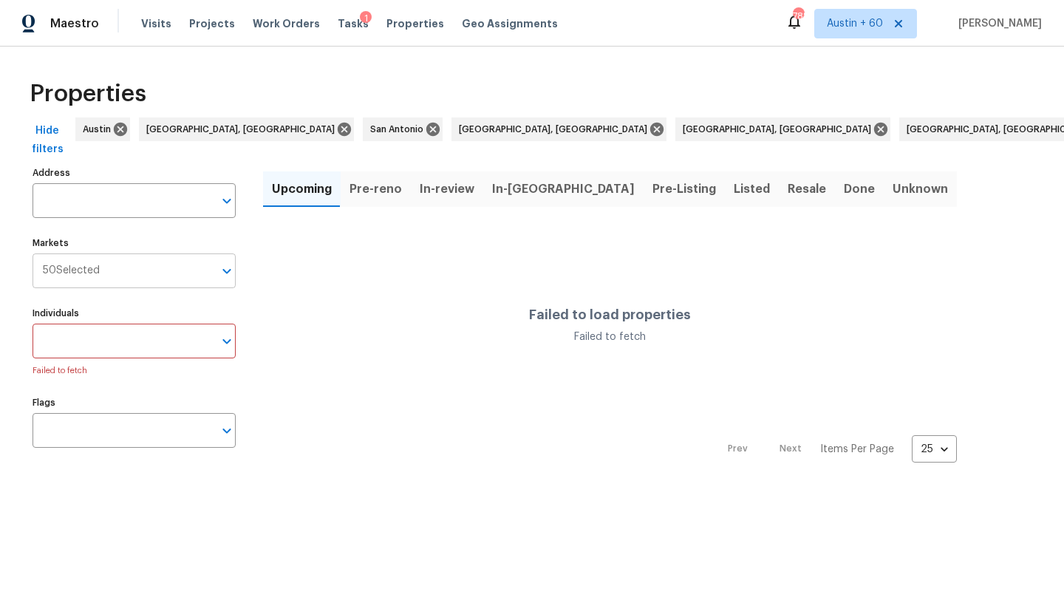
click at [158, 270] on input "Markets" at bounding box center [157, 270] width 114 height 35
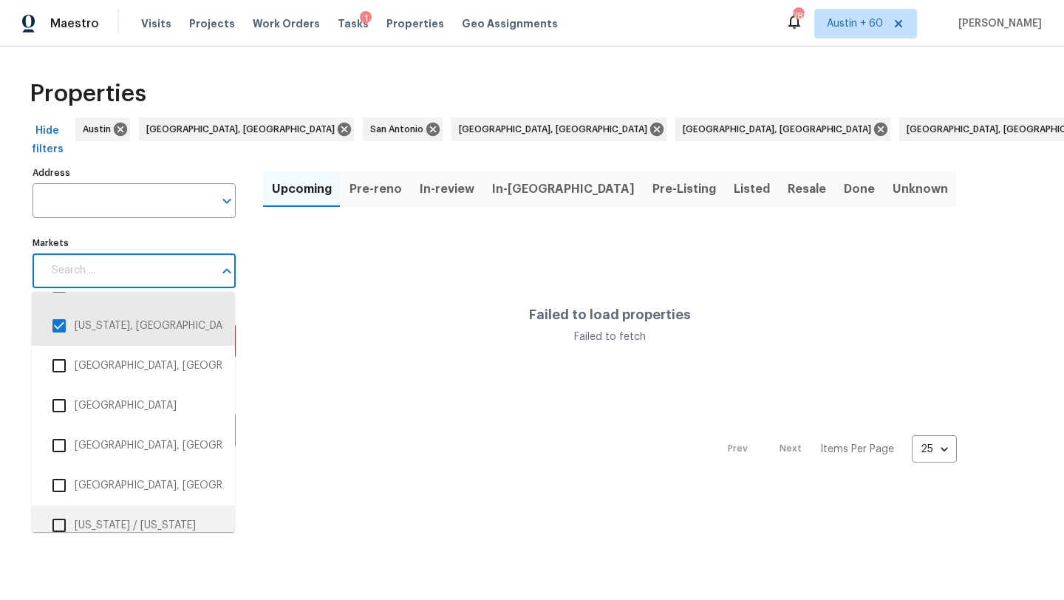
scroll to position [1940, 0]
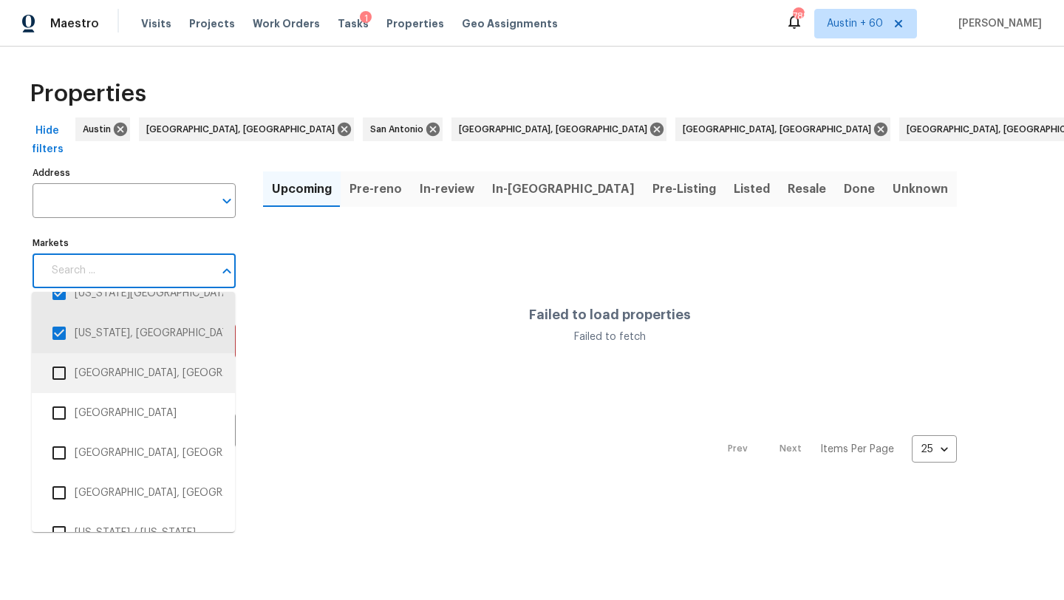
click at [158, 359] on li "Myrtle Beach, SC" at bounding box center [134, 373] width 180 height 31
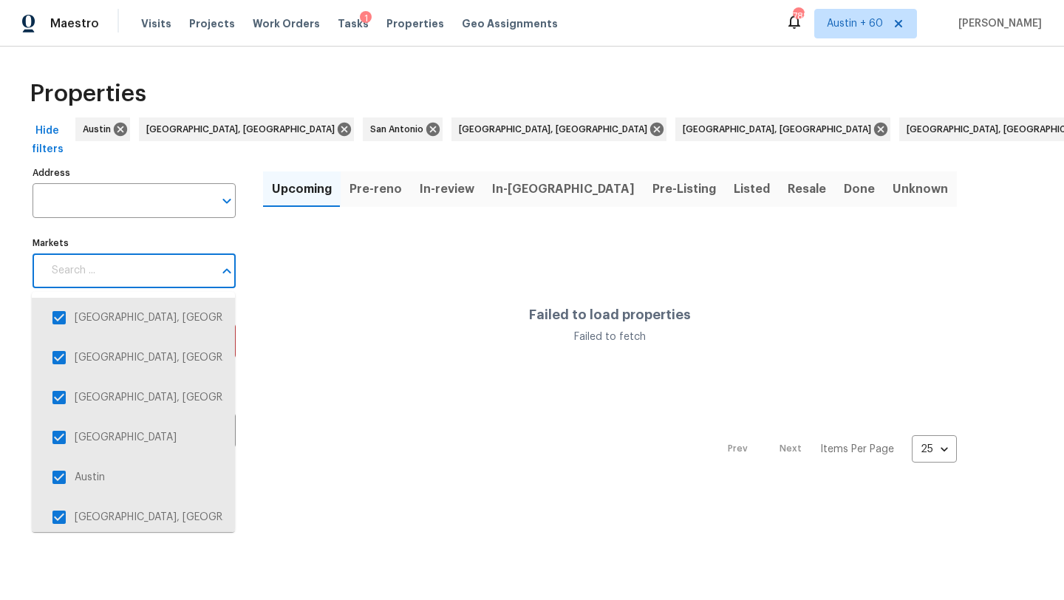
click at [167, 269] on input "Markets" at bounding box center [128, 270] width 171 height 35
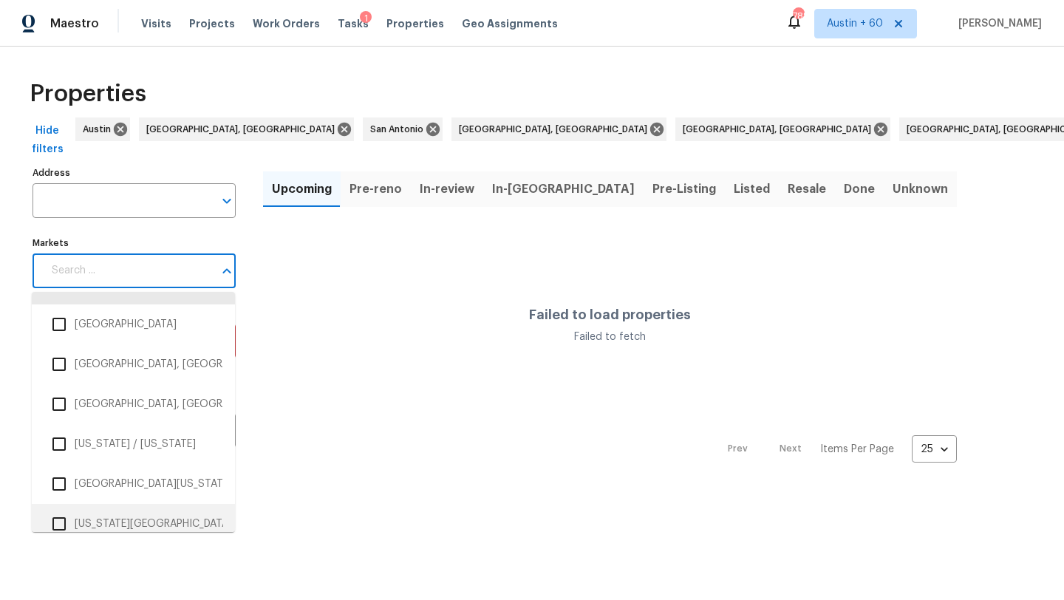
scroll to position [2014, 0]
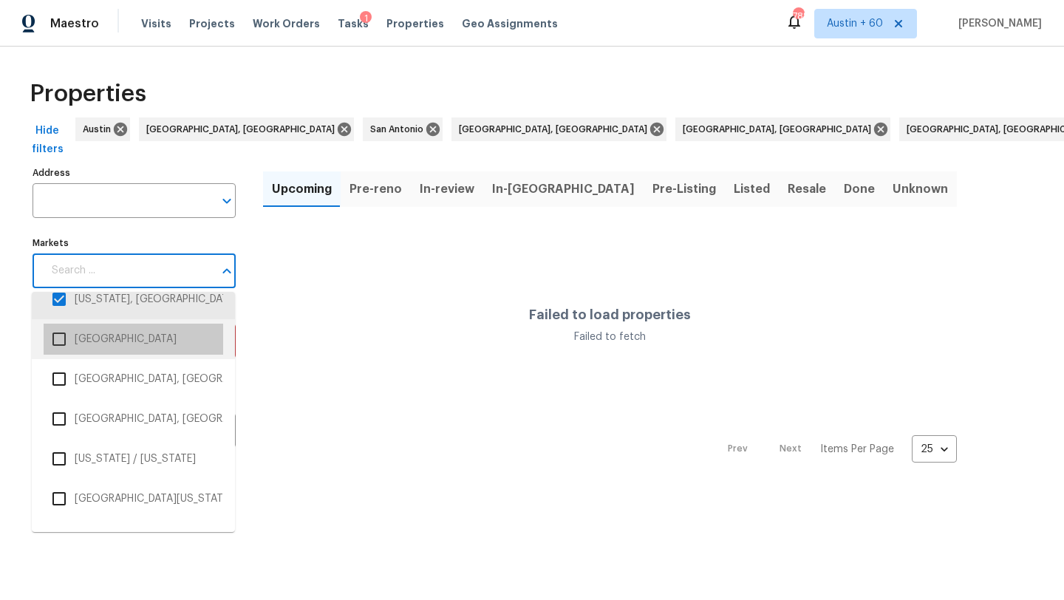
click at [136, 333] on li "Nashville" at bounding box center [134, 339] width 180 height 31
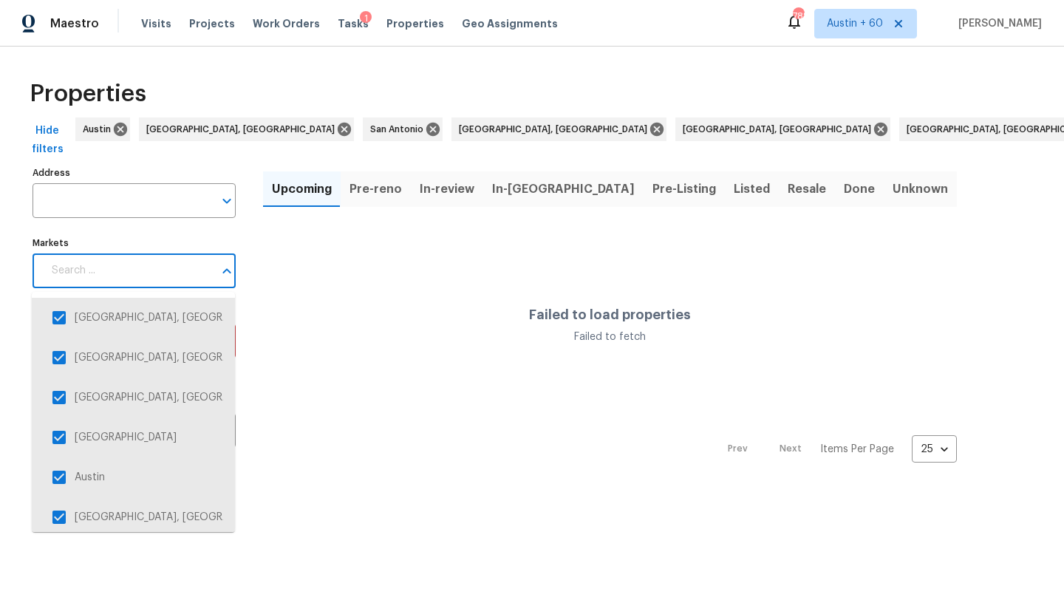
click at [144, 274] on input "Markets" at bounding box center [128, 270] width 171 height 35
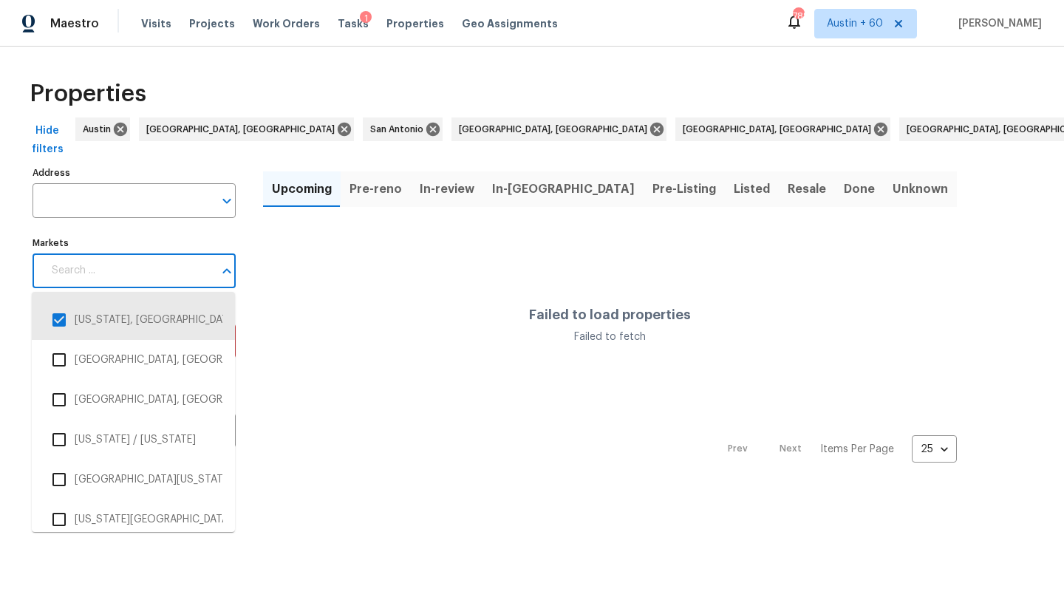
scroll to position [2036, 0]
click at [147, 354] on li "New Haven, CT" at bounding box center [134, 356] width 180 height 31
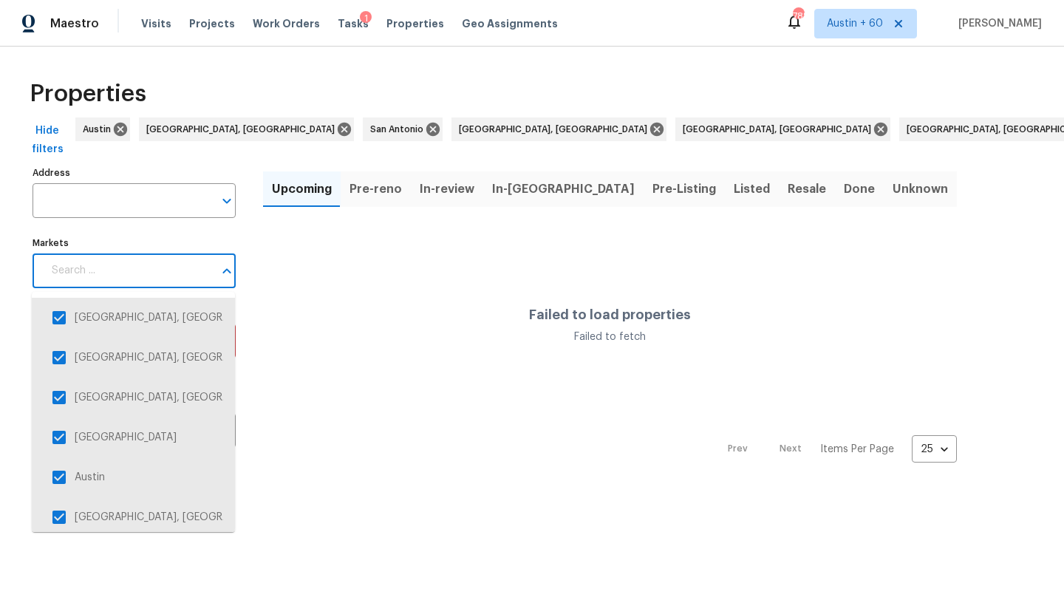
click at [152, 273] on input "Markets" at bounding box center [128, 270] width 171 height 35
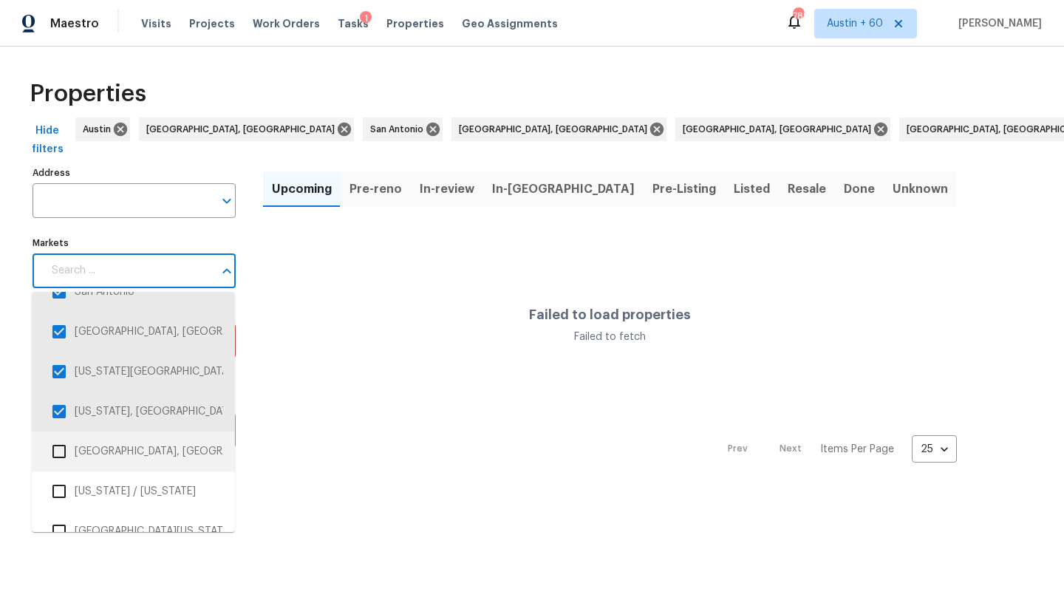
scroll to position [1983, 0]
click at [141, 440] on li "New Orleans, LA" at bounding box center [134, 450] width 180 height 31
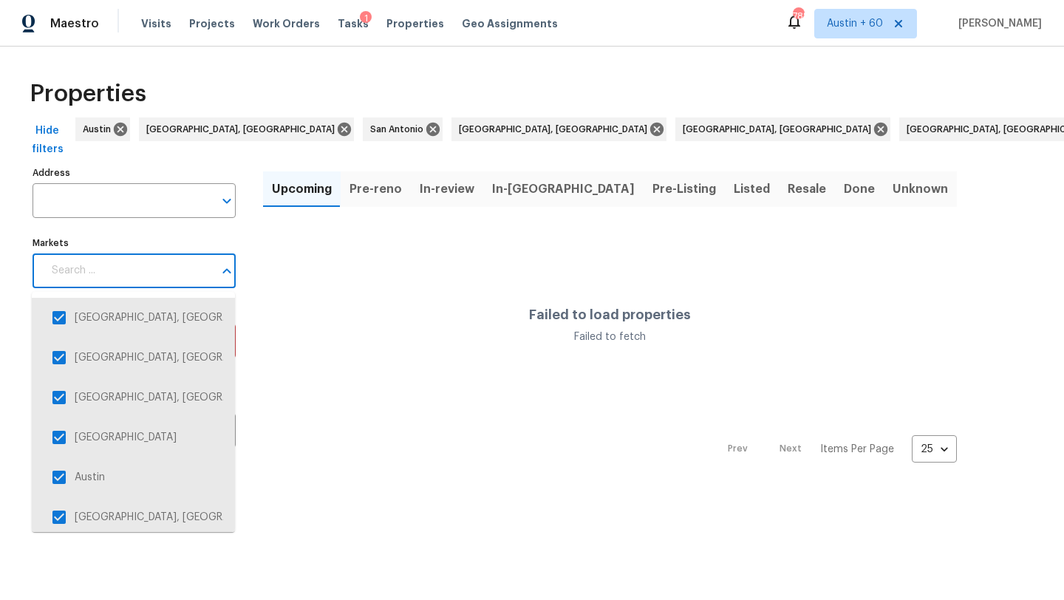
click at [208, 279] on input "Markets" at bounding box center [128, 270] width 171 height 35
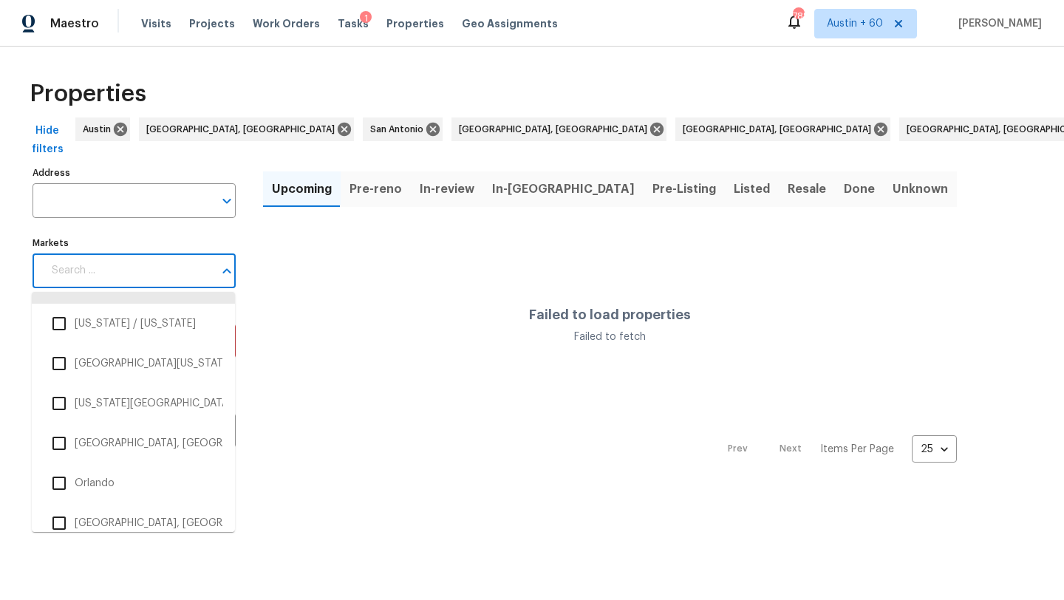
scroll to position [2151, 0]
click at [188, 313] on li "New York / New Jersey" at bounding box center [134, 321] width 180 height 31
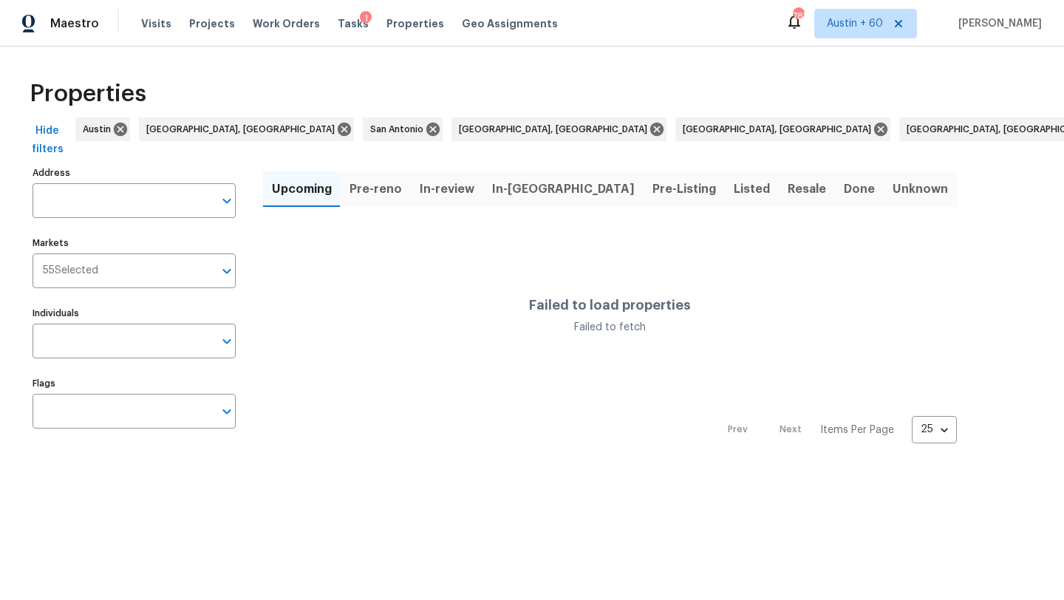
click at [191, 270] on input "Markets" at bounding box center [155, 270] width 115 height 35
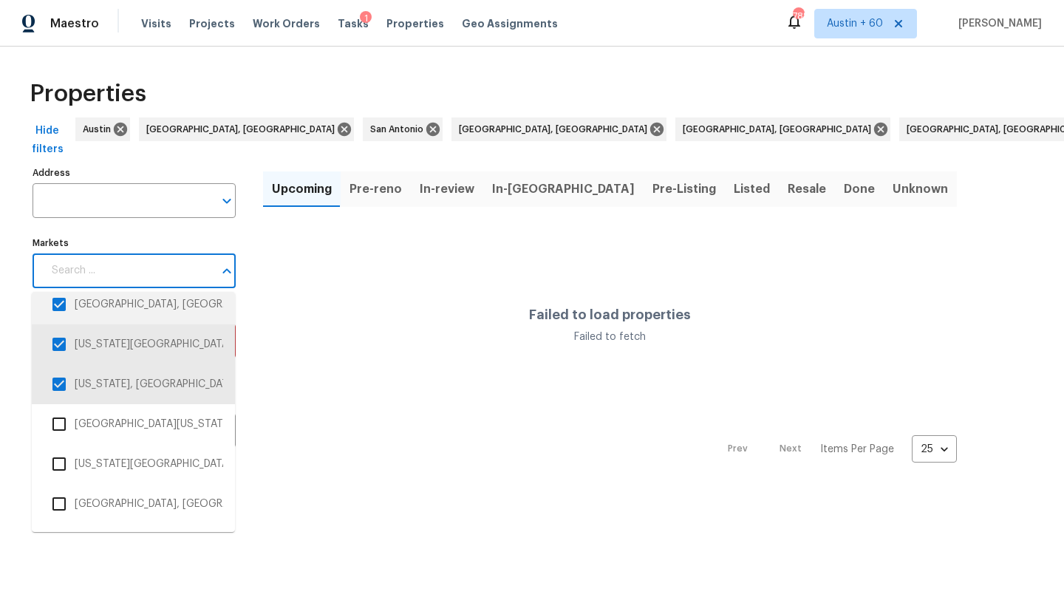
scroll to position [2094, 0]
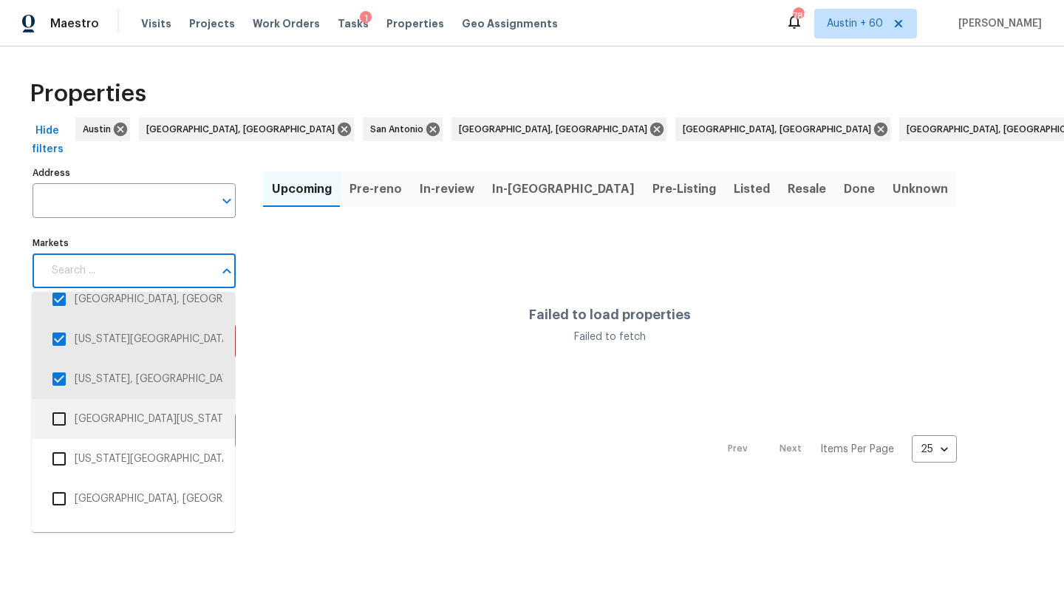
click at [160, 416] on li "Northern Colorado" at bounding box center [134, 419] width 180 height 31
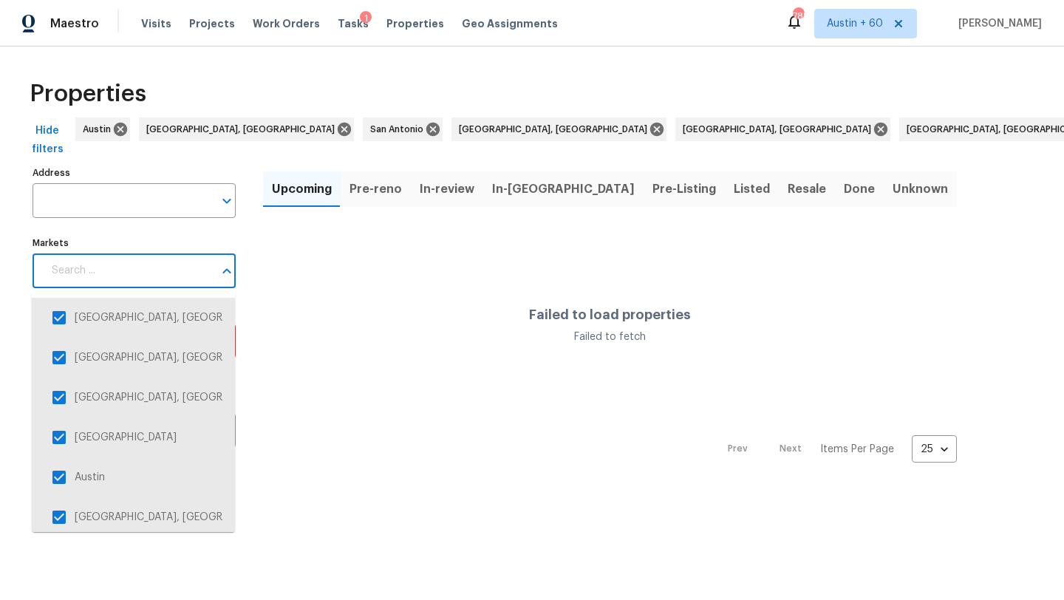
click at [151, 276] on input "Markets" at bounding box center [128, 270] width 171 height 35
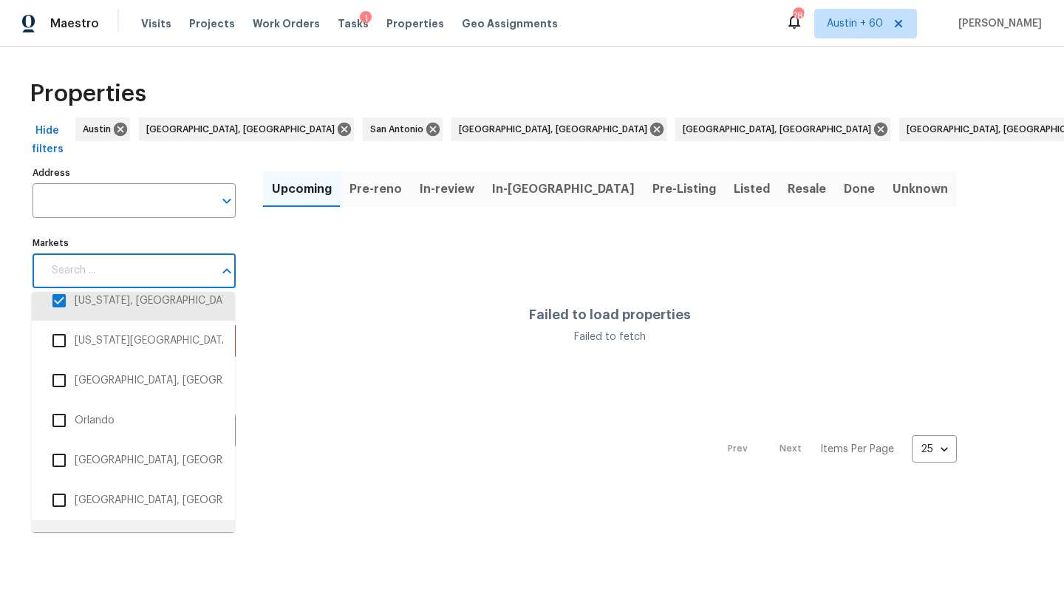
scroll to position [2205, 0]
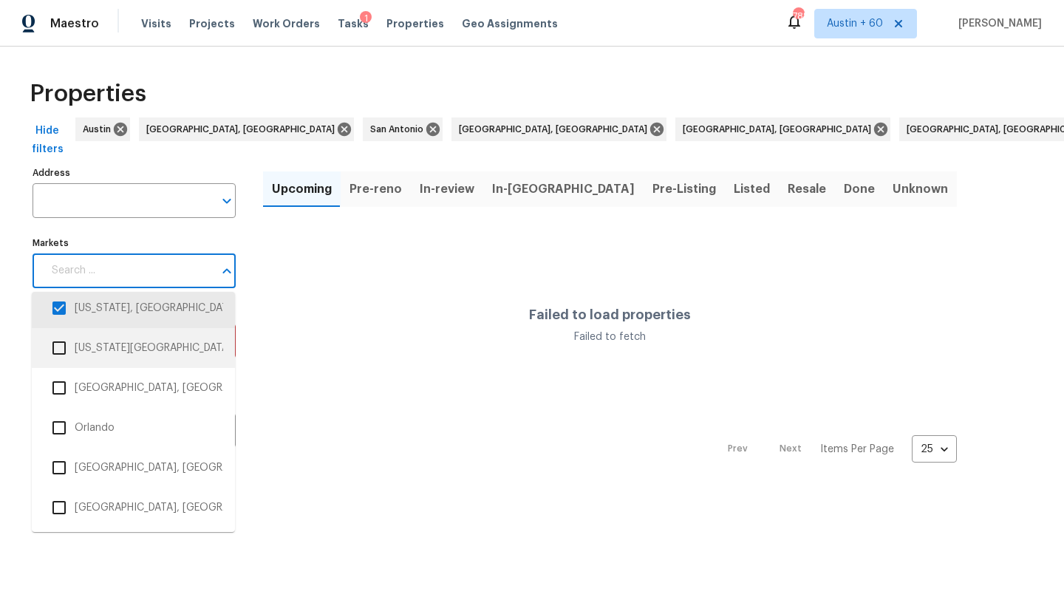
click at [133, 367] on li "Oklahoma City, OK" at bounding box center [133, 348] width 203 height 40
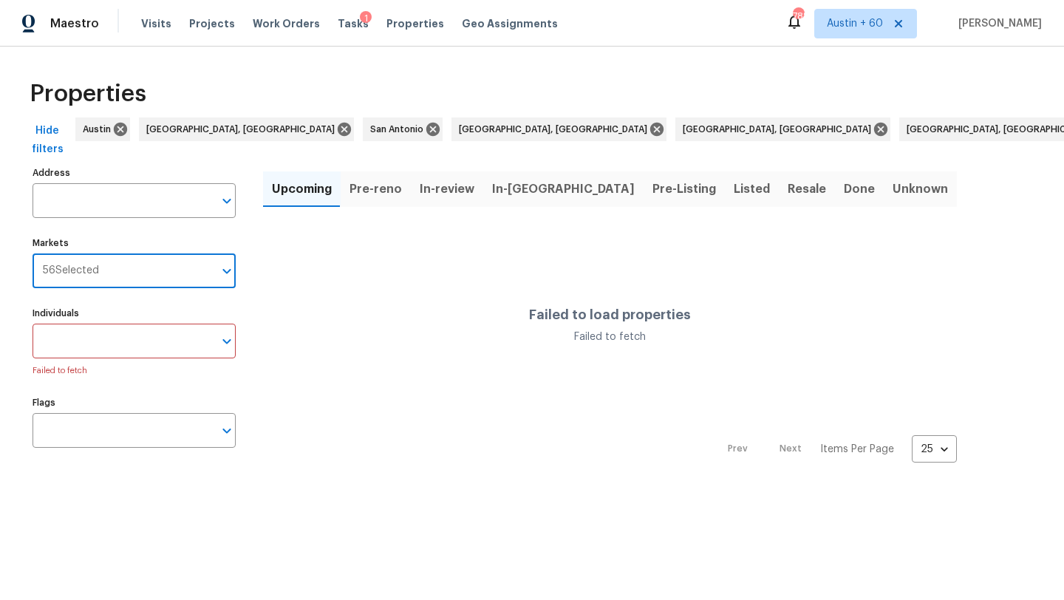
click at [147, 266] on input "Markets" at bounding box center [156, 270] width 115 height 35
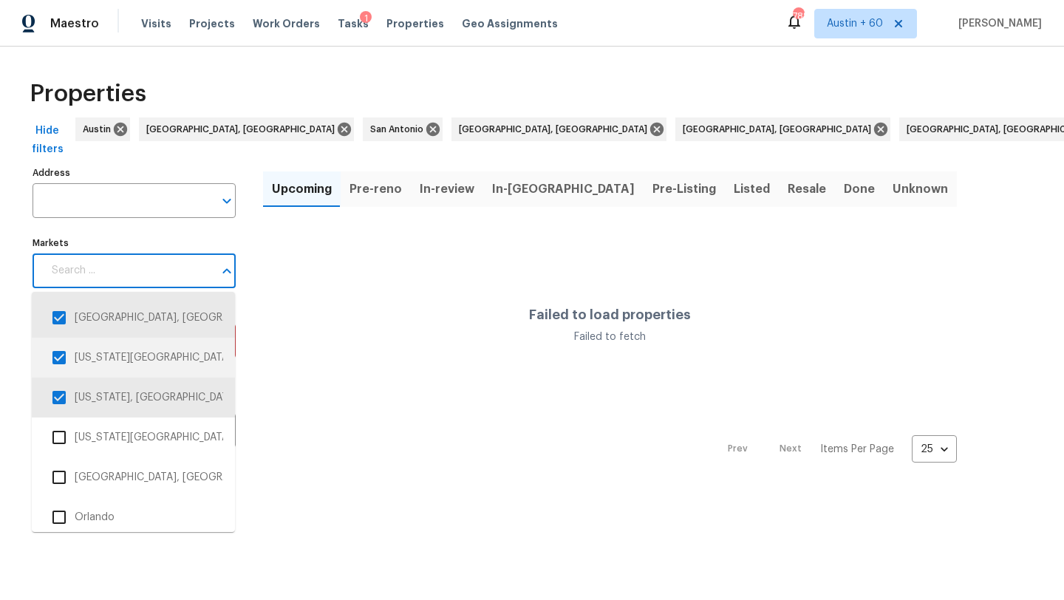
scroll to position [2202, 0]
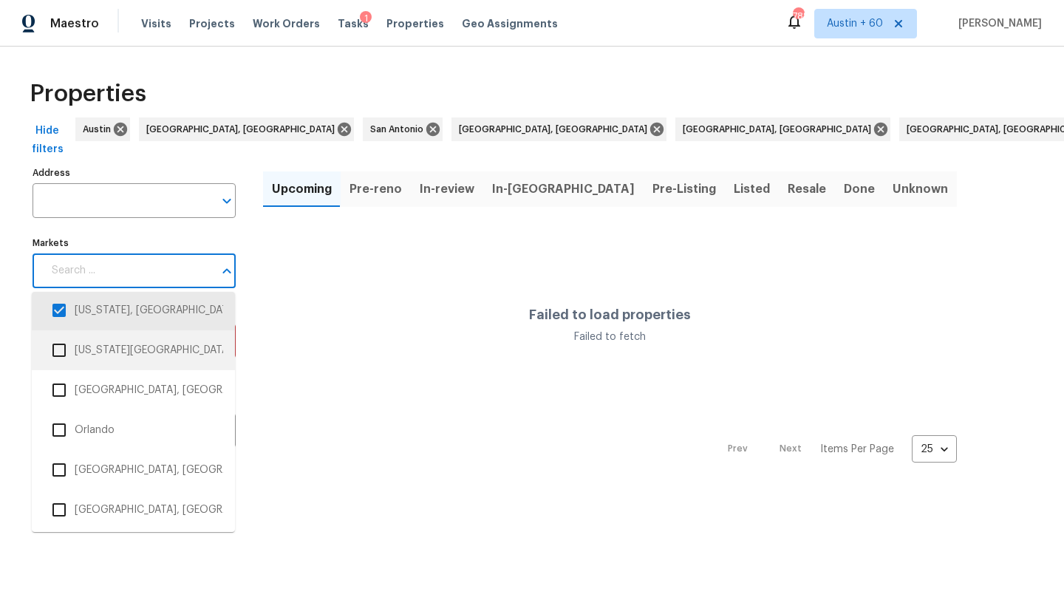
click at [146, 361] on li "Oklahoma City, OK" at bounding box center [134, 350] width 180 height 31
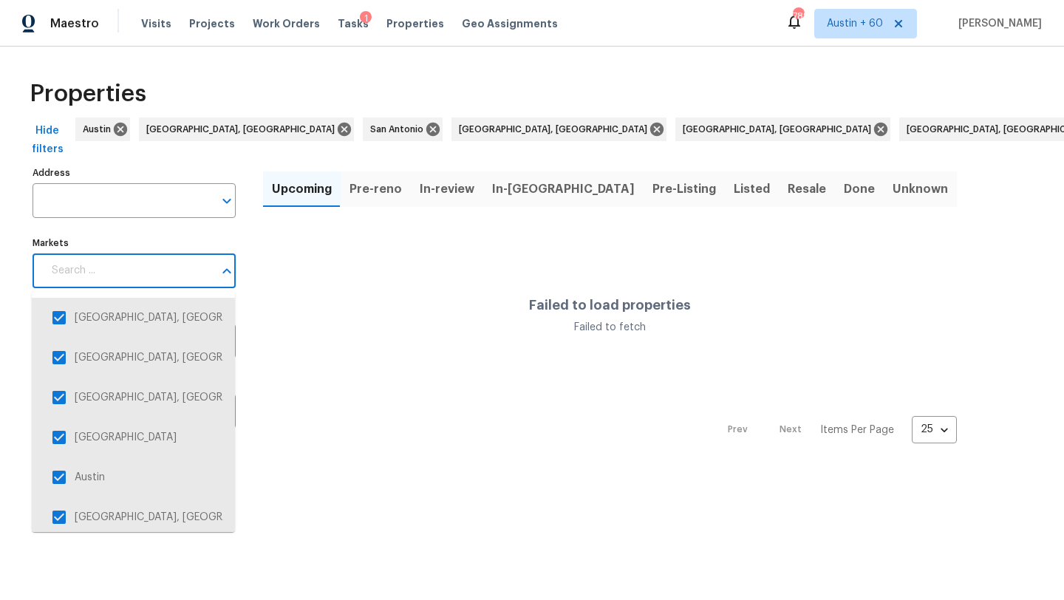
click at [149, 272] on input "Markets" at bounding box center [128, 270] width 171 height 35
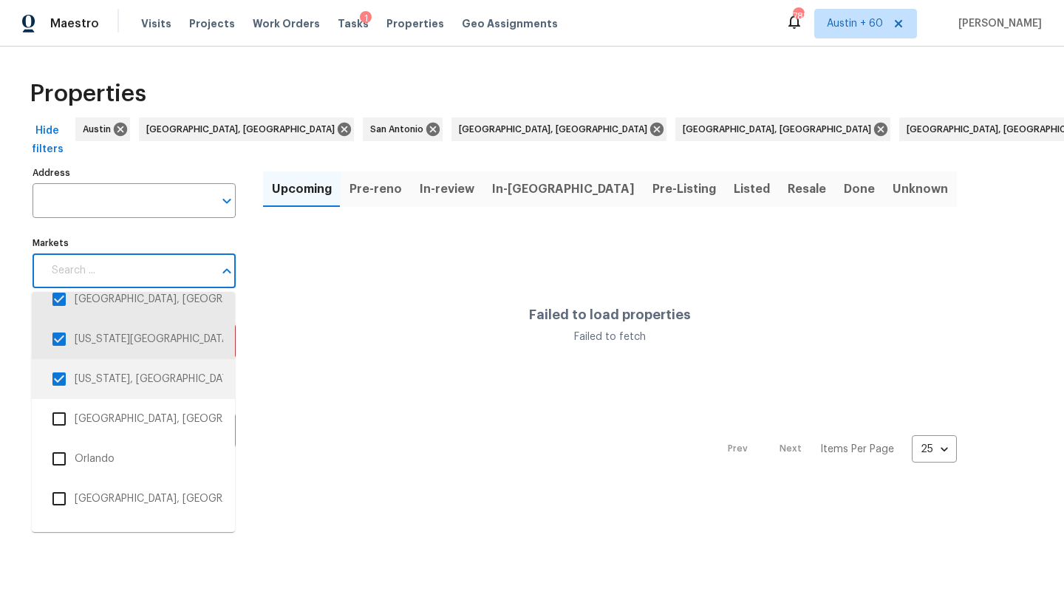
scroll to position [2182, 0]
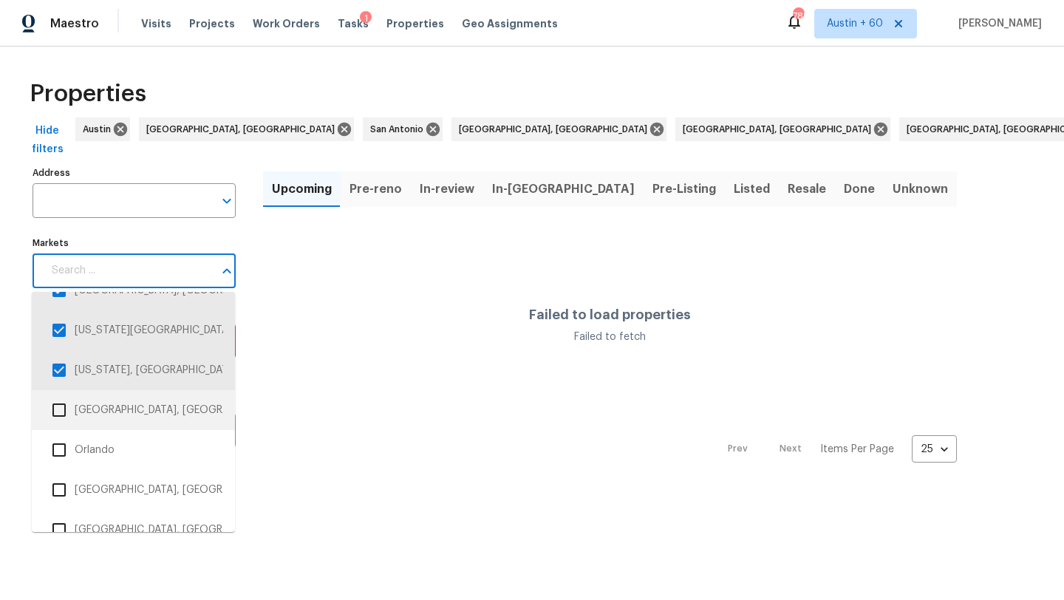
click at [134, 422] on li "Omaha, NE" at bounding box center [134, 410] width 180 height 31
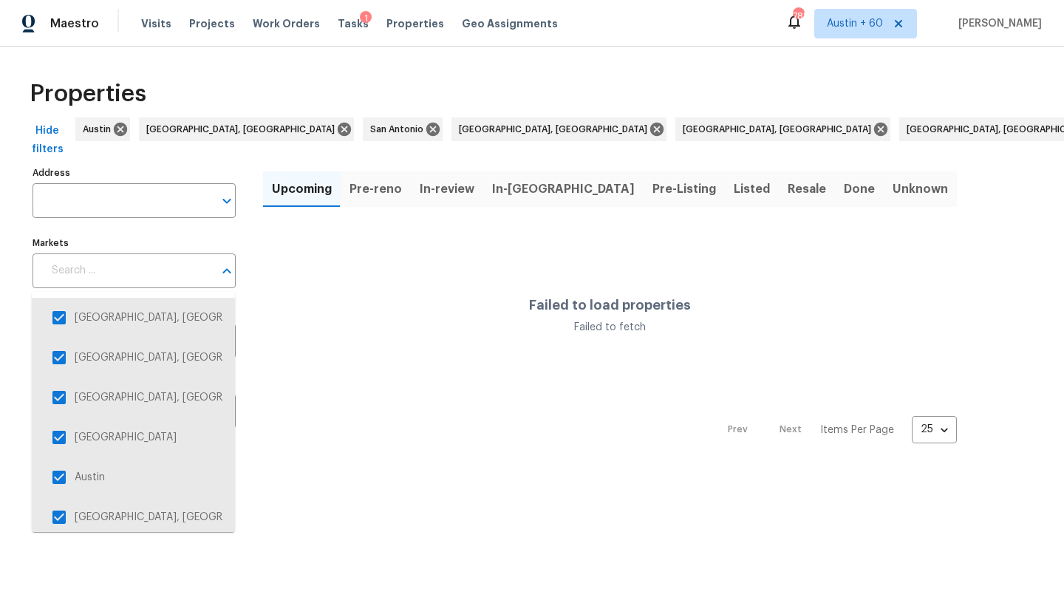
click at [146, 277] on input "Markets" at bounding box center [128, 270] width 171 height 35
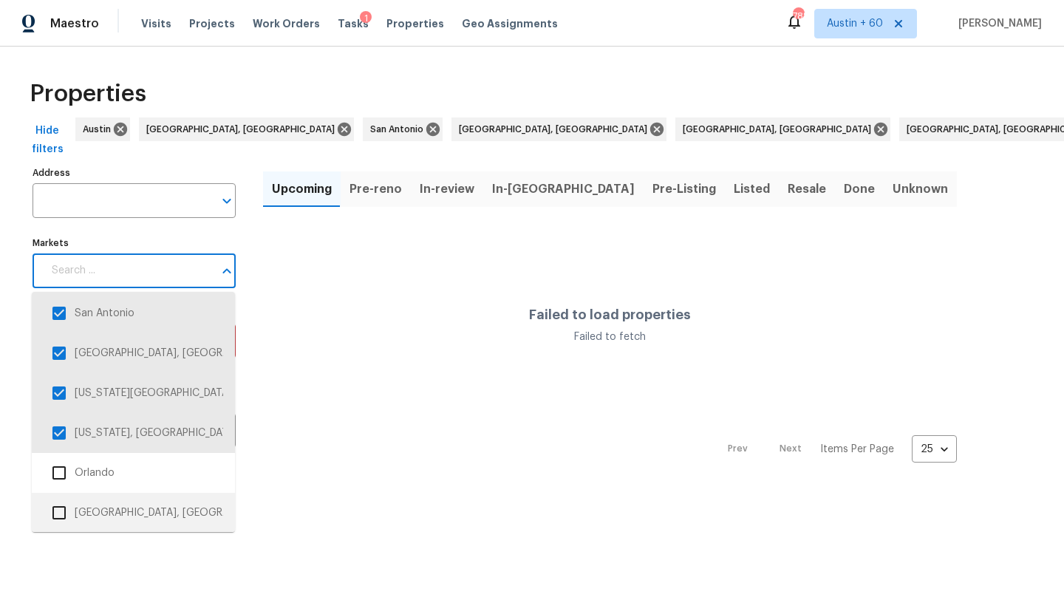
scroll to position [2161, 0]
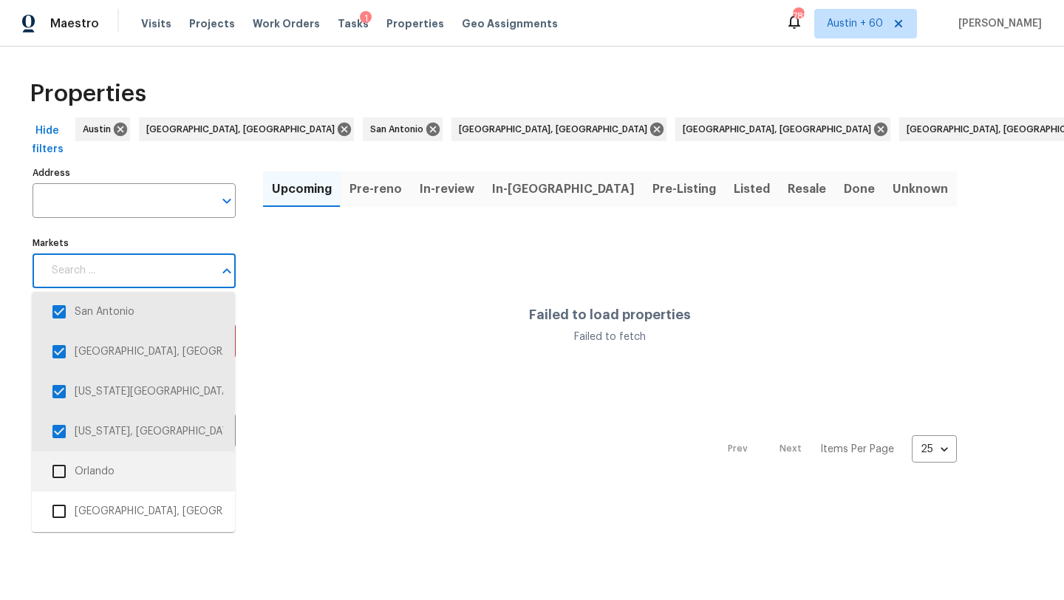
click at [139, 474] on li "Orlando" at bounding box center [134, 471] width 180 height 31
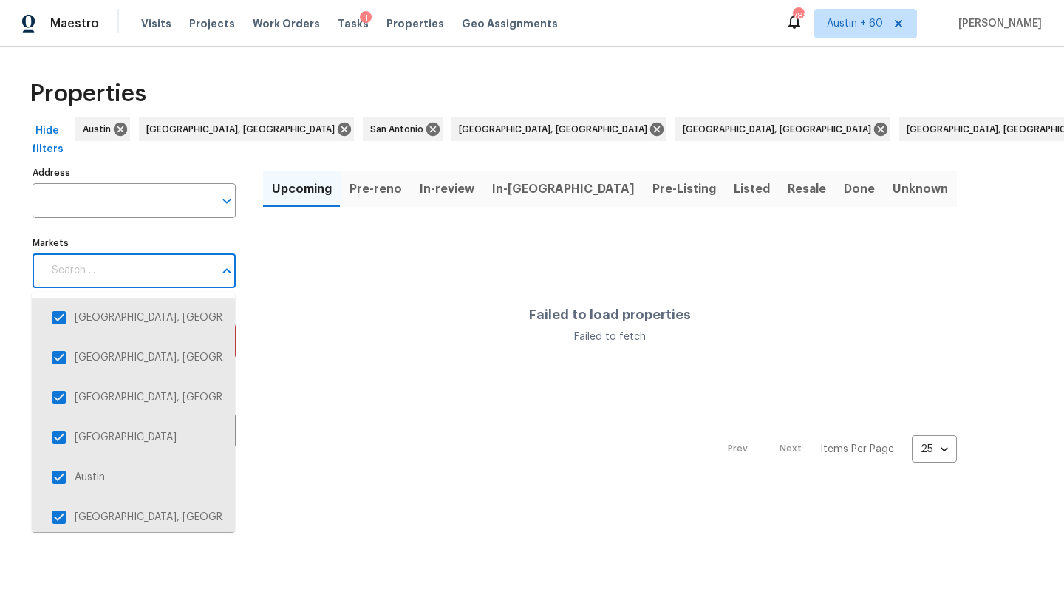
click at [171, 278] on input "Markets" at bounding box center [128, 270] width 171 height 35
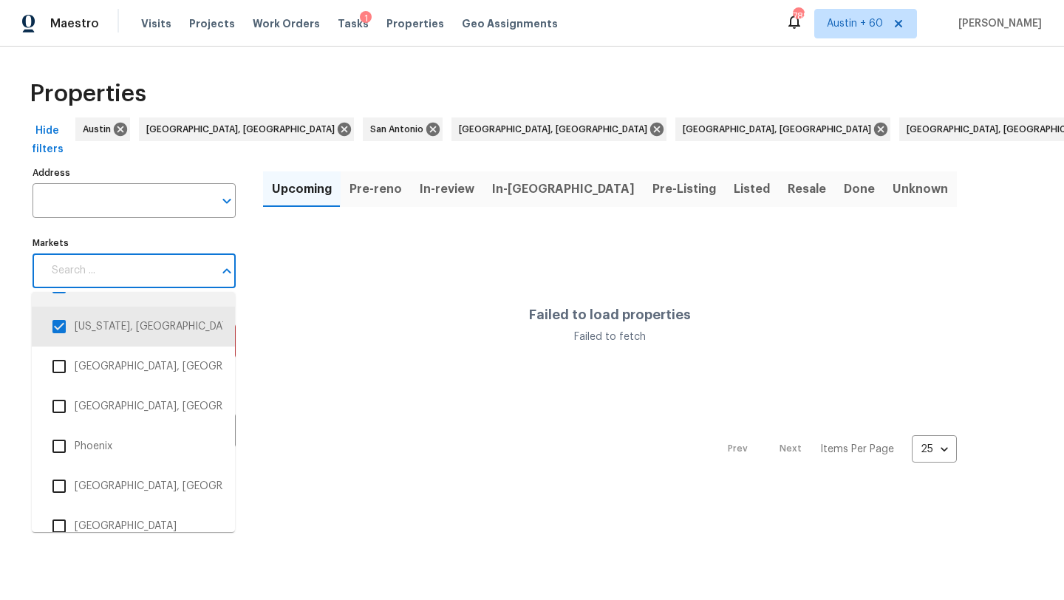
scroll to position [2308, 0]
click at [160, 378] on li "Palm Bay, FL" at bounding box center [134, 364] width 180 height 31
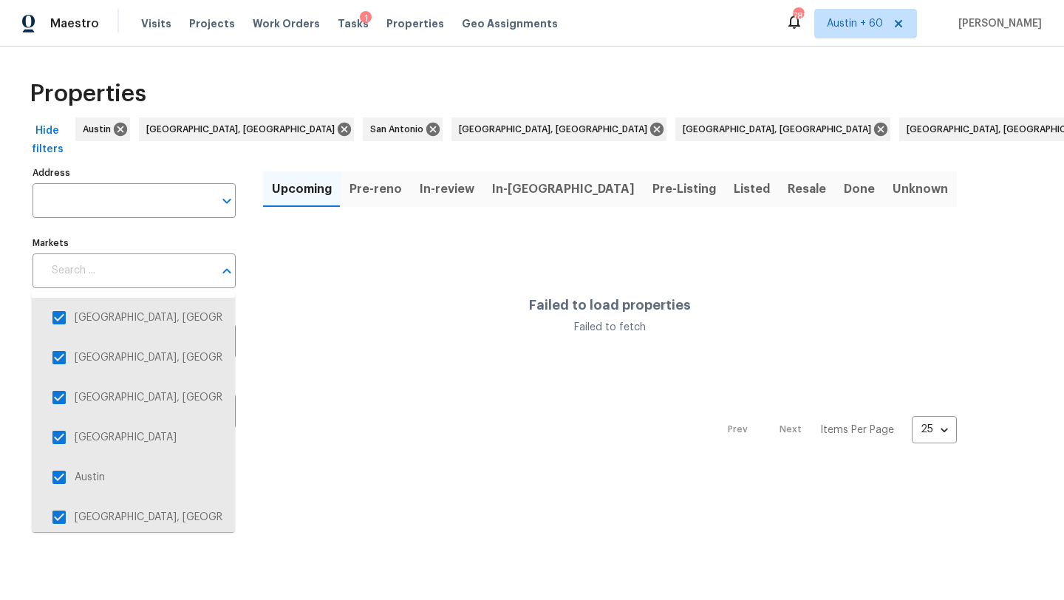
click at [169, 273] on input "Markets" at bounding box center [128, 270] width 171 height 35
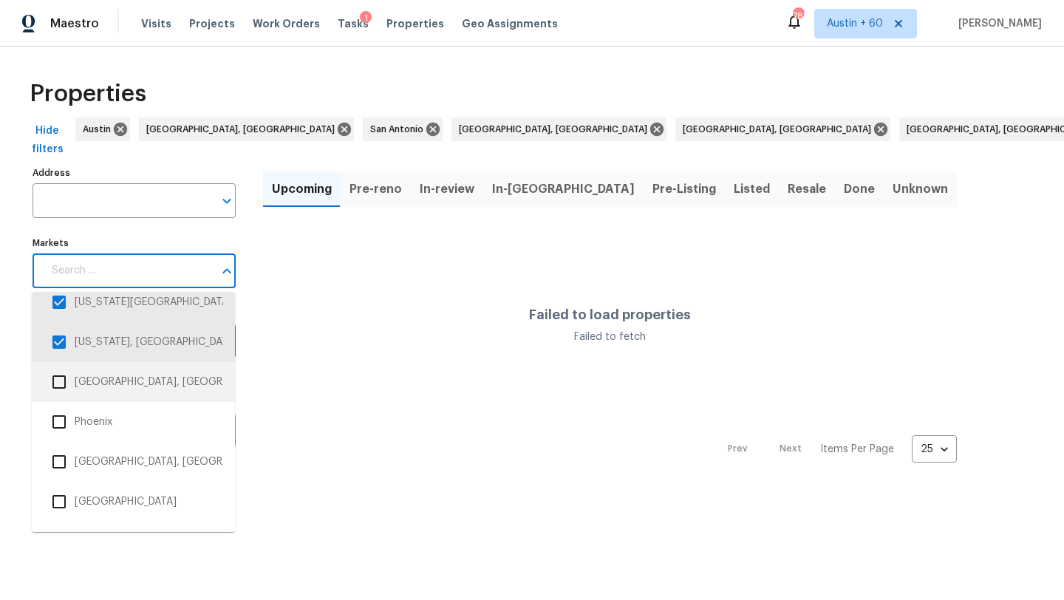
scroll to position [2344, 0]
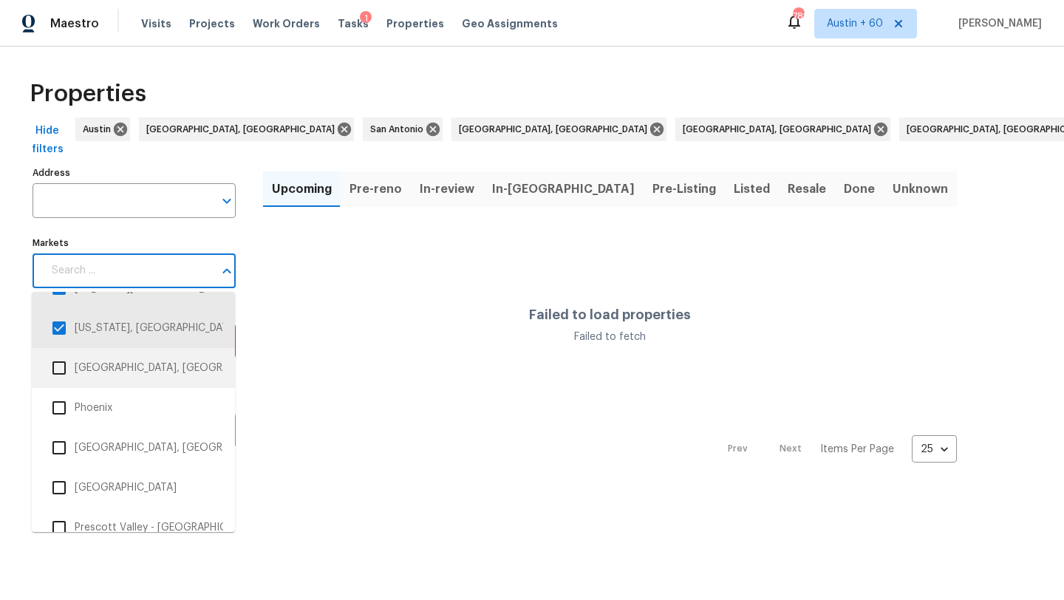
click at [144, 384] on li "Philadelphia, PA" at bounding box center [133, 368] width 203 height 40
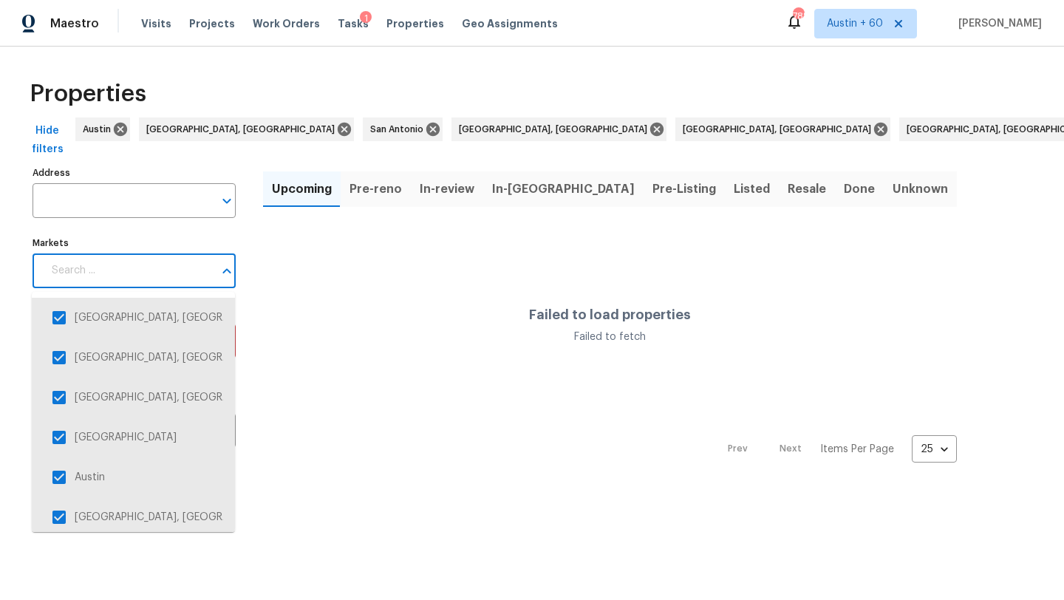
click at [152, 279] on input "Markets" at bounding box center [128, 270] width 171 height 35
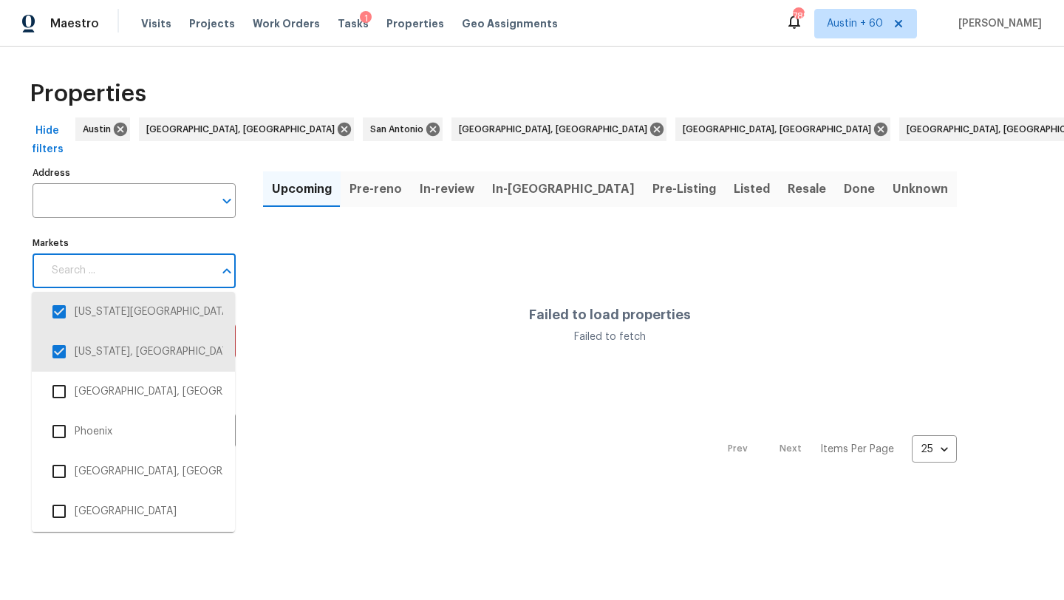
scroll to position [2307, 0]
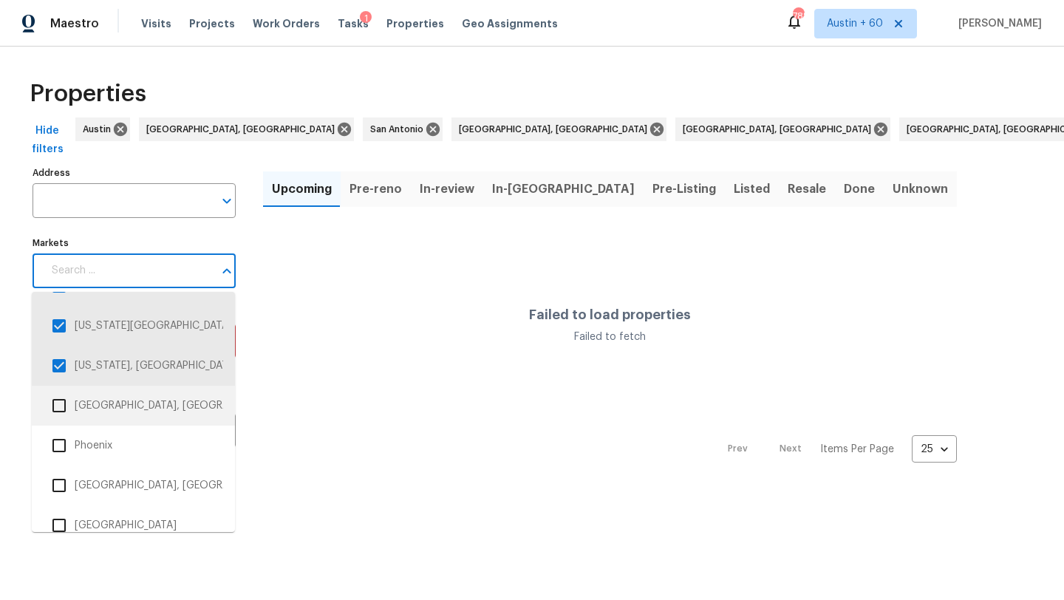
click at [146, 413] on li "Philadelphia, PA" at bounding box center [134, 405] width 180 height 31
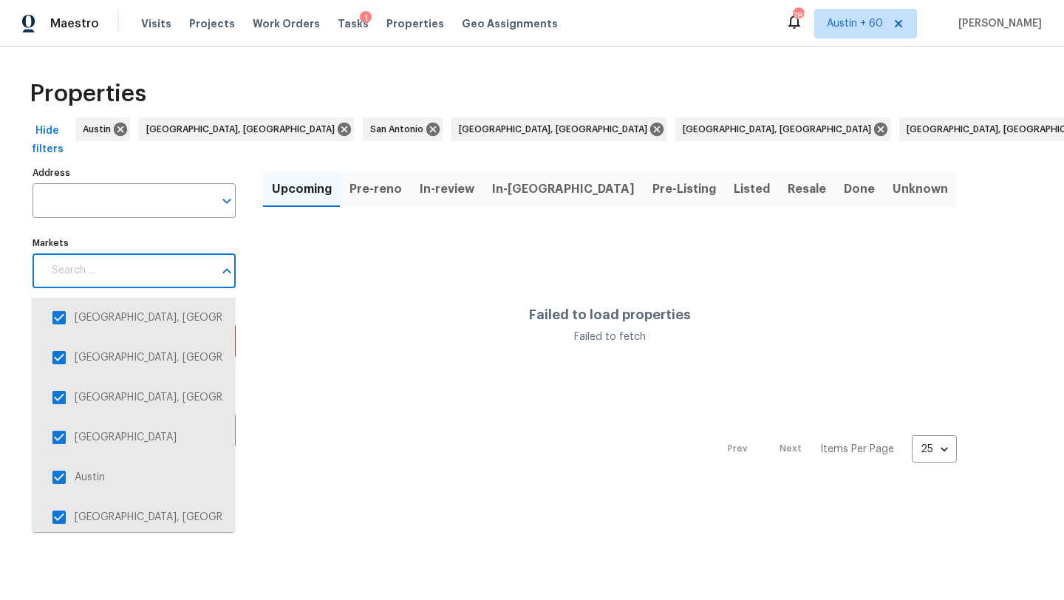
click at [178, 273] on input "Markets" at bounding box center [128, 270] width 171 height 35
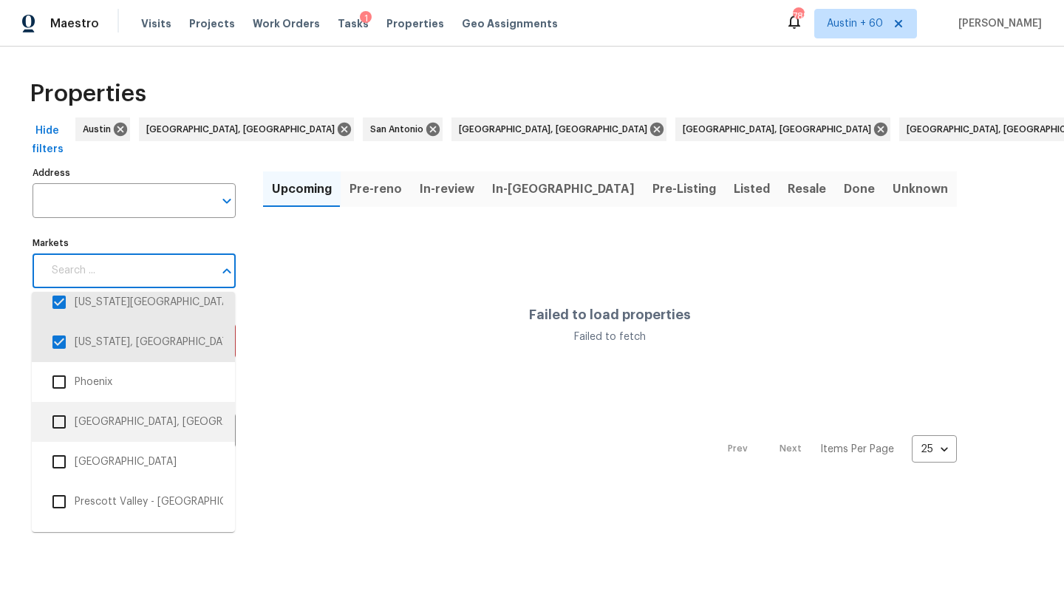
scroll to position [2377, 0]
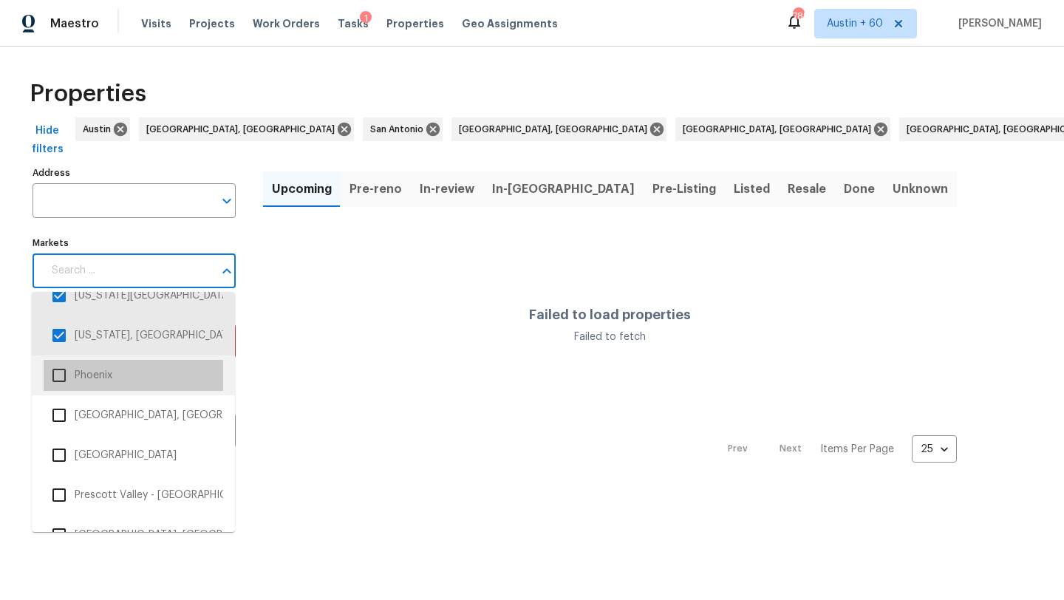
click at [159, 381] on li "Phoenix" at bounding box center [134, 375] width 180 height 31
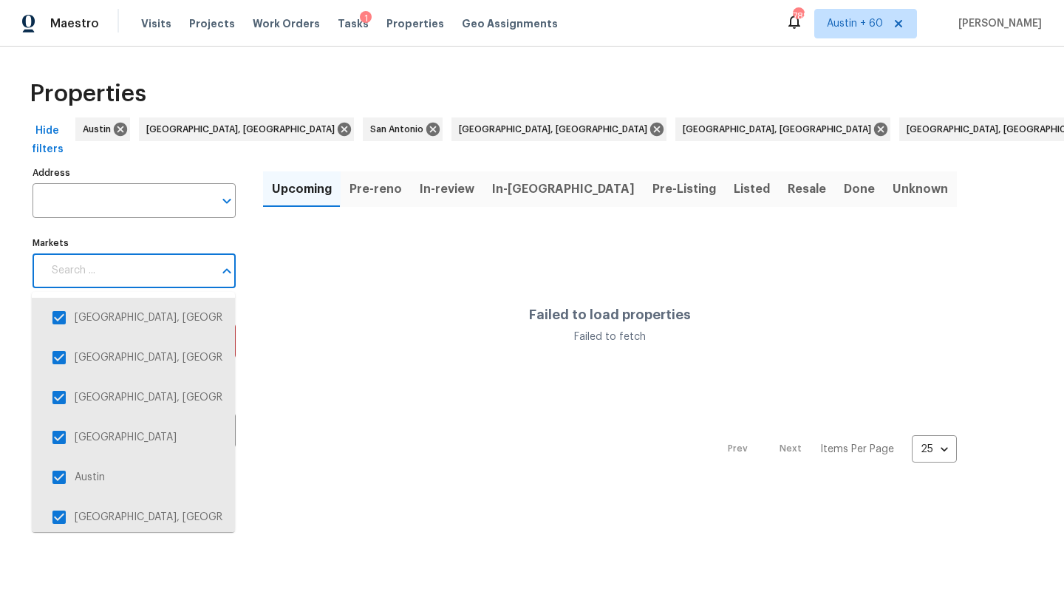
click at [167, 269] on input "Markets" at bounding box center [128, 270] width 171 height 35
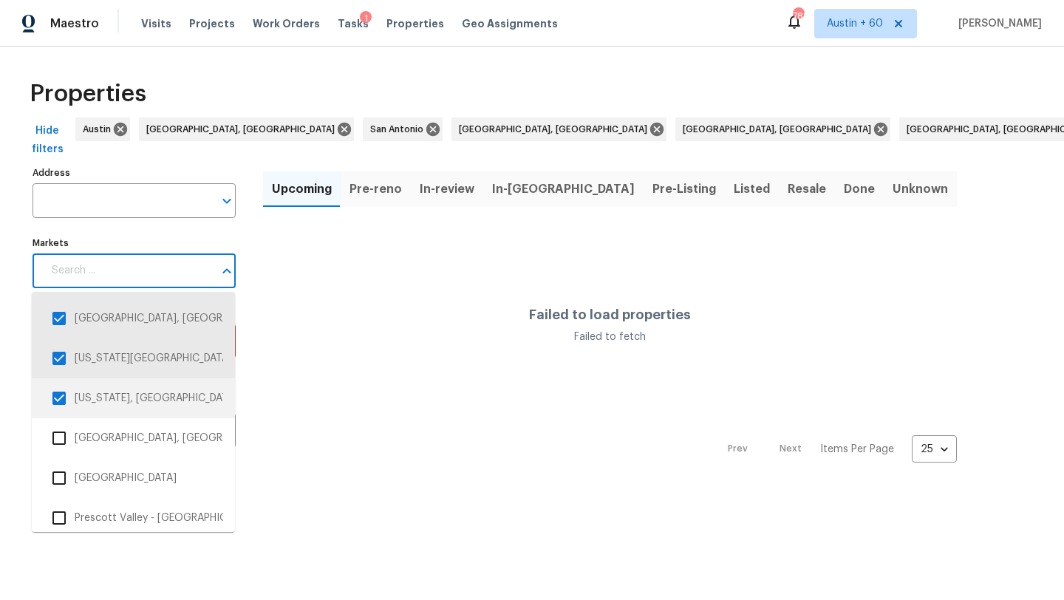
scroll to position [2355, 0]
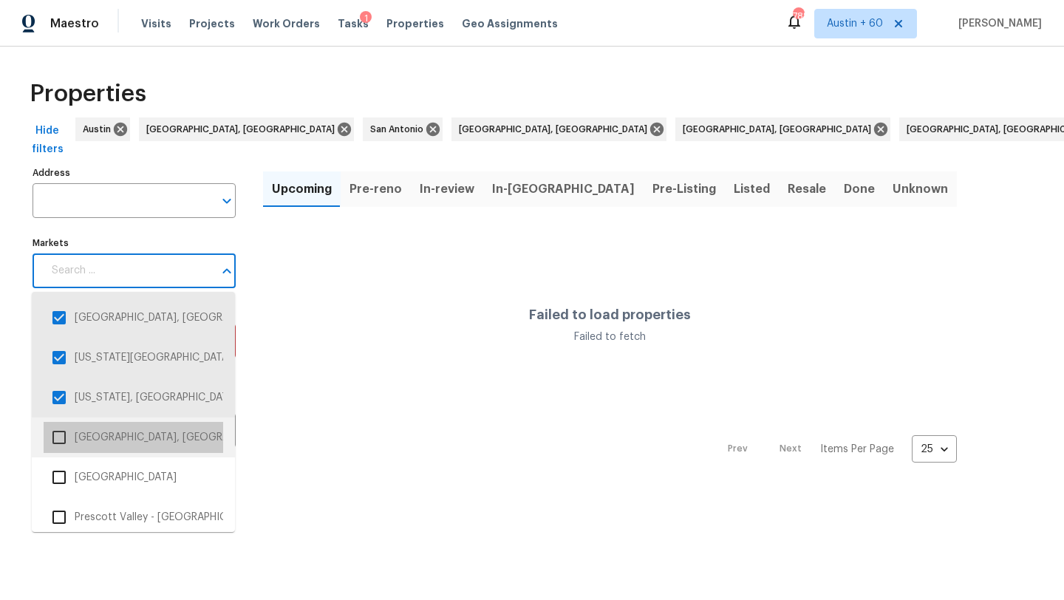
click at [152, 429] on li "Pittsburgh, PA" at bounding box center [134, 437] width 180 height 31
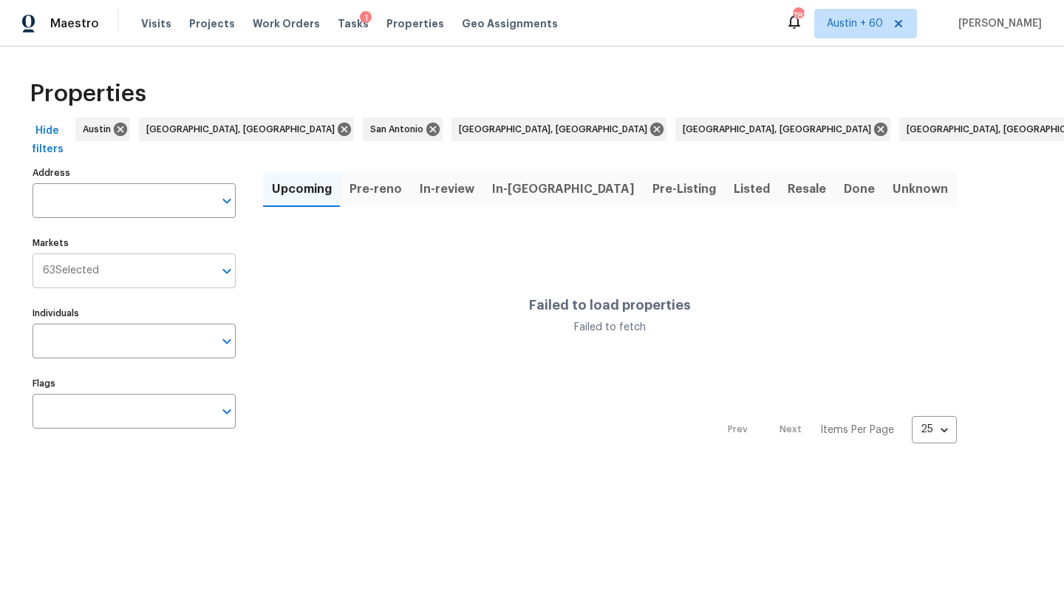
click at [171, 280] on input "Markets" at bounding box center [156, 270] width 115 height 35
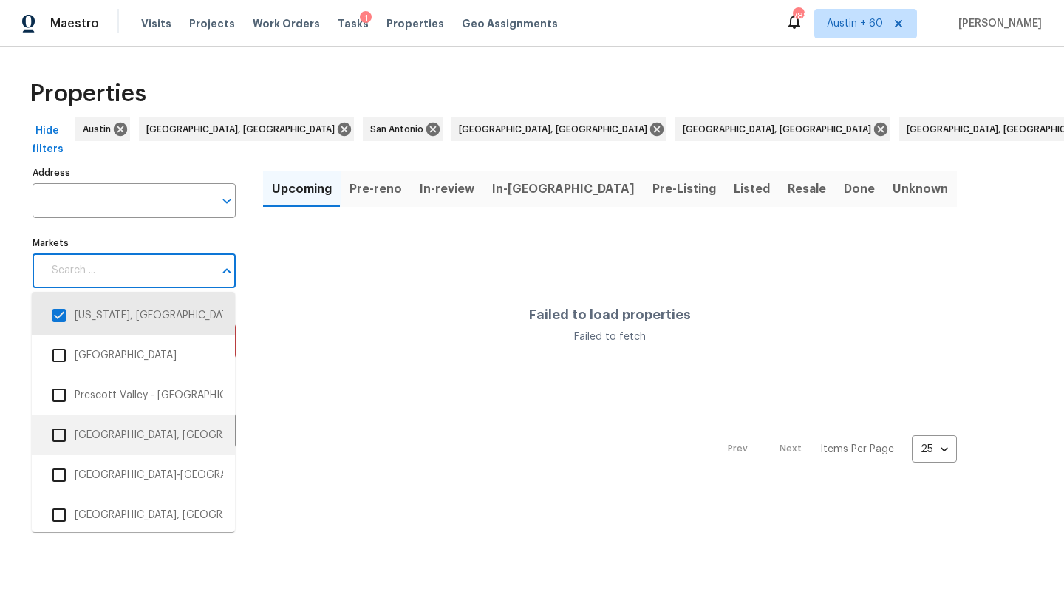
scroll to position [2456, 0]
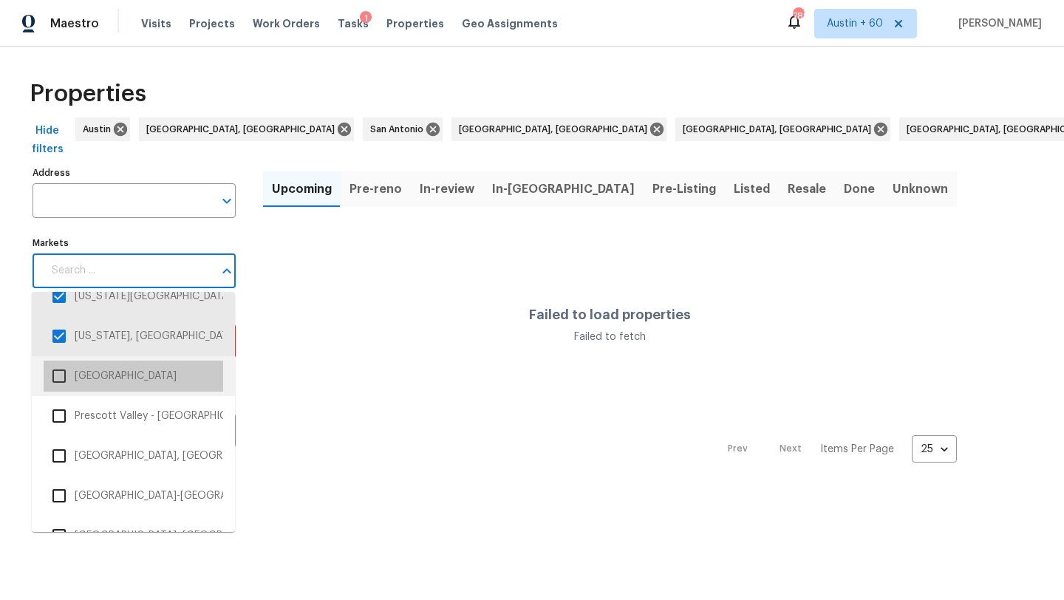
click at [152, 378] on li "Portland" at bounding box center [134, 376] width 180 height 31
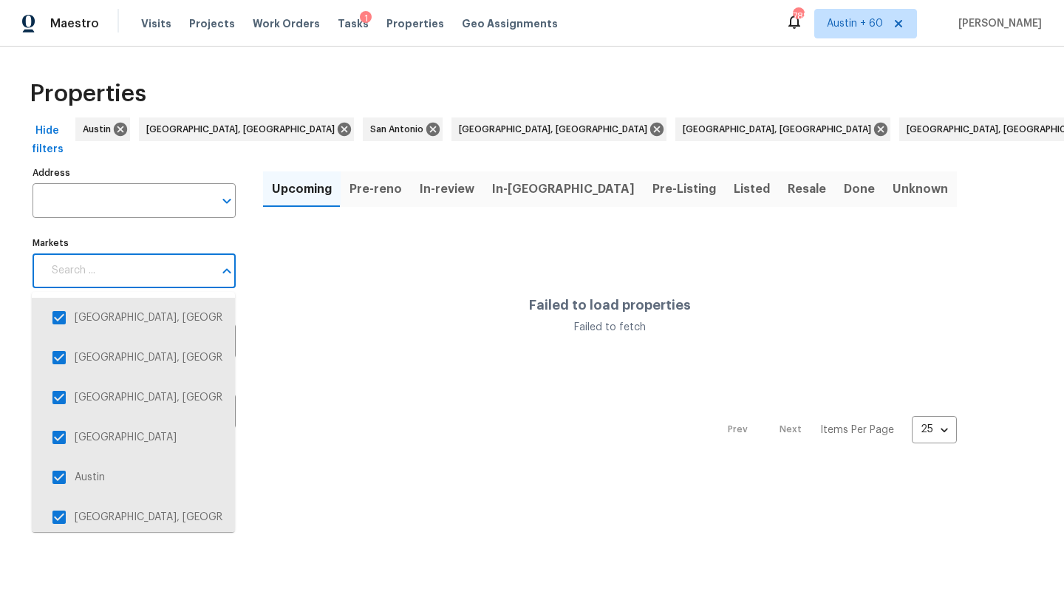
click at [181, 265] on input "Markets" at bounding box center [128, 270] width 171 height 35
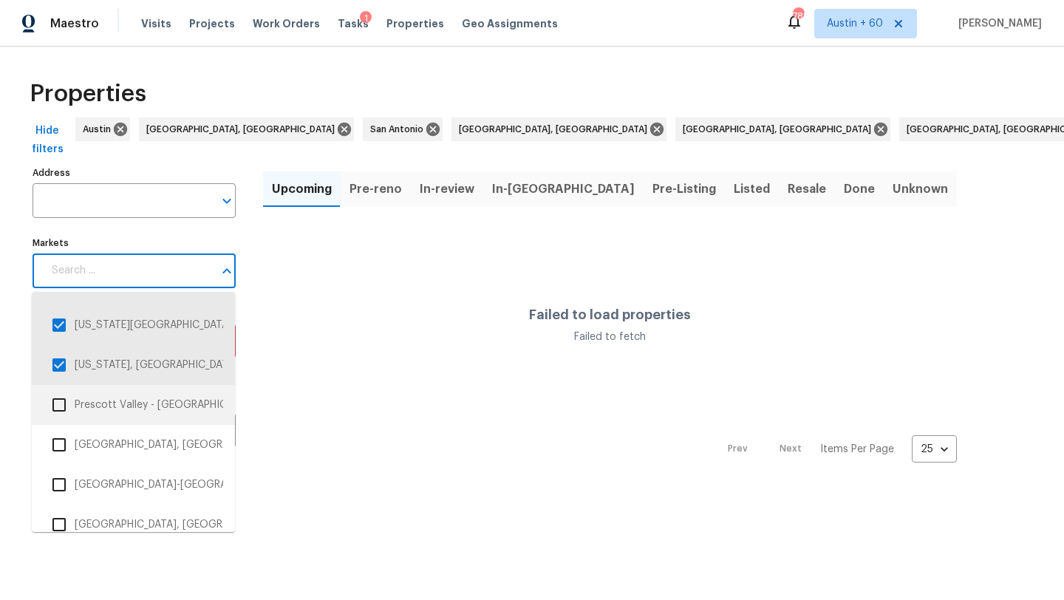
scroll to position [2502, 0]
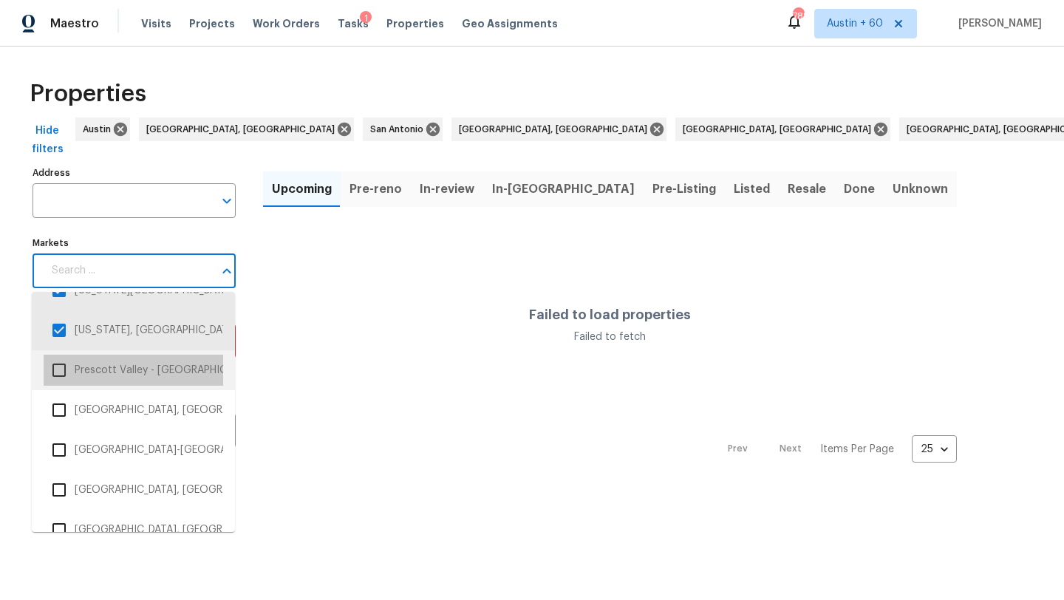
click at [166, 378] on li "Prescott Valley - Prescott, AZ" at bounding box center [134, 370] width 180 height 31
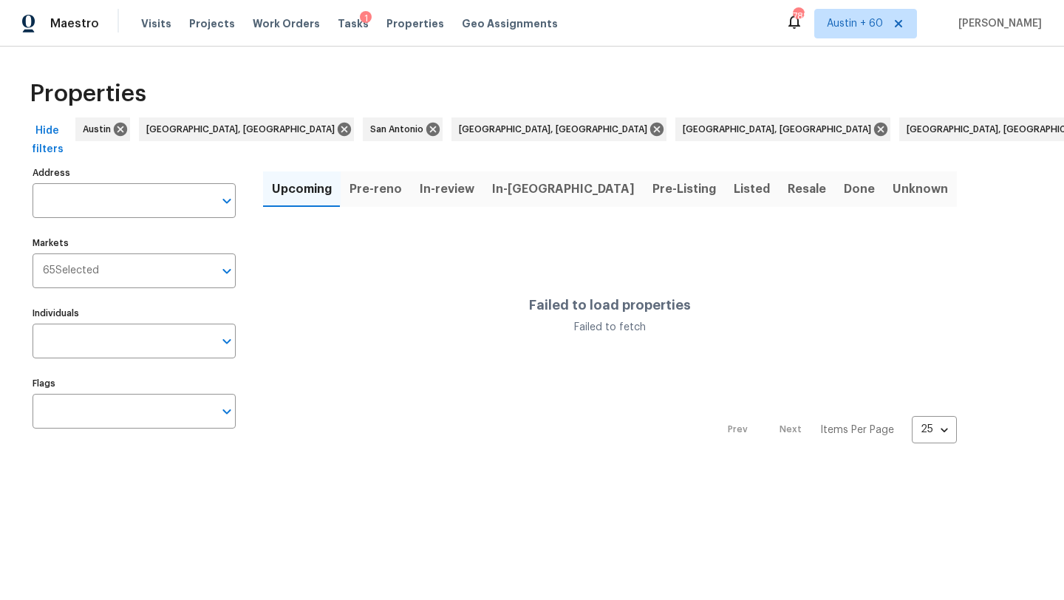
click at [200, 245] on label "Markets" at bounding box center [134, 243] width 203 height 9
click at [200, 253] on input "Markets" at bounding box center [156, 270] width 115 height 35
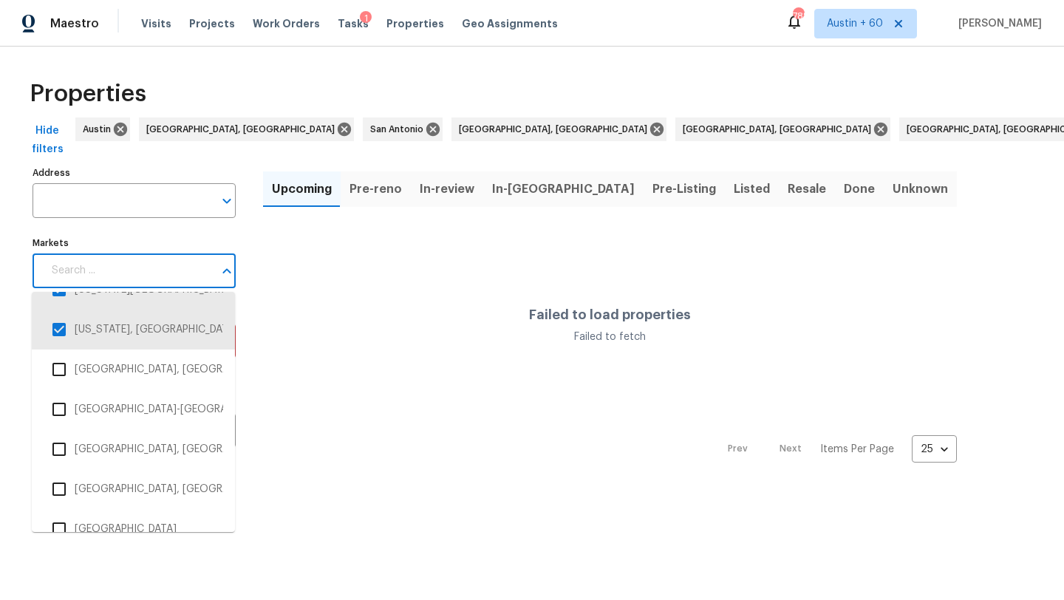
scroll to position [2542, 0]
click at [165, 373] on li "Providence, RI" at bounding box center [134, 370] width 180 height 31
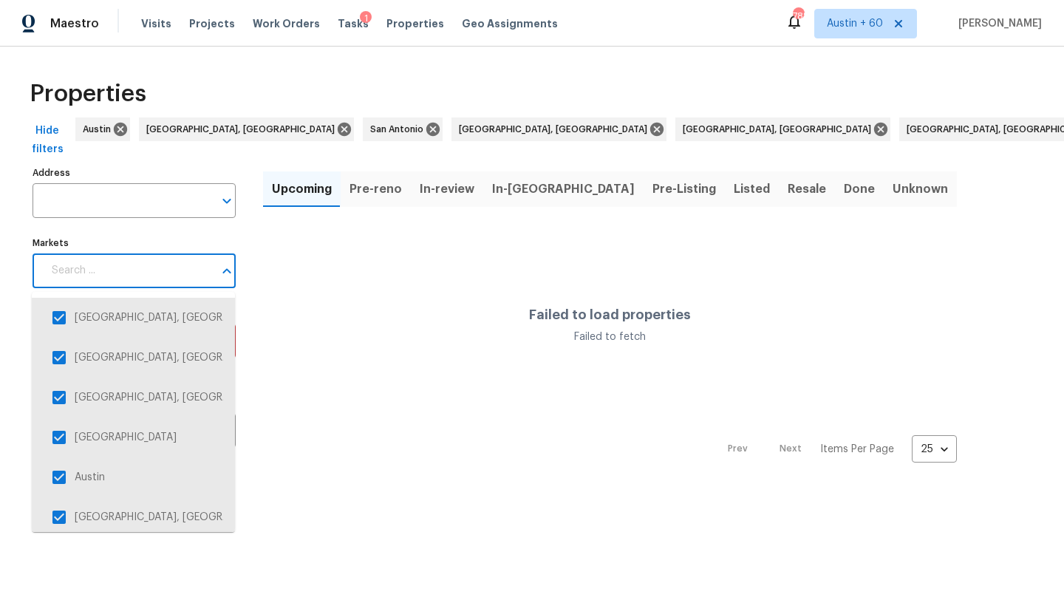
click at [188, 278] on input "Markets" at bounding box center [128, 270] width 171 height 35
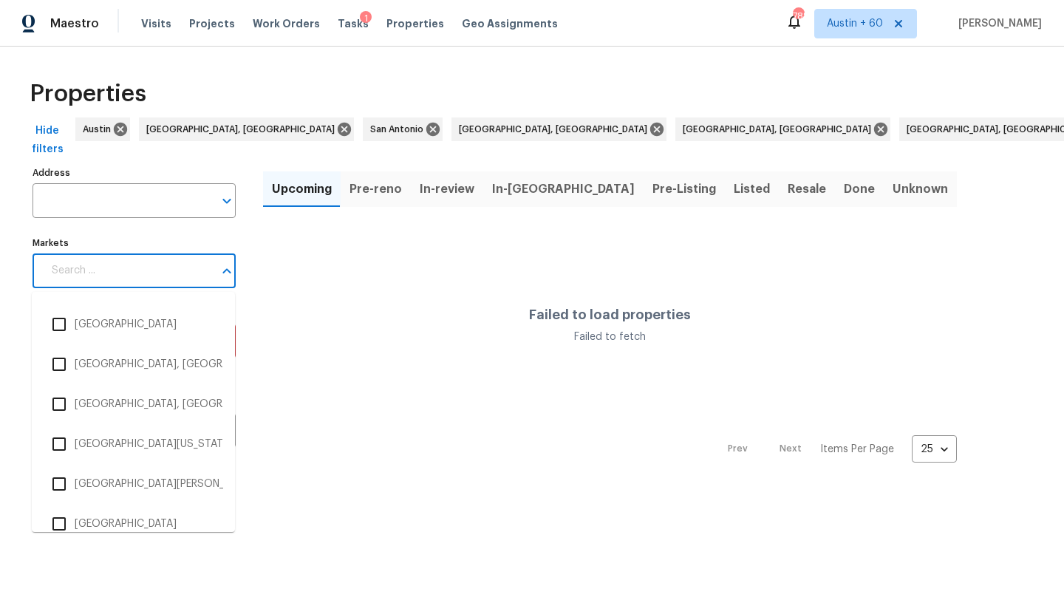
scroll to position [3004, 0]
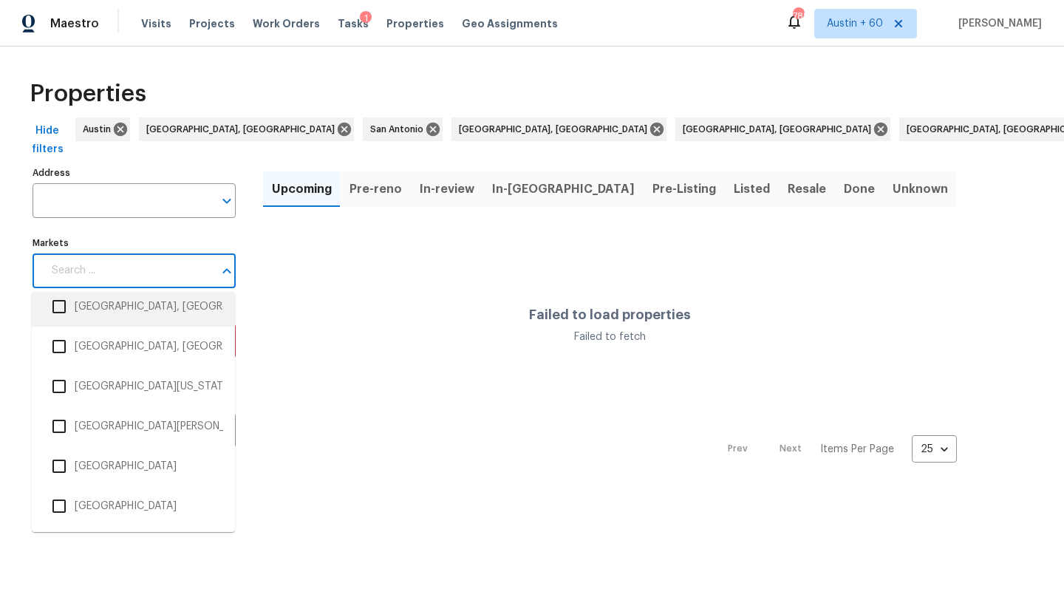
click at [149, 319] on li "Savannah, GA" at bounding box center [134, 306] width 180 height 31
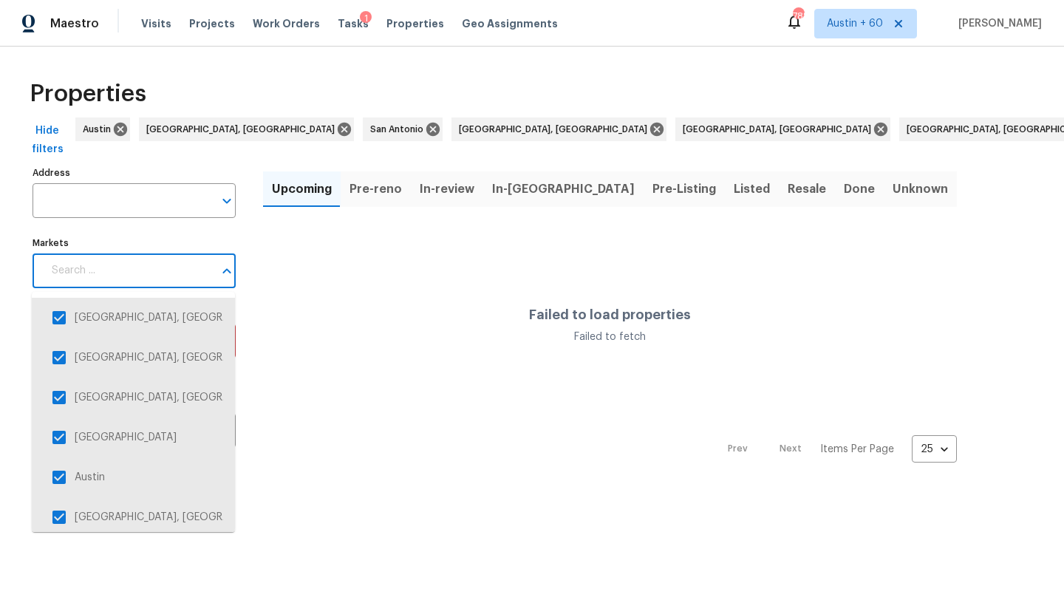
click at [174, 262] on input "Markets" at bounding box center [128, 270] width 171 height 35
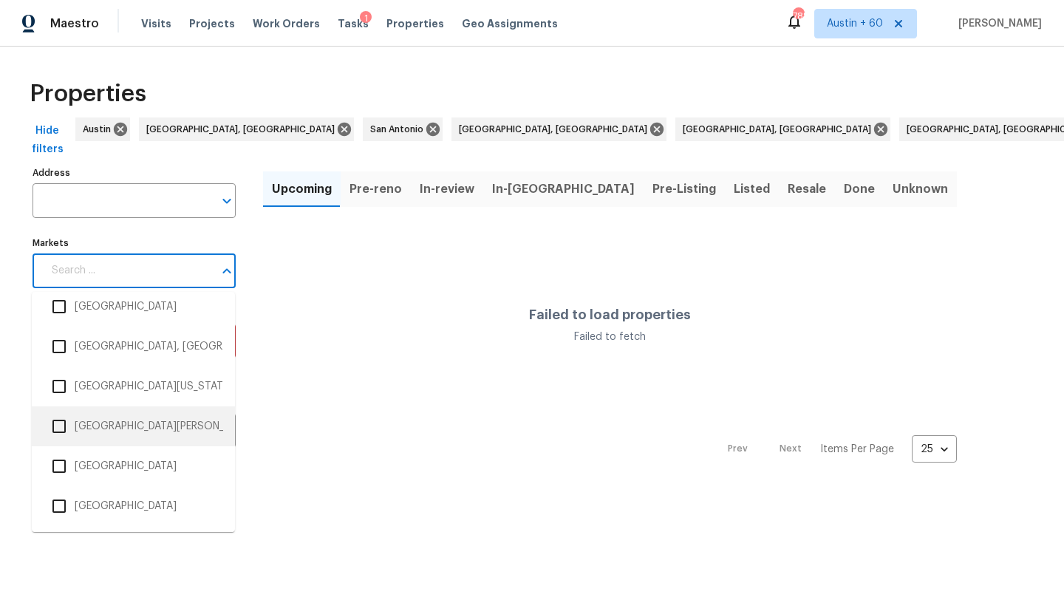
scroll to position [2996, 0]
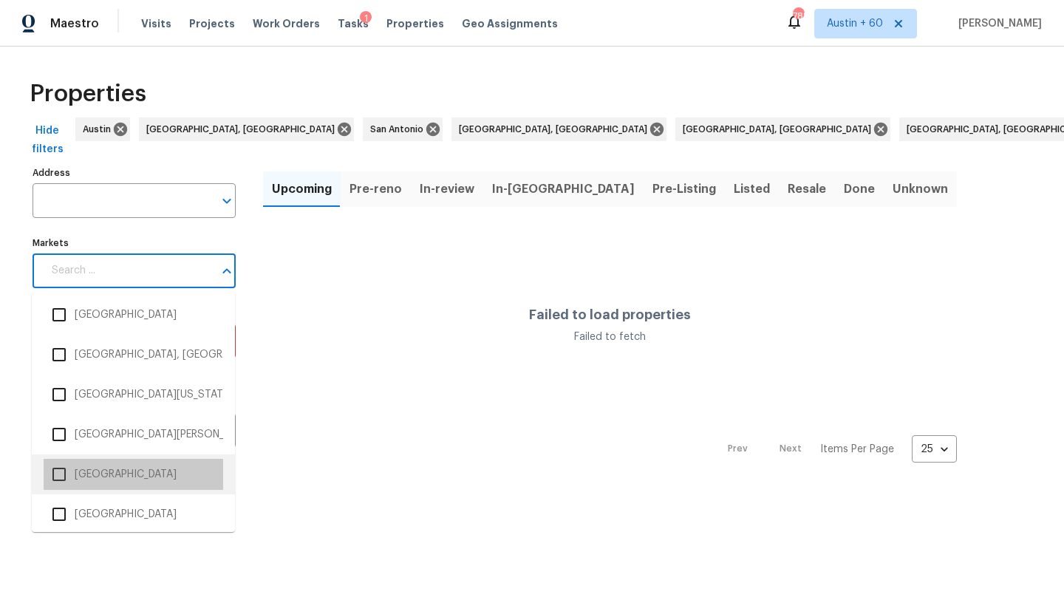
click at [142, 477] on li "Tampa" at bounding box center [134, 474] width 180 height 31
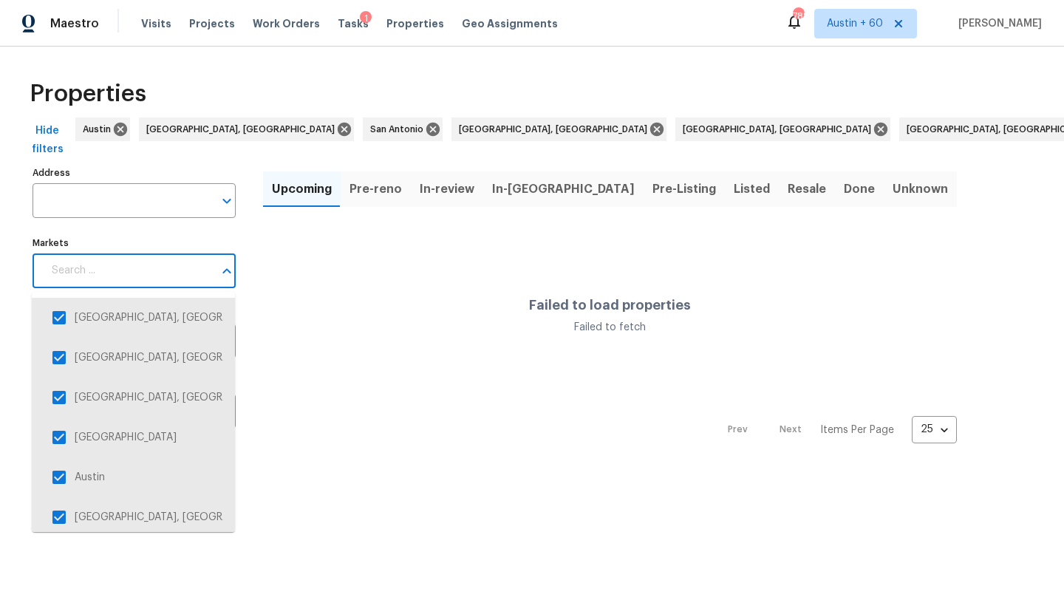
click at [157, 279] on input "Markets" at bounding box center [128, 270] width 171 height 35
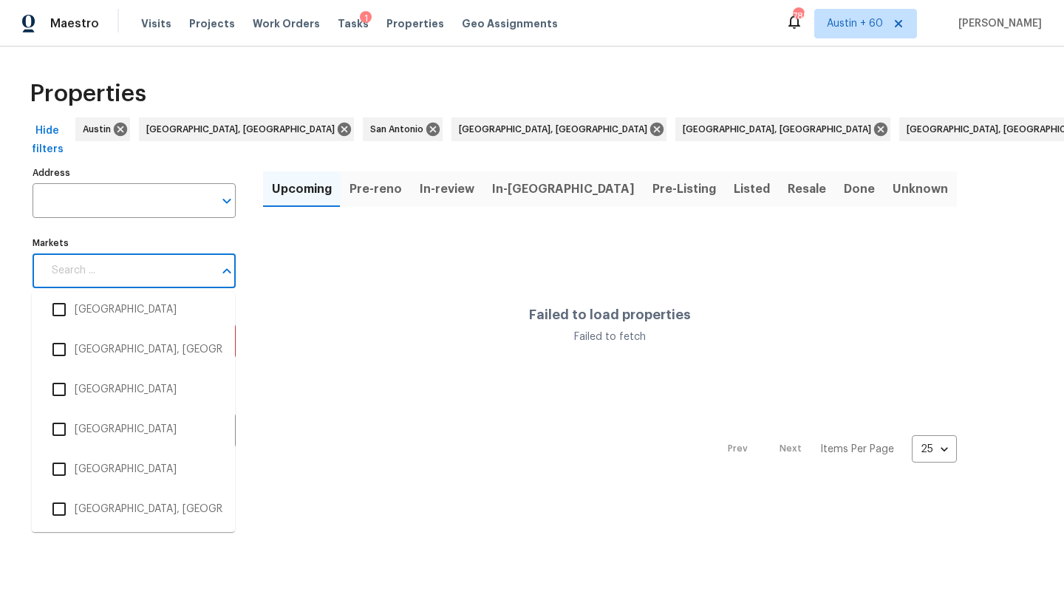
scroll to position [3004, 0]
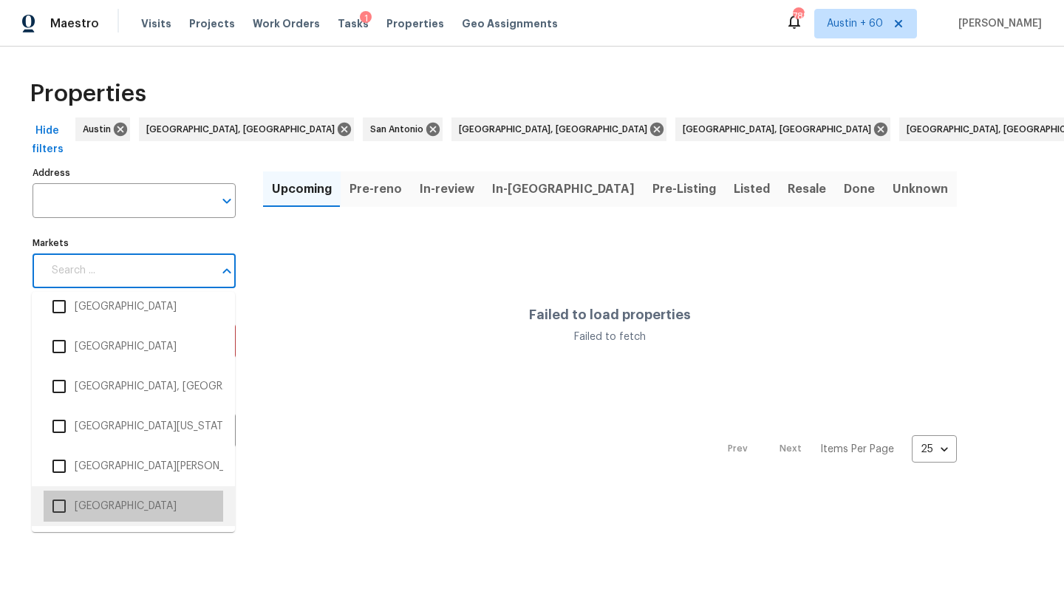
click at [120, 505] on li "Tucson" at bounding box center [134, 506] width 180 height 31
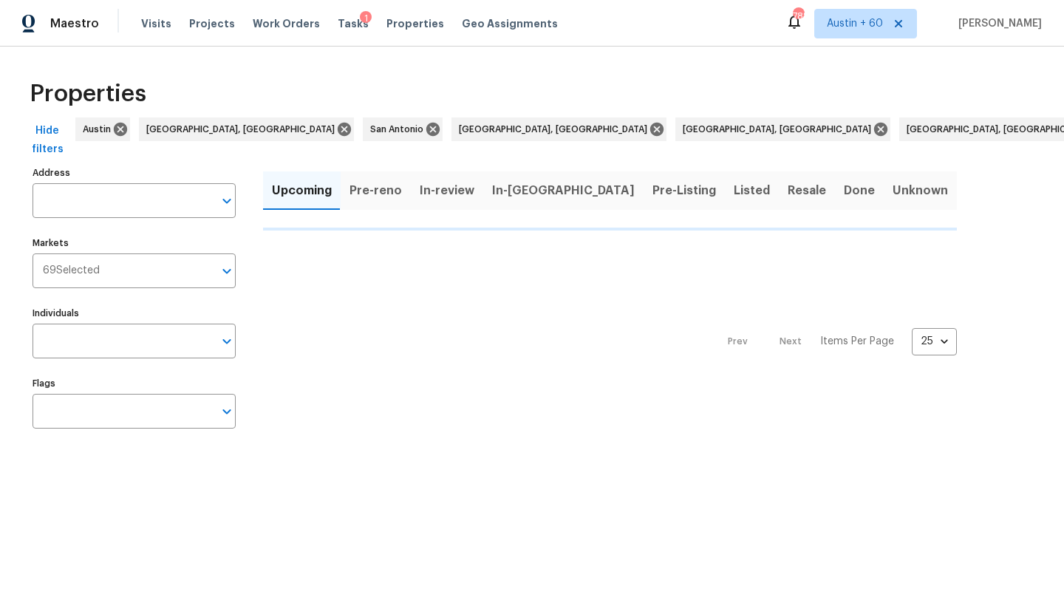
click at [152, 270] on input "Markets" at bounding box center [157, 270] width 114 height 35
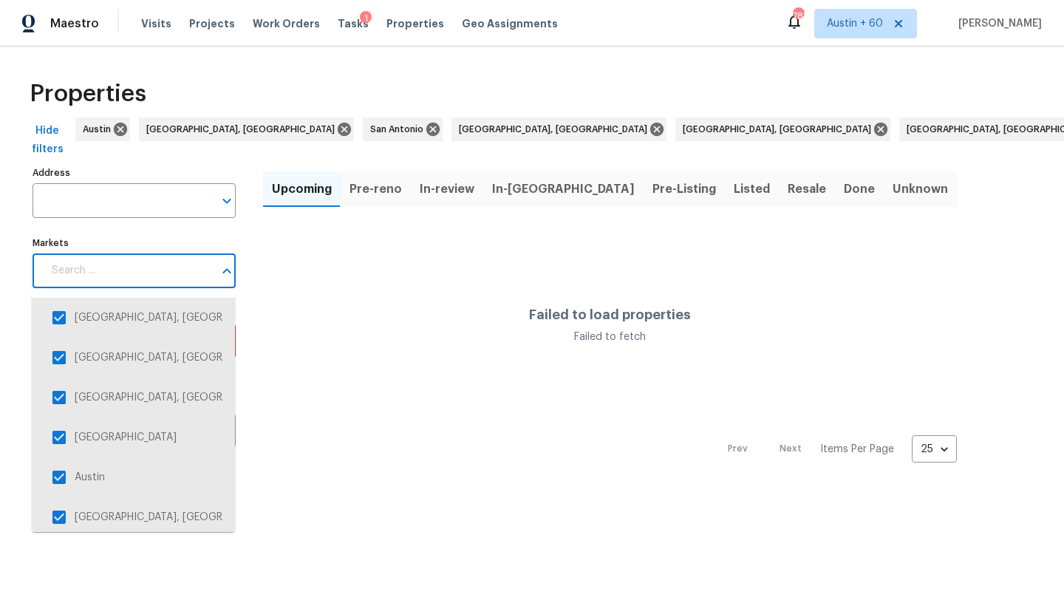
click at [170, 274] on input "Markets" at bounding box center [128, 270] width 171 height 35
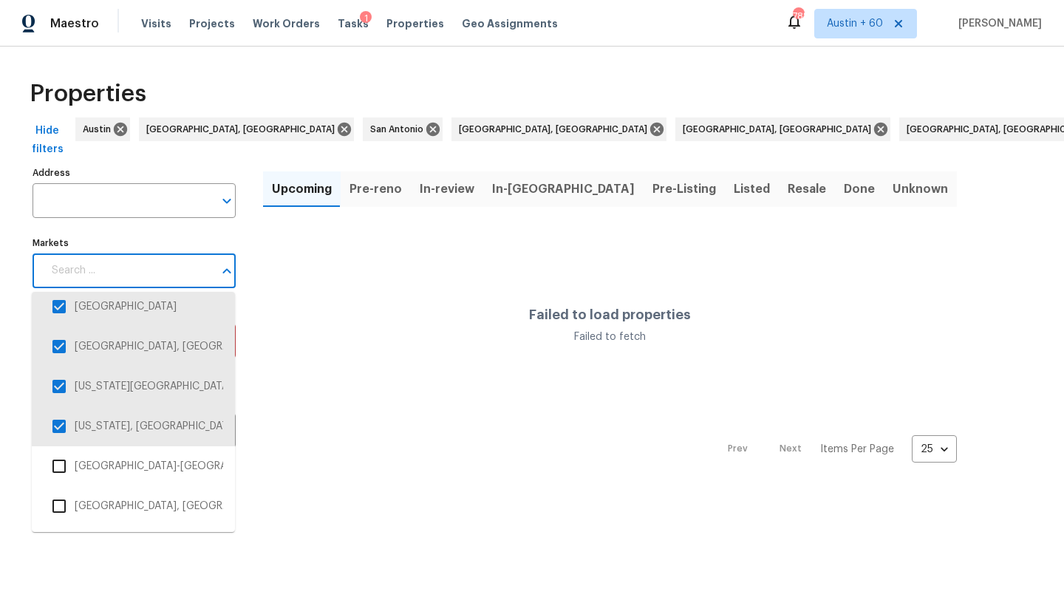
scroll to position [3004, 0]
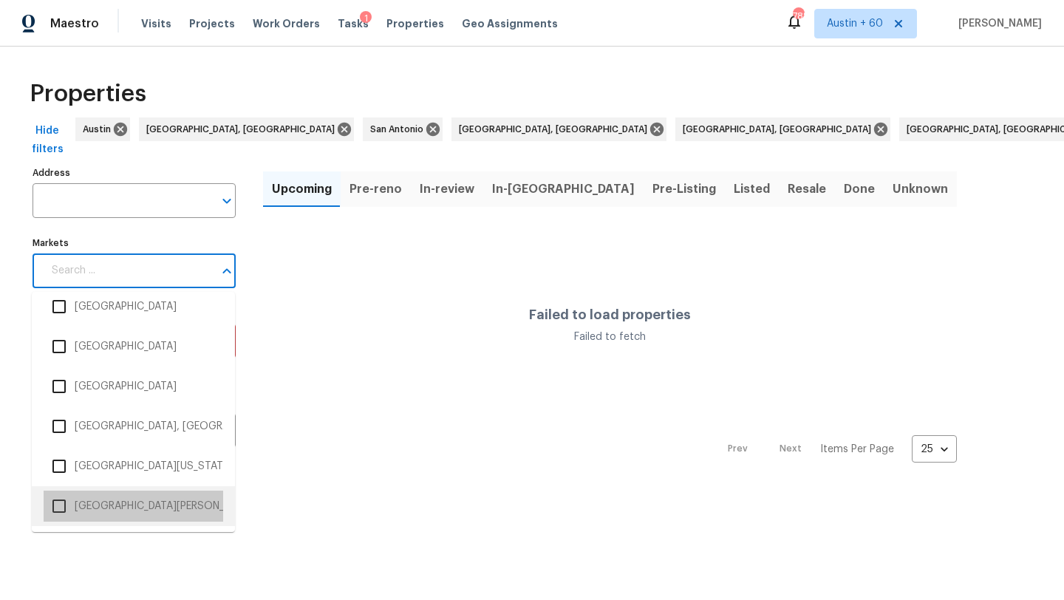
click at [124, 507] on li "St. Louis" at bounding box center [134, 506] width 180 height 31
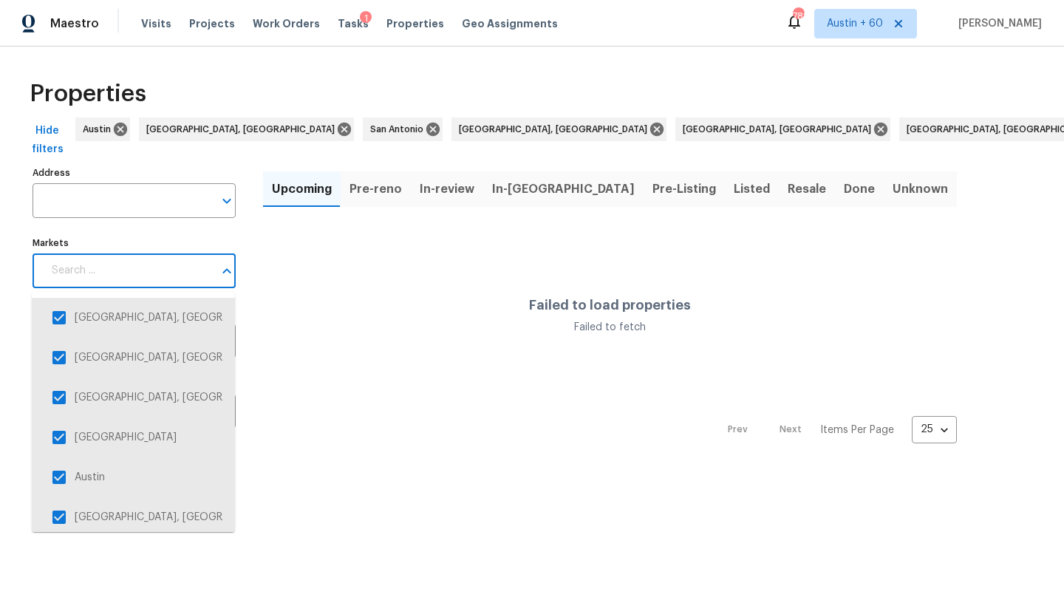
click at [145, 281] on input "Markets" at bounding box center [128, 270] width 171 height 35
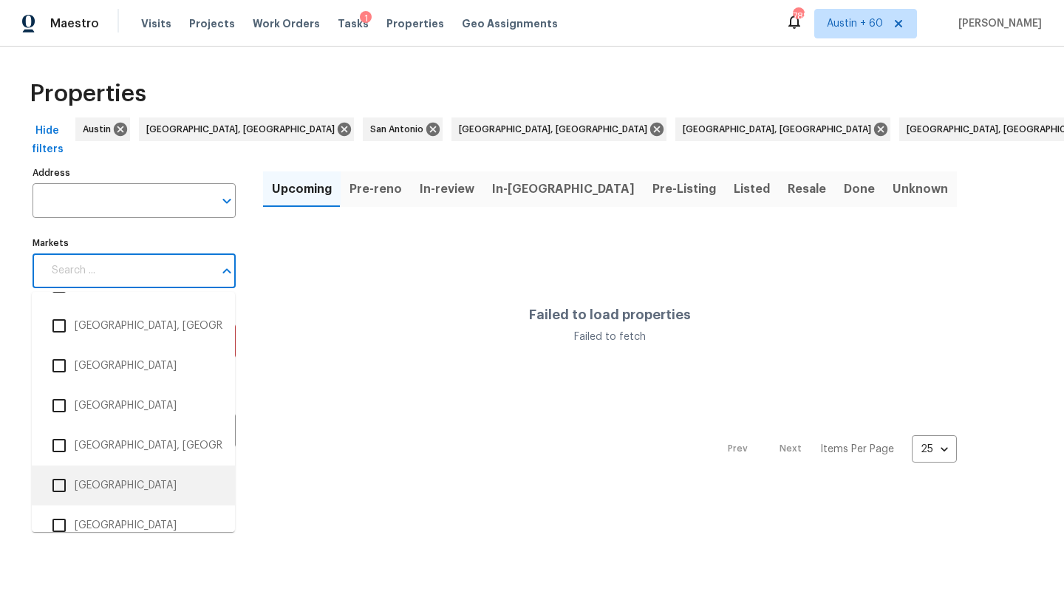
scroll to position [3004, 0]
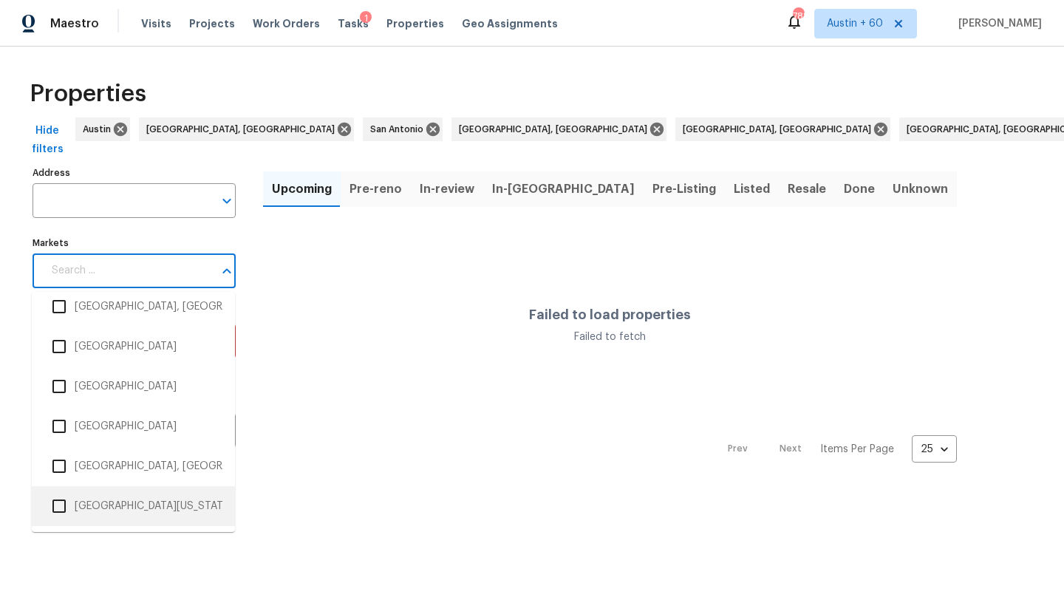
click at [143, 511] on li "Southwest Florida, FL" at bounding box center [134, 506] width 180 height 31
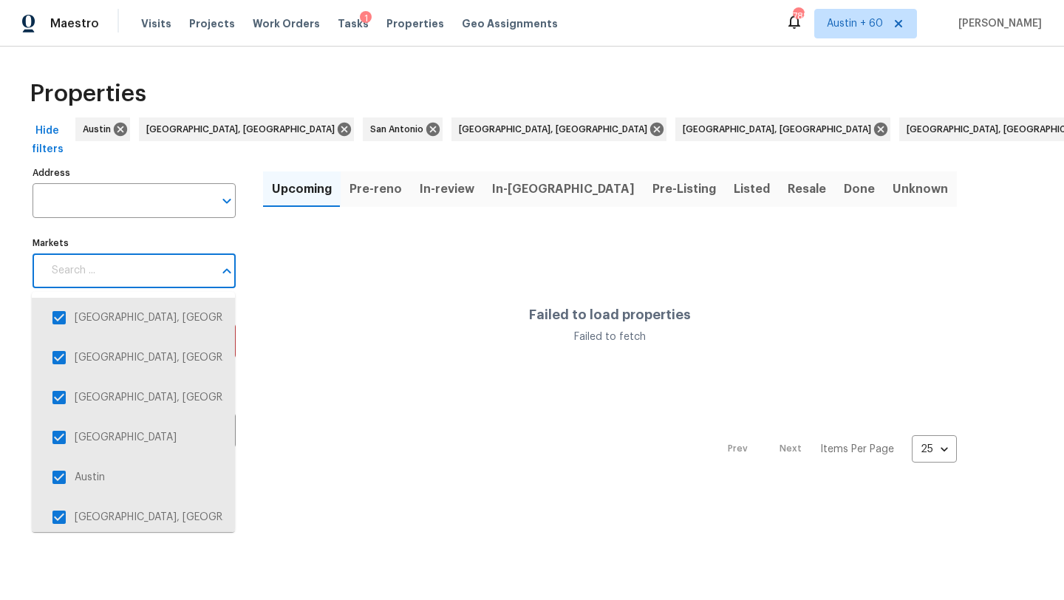
click at [162, 266] on input "Markets" at bounding box center [128, 270] width 171 height 35
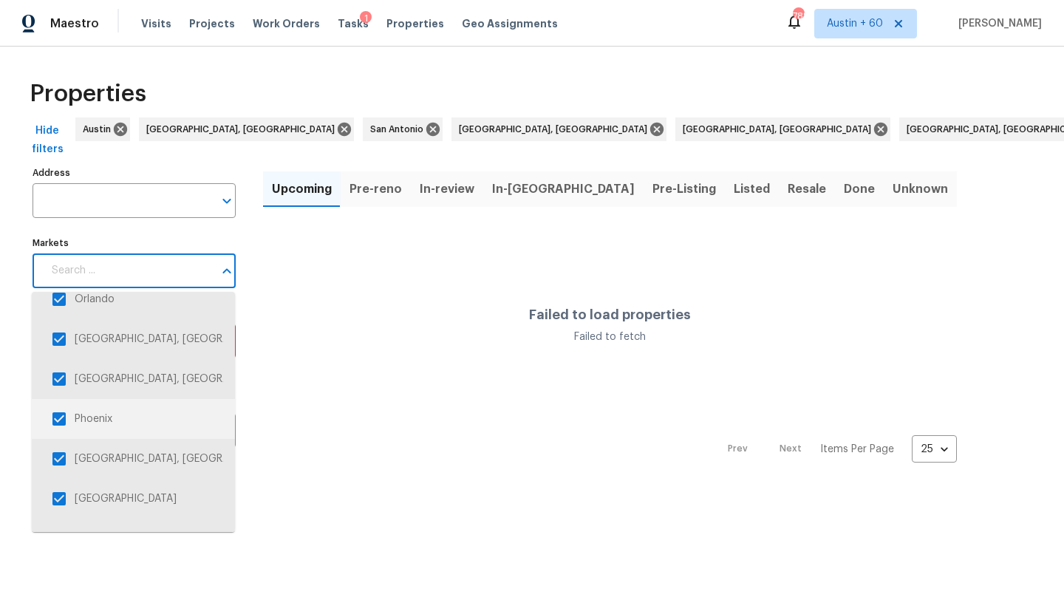
scroll to position [3004, 0]
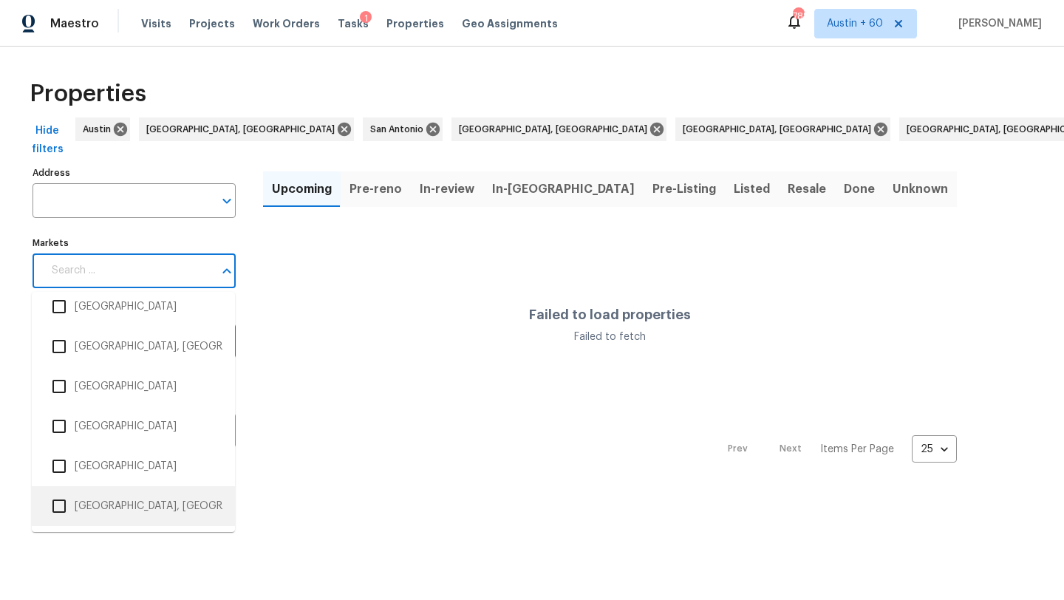
click at [109, 499] on li "Seattle, WA" at bounding box center [134, 506] width 180 height 31
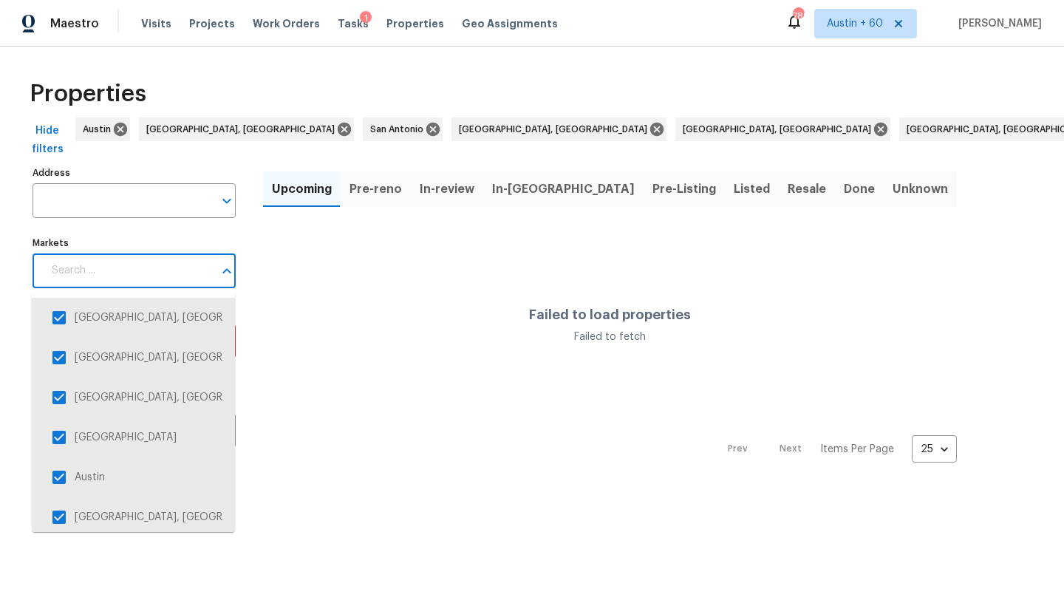
click at [136, 273] on input "Markets" at bounding box center [128, 270] width 171 height 35
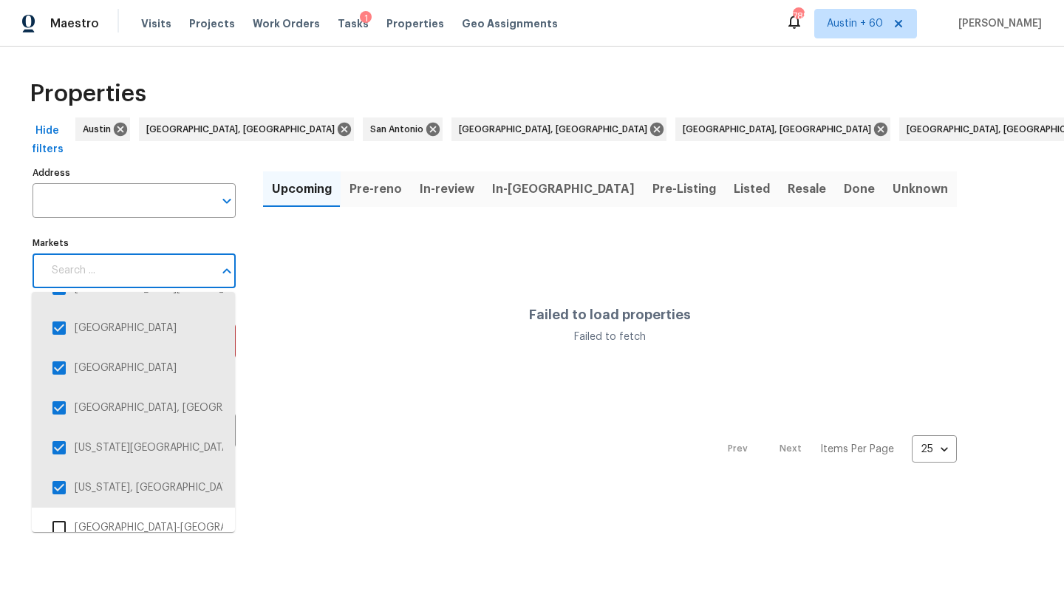
scroll to position [3004, 0]
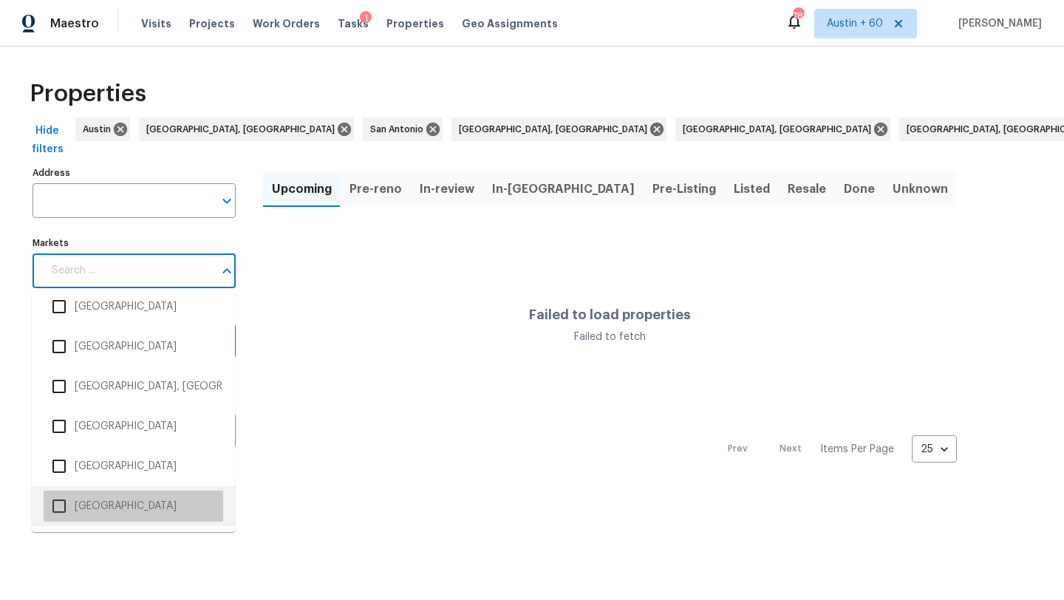
click at [118, 508] on li "San Francisco Bay Area" at bounding box center [134, 506] width 180 height 31
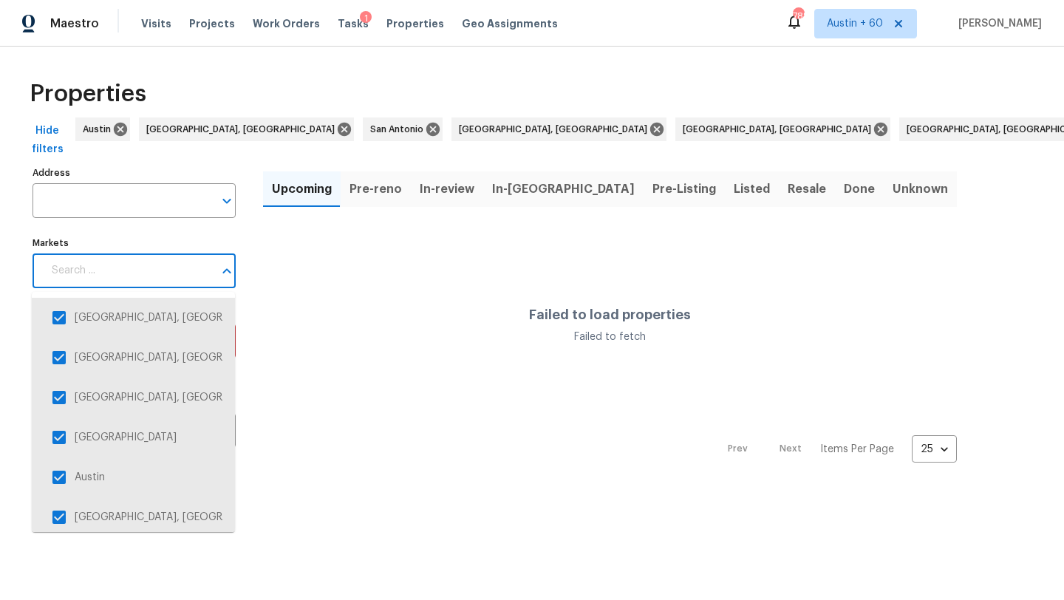
click at [150, 273] on input "Markets" at bounding box center [128, 270] width 171 height 35
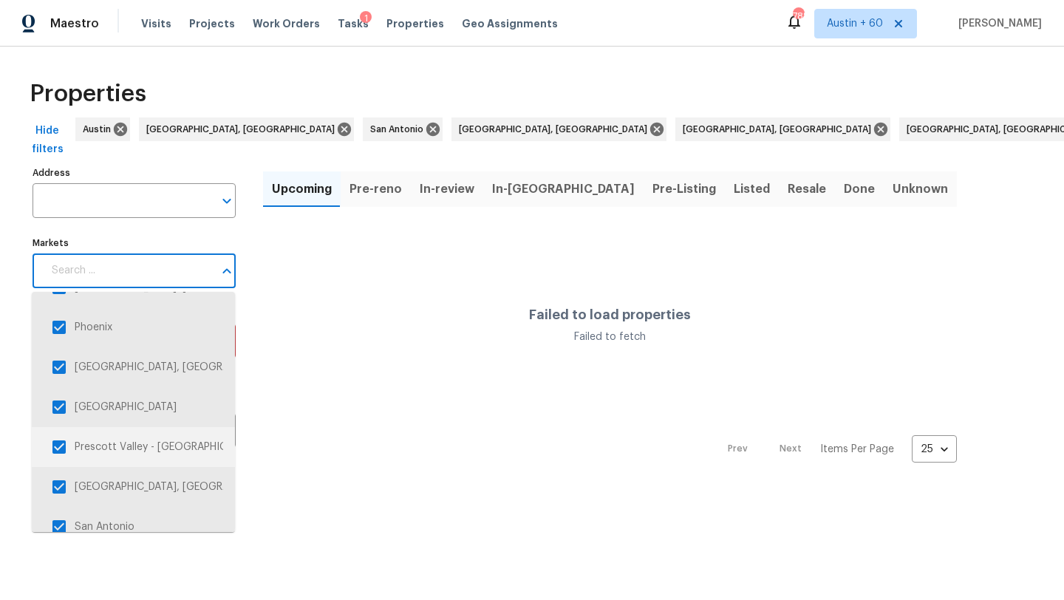
scroll to position [3004, 0]
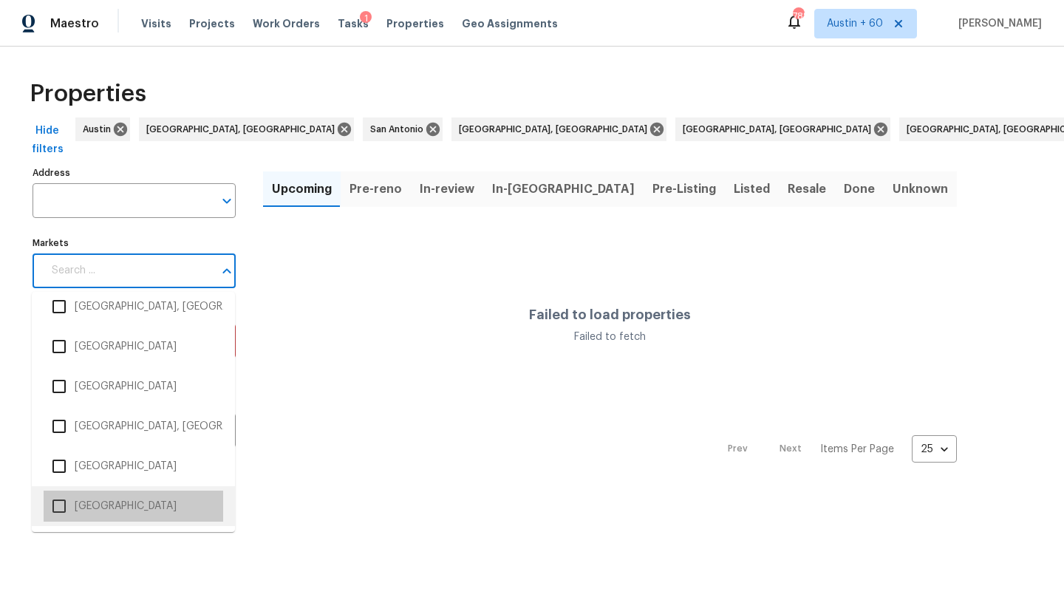
click at [119, 506] on li "San Diego" at bounding box center [134, 506] width 180 height 31
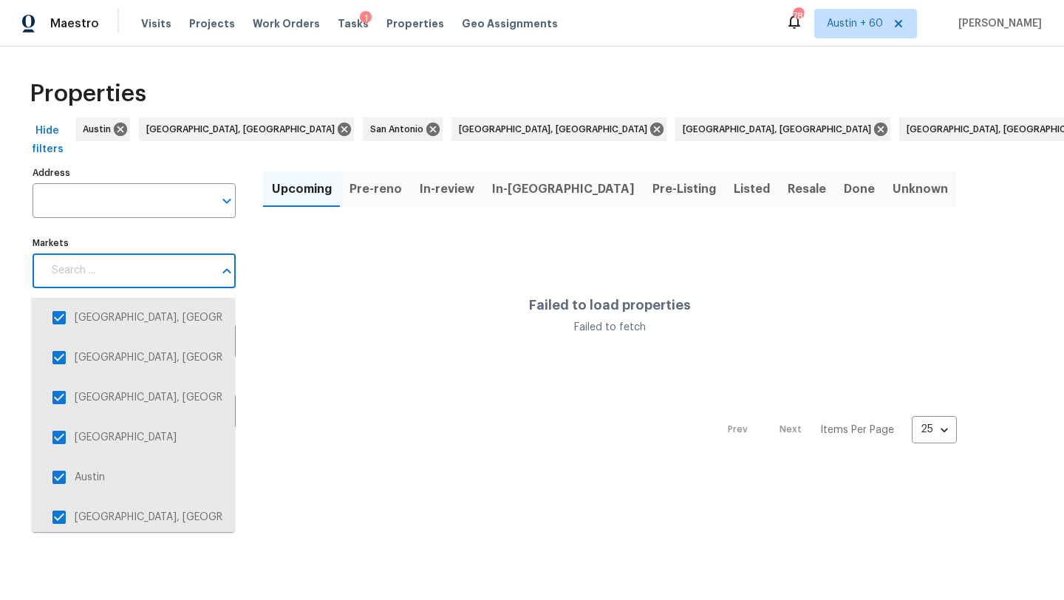
click at [149, 254] on input "Markets" at bounding box center [128, 270] width 171 height 35
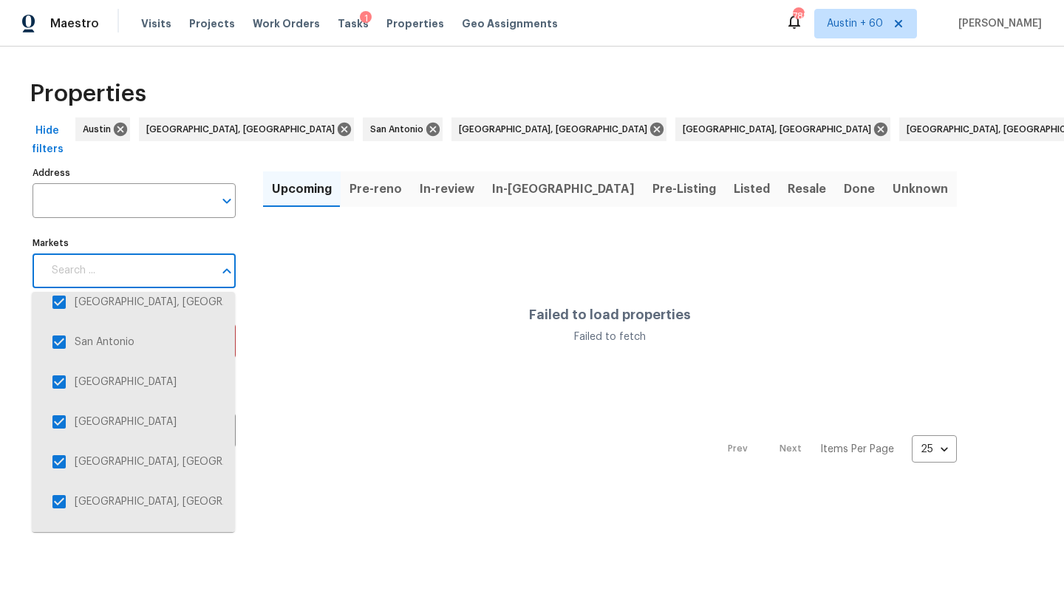
scroll to position [3004, 0]
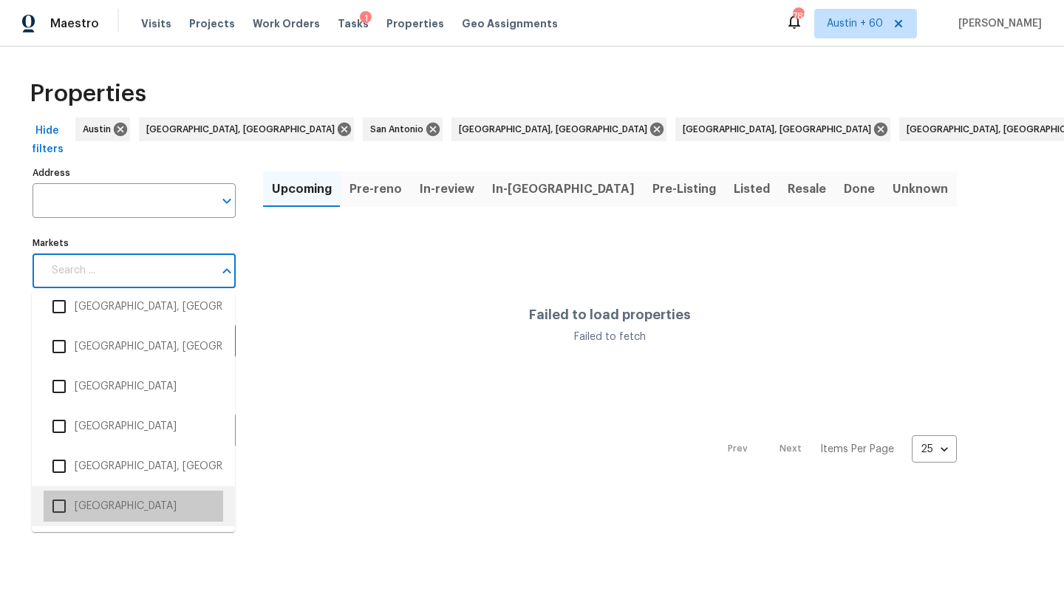
click at [118, 494] on li "Salt Lake City" at bounding box center [134, 506] width 180 height 31
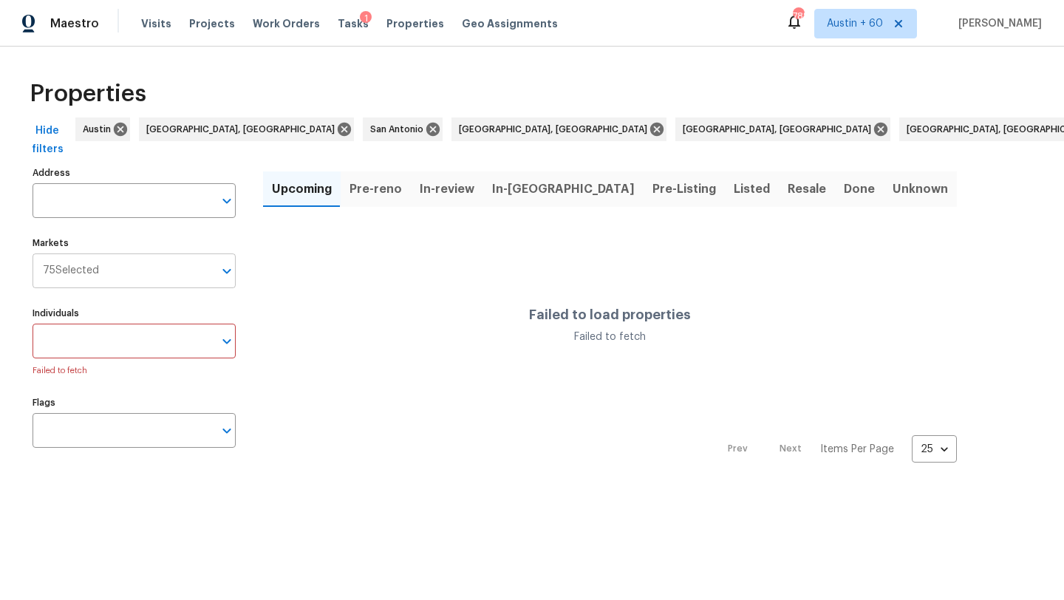
click at [159, 274] on input "Markets" at bounding box center [156, 270] width 115 height 35
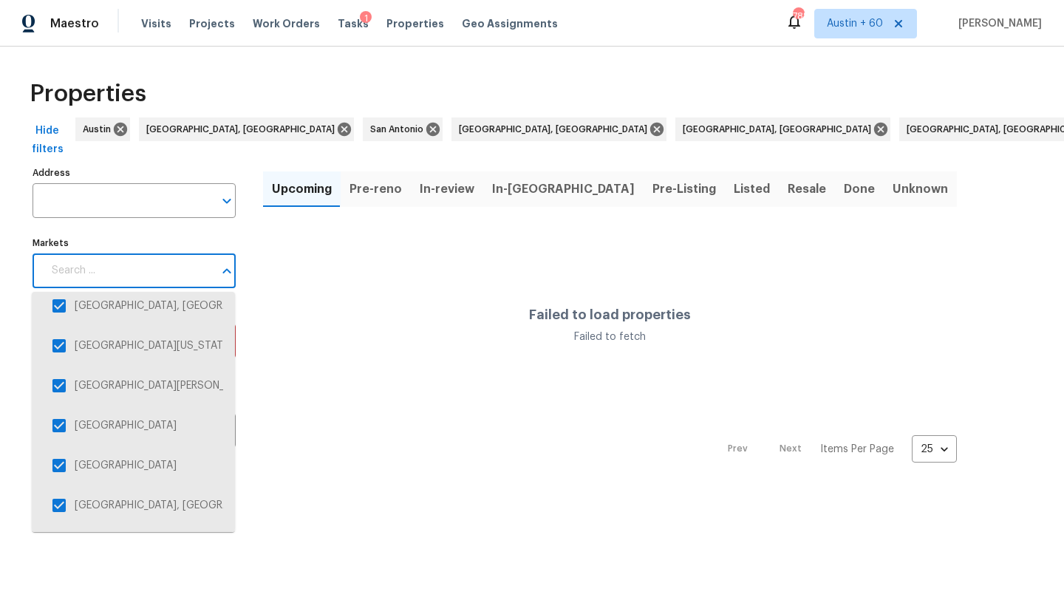
scroll to position [3004, 0]
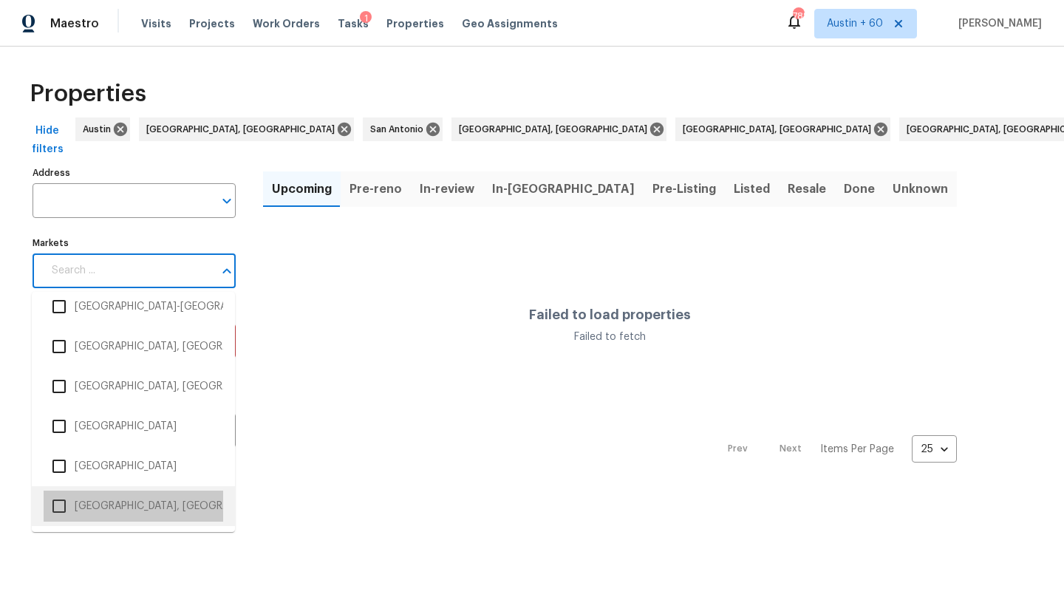
click at [118, 502] on li "Salisbury, MD" at bounding box center [134, 506] width 180 height 31
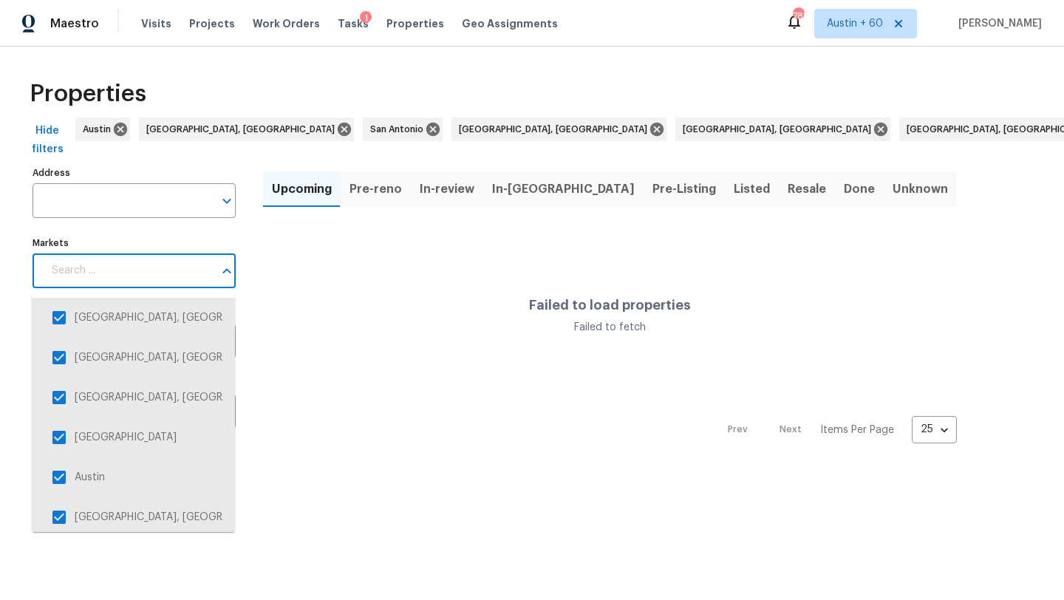
click at [153, 273] on input "Markets" at bounding box center [128, 270] width 171 height 35
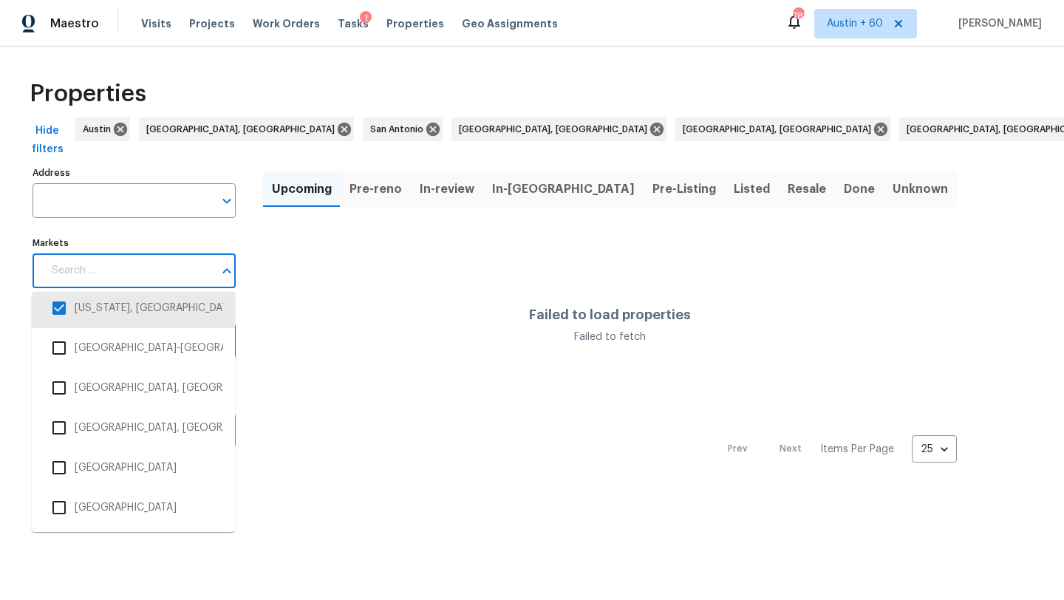
scroll to position [3004, 0]
click at [147, 361] on li "Raleigh-Durham" at bounding box center [134, 346] width 180 height 31
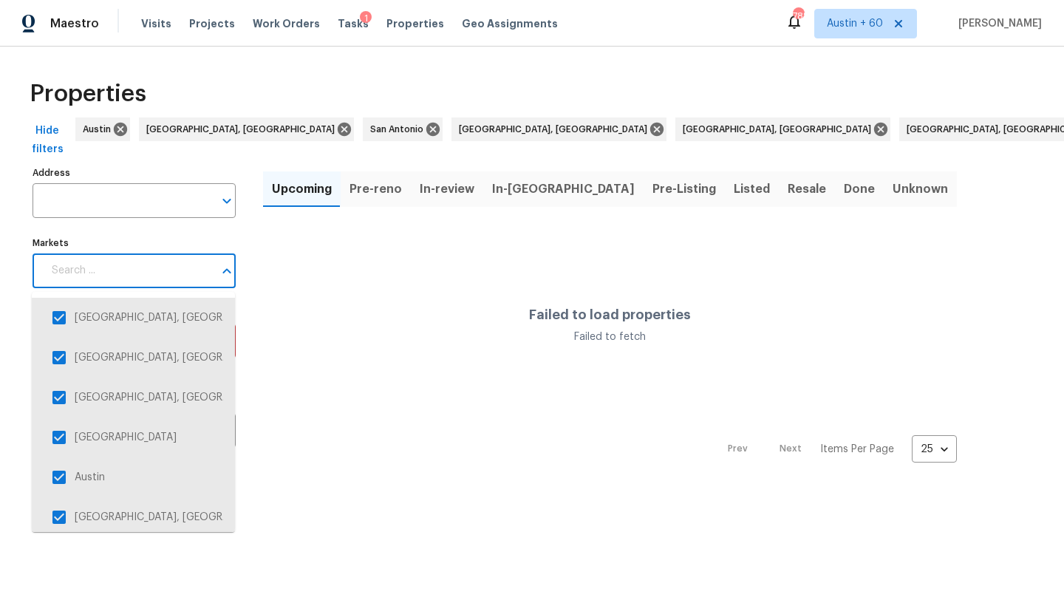
click at [144, 273] on input "Markets" at bounding box center [128, 270] width 171 height 35
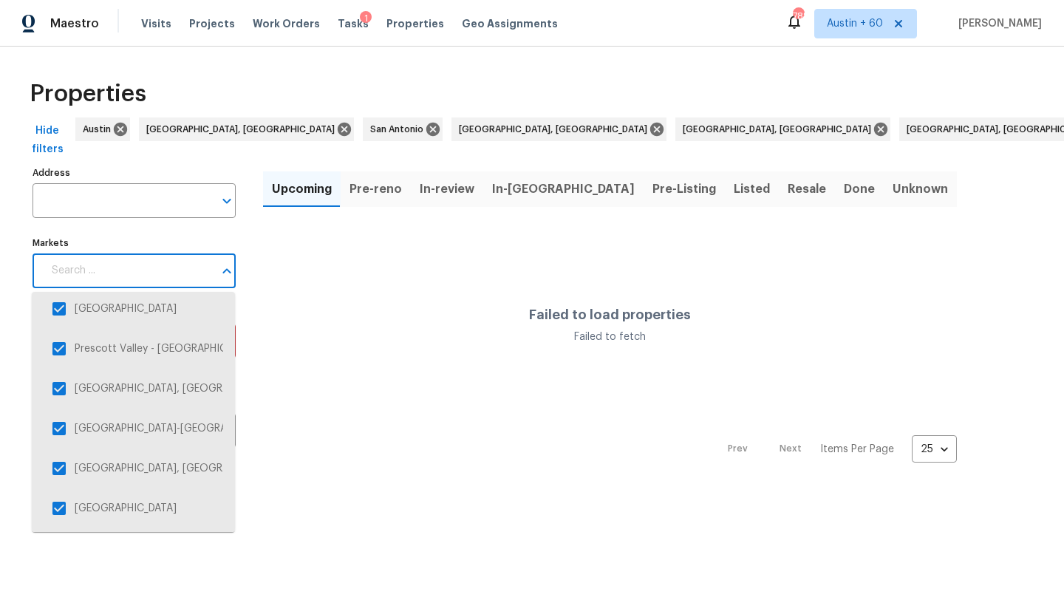
scroll to position [3004, 0]
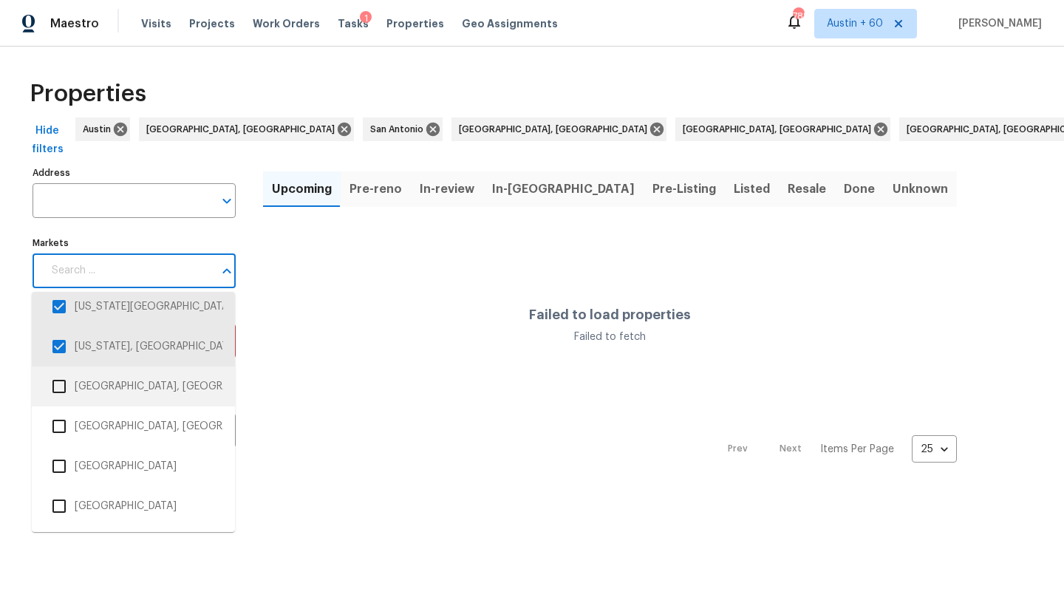
click at [132, 389] on li "Reno, NV" at bounding box center [134, 386] width 180 height 31
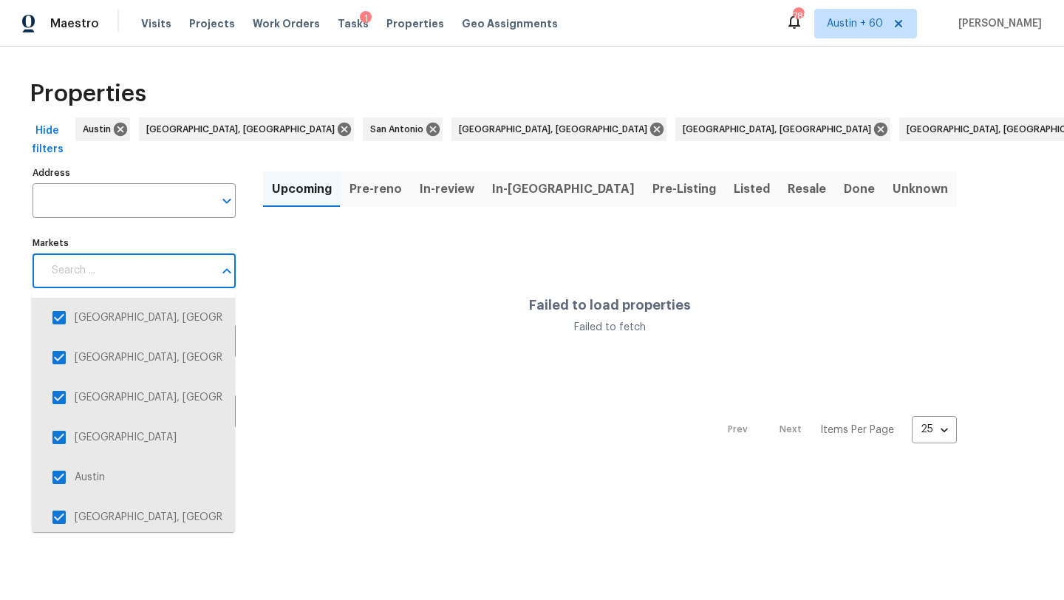
click at [152, 278] on input "Markets" at bounding box center [128, 270] width 171 height 35
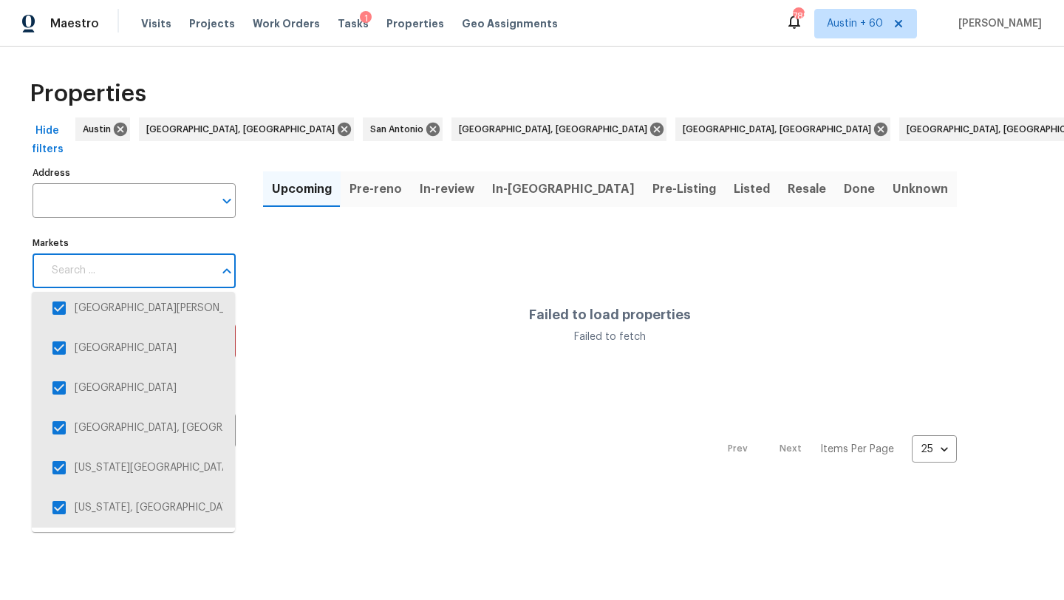
scroll to position [3004, 0]
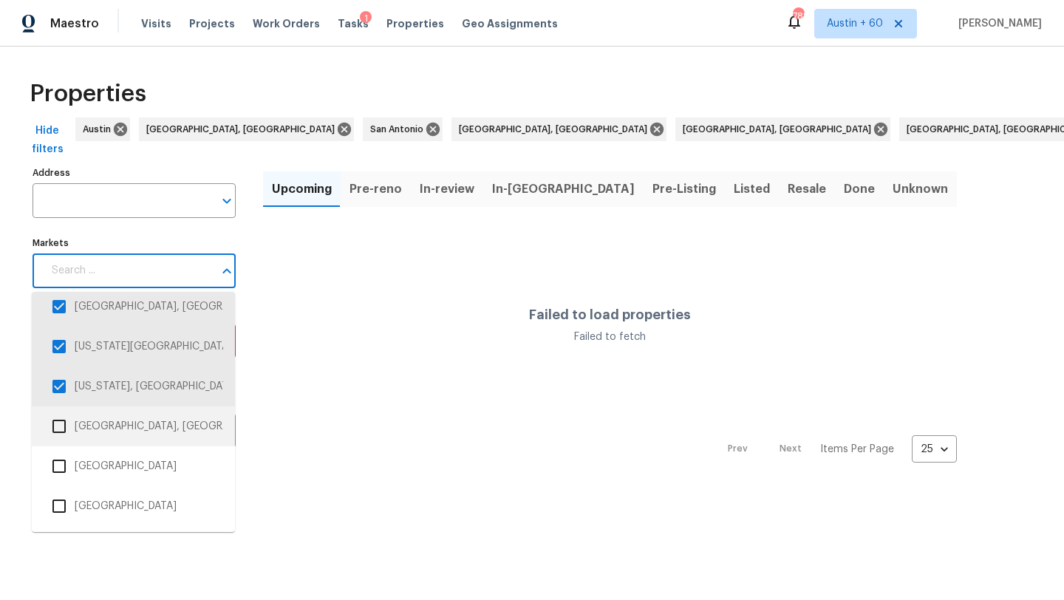
click at [139, 431] on li "Richmond, VA" at bounding box center [134, 426] width 180 height 31
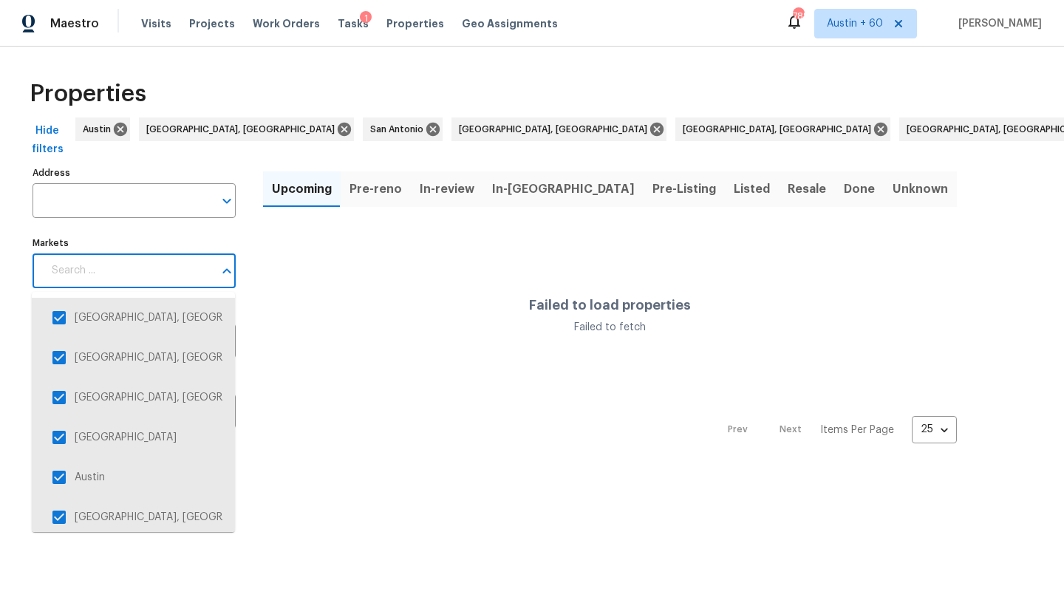
click at [151, 265] on input "Markets" at bounding box center [128, 270] width 171 height 35
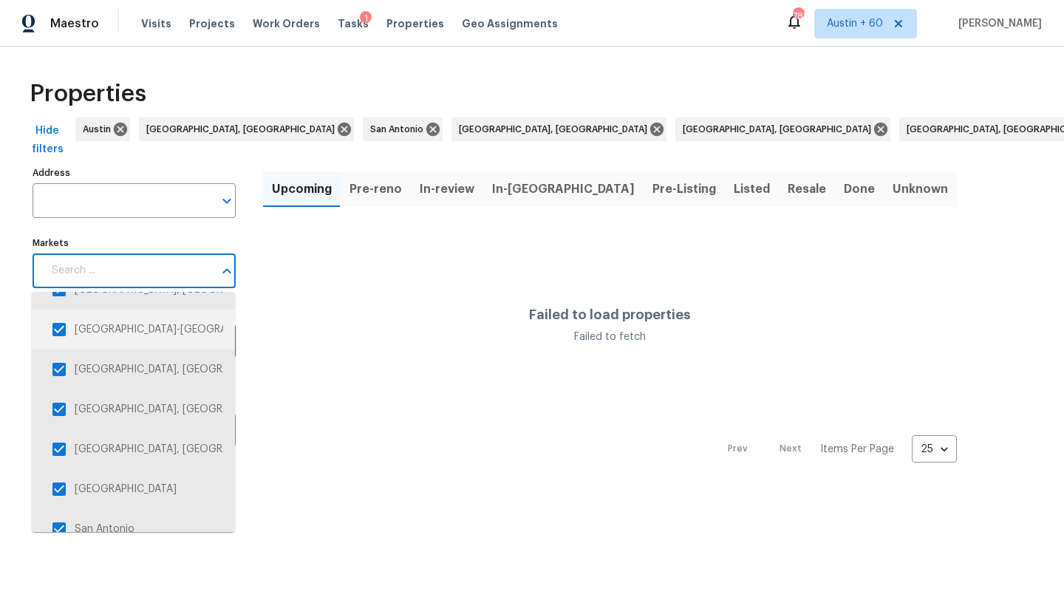
scroll to position [3004, 0]
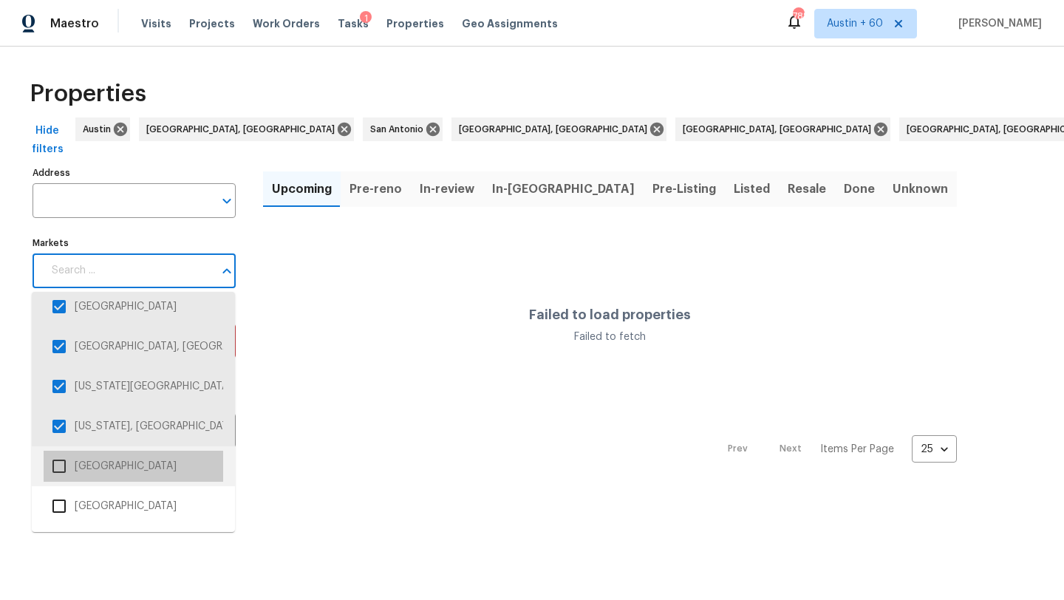
click at [122, 470] on li "Riverside" at bounding box center [134, 466] width 180 height 31
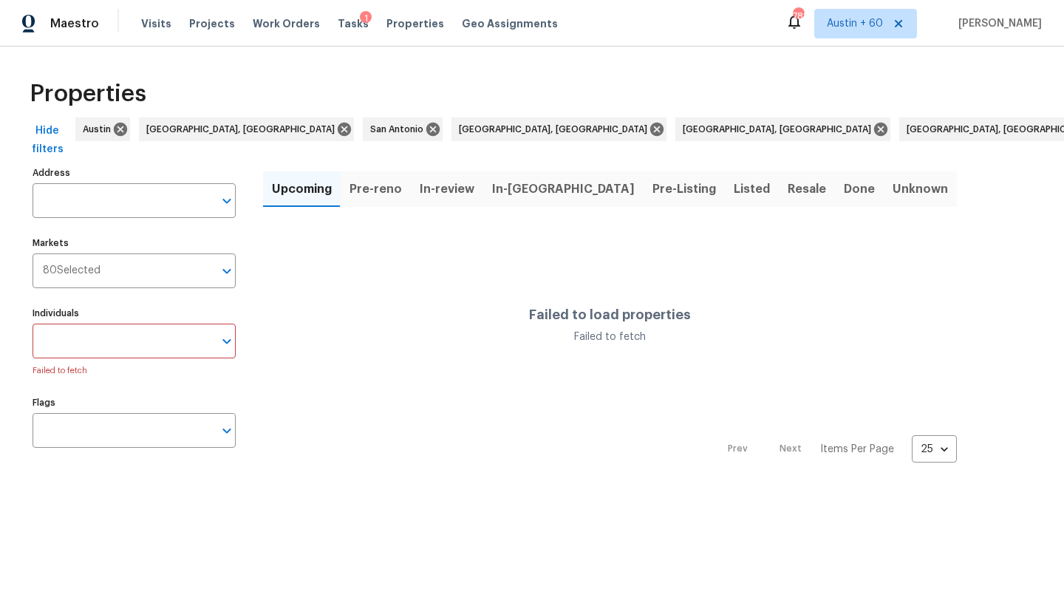
click at [129, 276] on input "Markets" at bounding box center [157, 270] width 113 height 35
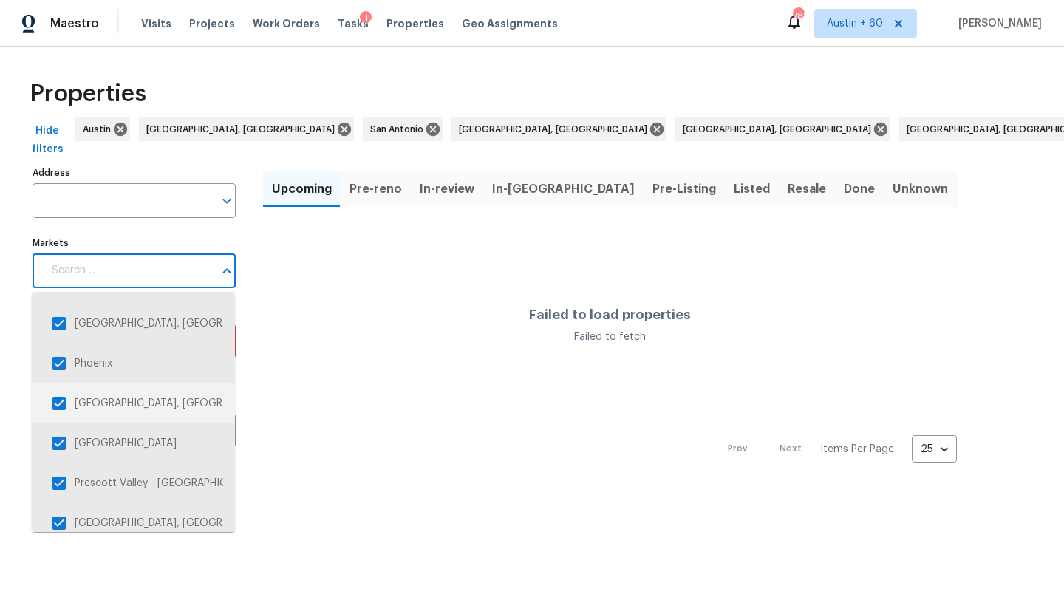
scroll to position [3004, 0]
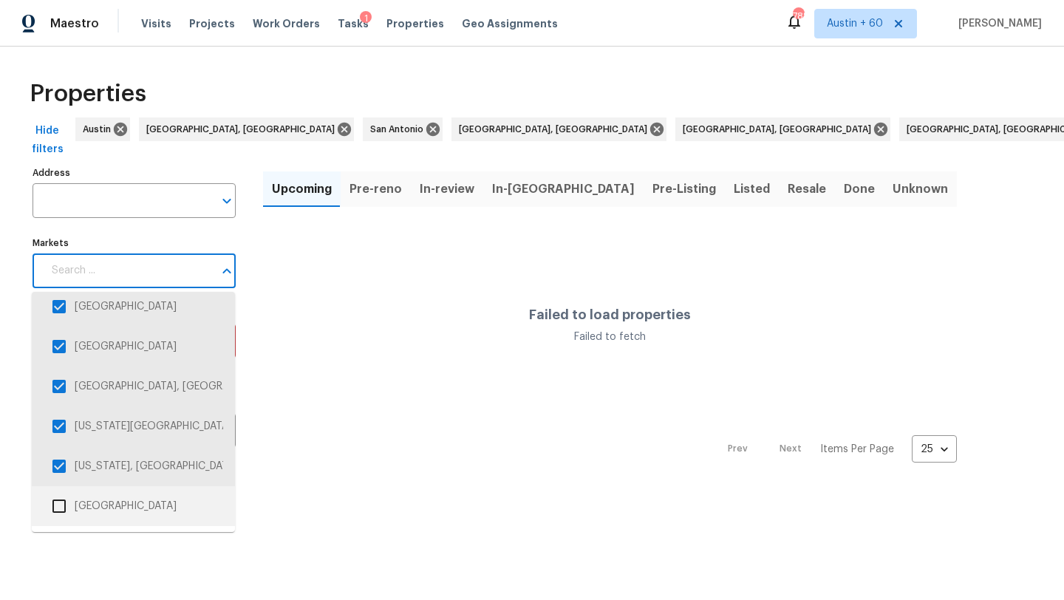
click at [118, 510] on li "Sacramento" at bounding box center [134, 506] width 180 height 31
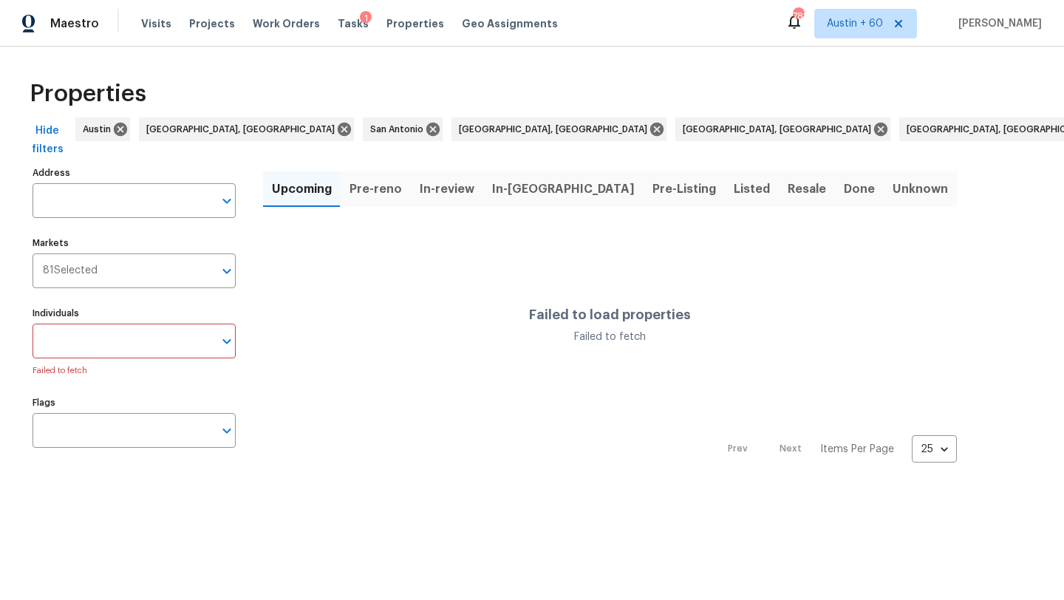
click at [474, 84] on div "Properties" at bounding box center [532, 93] width 1017 height 47
click at [218, 338] on icon "Open" at bounding box center [227, 342] width 18 height 18
click at [295, 350] on div "Failed to load properties Failed to fetch" at bounding box center [610, 326] width 694 height 202
click at [734, 188] on span "Listed" at bounding box center [752, 189] width 36 height 21
click at [902, 26] on icon at bounding box center [898, 23] width 7 height 7
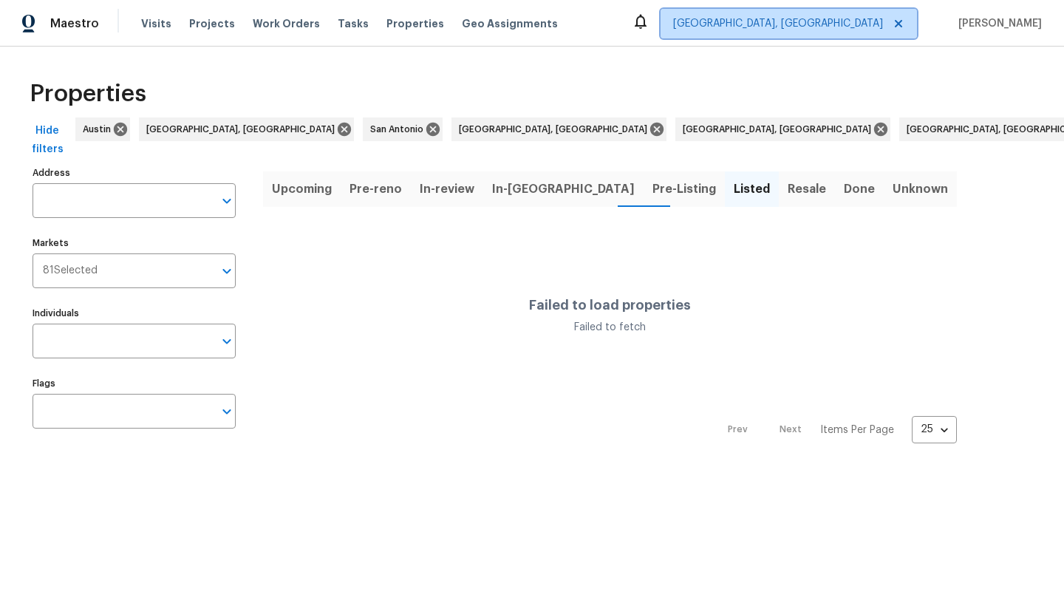
click at [905, 24] on icon at bounding box center [899, 24] width 12 height 12
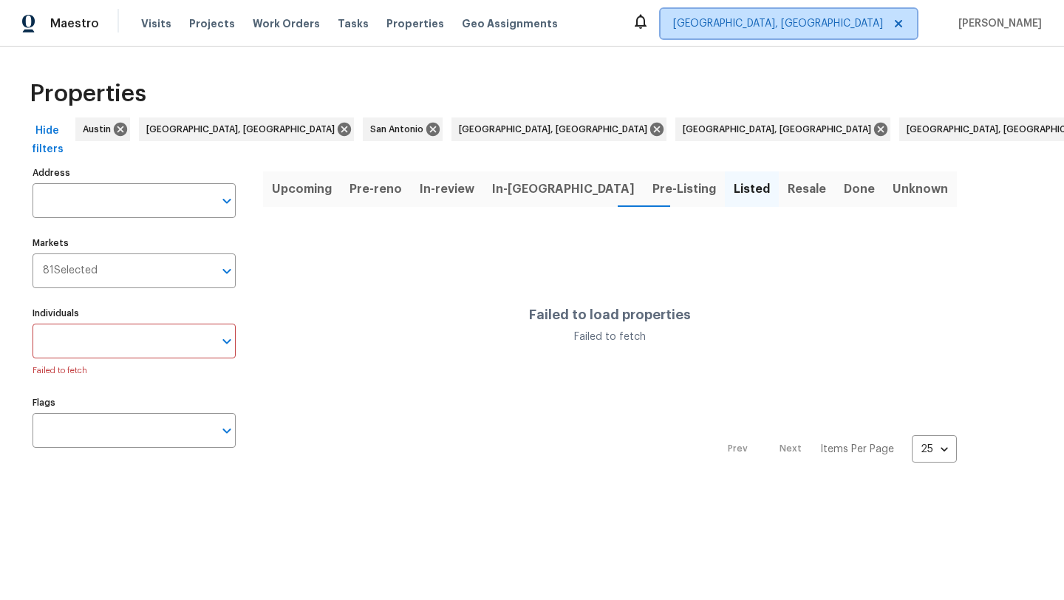
click at [905, 24] on icon at bounding box center [899, 24] width 12 height 12
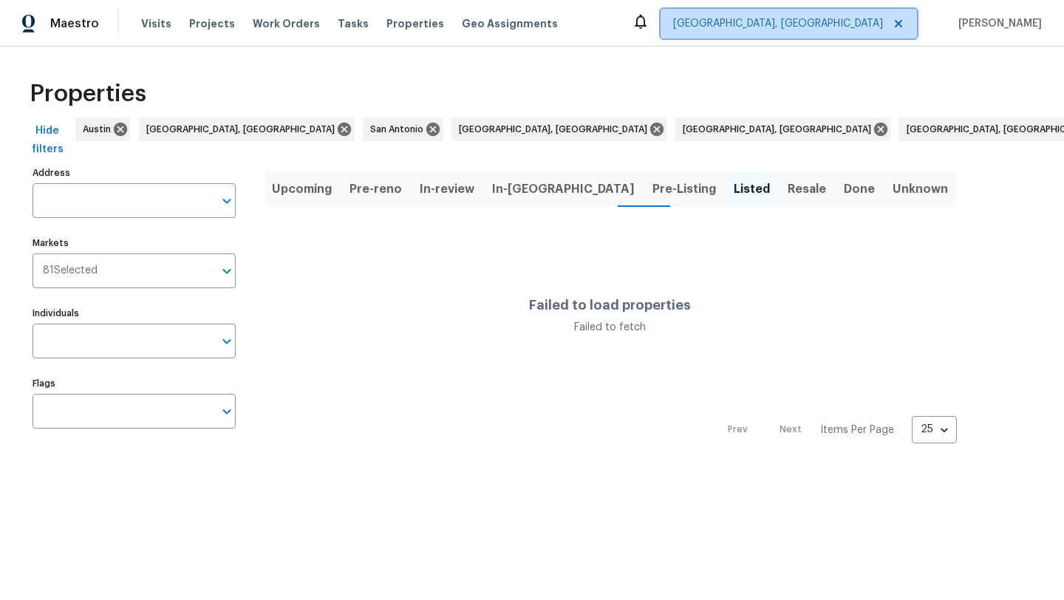
click at [905, 24] on icon at bounding box center [899, 24] width 12 height 12
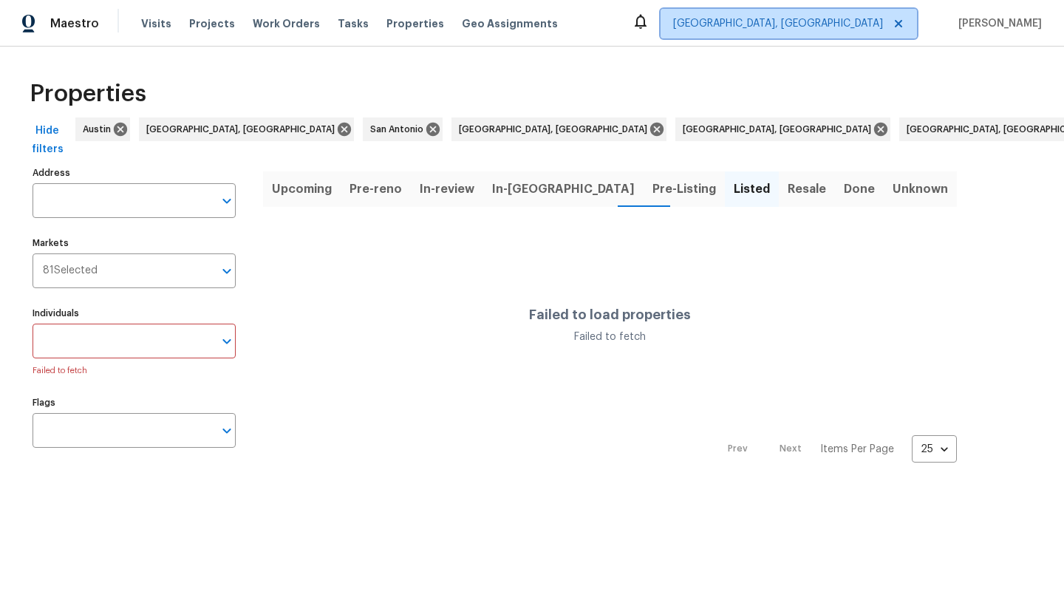
click at [905, 24] on icon at bounding box center [899, 24] width 12 height 12
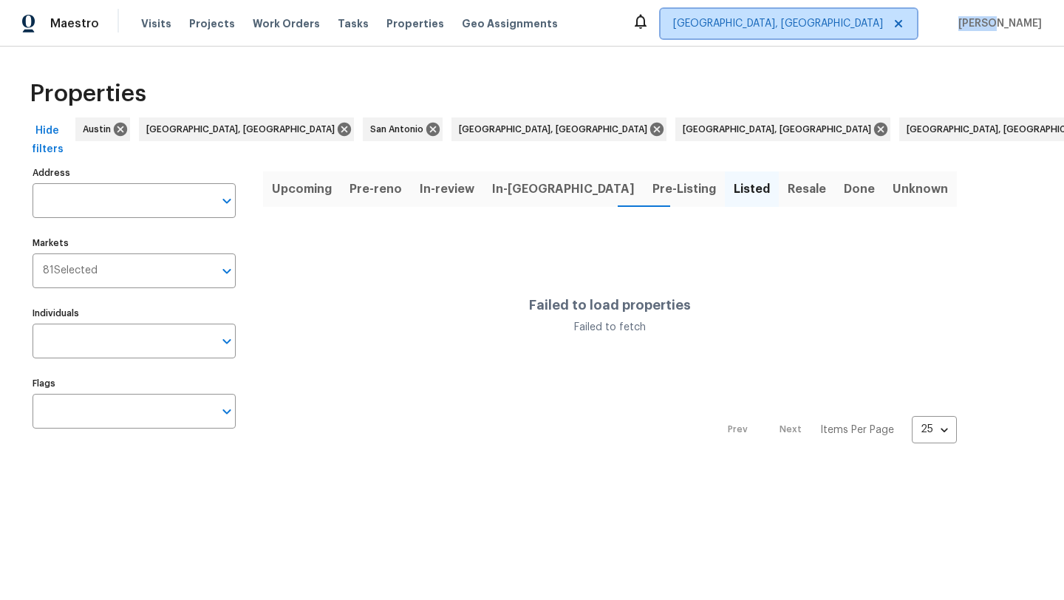
click at [905, 24] on icon at bounding box center [899, 24] width 12 height 12
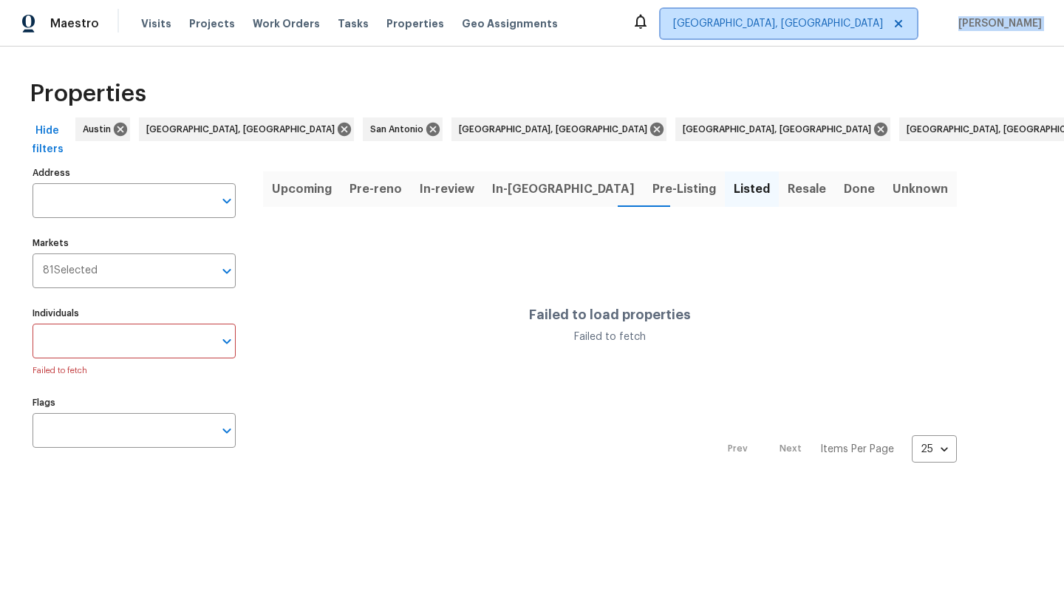
click at [905, 24] on icon at bounding box center [899, 24] width 12 height 12
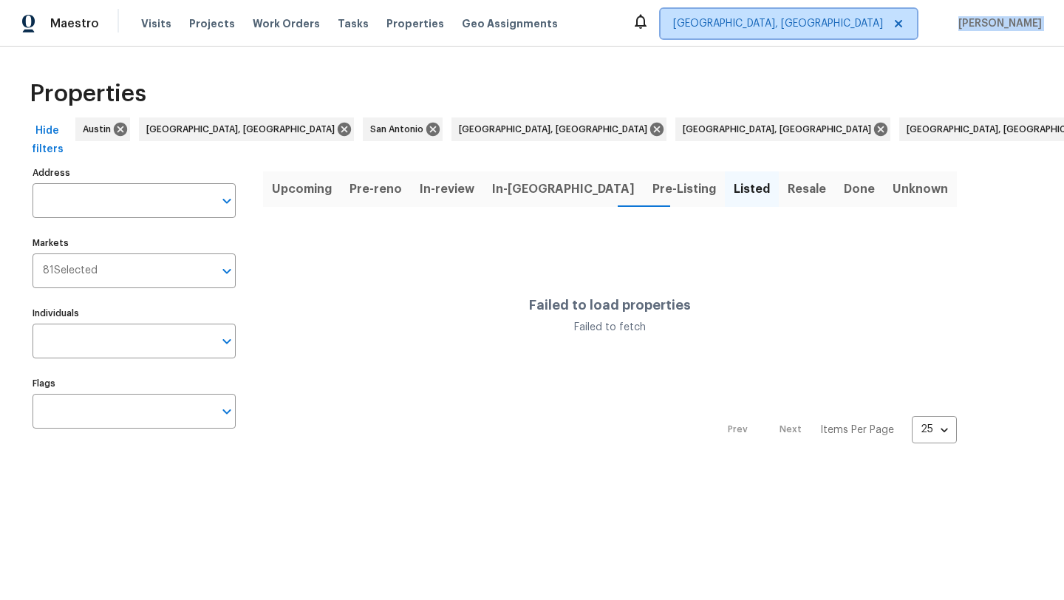
click at [905, 24] on icon at bounding box center [899, 24] width 12 height 12
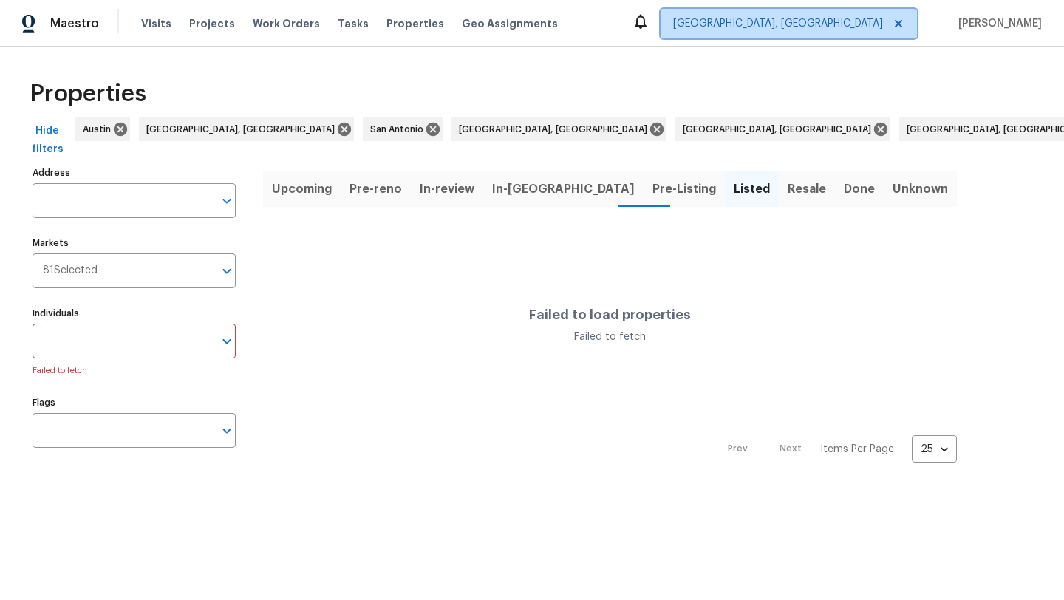
click at [905, 24] on icon at bounding box center [899, 24] width 12 height 12
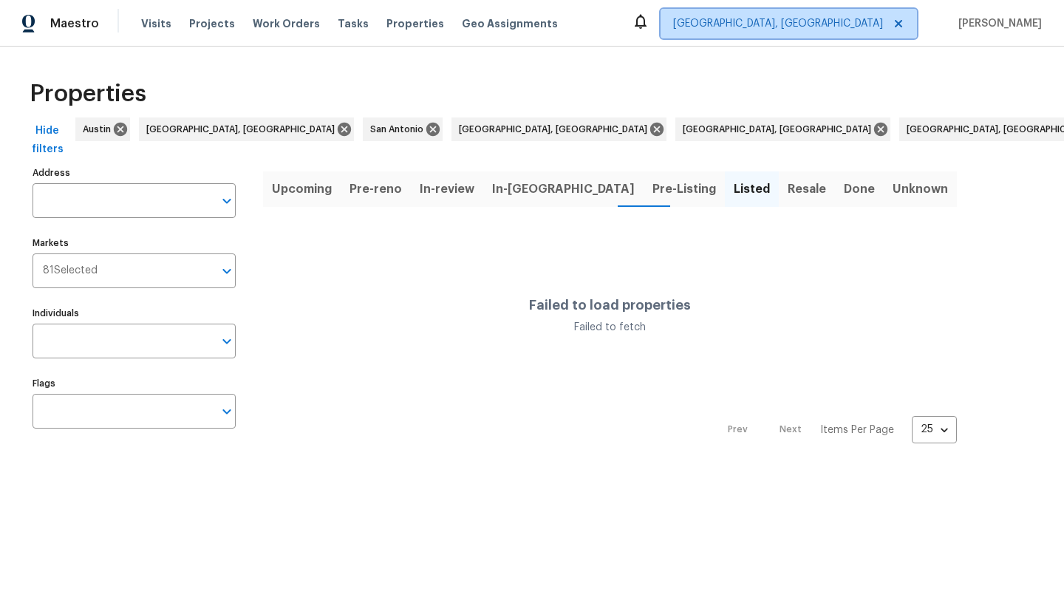
click at [905, 24] on icon at bounding box center [899, 24] width 12 height 12
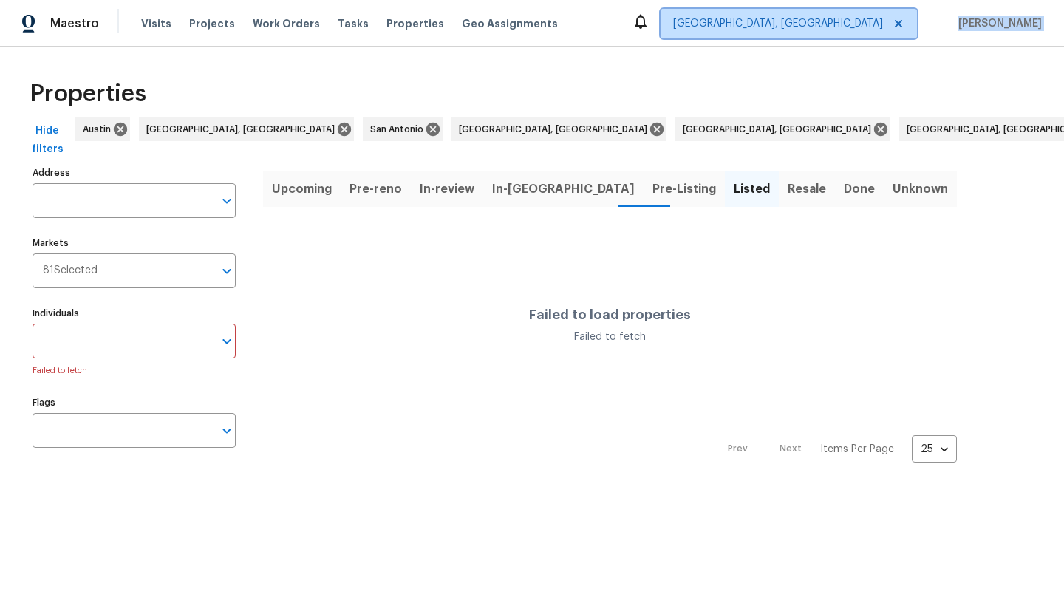
click at [905, 24] on icon at bounding box center [899, 24] width 12 height 12
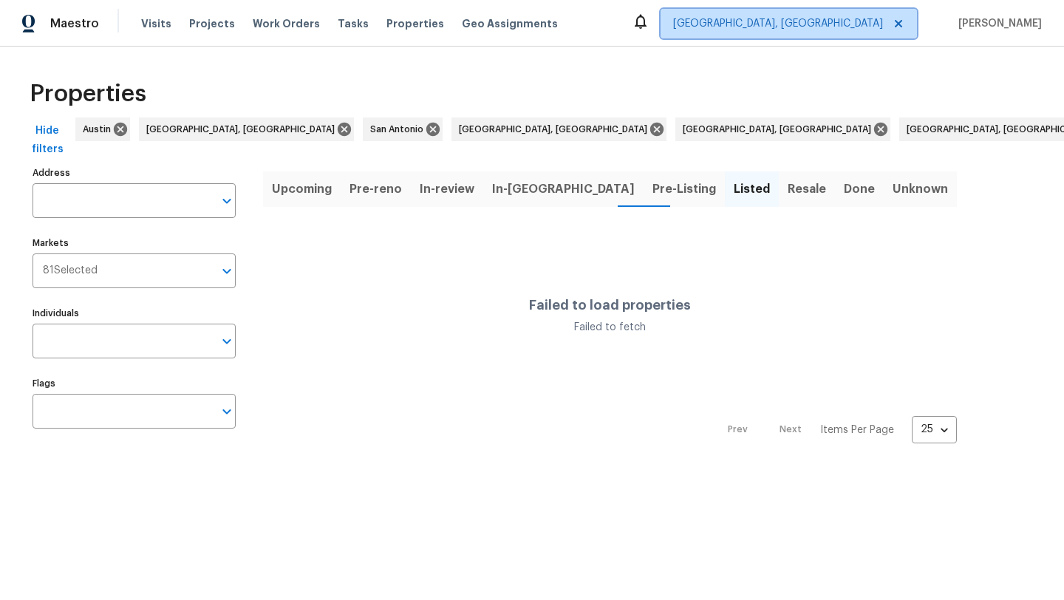
click at [905, 24] on icon at bounding box center [899, 24] width 12 height 12
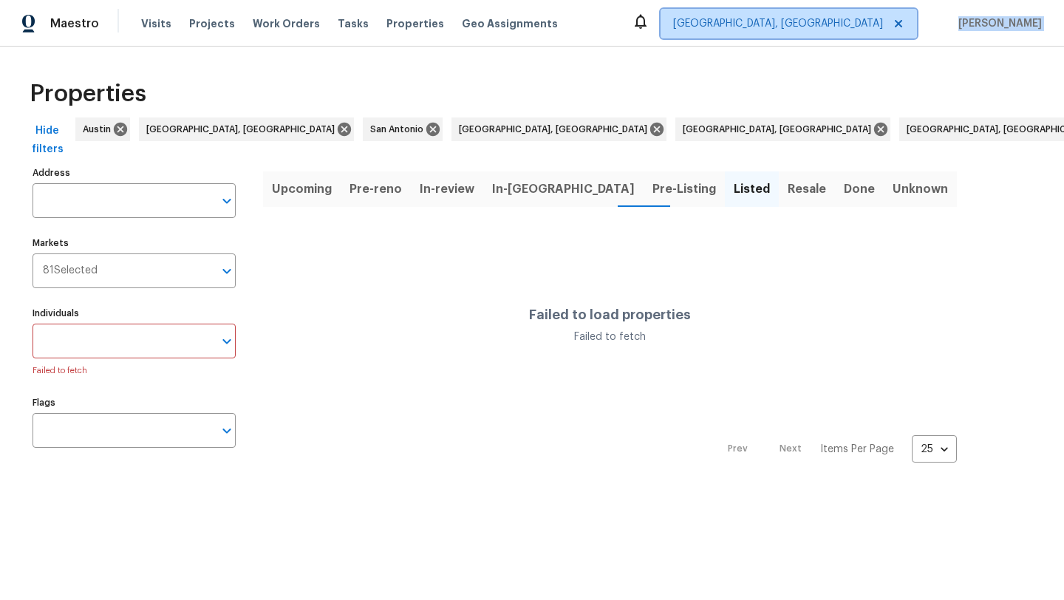
click at [905, 24] on icon at bounding box center [899, 24] width 12 height 12
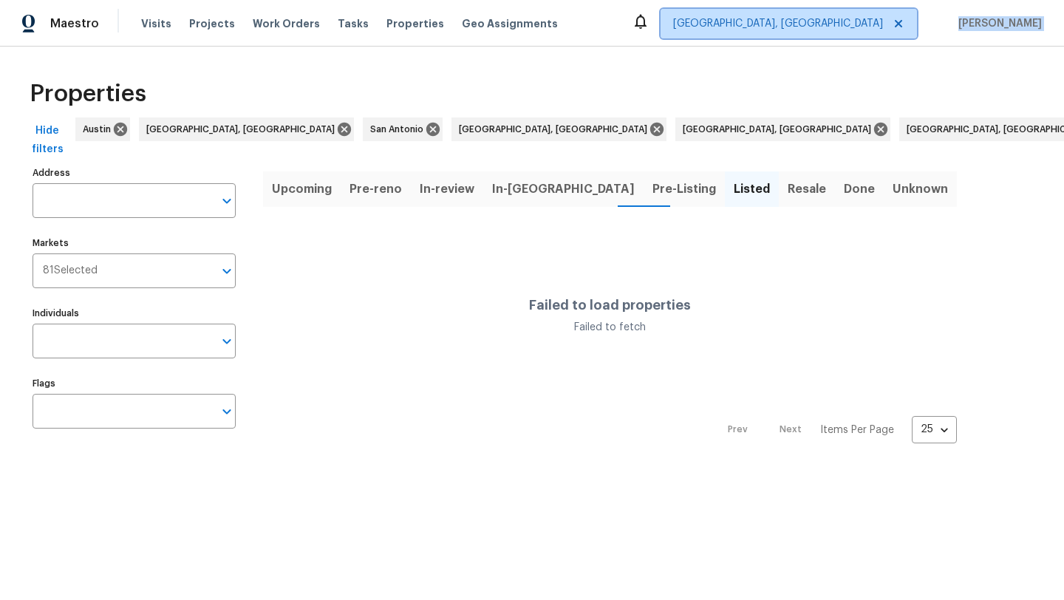
click at [905, 24] on icon at bounding box center [899, 24] width 12 height 12
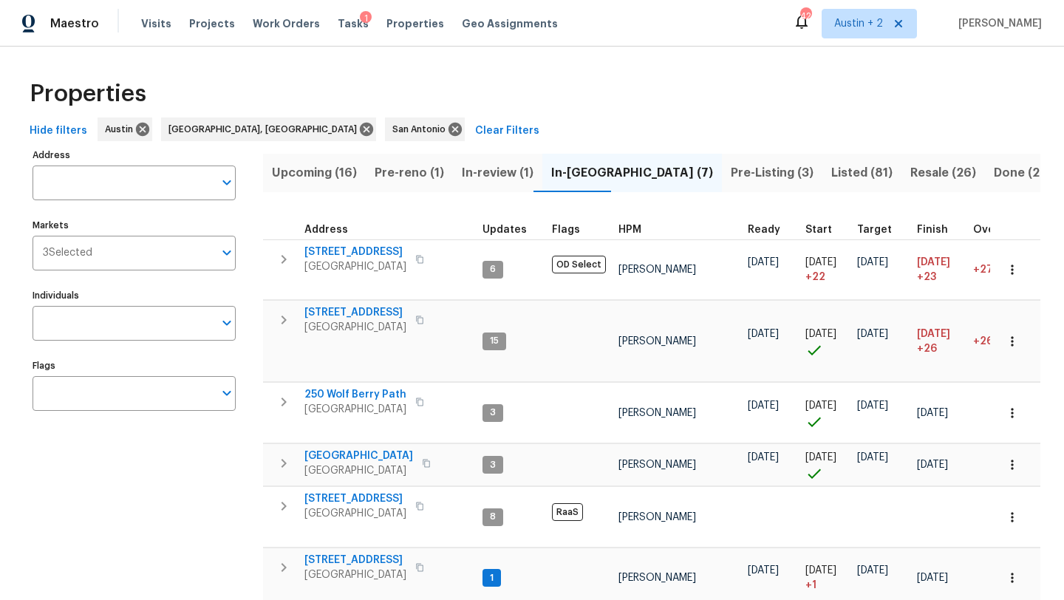
scroll to position [18, 0]
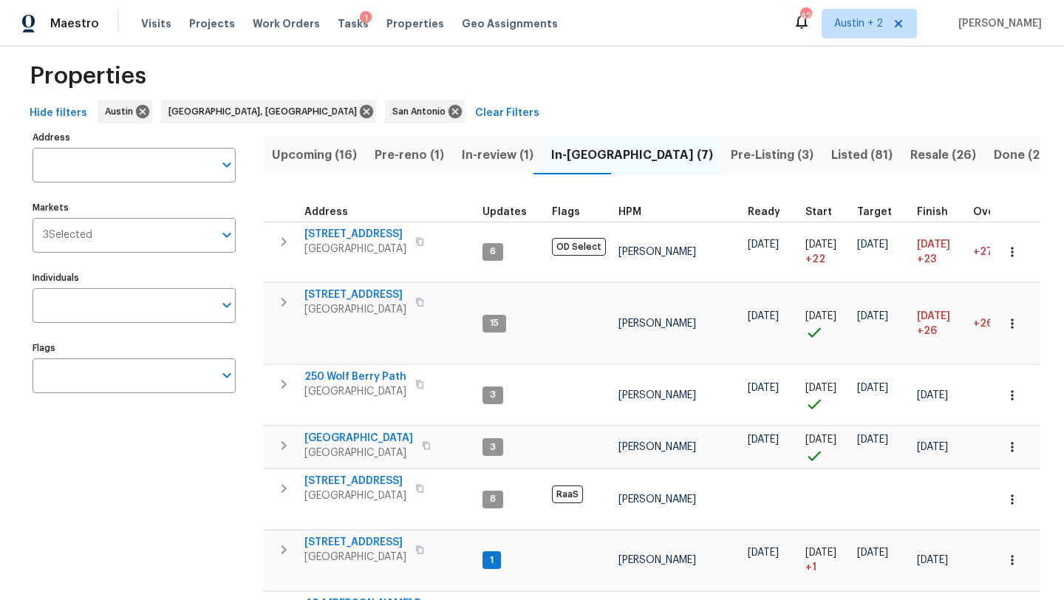
click at [831, 154] on span "Listed (81)" at bounding box center [861, 155] width 61 height 21
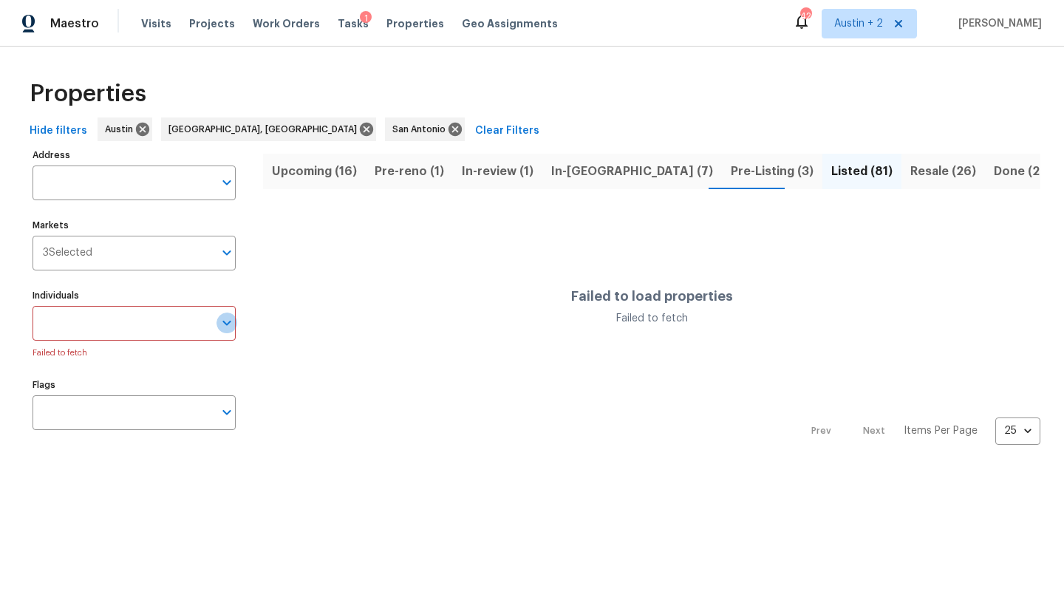
click at [218, 321] on icon "Open" at bounding box center [227, 323] width 18 height 18
click at [218, 321] on icon "Close" at bounding box center [227, 323] width 18 height 18
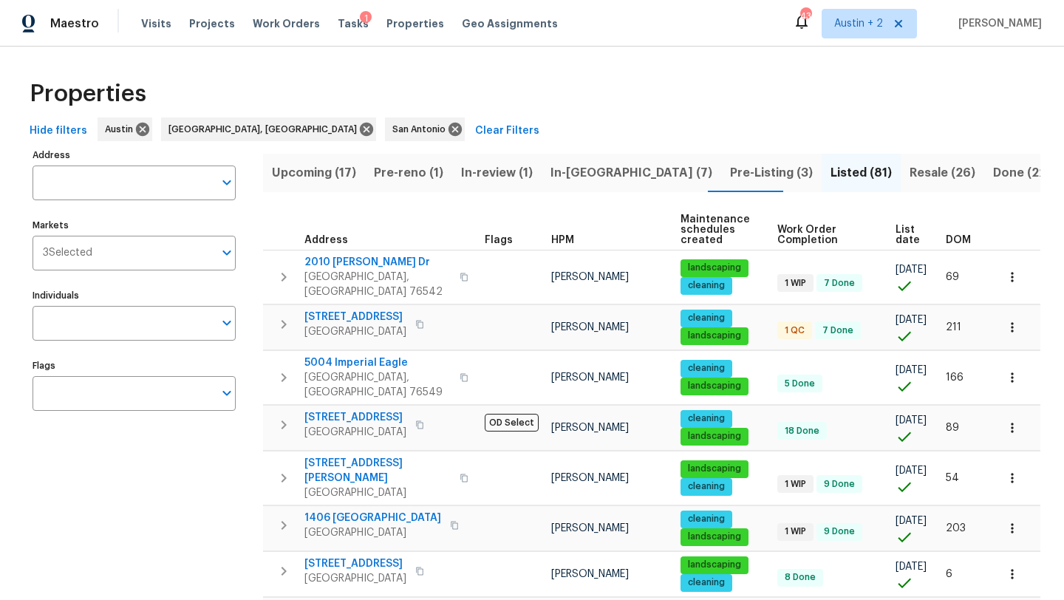
click at [831, 169] on span "Listed (81)" at bounding box center [861, 173] width 61 height 21
click at [955, 235] on span "DOM" at bounding box center [958, 240] width 25 height 10
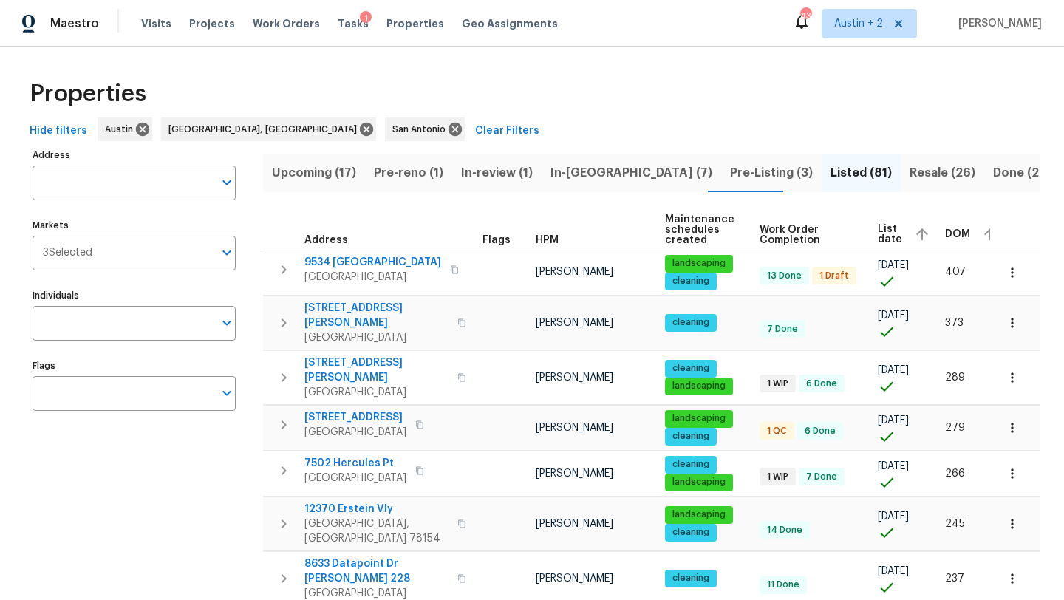
click at [360, 18] on div "1" at bounding box center [366, 18] width 12 height 15
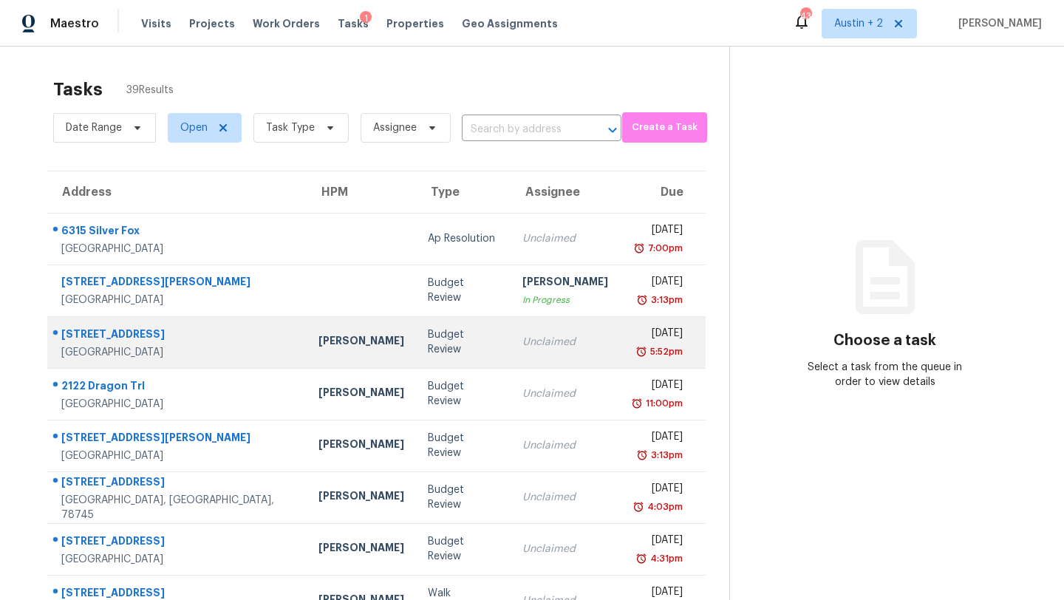
click at [215, 340] on td "285 Waters View Ct Dripping Springs, TX, 78620" at bounding box center [176, 342] width 259 height 52
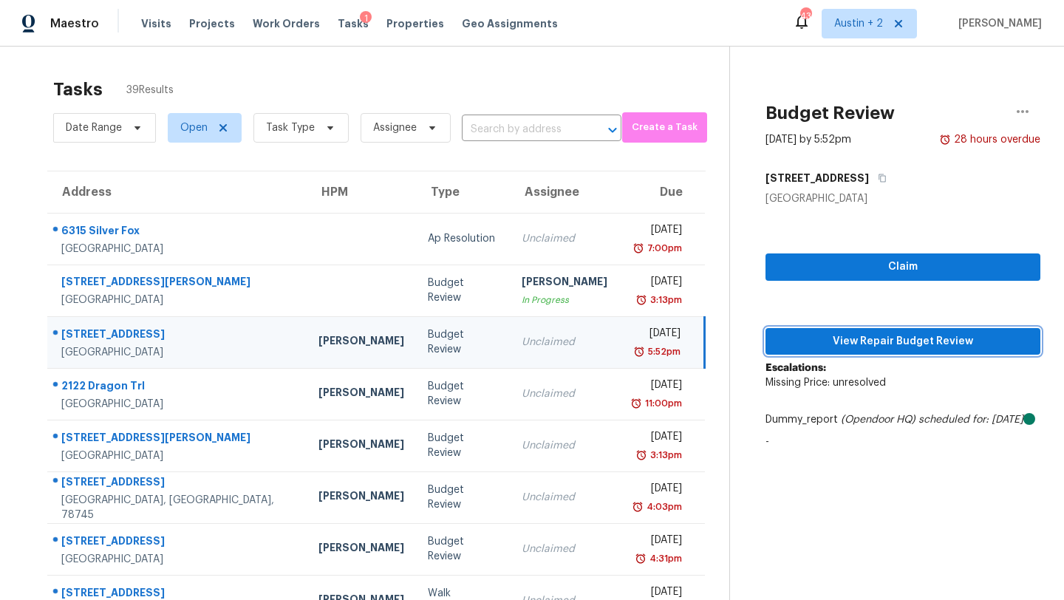
click at [809, 337] on span "View Repair Budget Review" at bounding box center [902, 342] width 251 height 18
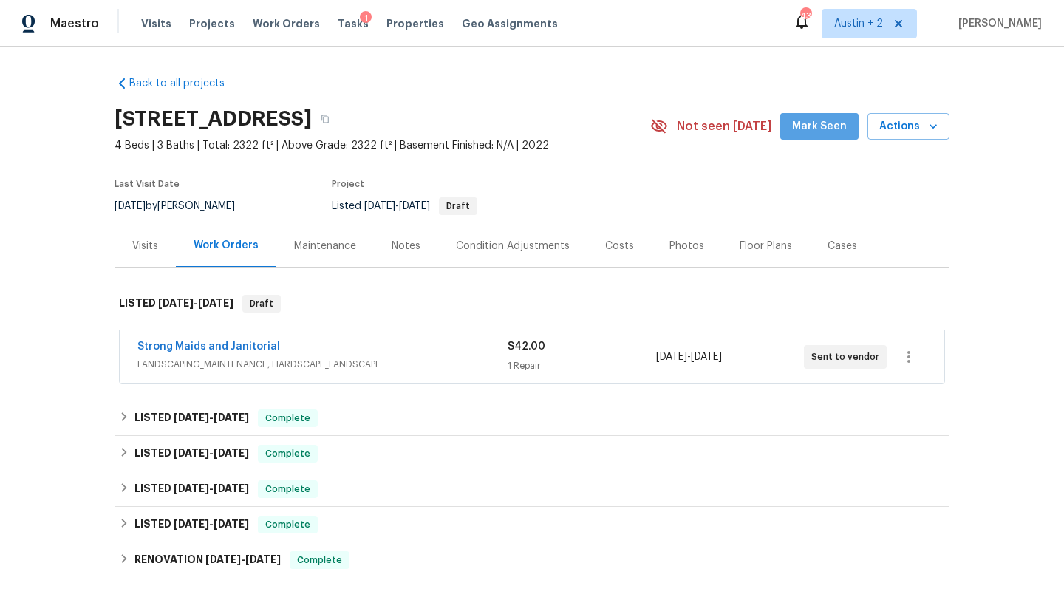
click at [825, 135] on span "Mark Seen" at bounding box center [819, 127] width 55 height 18
click at [402, 244] on div "Notes" at bounding box center [406, 246] width 29 height 15
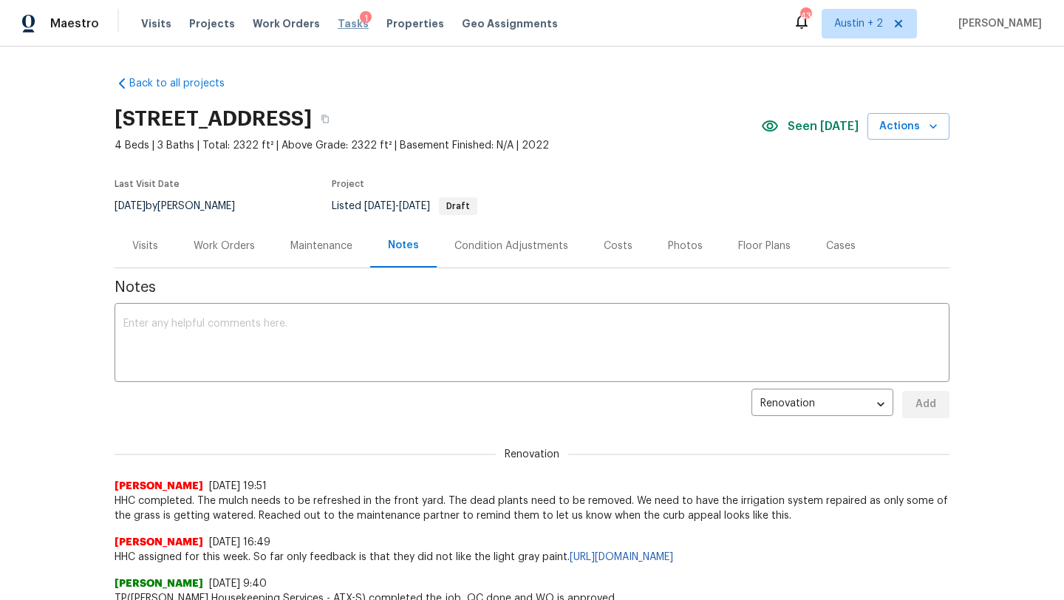
click at [338, 24] on span "Tasks" at bounding box center [353, 23] width 31 height 10
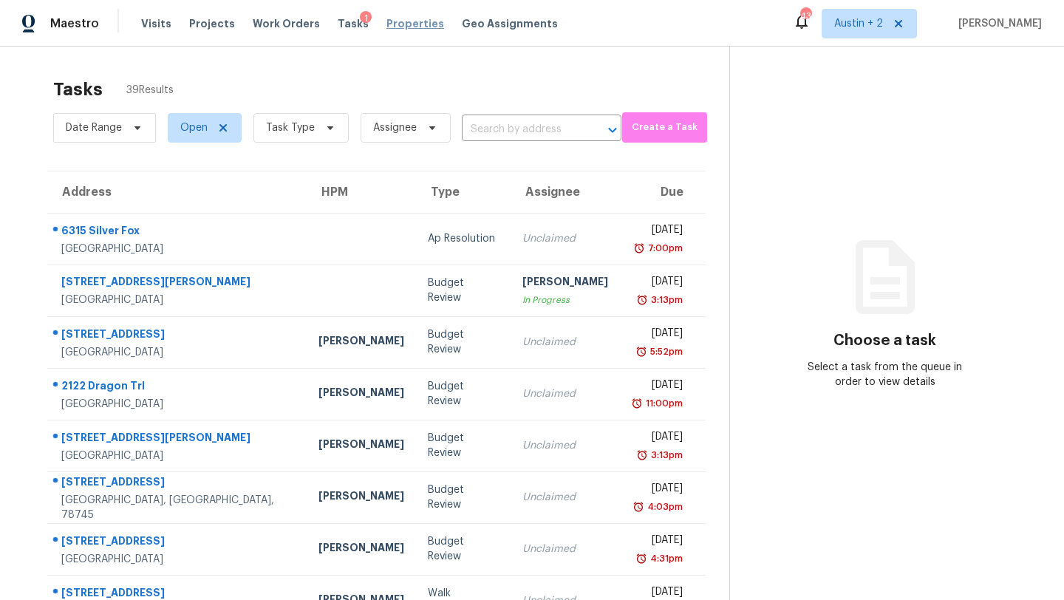
click at [393, 24] on span "Properties" at bounding box center [416, 23] width 58 height 15
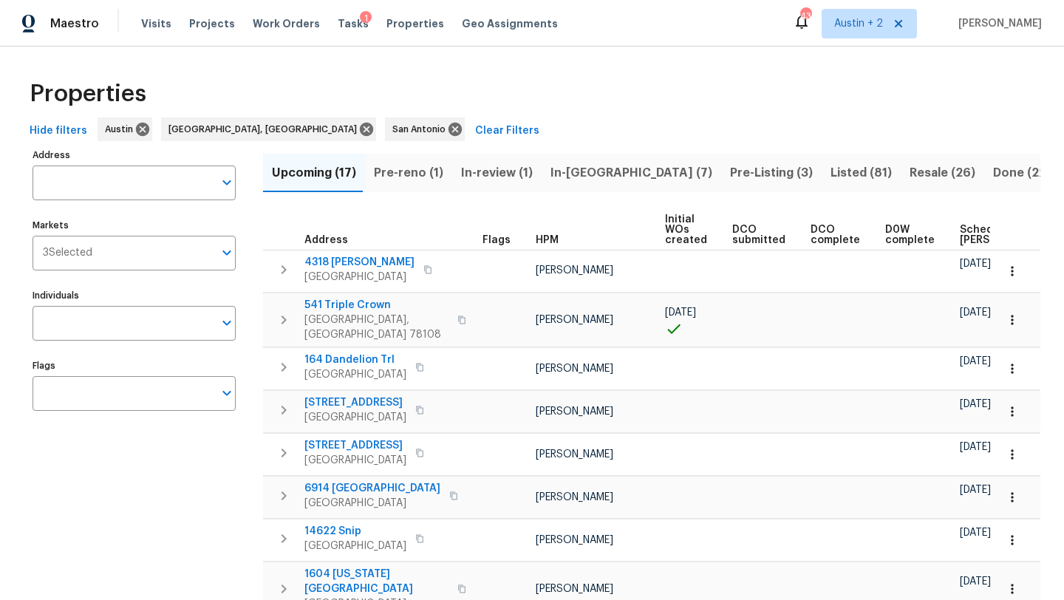
click at [831, 166] on span "Listed (81)" at bounding box center [861, 173] width 61 height 21
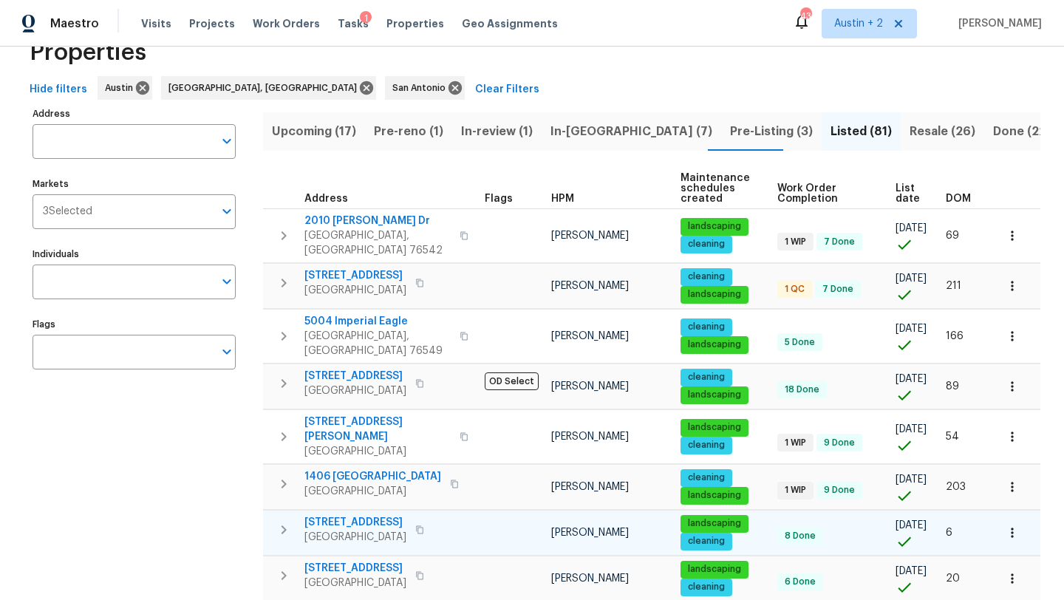
scroll to position [41, 0]
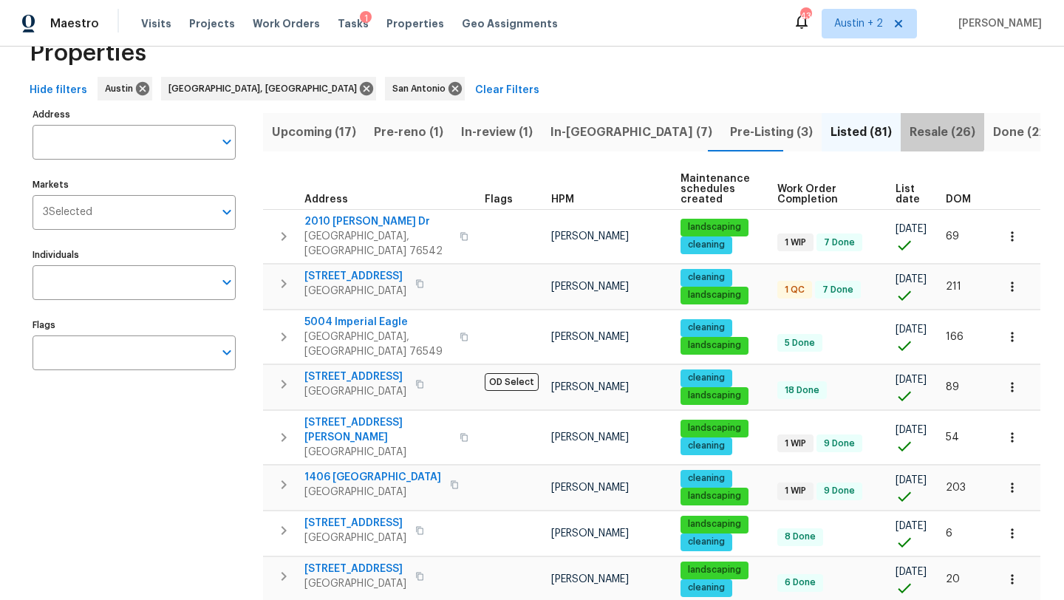
click at [910, 126] on span "Resale (26)" at bounding box center [943, 132] width 66 height 21
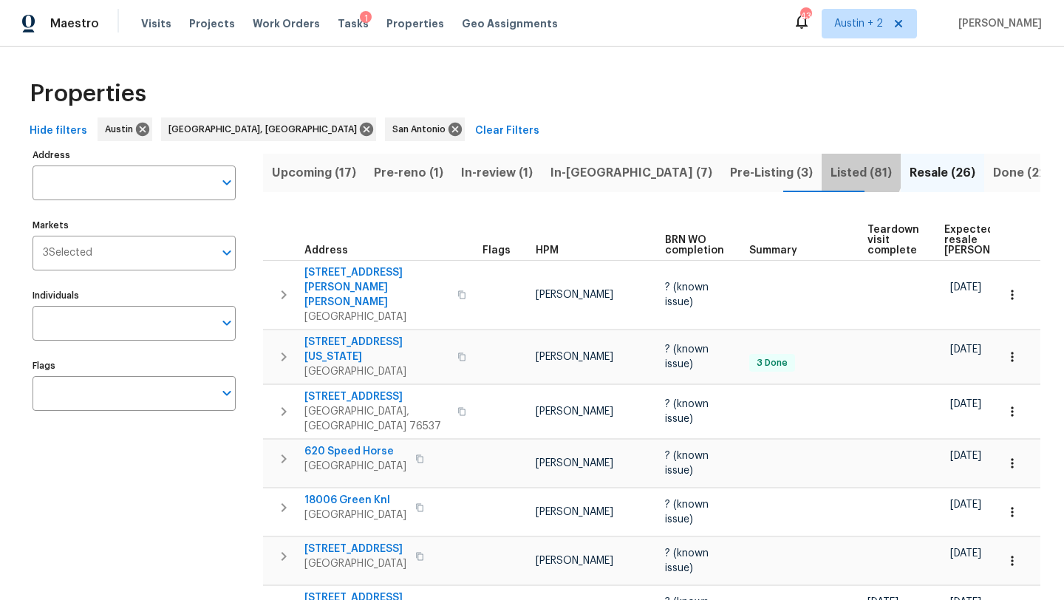
click at [831, 166] on span "Listed (81)" at bounding box center [861, 173] width 61 height 21
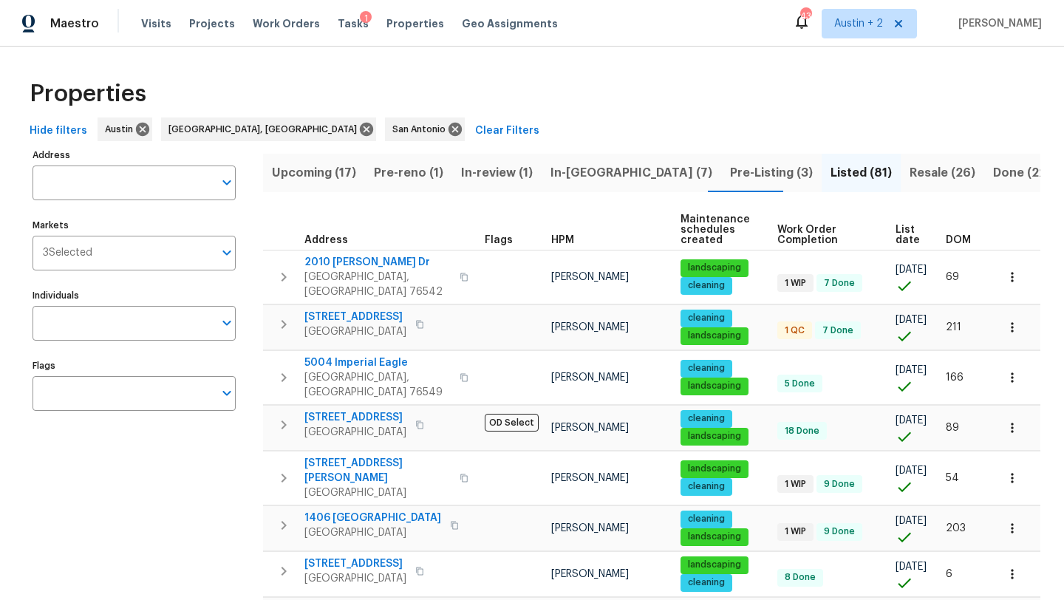
click at [956, 238] on span "DOM" at bounding box center [958, 240] width 25 height 10
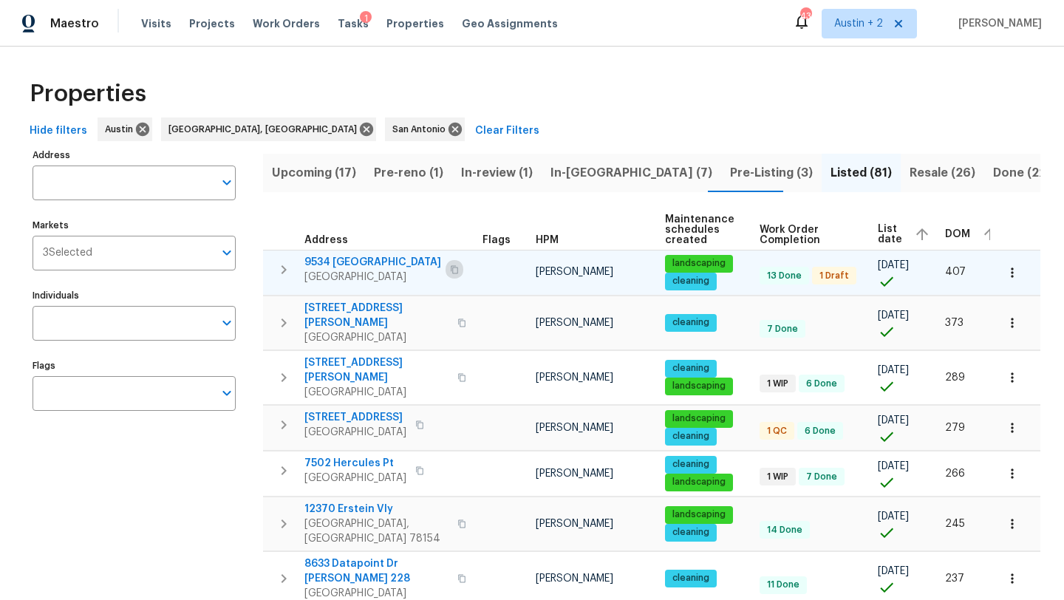
click at [450, 268] on icon "button" at bounding box center [454, 269] width 9 height 9
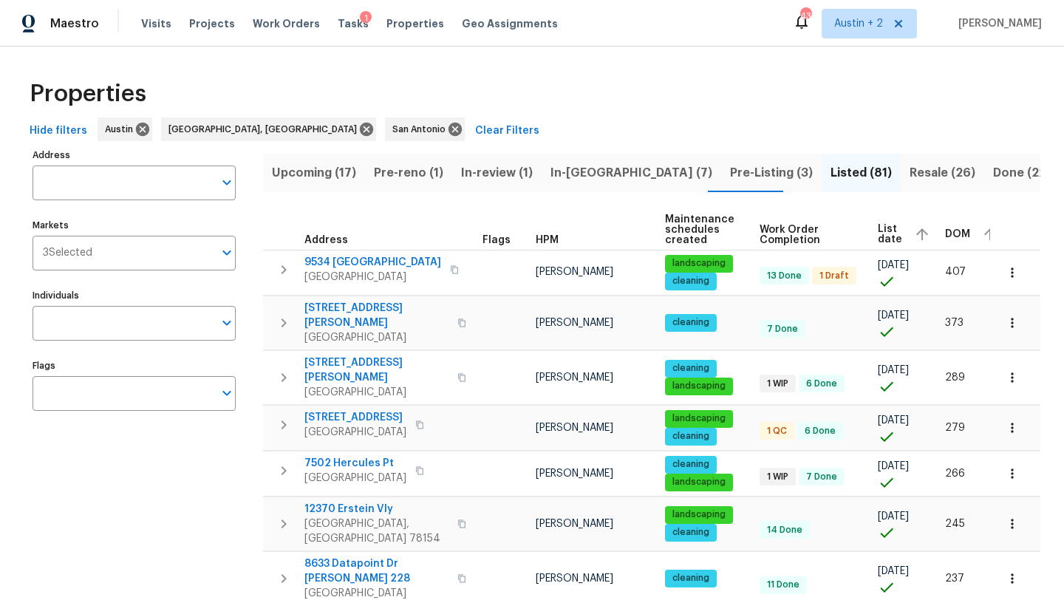
click at [910, 174] on span "Resale (26)" at bounding box center [943, 173] width 66 height 21
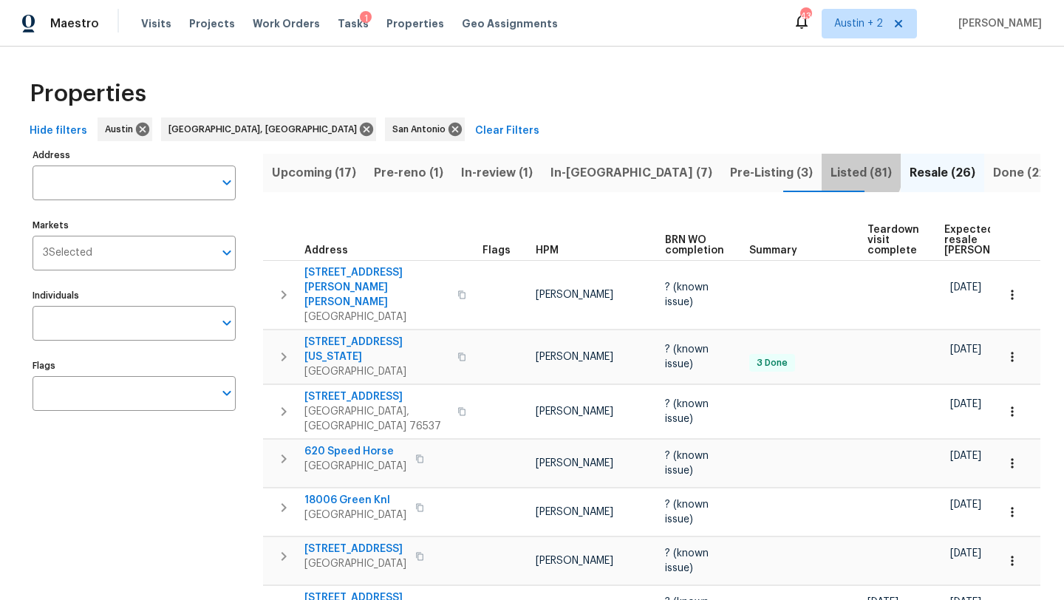
click at [831, 170] on span "Listed (81)" at bounding box center [861, 173] width 61 height 21
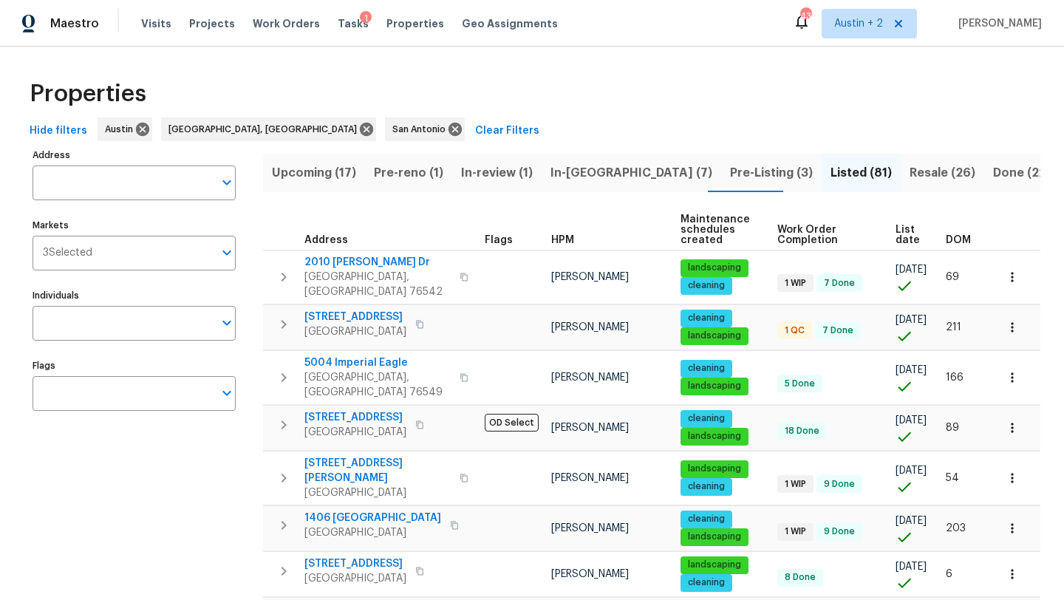
click at [959, 243] on span "DOM" at bounding box center [958, 240] width 25 height 10
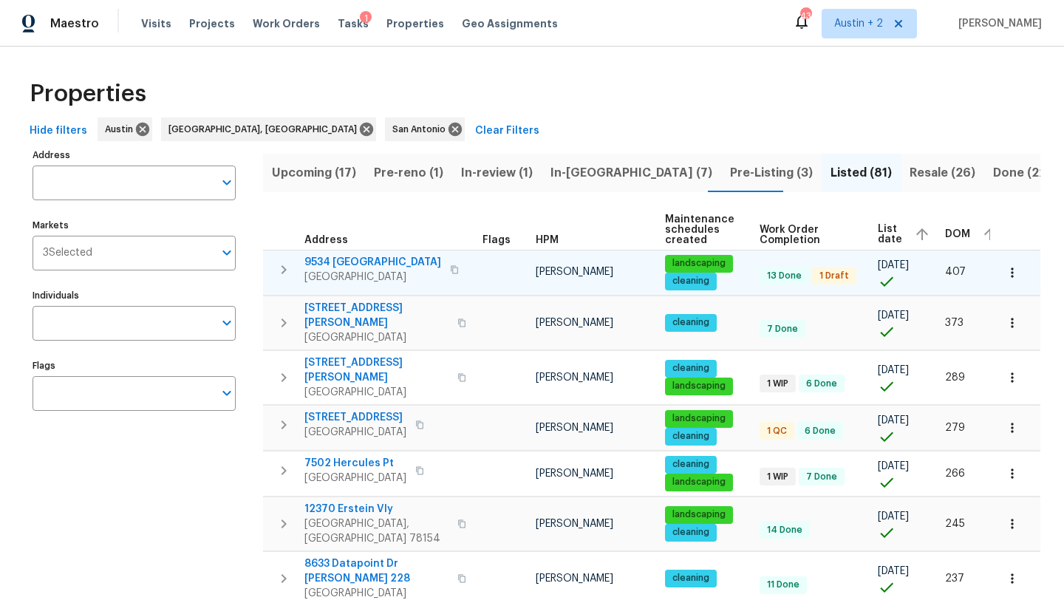
click at [450, 269] on icon "button" at bounding box center [454, 269] width 9 height 9
click at [349, 262] on span "9534 [GEOGRAPHIC_DATA]" at bounding box center [372, 262] width 137 height 15
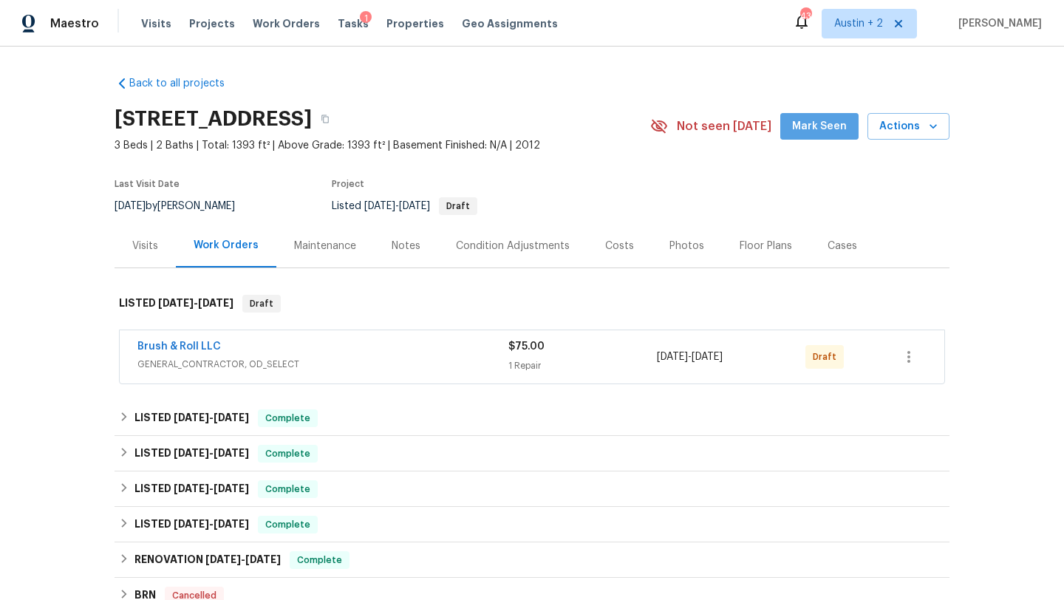
click at [827, 118] on span "Mark Seen" at bounding box center [819, 127] width 55 height 18
click at [180, 347] on link "Brush & Roll LLC" at bounding box center [179, 346] width 84 height 10
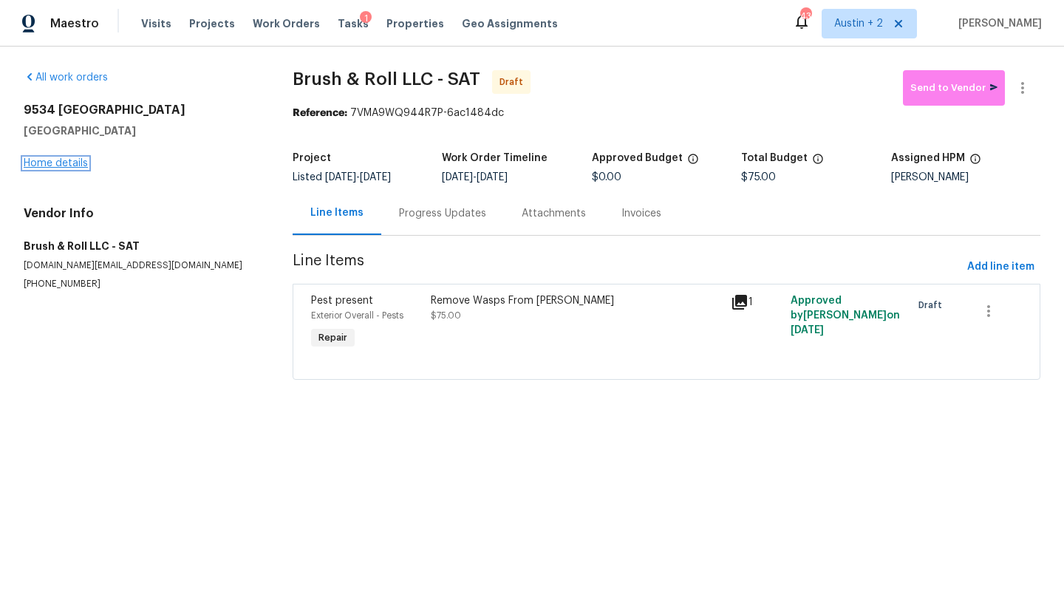
click at [50, 163] on link "Home details" at bounding box center [56, 163] width 64 height 10
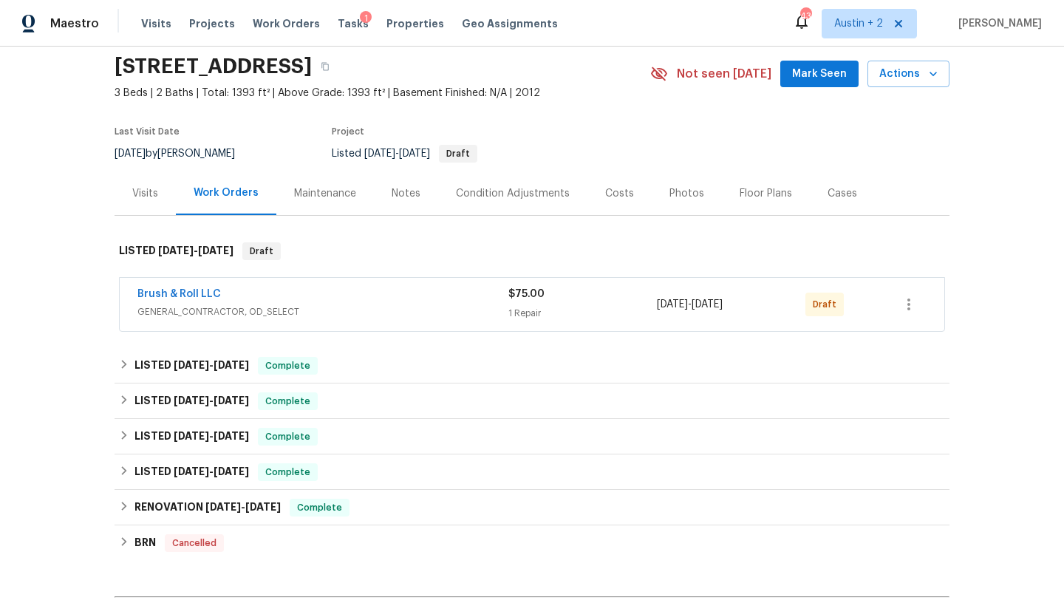
scroll to position [54, 0]
click at [421, 353] on div "LISTED 3/10/25 - 4/22/25 Complete" at bounding box center [532, 364] width 835 height 35
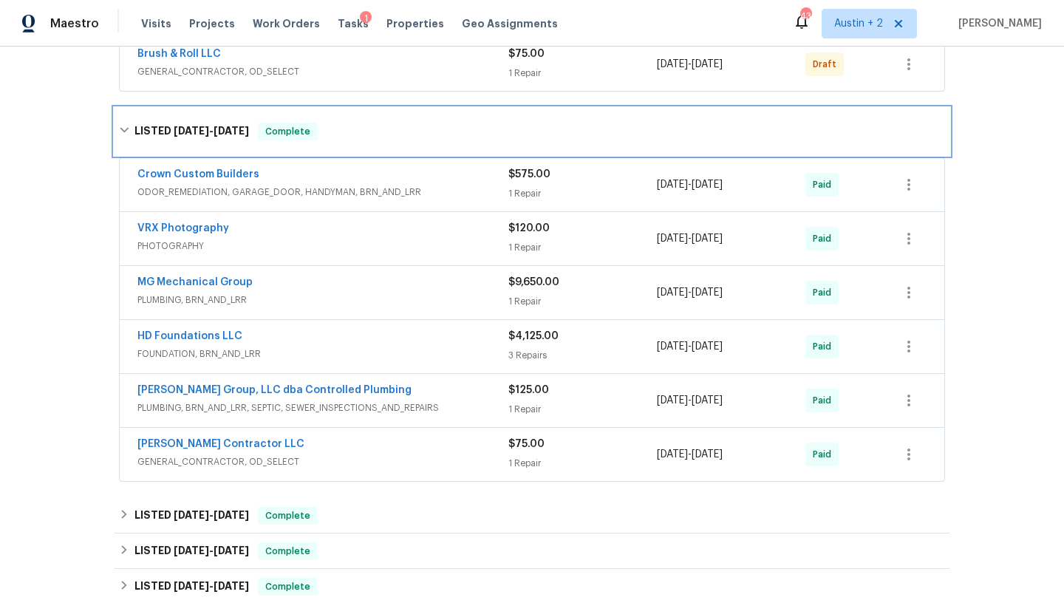
scroll to position [0, 0]
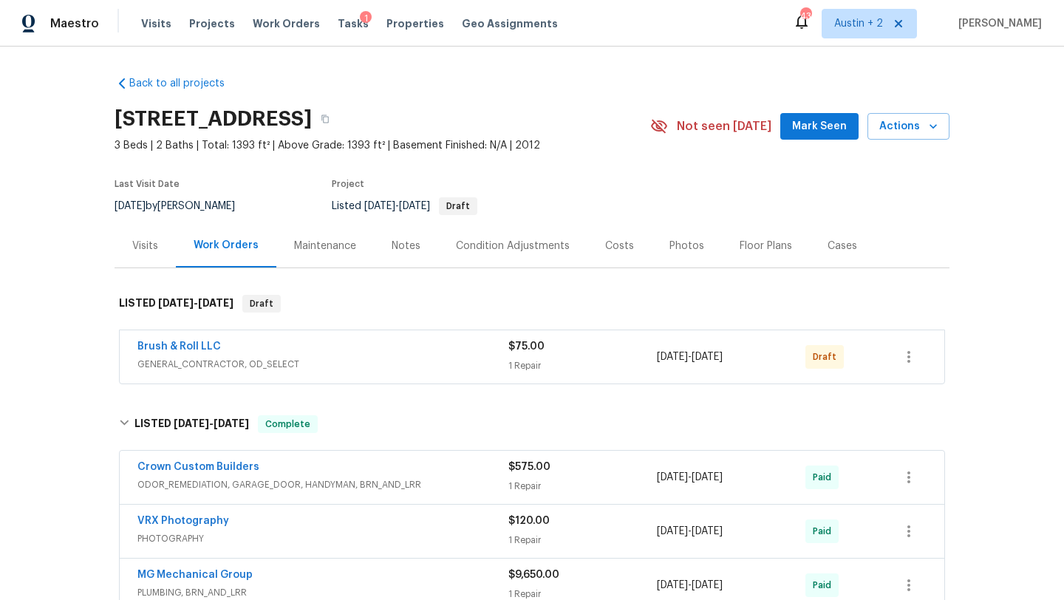
click at [612, 254] on div "Costs" at bounding box center [620, 246] width 64 height 44
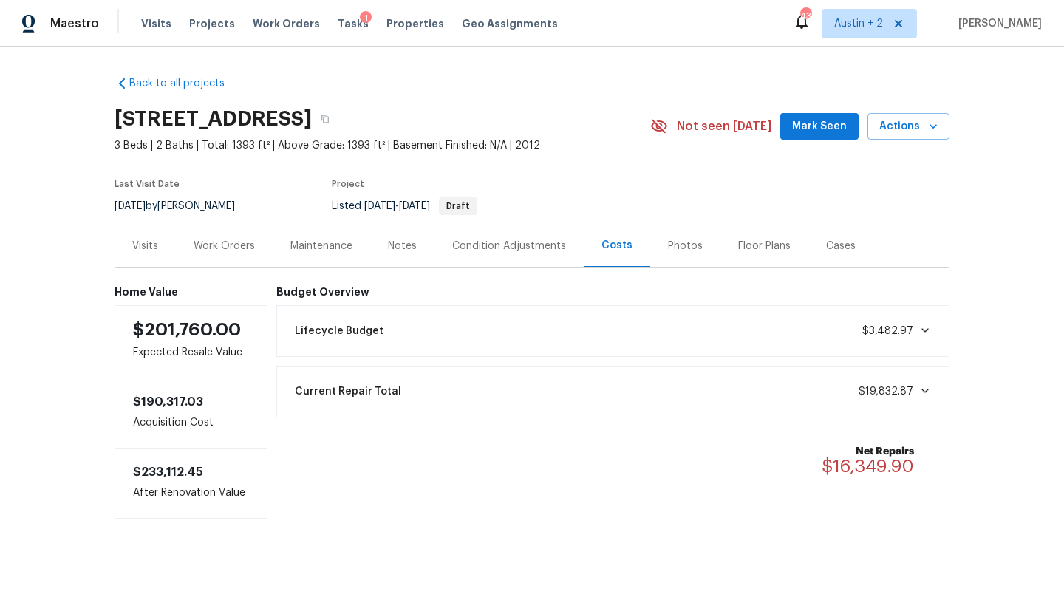
click at [262, 244] on div "Work Orders" at bounding box center [224, 246] width 97 height 44
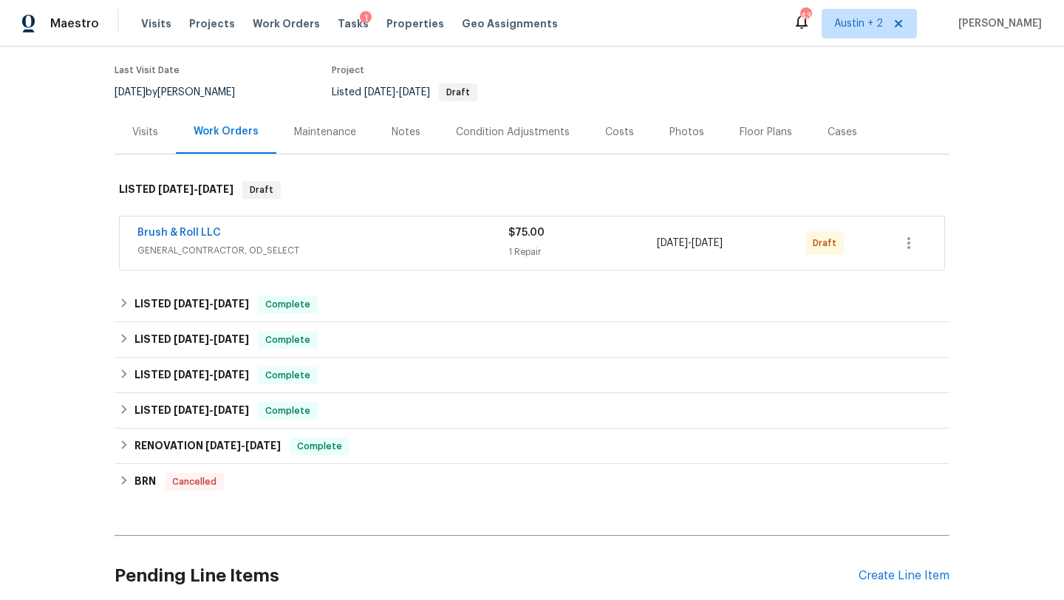
scroll to position [118, 0]
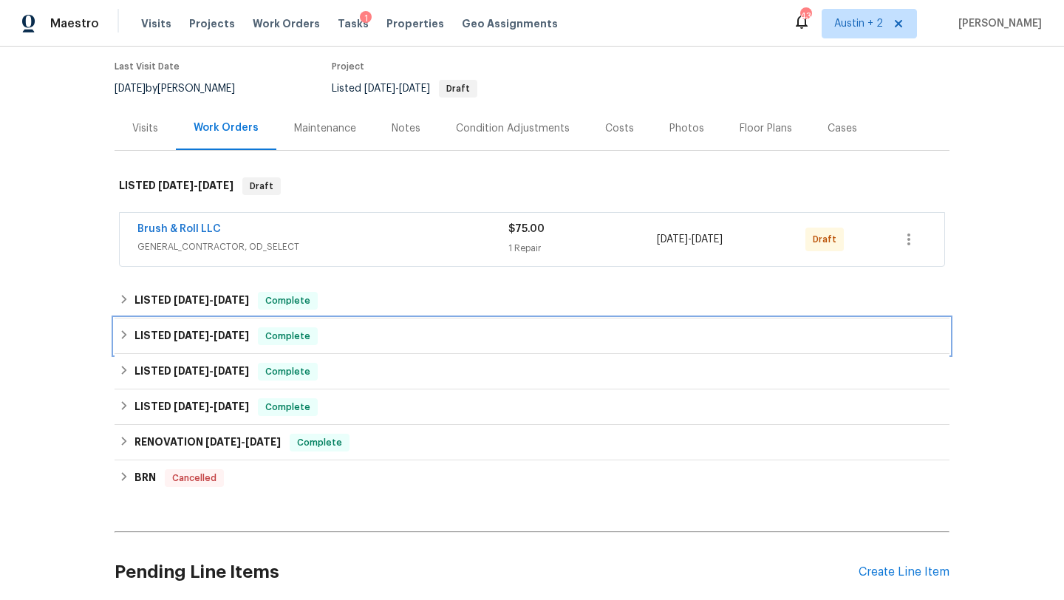
click at [430, 321] on div "LISTED 3/3/25 - 3/6/25 Complete" at bounding box center [532, 336] width 835 height 35
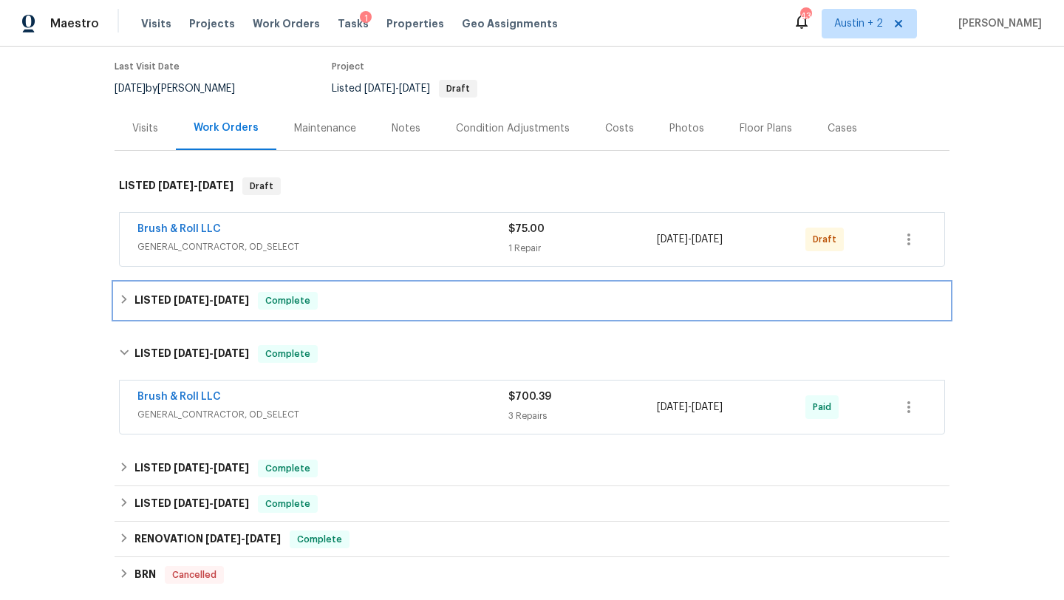
click at [443, 300] on div "LISTED 3/10/25 - 4/22/25 Complete" at bounding box center [532, 301] width 826 height 18
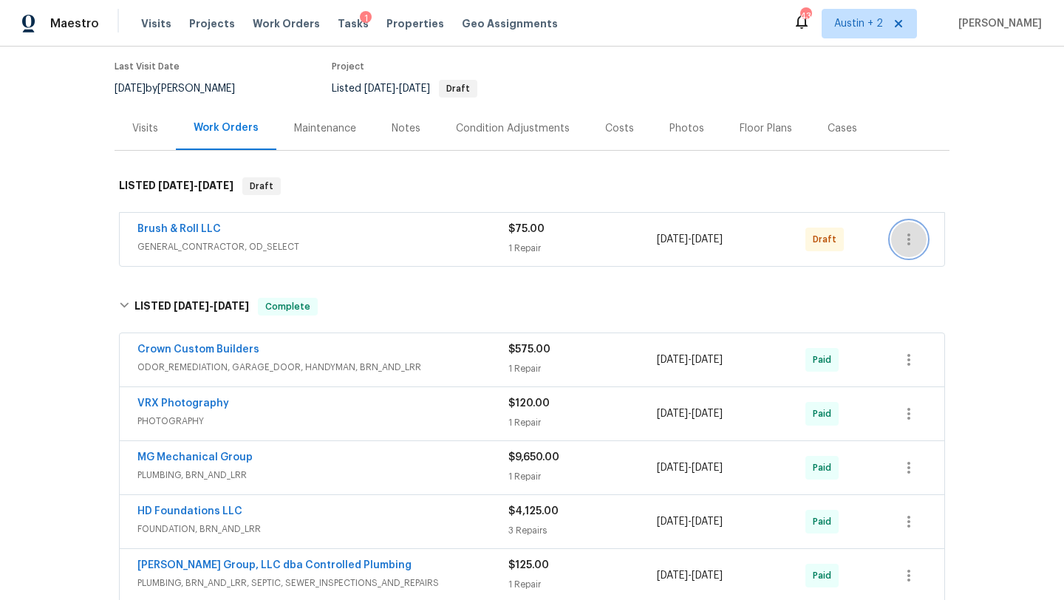
click at [908, 238] on icon "button" at bounding box center [909, 240] width 3 height 12
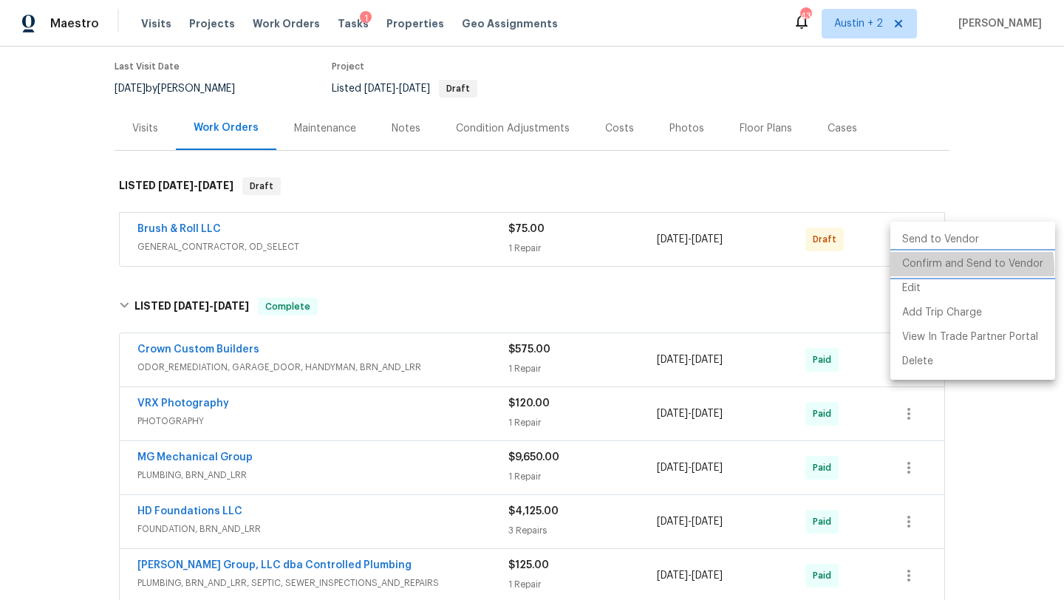
click at [914, 270] on li "Confirm and Send to Vendor" at bounding box center [973, 264] width 165 height 24
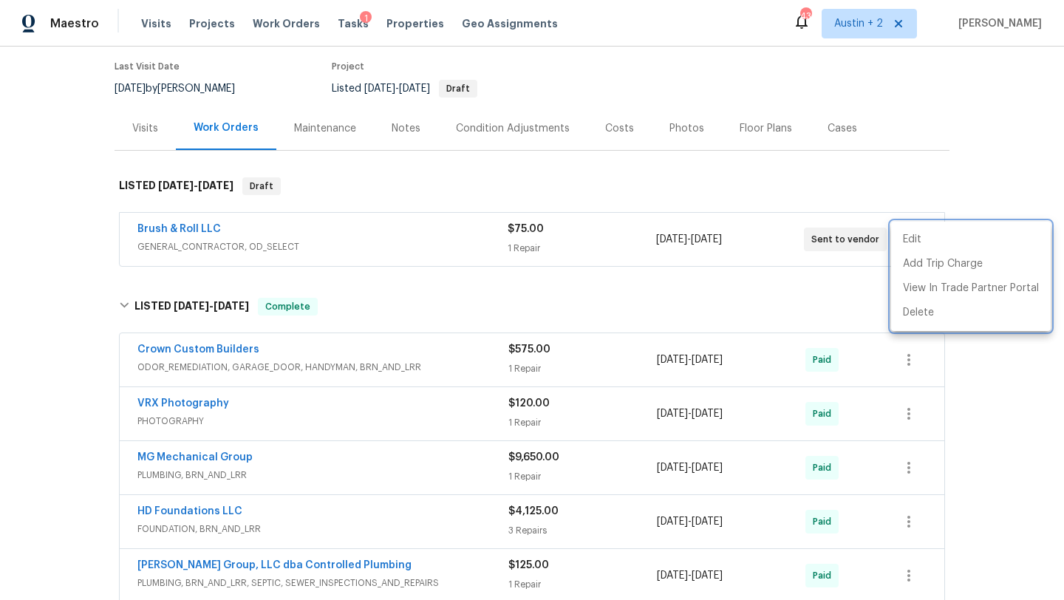
click at [457, 171] on div at bounding box center [532, 300] width 1064 height 600
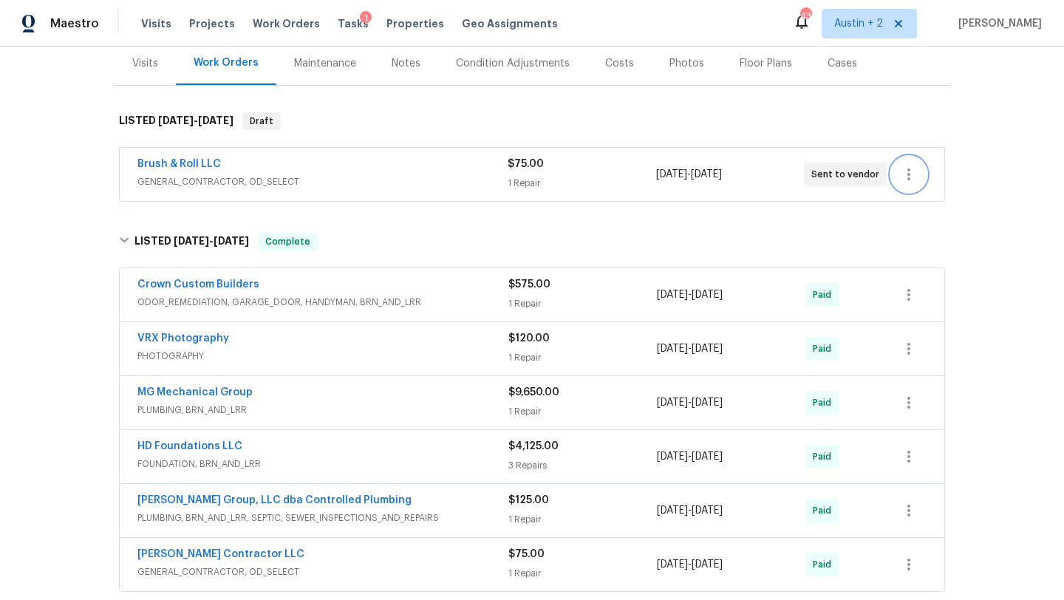
scroll to position [0, 0]
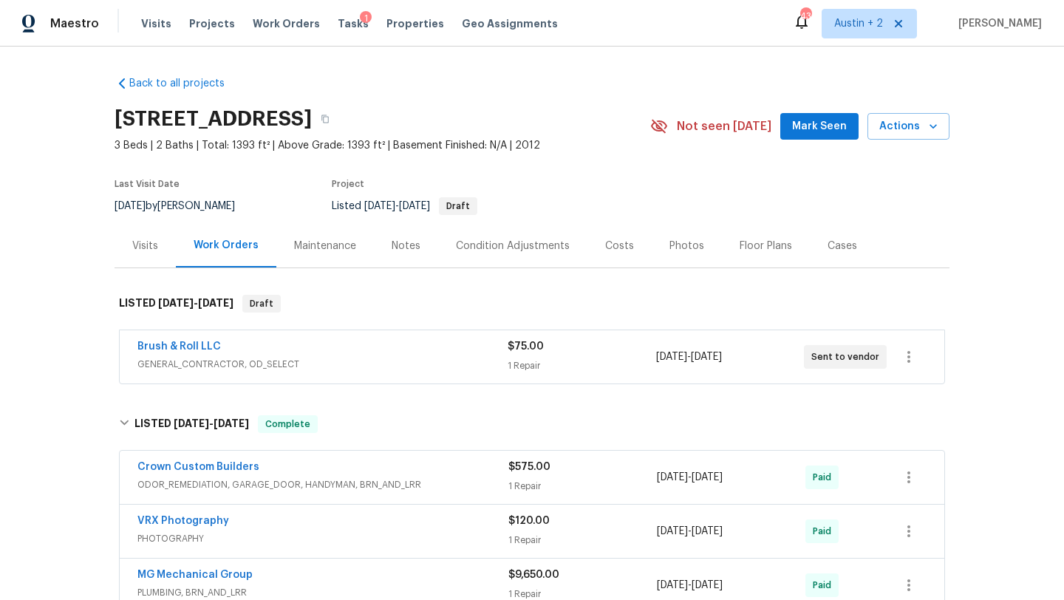
click at [398, 239] on div "Notes" at bounding box center [406, 246] width 29 height 15
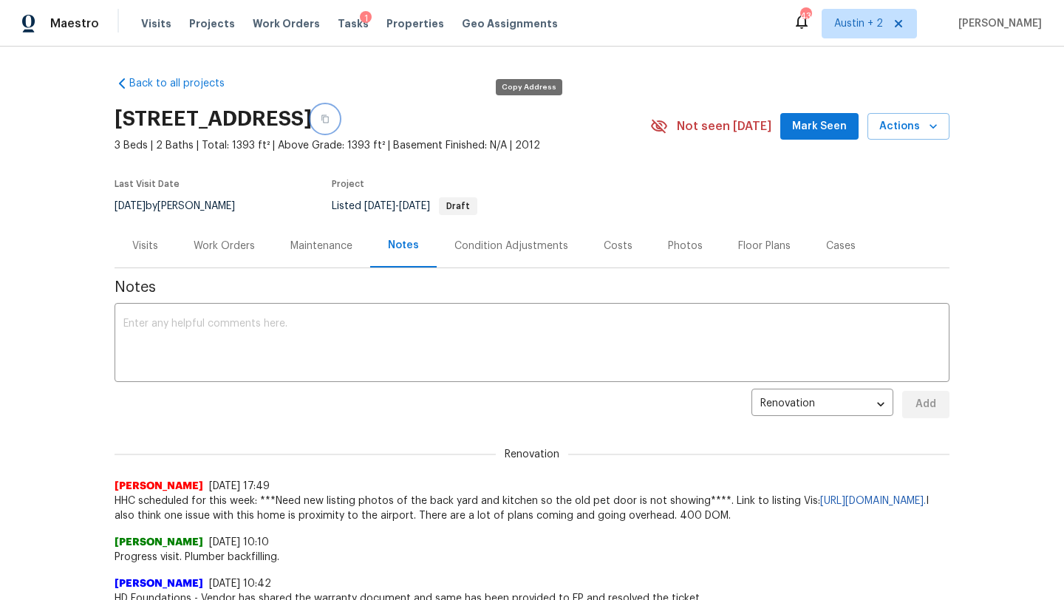
click at [330, 115] on icon "button" at bounding box center [325, 119] width 9 height 9
click at [813, 123] on span "Mark Seen" at bounding box center [819, 127] width 55 height 18
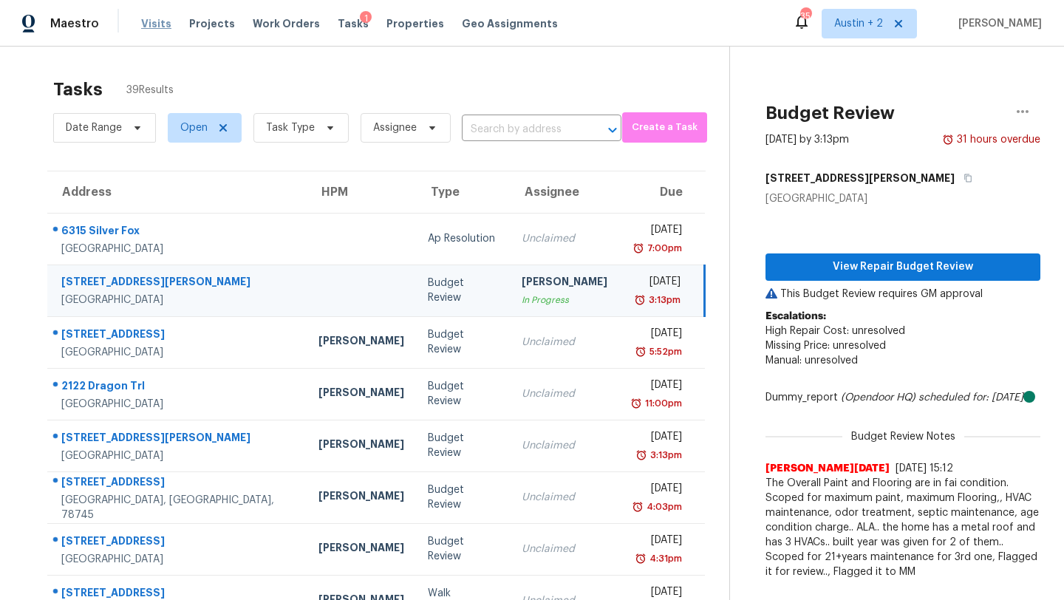
click at [152, 29] on span "Visits" at bounding box center [156, 23] width 30 height 15
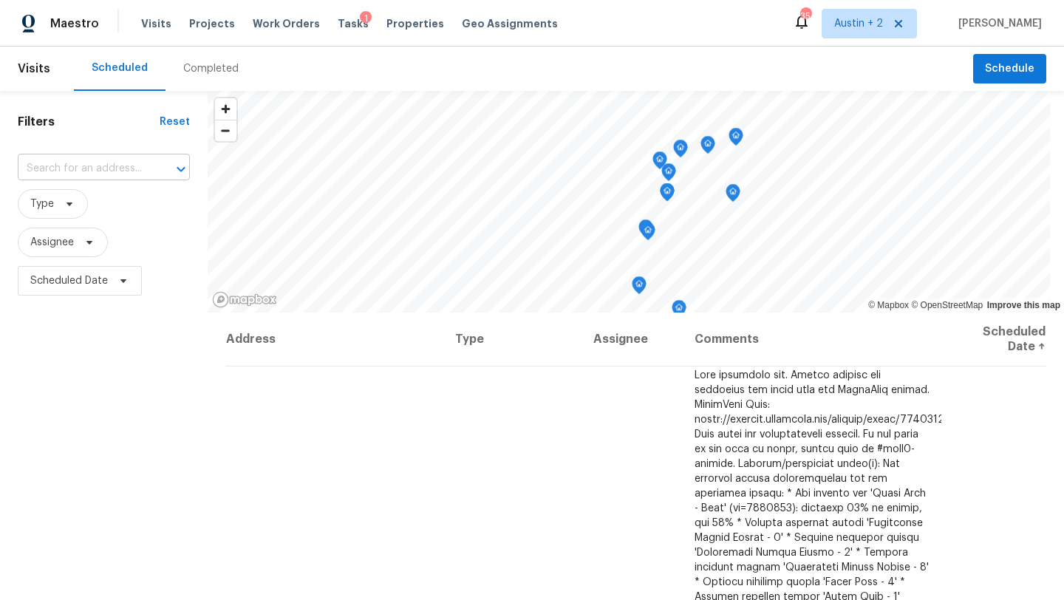
click at [121, 171] on input "text" at bounding box center [83, 168] width 131 height 23
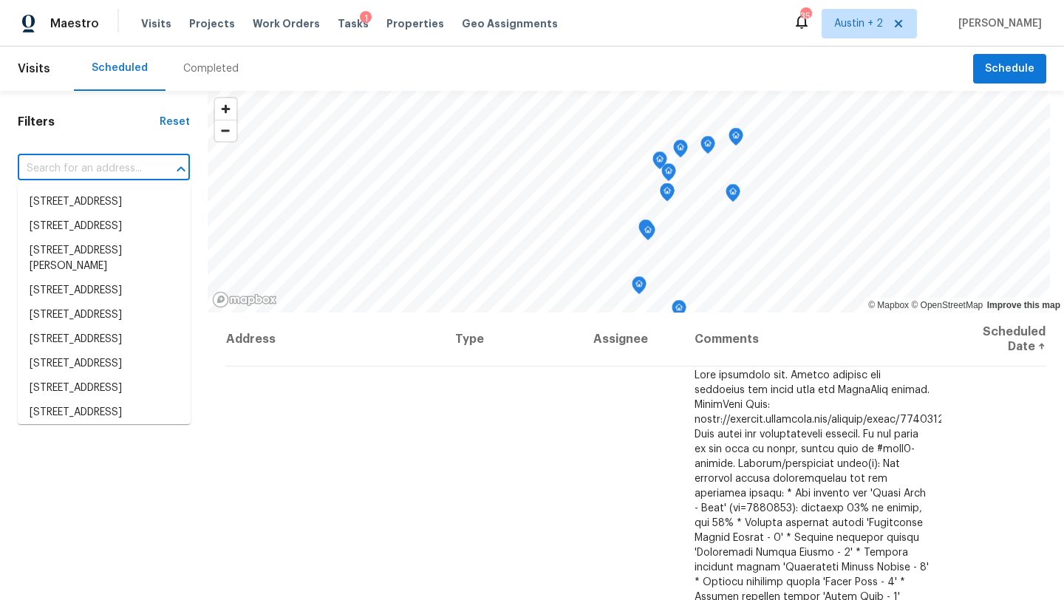
paste input "[STREET_ADDRESS]"
type input "[STREET_ADDRESS]"
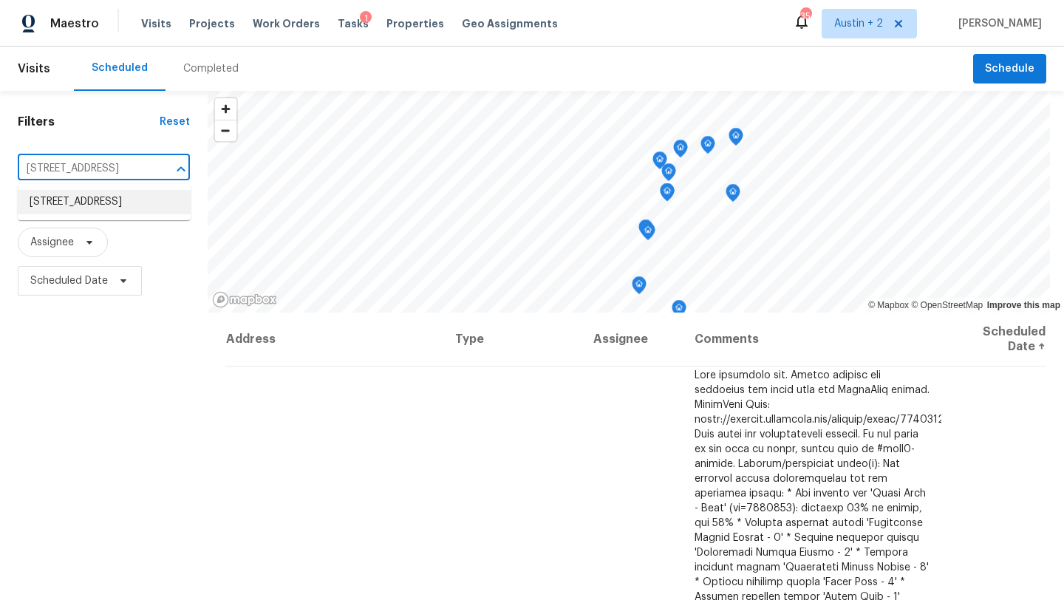
click at [109, 208] on li "[STREET_ADDRESS]" at bounding box center [104, 202] width 173 height 24
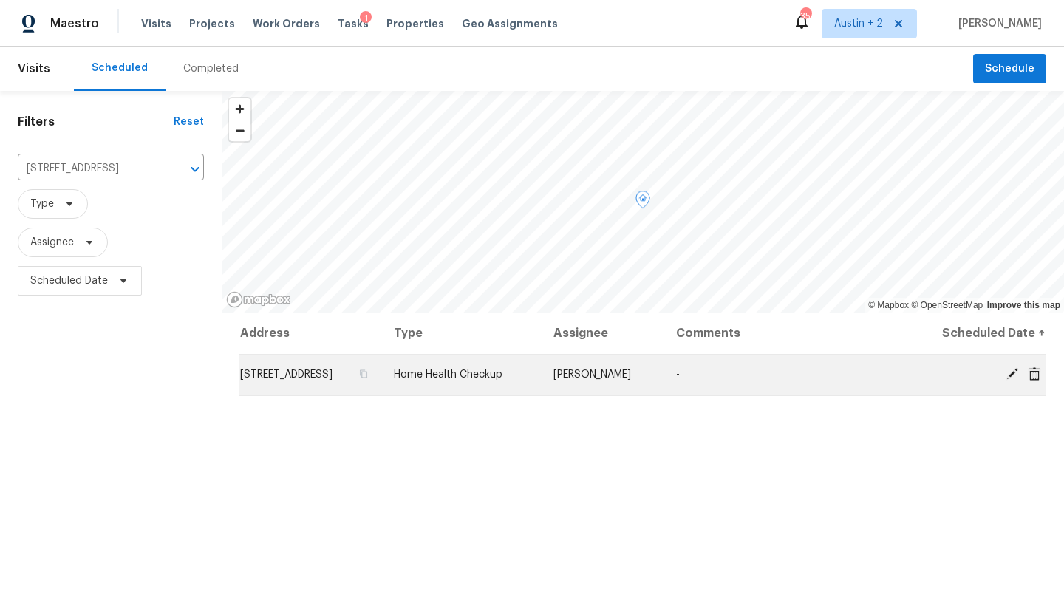
click at [320, 378] on span "[STREET_ADDRESS]" at bounding box center [286, 375] width 92 height 10
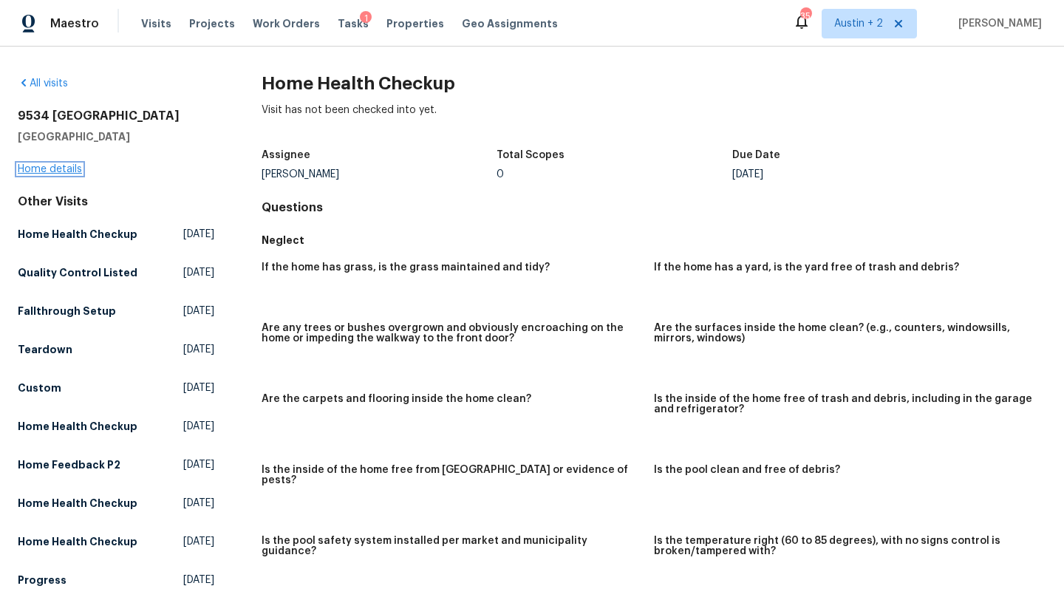
click at [35, 165] on link "Home details" at bounding box center [50, 169] width 64 height 10
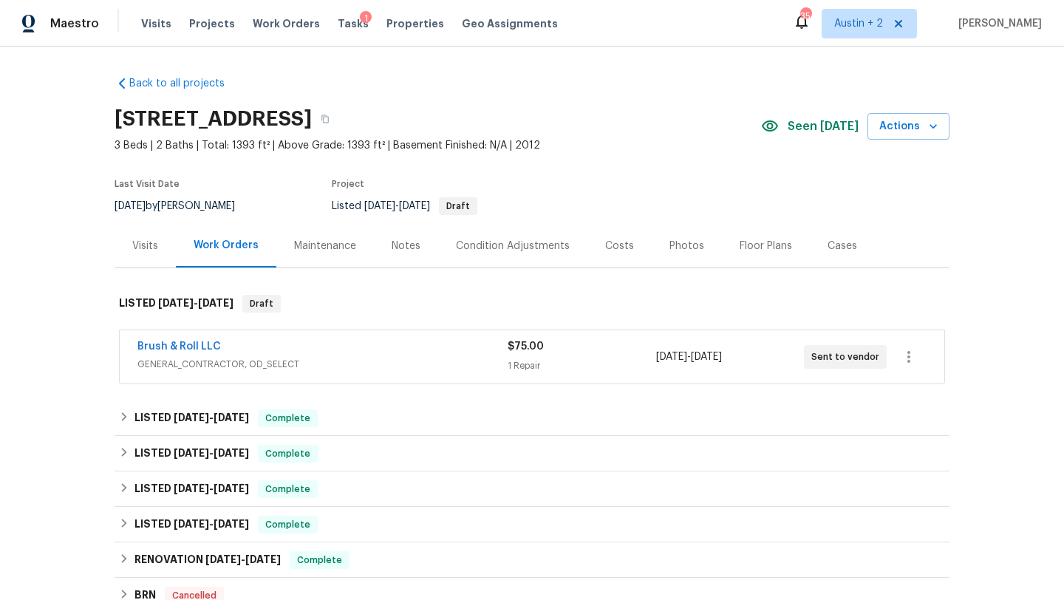
click at [160, 242] on div "Visits" at bounding box center [145, 246] width 61 height 44
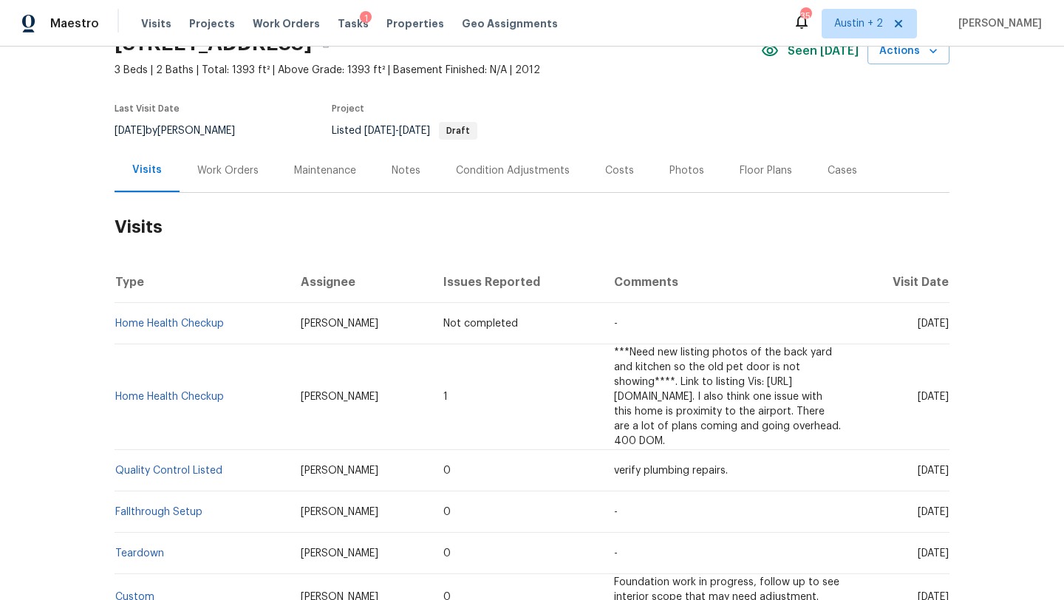
scroll to position [74, 0]
drag, startPoint x: 840, startPoint y: 412, endPoint x: 477, endPoint y: 357, distance: 366.2
click at [602, 357] on td "***Need new listing photos of the back yard and kitchen so the old pet door is …" at bounding box center [727, 399] width 251 height 106
copy span "***Need new listing photos of the back yard and kitchen so the old pet door is …"
click at [432, 347] on td "1" at bounding box center [517, 399] width 170 height 106
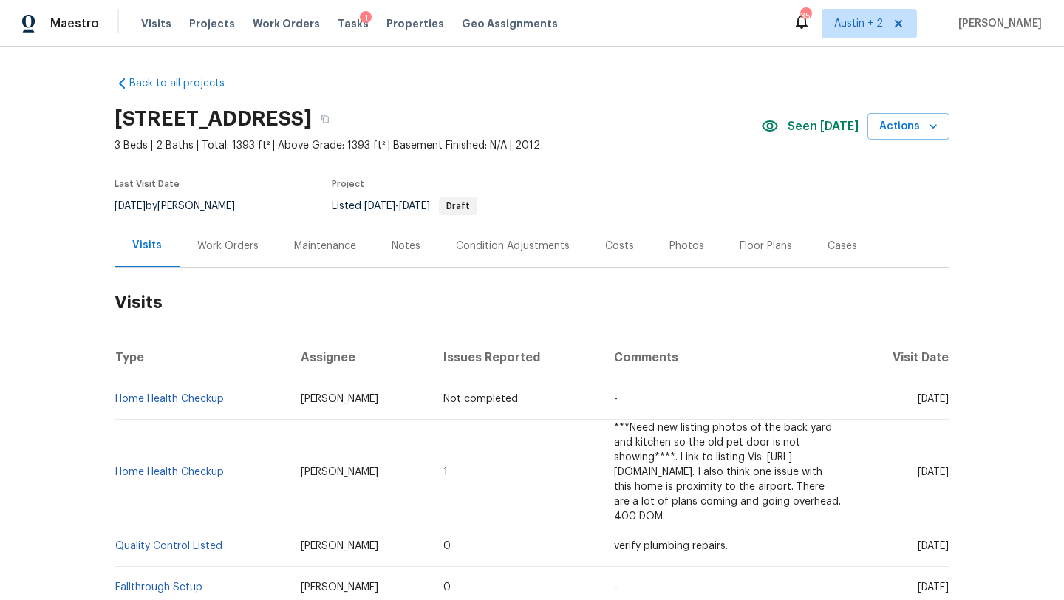
scroll to position [3, 0]
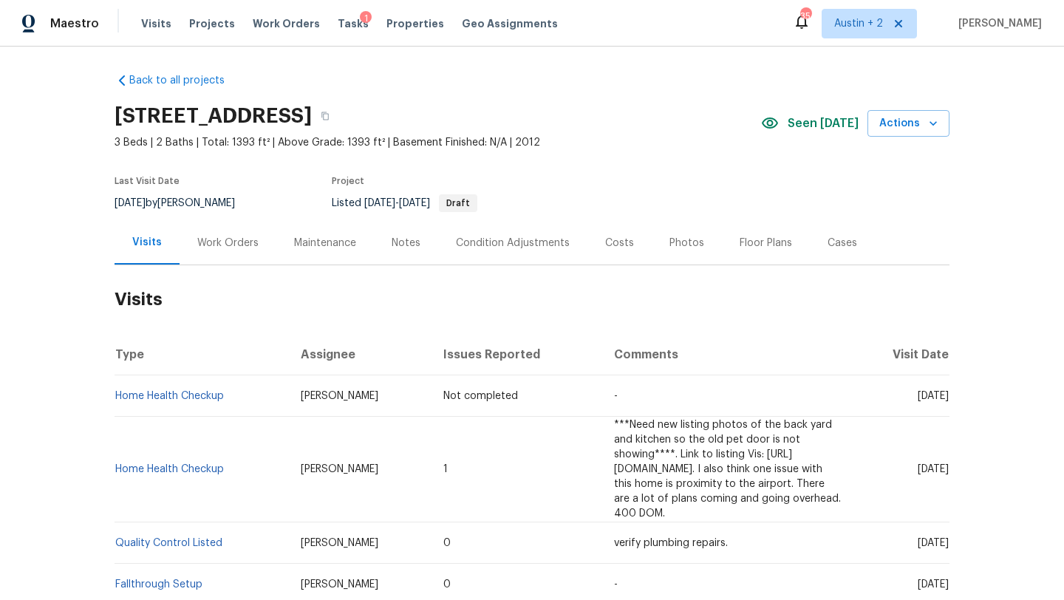
click at [406, 250] on div "Notes" at bounding box center [406, 243] width 64 height 44
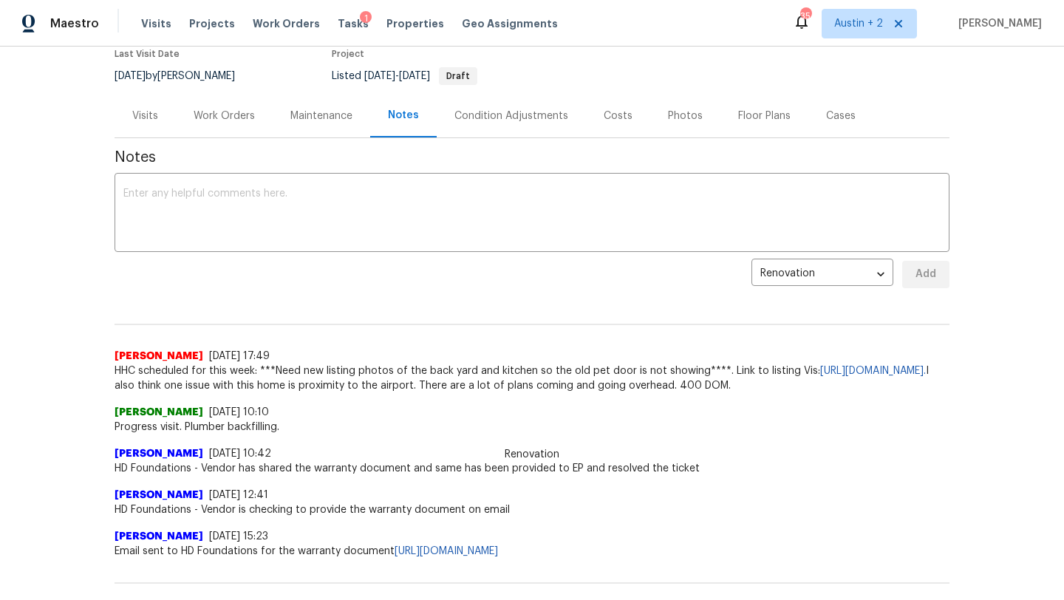
scroll to position [154, 0]
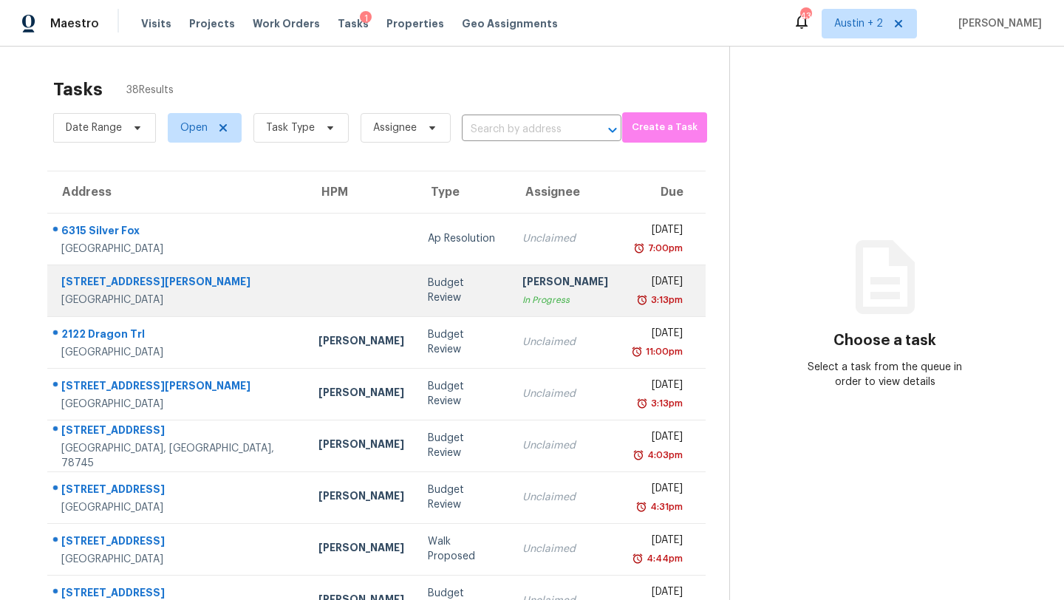
click at [319, 290] on div at bounding box center [362, 291] width 86 height 4
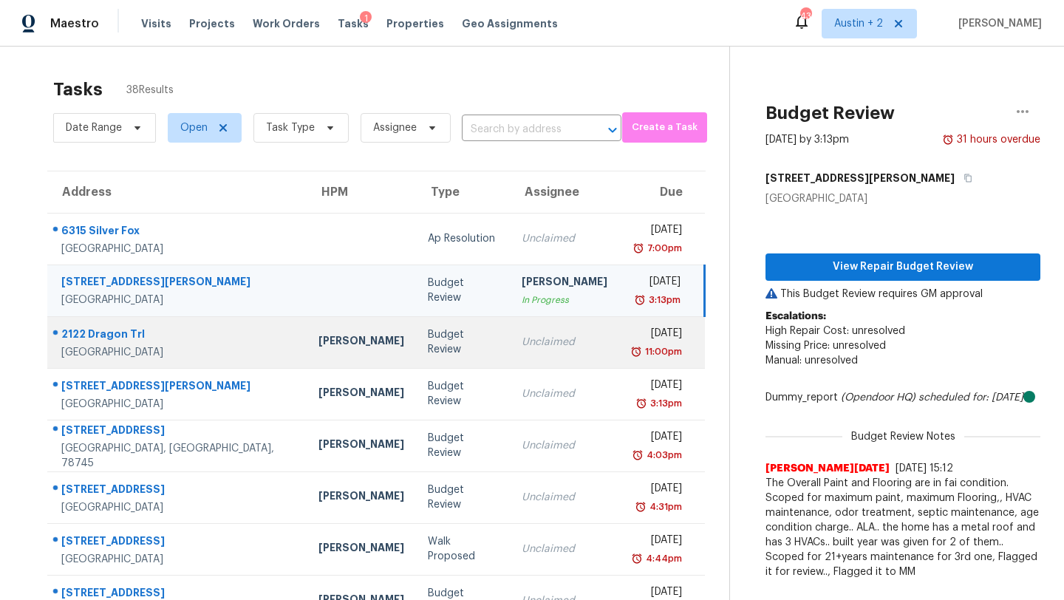
click at [416, 355] on td "Budget Review" at bounding box center [463, 342] width 95 height 52
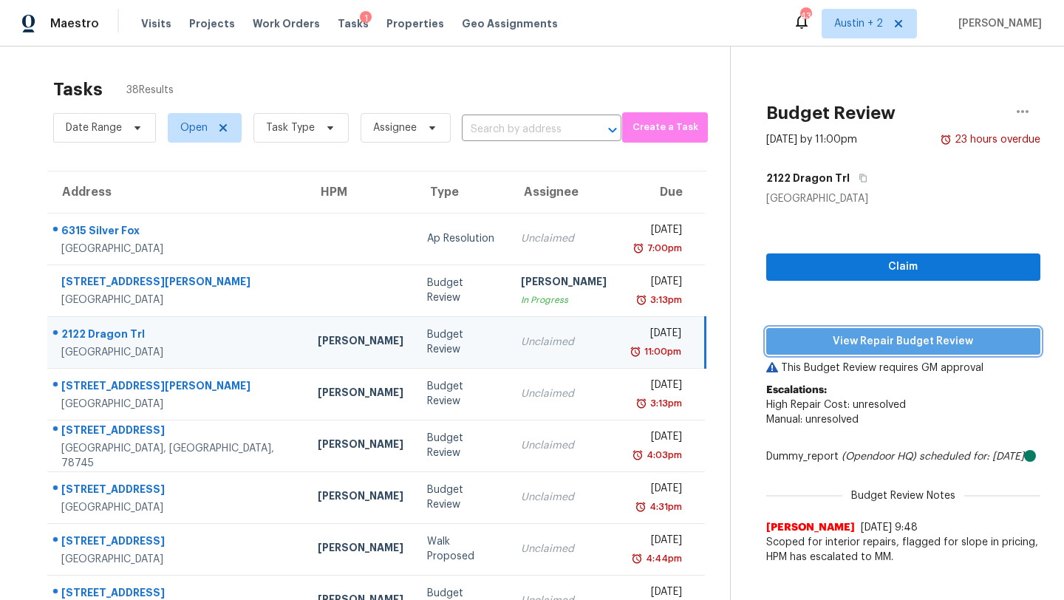
click at [809, 350] on span "View Repair Budget Review" at bounding box center [903, 342] width 251 height 18
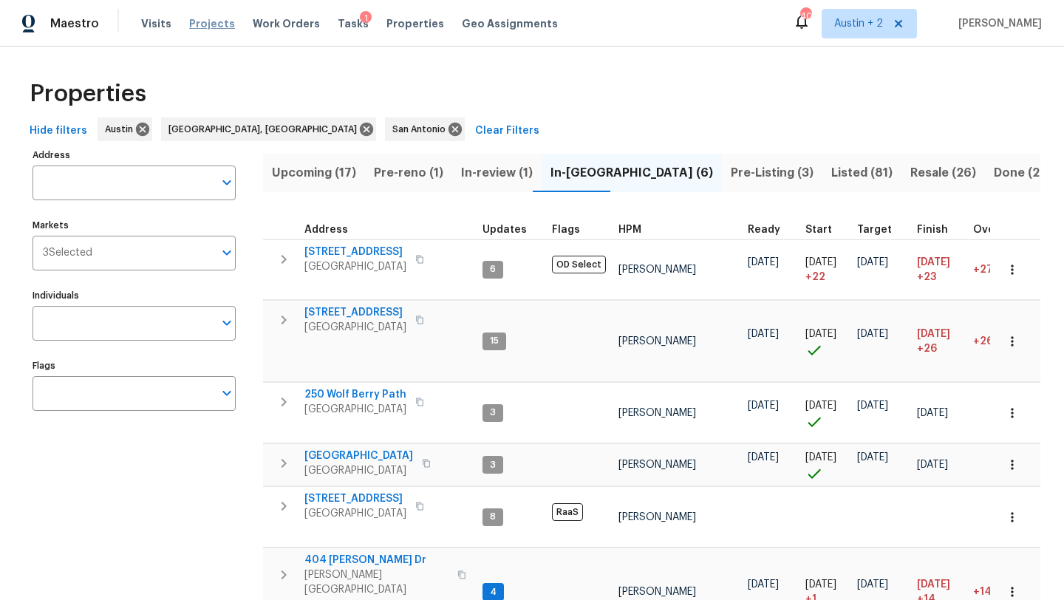
click at [211, 27] on span "Projects" at bounding box center [212, 23] width 46 height 15
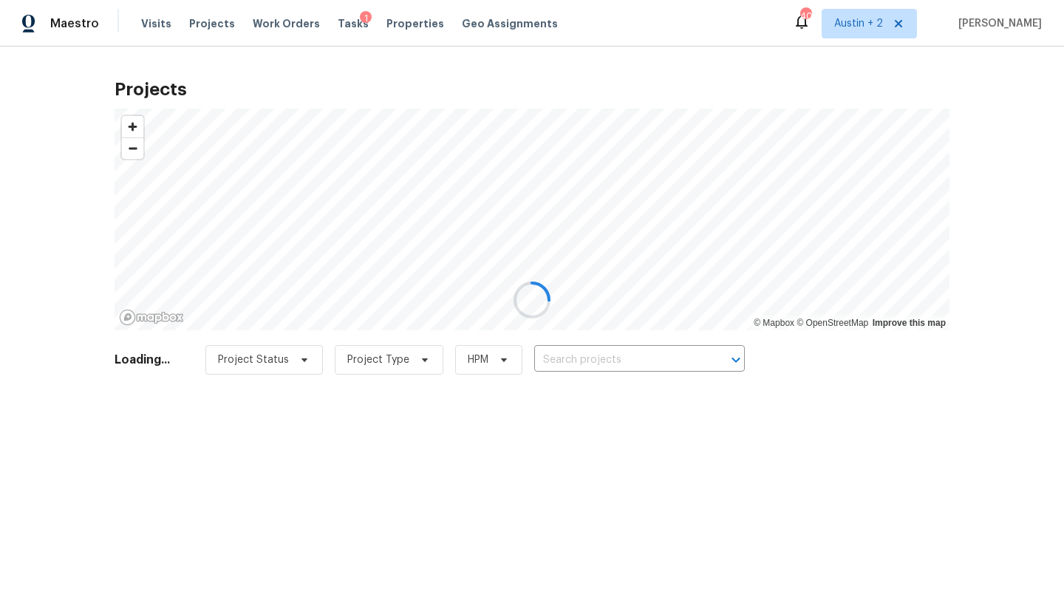
click at [602, 358] on div at bounding box center [532, 300] width 1064 height 600
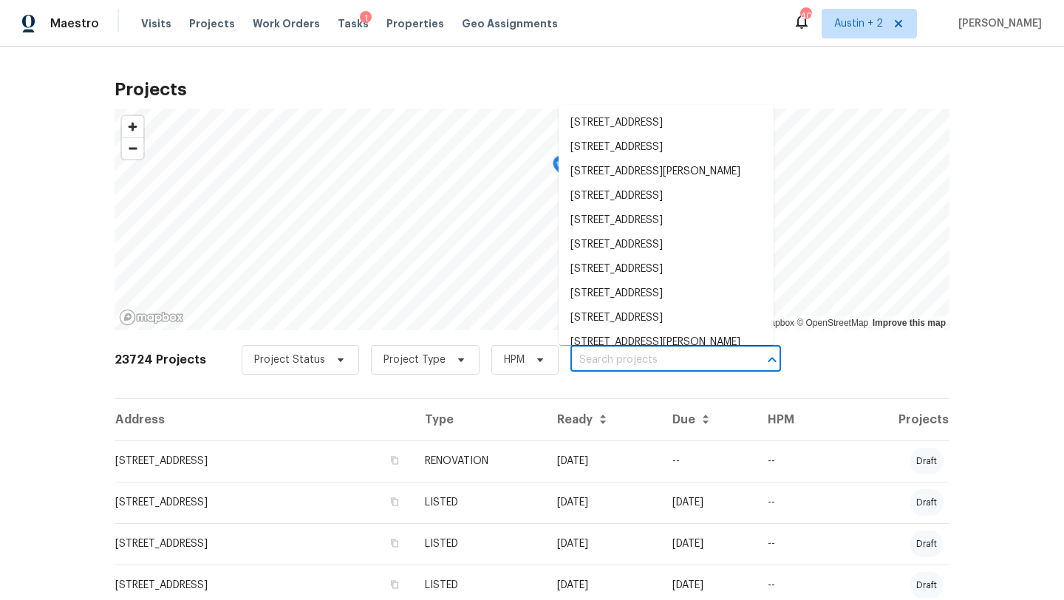
click at [613, 359] on input "text" at bounding box center [655, 360] width 169 height 23
paste input "[STREET_ADDRESS]"
type input "[STREET_ADDRESS]"
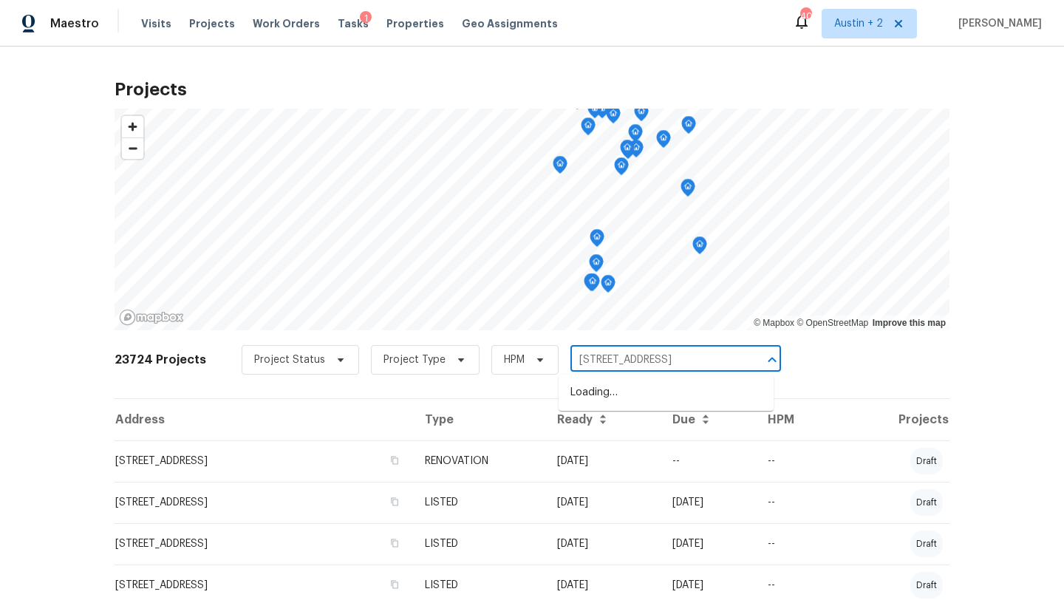
scroll to position [0, 68]
click at [609, 380] on ul "[STREET_ADDRESS]" at bounding box center [666, 393] width 215 height 36
click at [604, 398] on li "[STREET_ADDRESS]" at bounding box center [666, 393] width 215 height 24
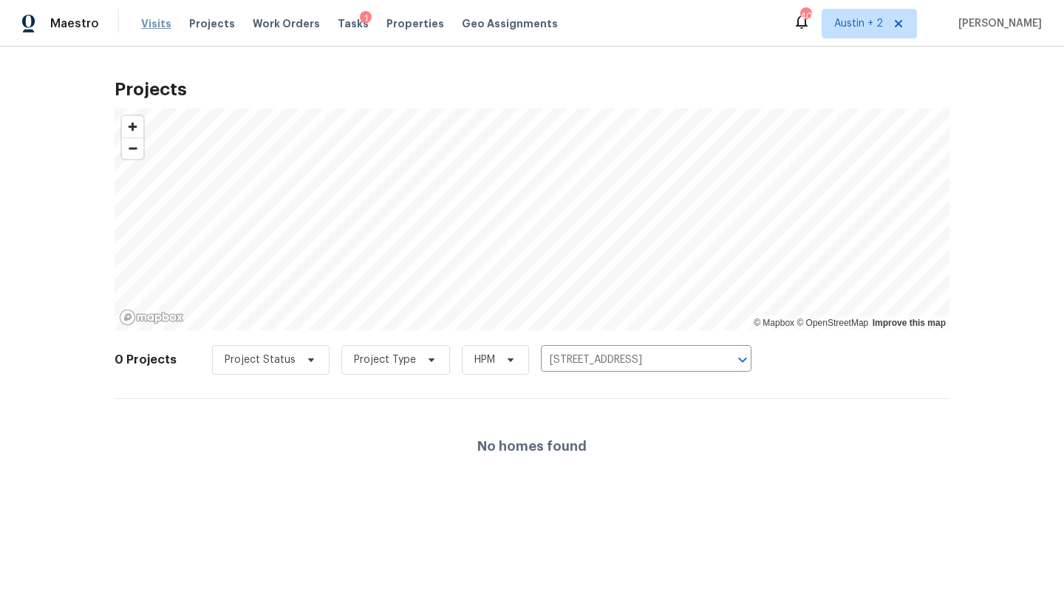
click at [157, 29] on span "Visits" at bounding box center [156, 23] width 30 height 15
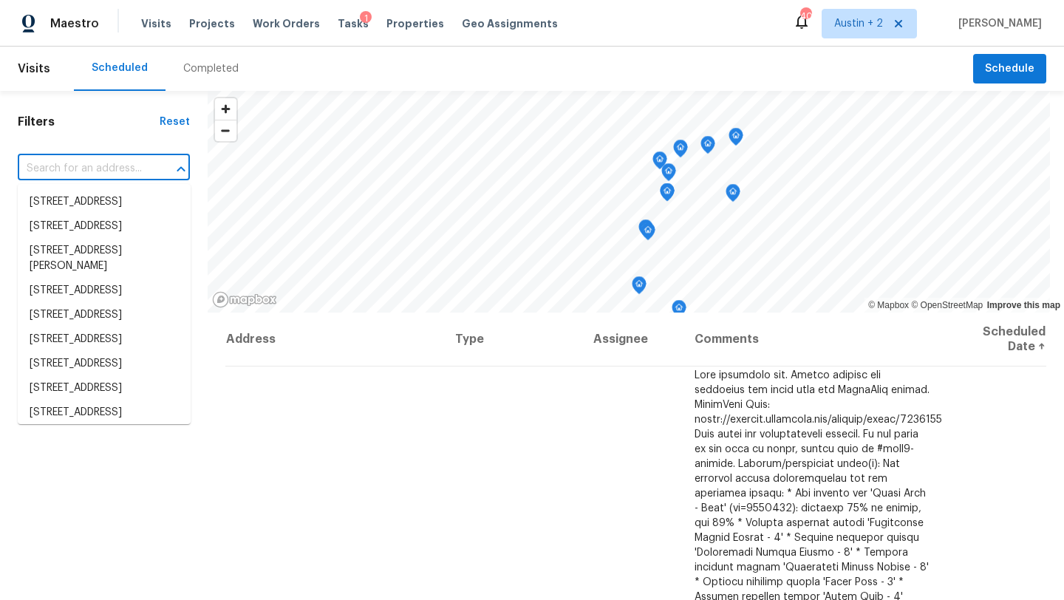
click at [101, 170] on input "text" at bounding box center [83, 168] width 131 height 23
paste input "[STREET_ADDRESS]"
type input "[STREET_ADDRESS]"
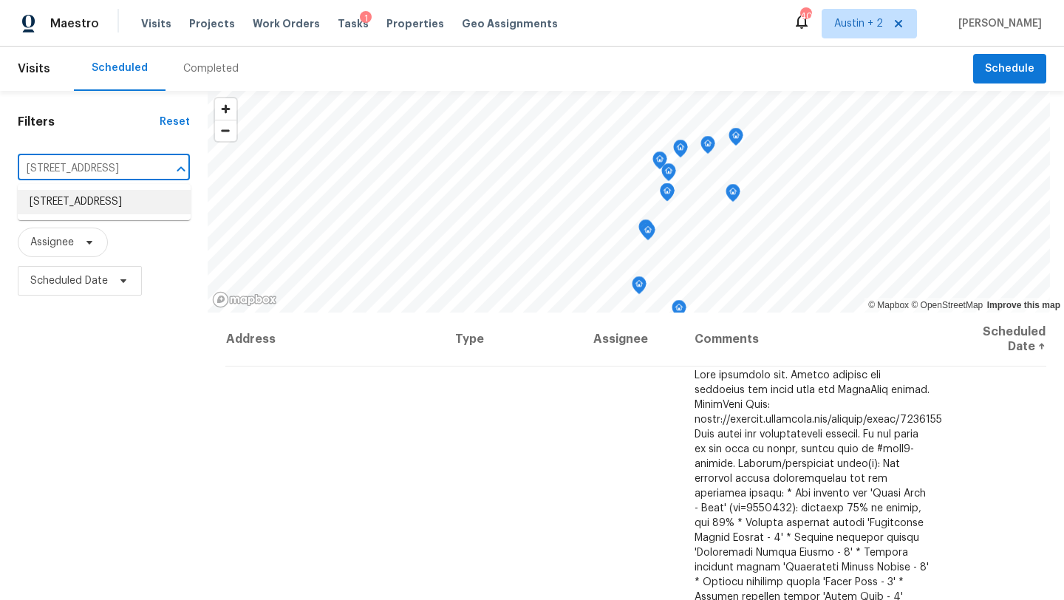
click at [115, 214] on li "[STREET_ADDRESS]" at bounding box center [104, 202] width 173 height 24
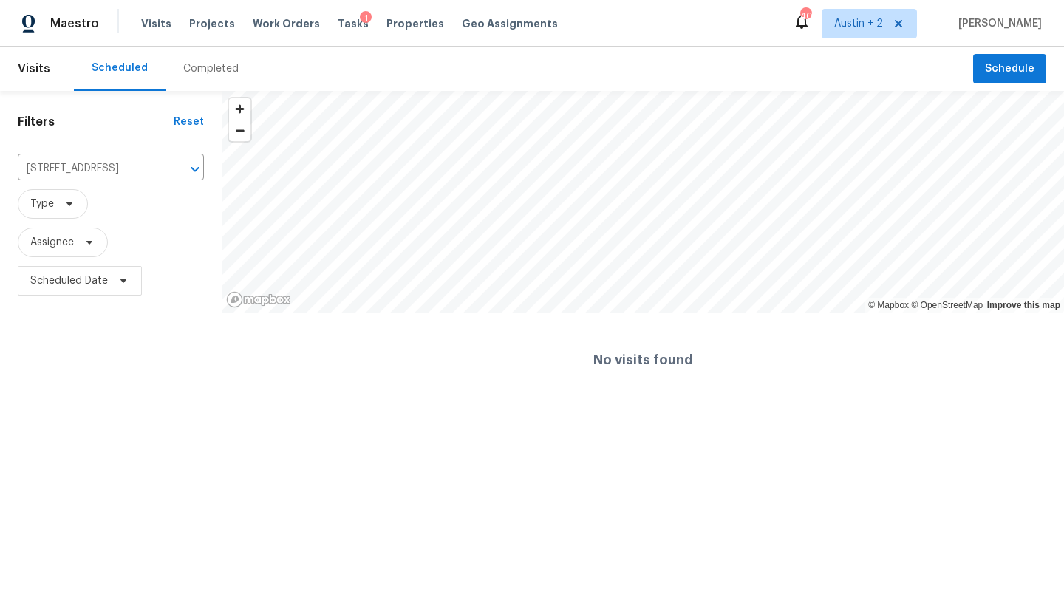
click at [213, 66] on div "Completed" at bounding box center [210, 68] width 55 height 15
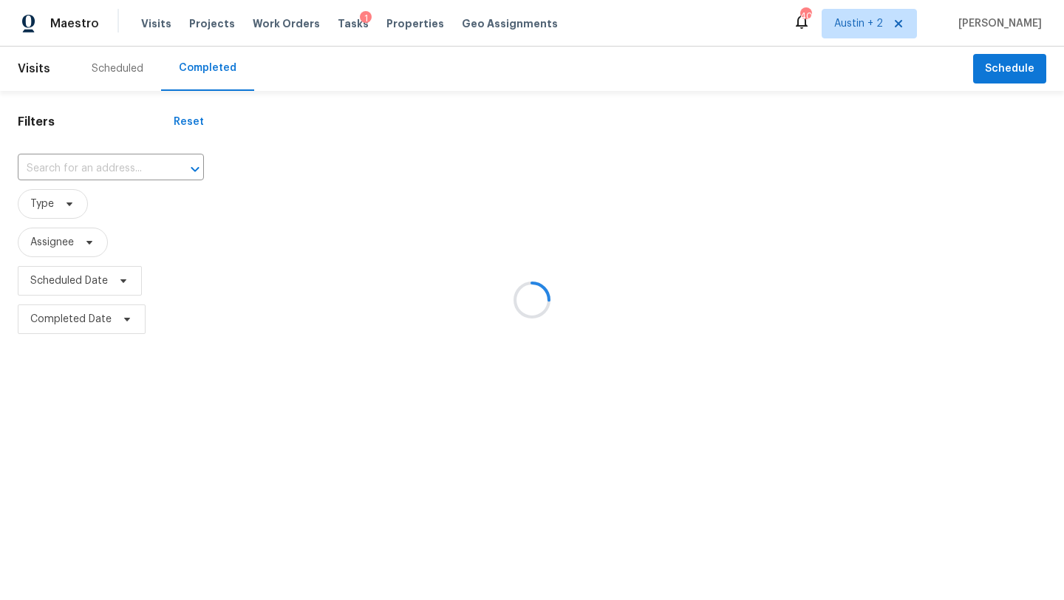
click at [101, 171] on div at bounding box center [532, 300] width 1064 height 600
click at [103, 168] on div at bounding box center [532, 300] width 1064 height 600
click at [104, 163] on div at bounding box center [532, 300] width 1064 height 600
click at [117, 166] on div at bounding box center [532, 300] width 1064 height 600
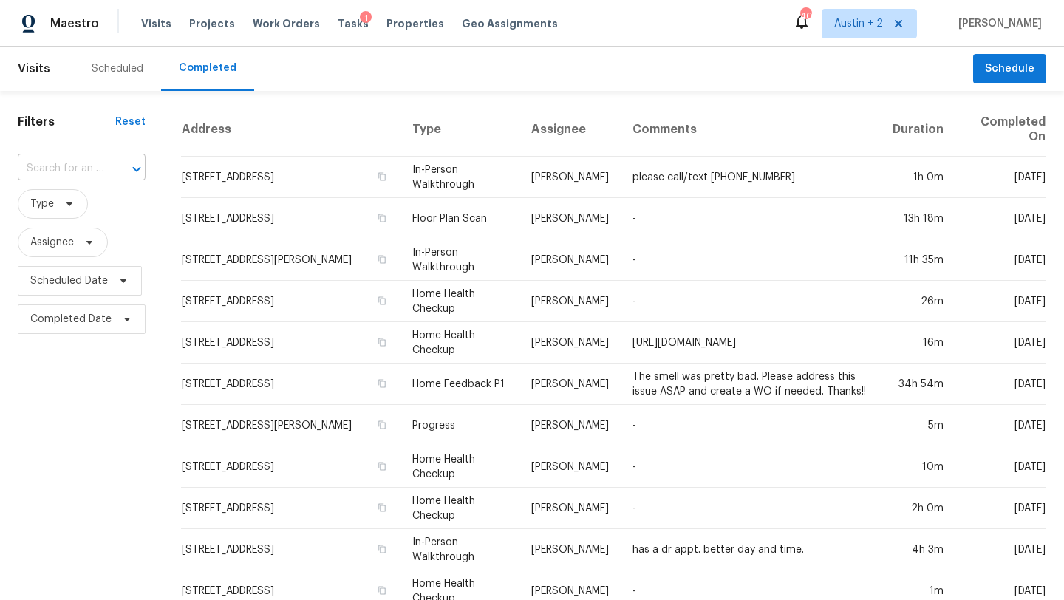
click at [117, 165] on div at bounding box center [126, 169] width 38 height 21
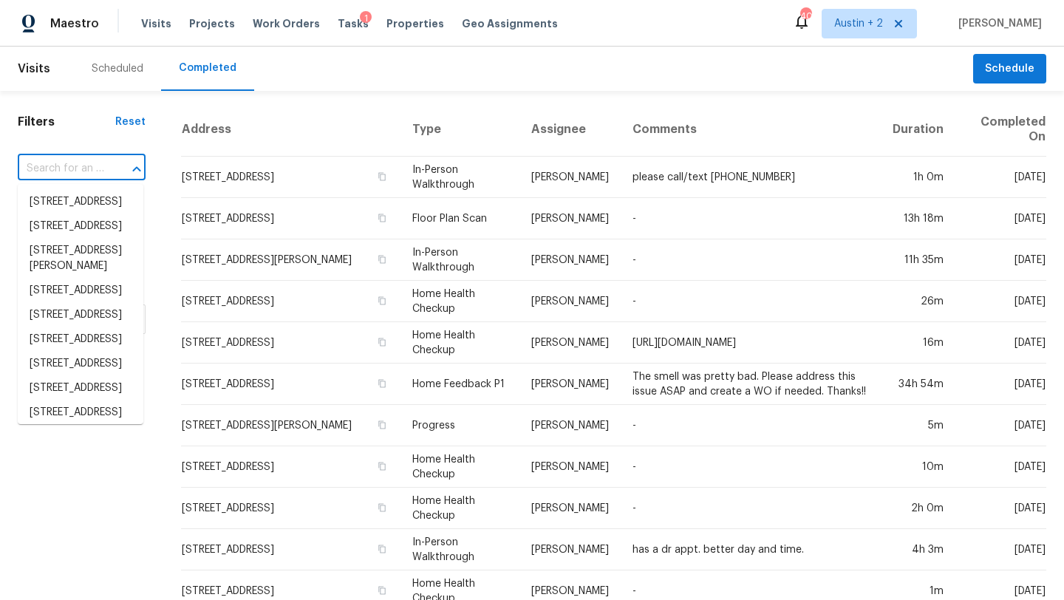
paste input "[STREET_ADDRESS]"
type input "[STREET_ADDRESS]"
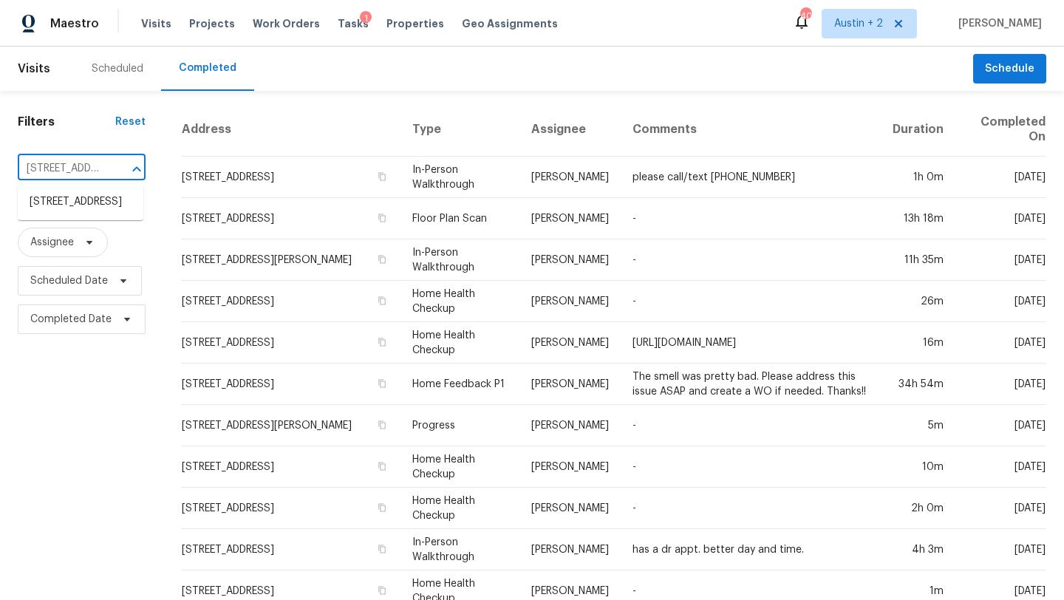
scroll to position [0, 157]
click at [125, 207] on li "[STREET_ADDRESS]" at bounding box center [81, 202] width 126 height 24
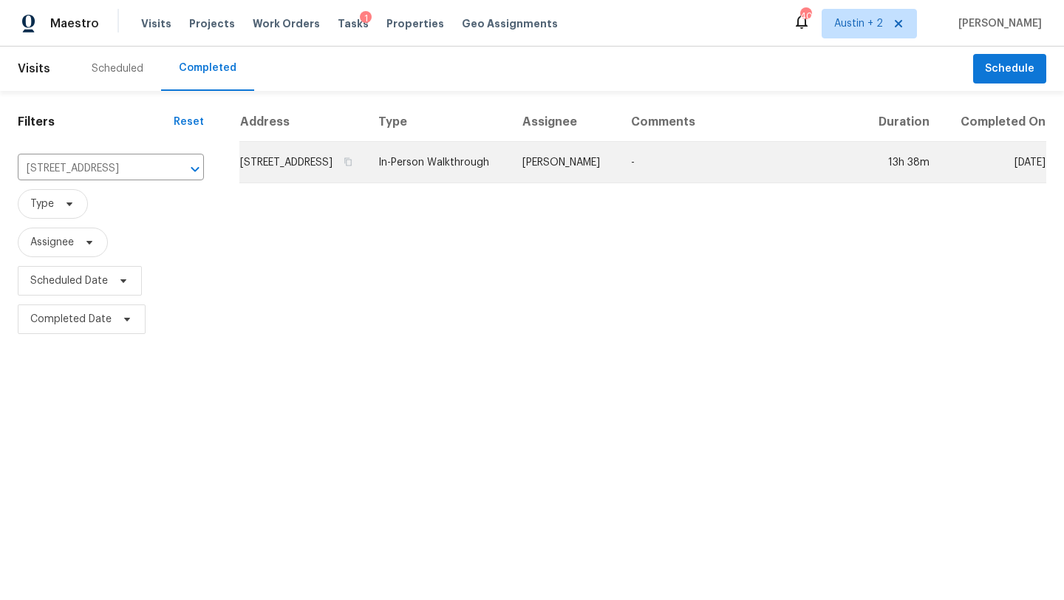
click at [348, 183] on td "[STREET_ADDRESS]" at bounding box center [302, 162] width 127 height 41
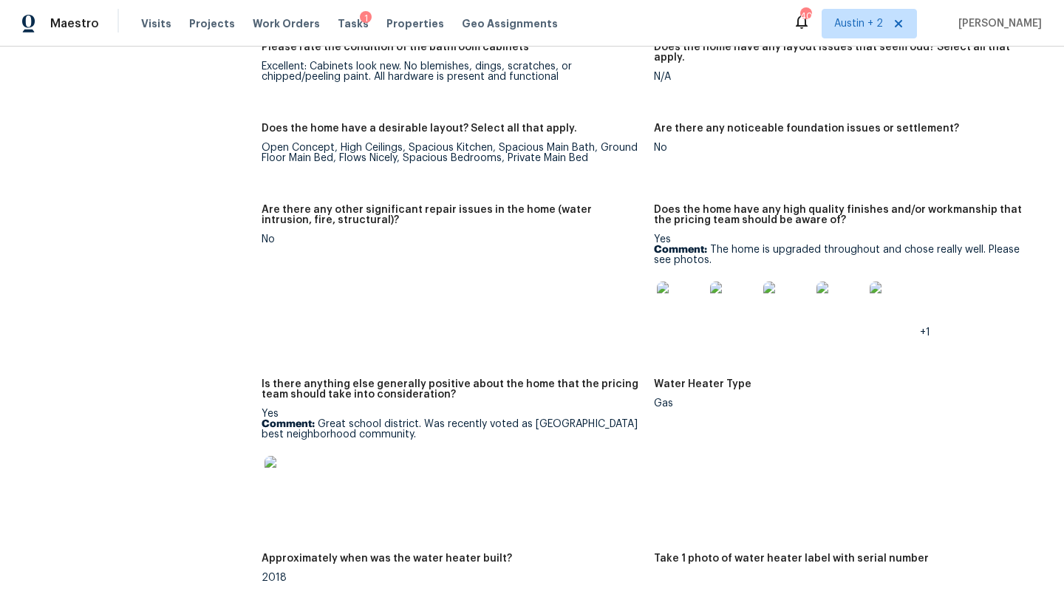
scroll to position [2995, 0]
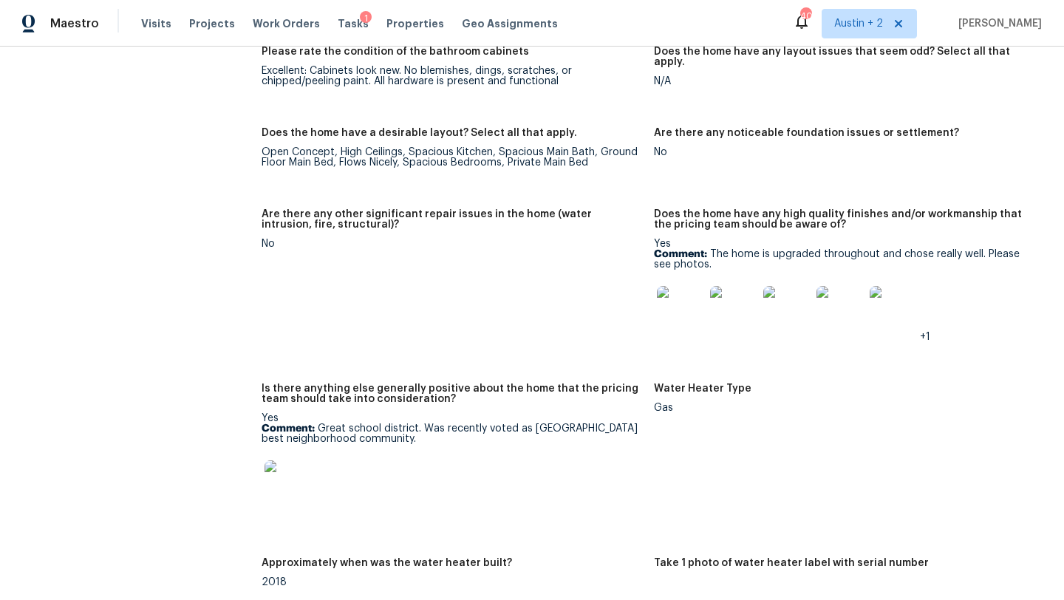
click at [686, 293] on img at bounding box center [680, 309] width 47 height 47
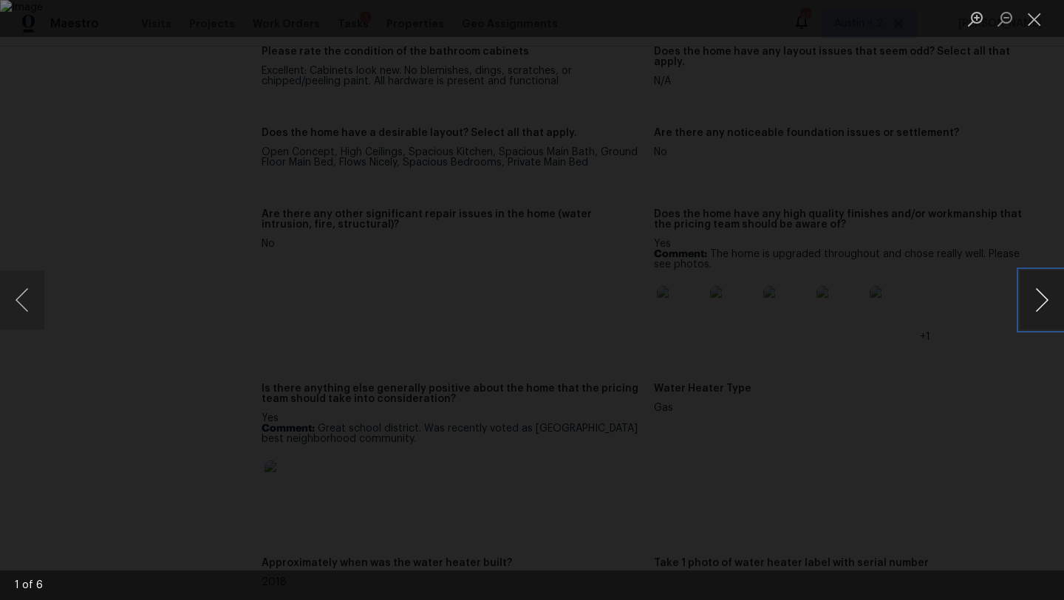
click at [1034, 297] on button "Next image" at bounding box center [1042, 299] width 44 height 59
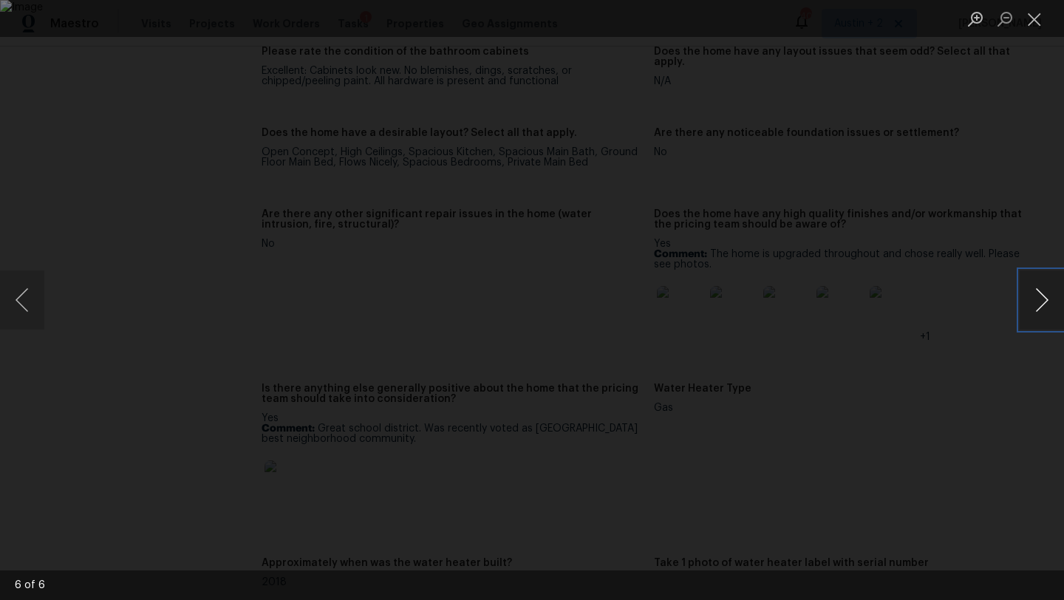
click at [1034, 297] on button "Next image" at bounding box center [1042, 299] width 44 height 59
click at [1042, 13] on button "Close lightbox" at bounding box center [1035, 19] width 30 height 26
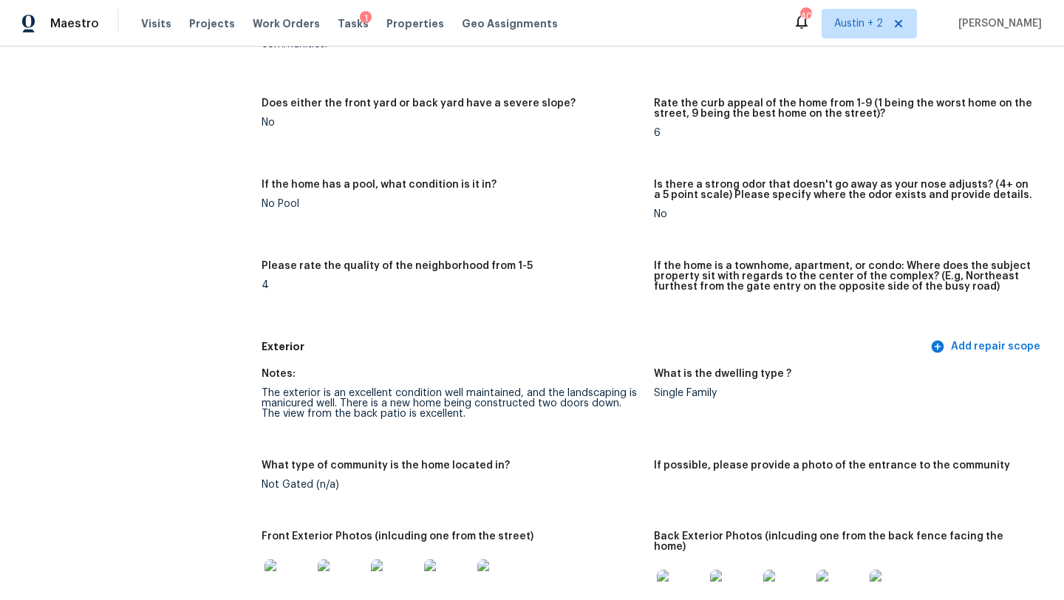
scroll to position [0, 0]
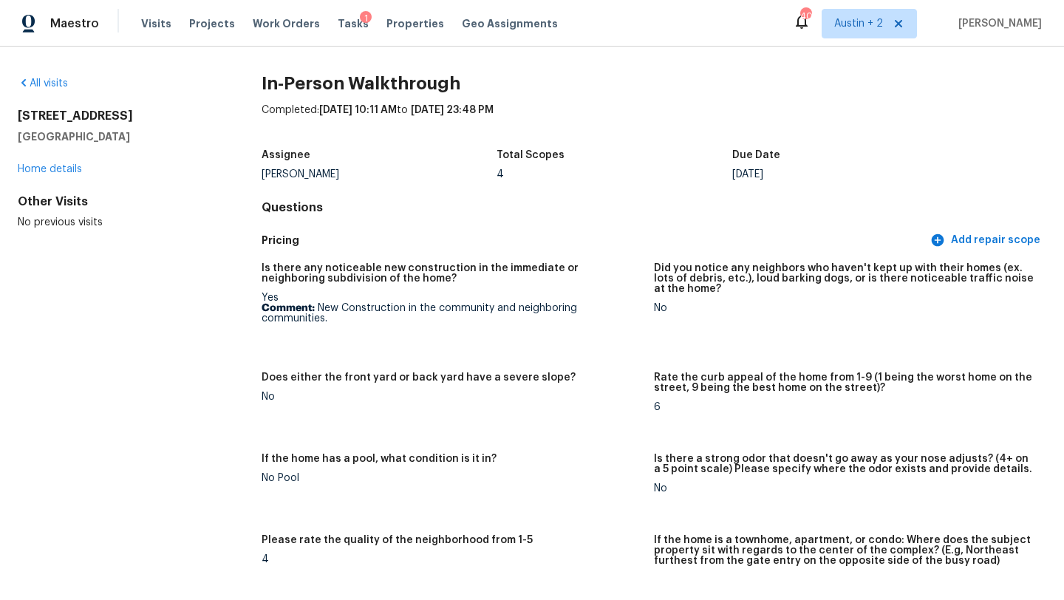
click at [44, 176] on div "[STREET_ADDRESS] Home details" at bounding box center [116, 143] width 197 height 68
click at [44, 167] on link "Home details" at bounding box center [50, 169] width 64 height 10
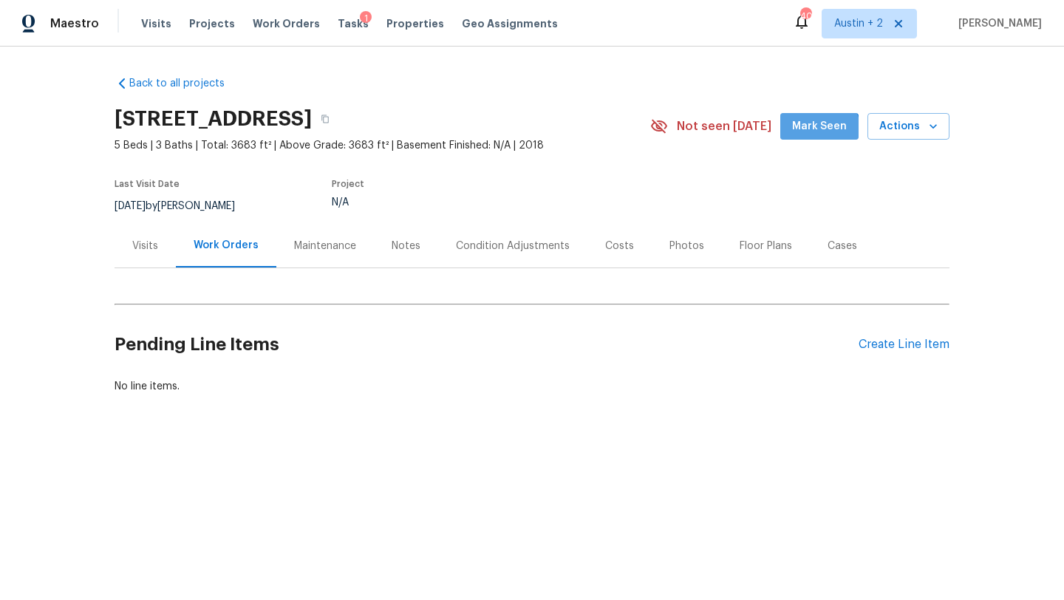
click at [822, 132] on span "Mark Seen" at bounding box center [819, 127] width 55 height 18
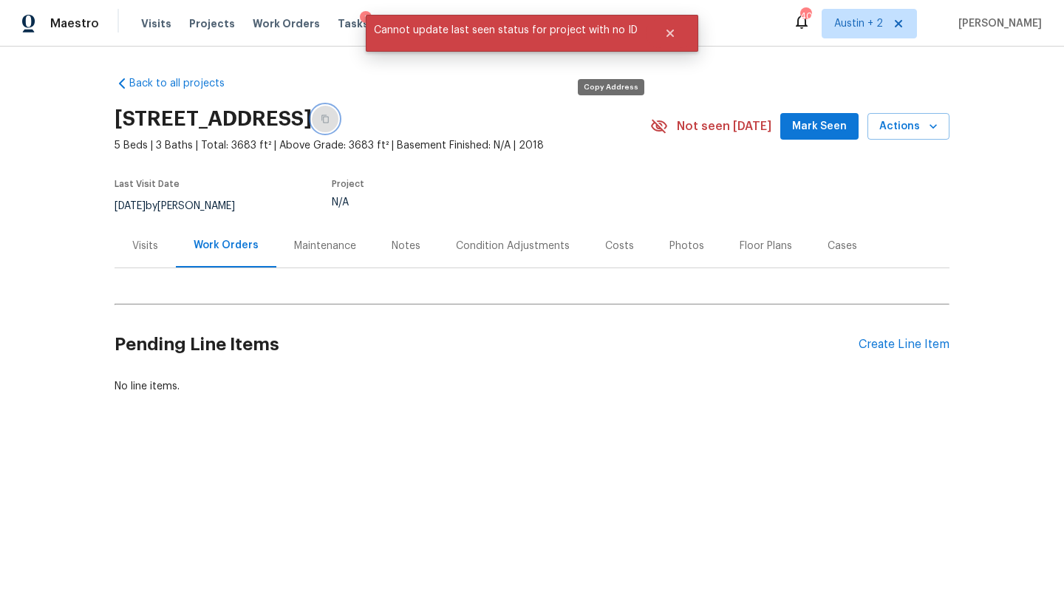
click at [330, 115] on icon "button" at bounding box center [325, 119] width 9 height 9
